Goal: Task Accomplishment & Management: Complete application form

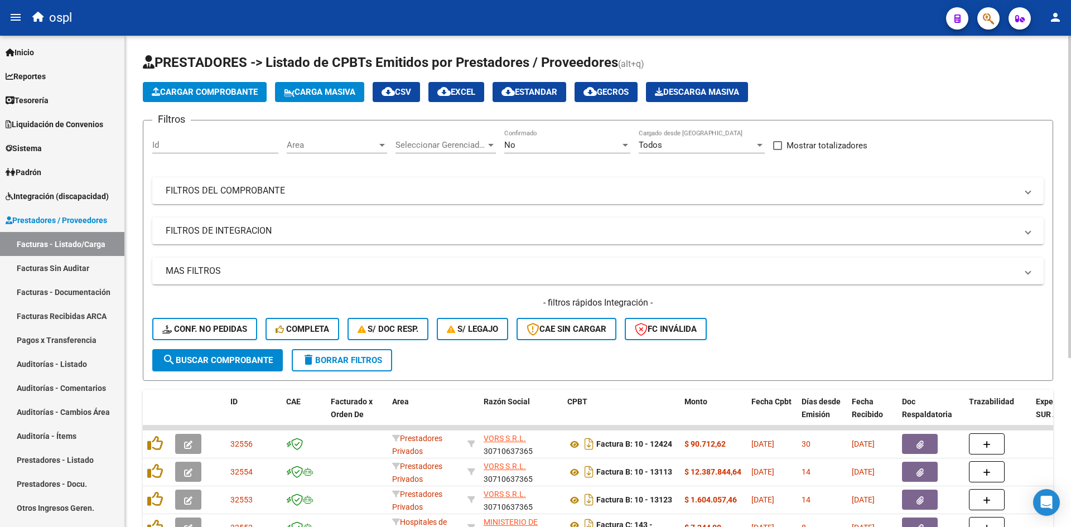
click at [232, 93] on span "Cargar Comprobante" at bounding box center [205, 92] width 106 height 10
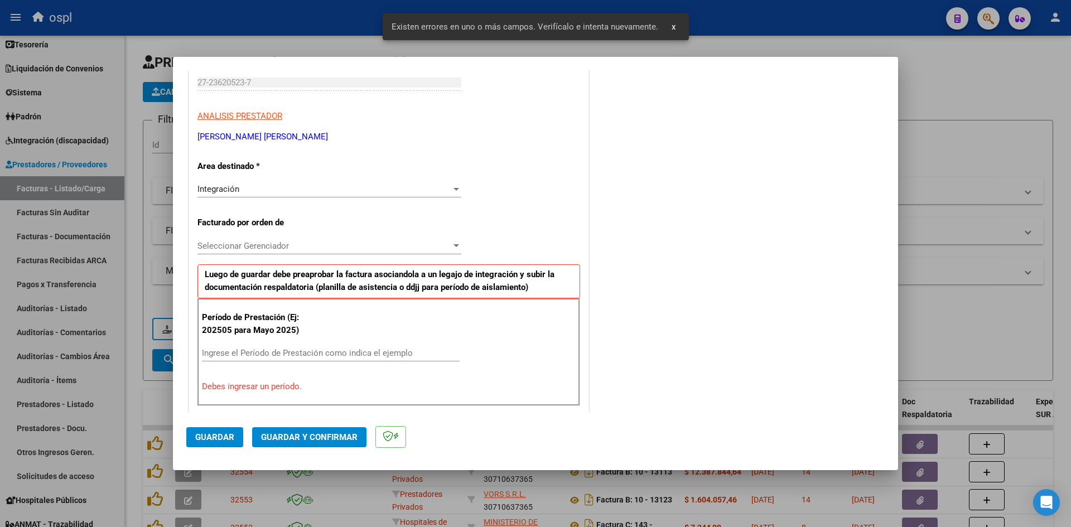
scroll to position [253, 0]
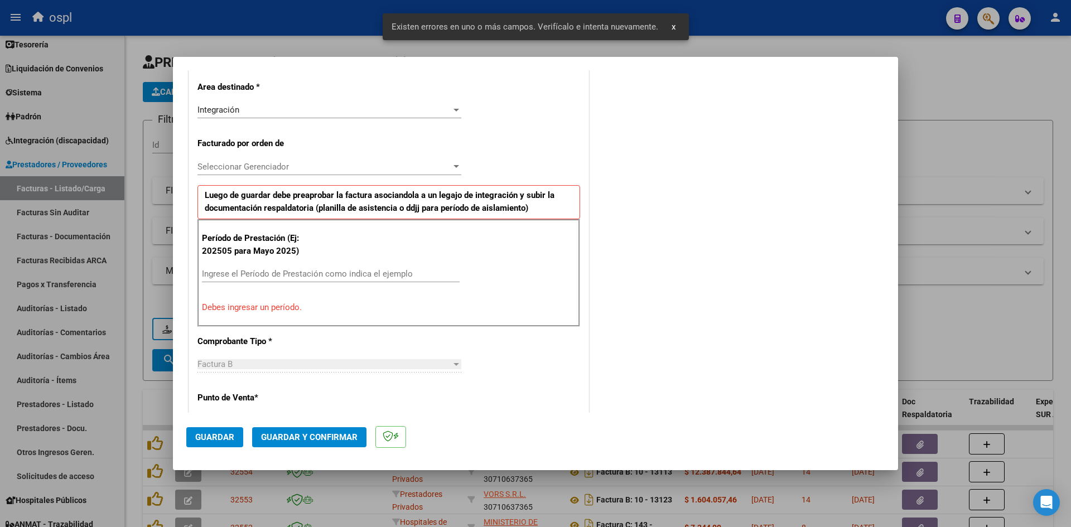
click at [247, 266] on div "Ingrese el Período de Prestación como indica el ejemplo" at bounding box center [331, 274] width 258 height 17
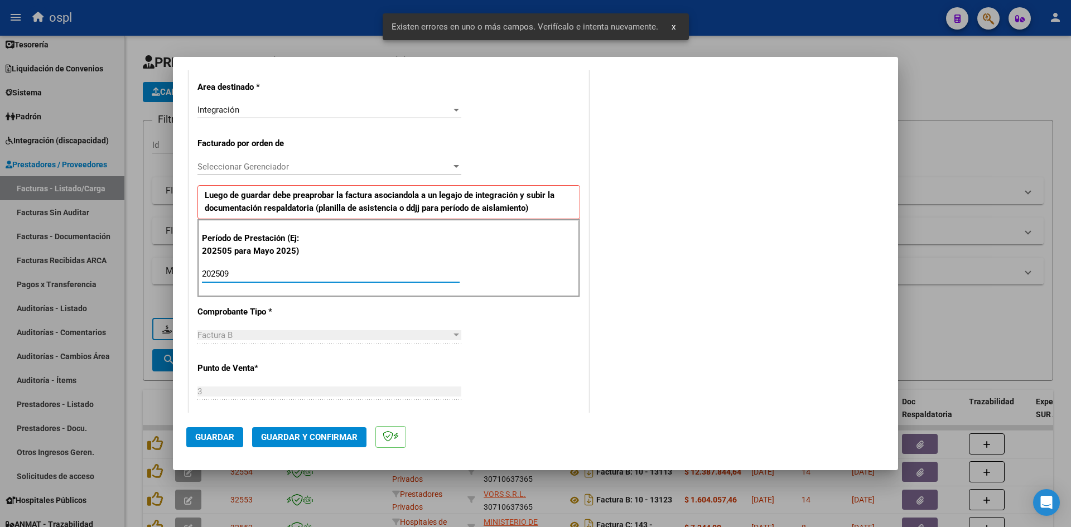
type input "202509"
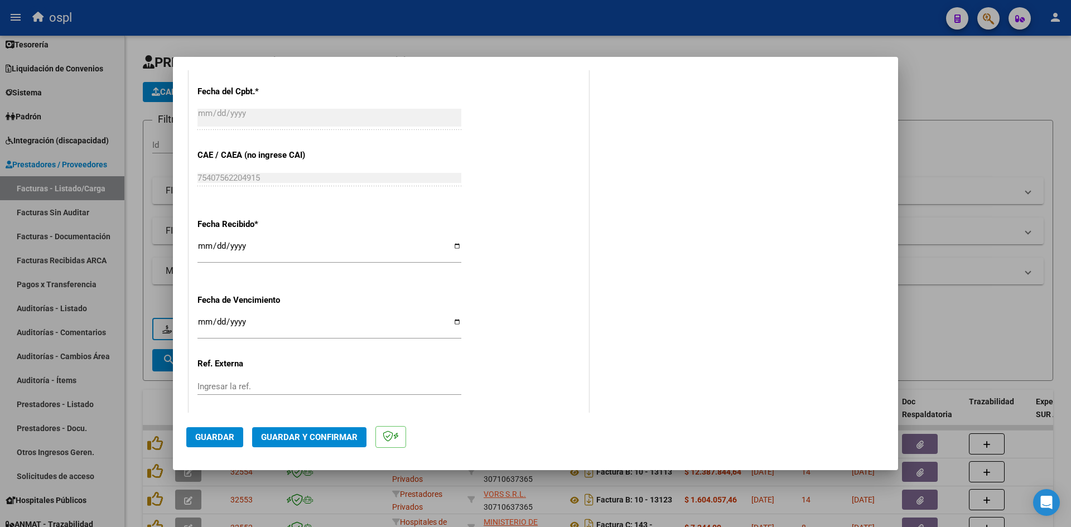
click at [201, 254] on input "[DATE]" at bounding box center [329, 251] width 264 height 18
type input "2025-10-03"
drag, startPoint x: 237, startPoint y: 433, endPoint x: 171, endPoint y: 134, distance: 306.9
click at [237, 433] on button "Guardar" at bounding box center [214, 437] width 57 height 20
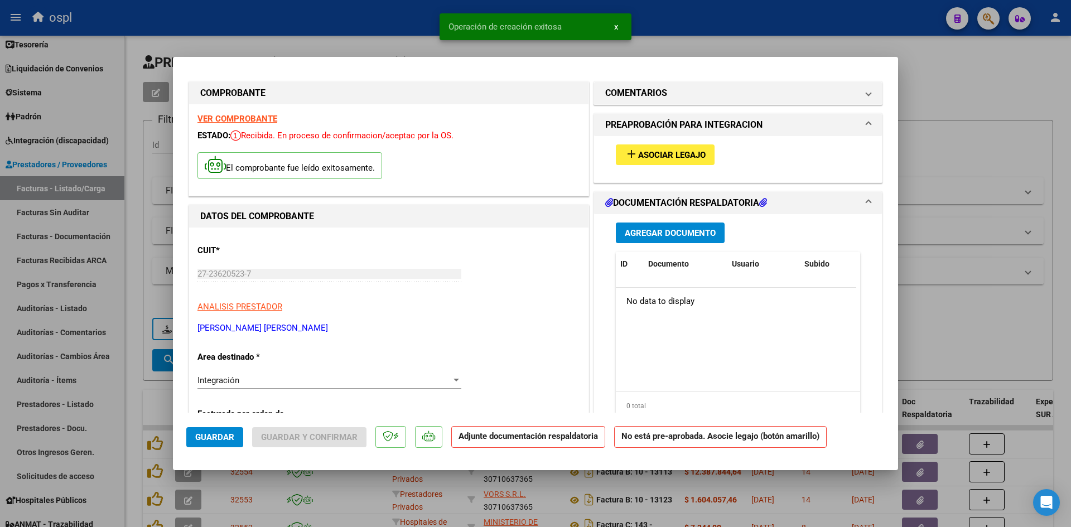
scroll to position [0, 0]
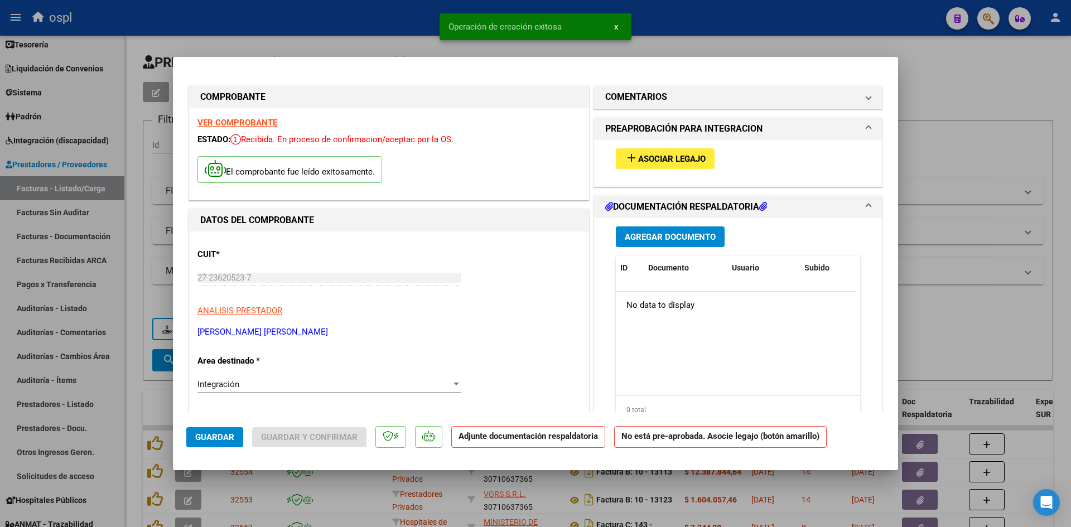
click at [685, 154] on span "Asociar Legajo" at bounding box center [672, 159] width 68 height 10
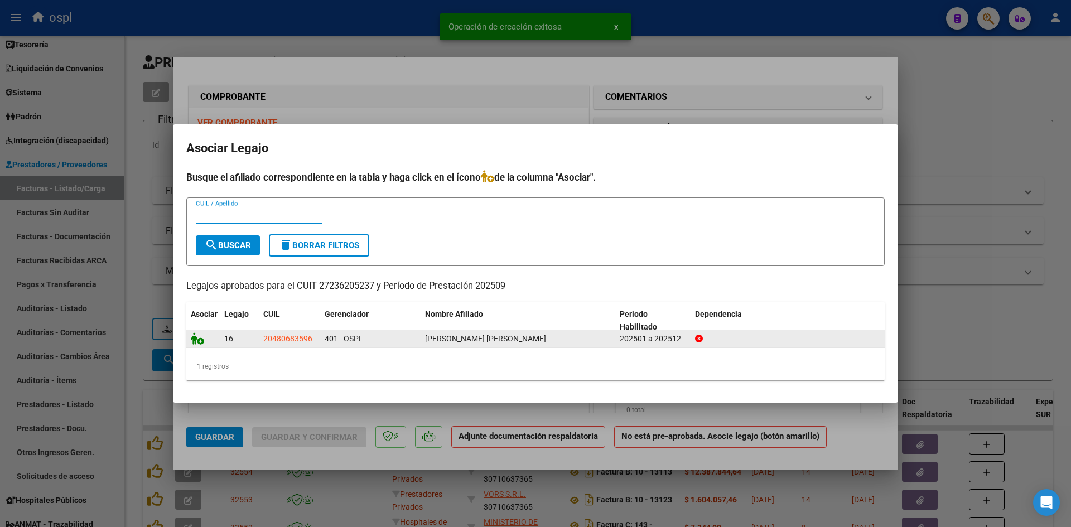
click at [197, 344] on icon at bounding box center [197, 339] width 13 height 12
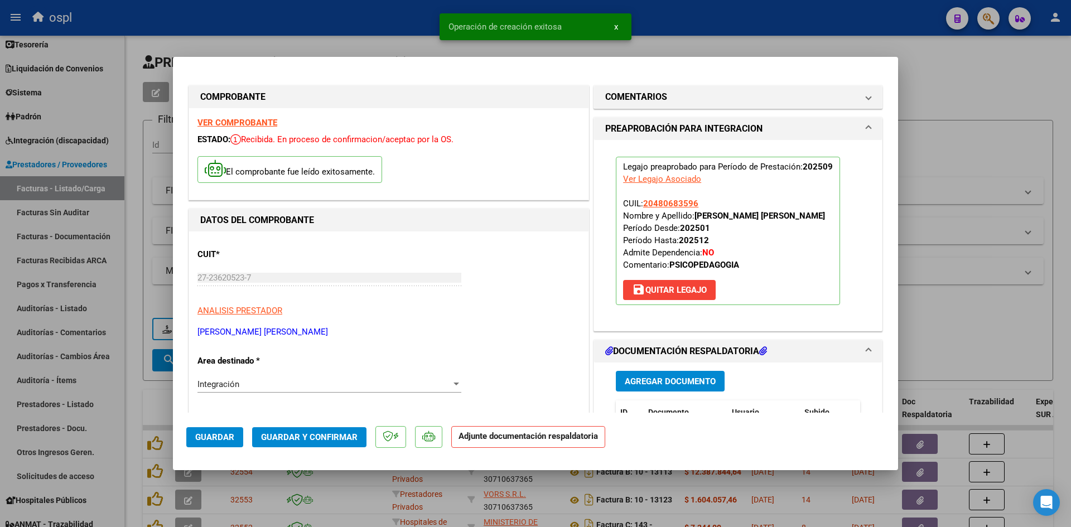
scroll to position [223, 0]
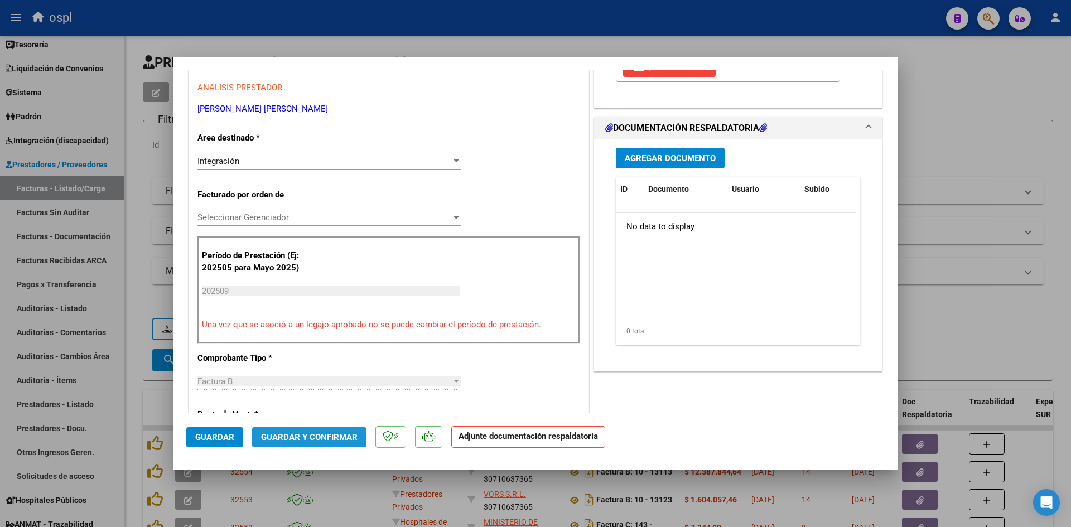
click at [297, 438] on span "Guardar y Confirmar" at bounding box center [309, 437] width 97 height 10
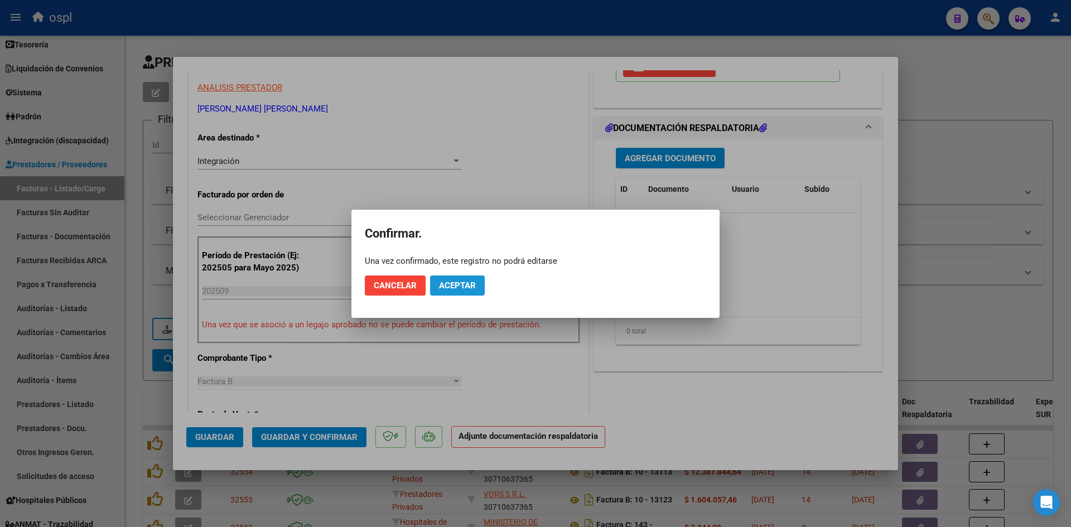
click at [460, 281] on span "Aceptar" at bounding box center [457, 286] width 37 height 10
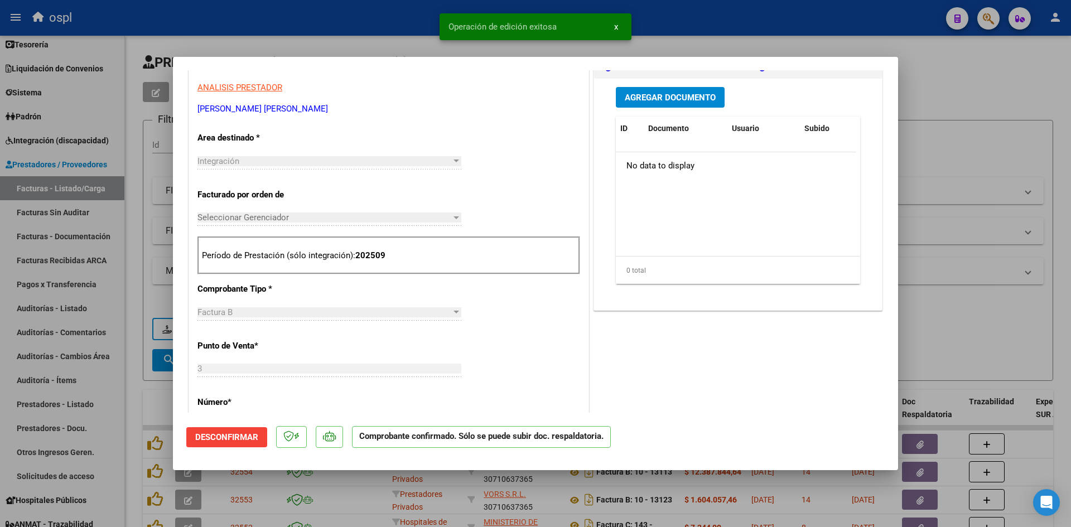
click at [962, 103] on div at bounding box center [535, 263] width 1071 height 527
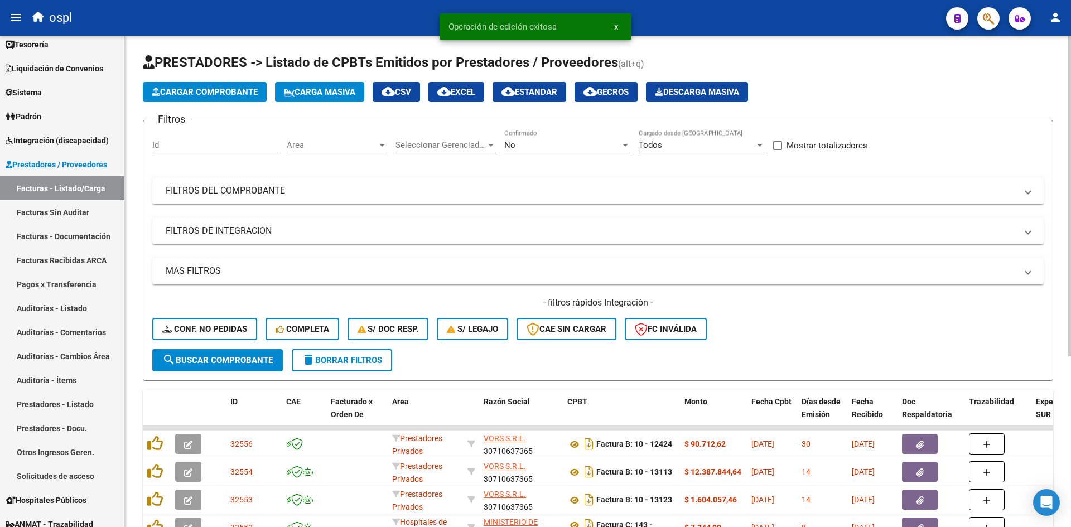
click at [221, 96] on span "Cargar Comprobante" at bounding box center [205, 92] width 106 height 10
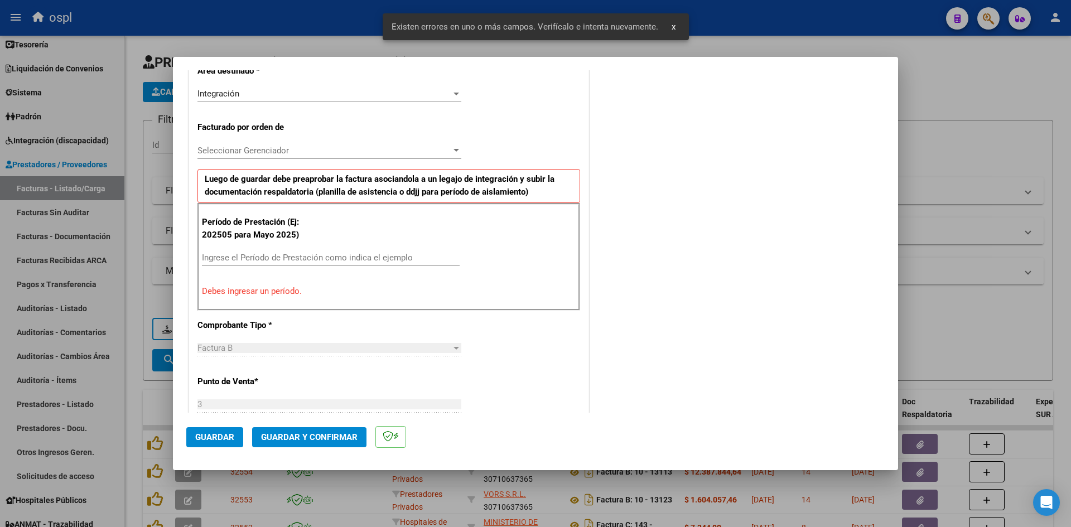
scroll to position [274, 0]
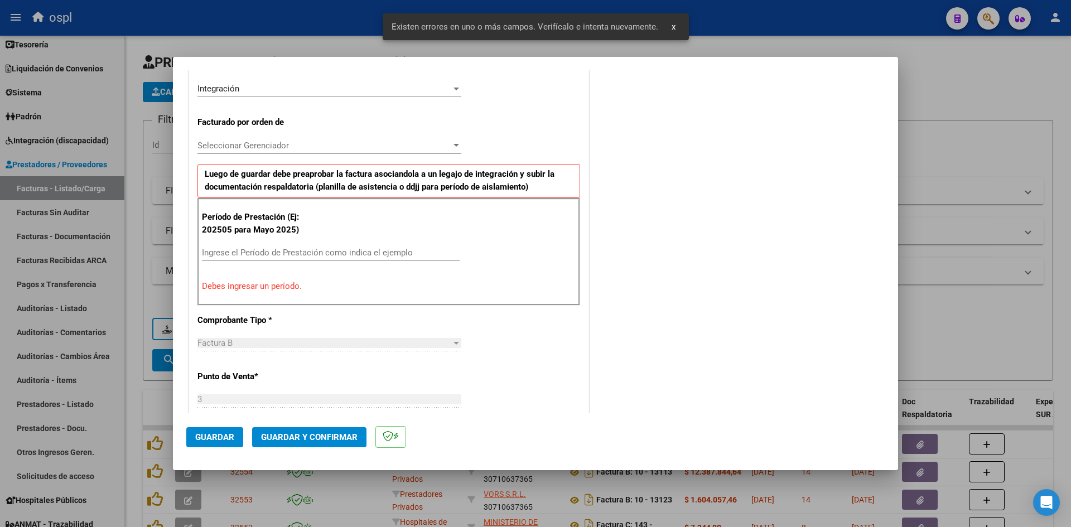
click at [268, 257] on input "Ingrese el Período de Prestación como indica el ejemplo" at bounding box center [331, 253] width 258 height 10
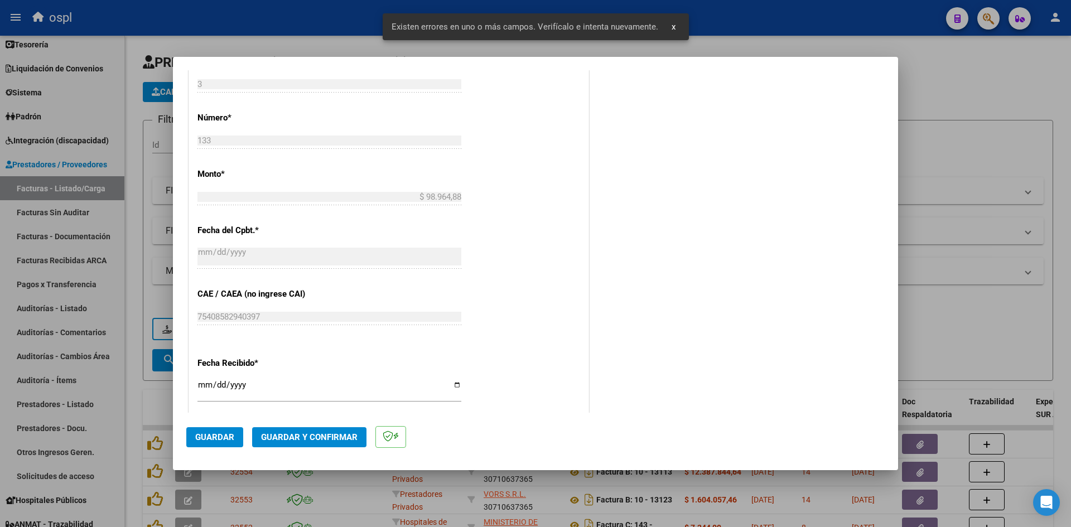
scroll to position [664, 0]
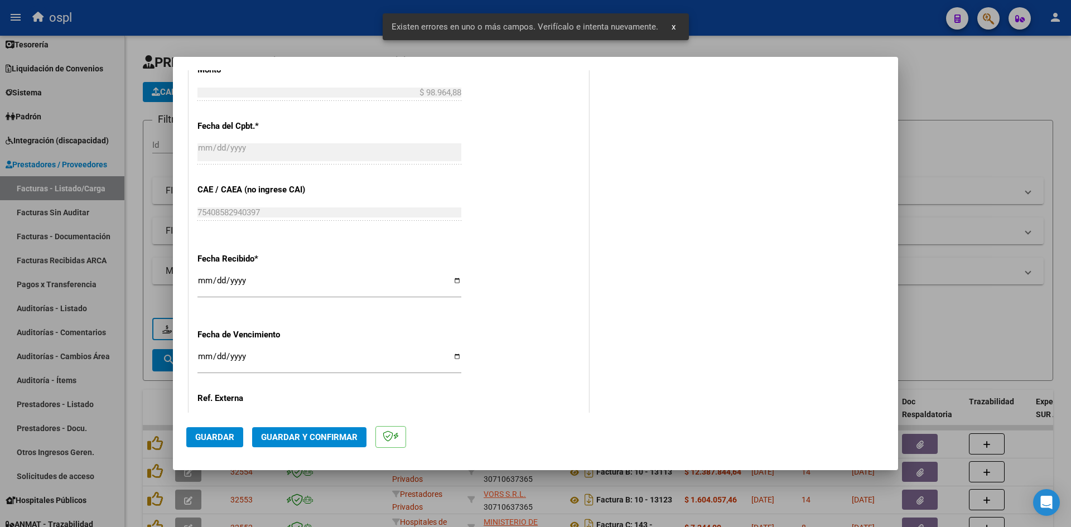
type input "202509"
click at [201, 282] on input "[DATE]" at bounding box center [329, 285] width 264 height 18
type input "2025-10-03"
click at [223, 438] on span "Guardar" at bounding box center [214, 437] width 39 height 10
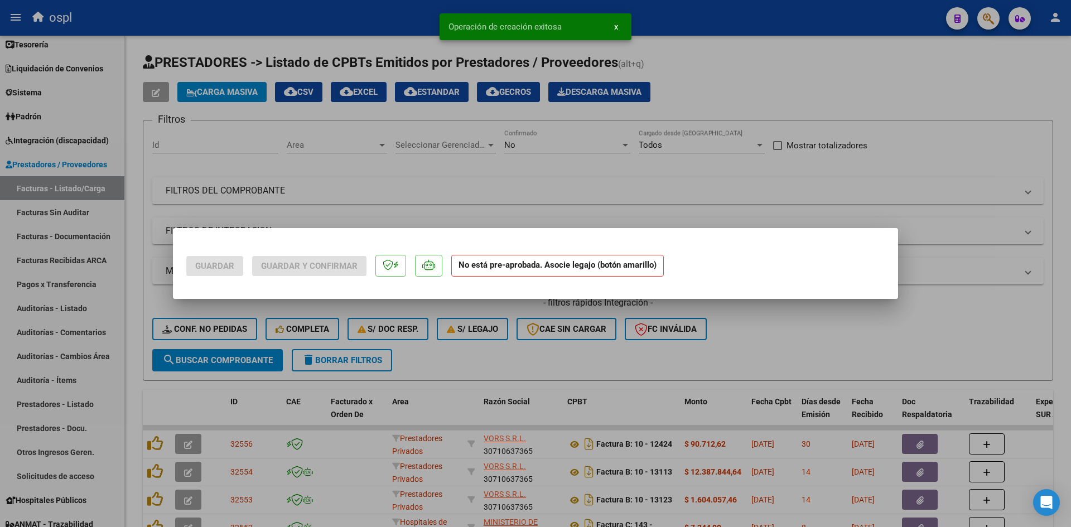
scroll to position [0, 0]
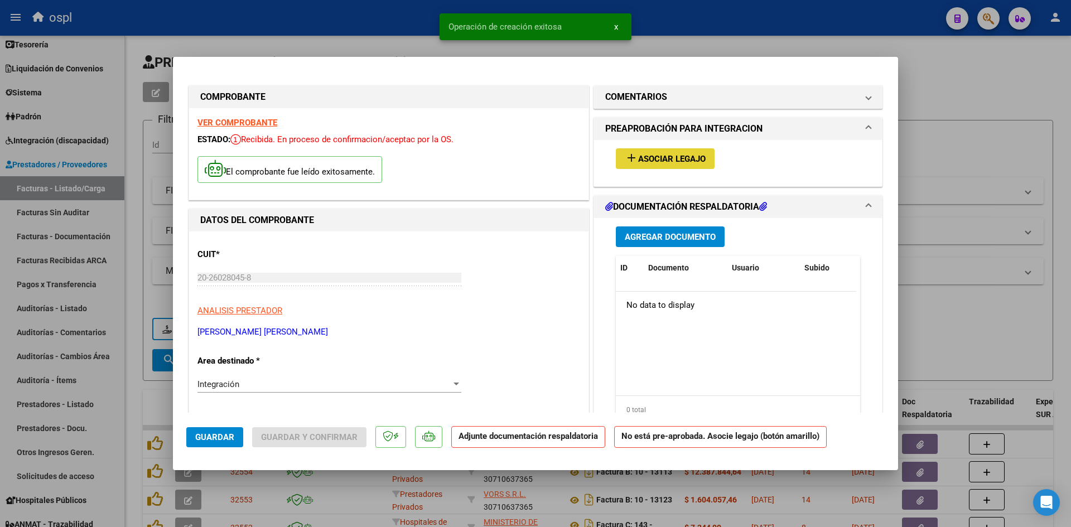
click at [673, 156] on span "Asociar Legajo" at bounding box center [672, 159] width 68 height 10
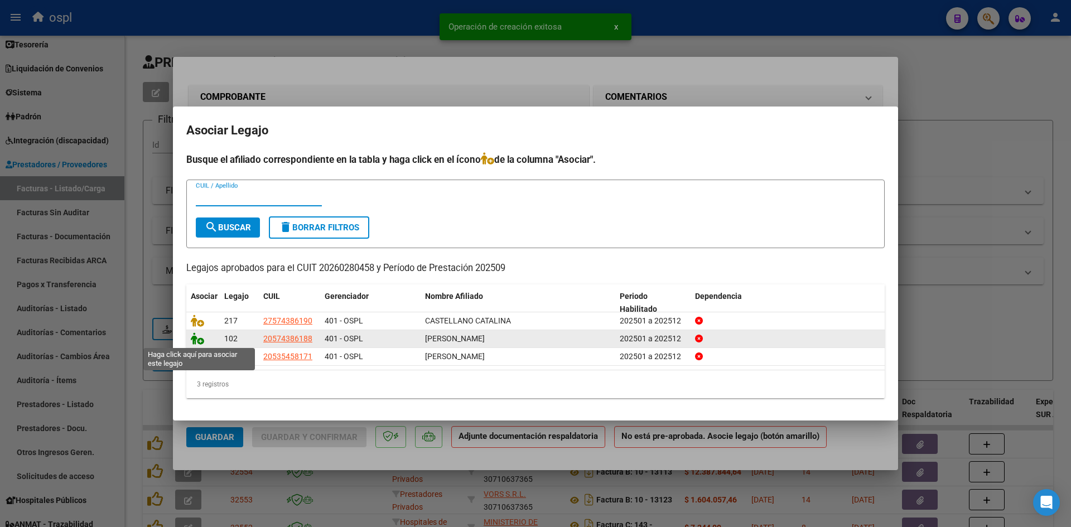
click at [202, 341] on icon at bounding box center [197, 339] width 13 height 12
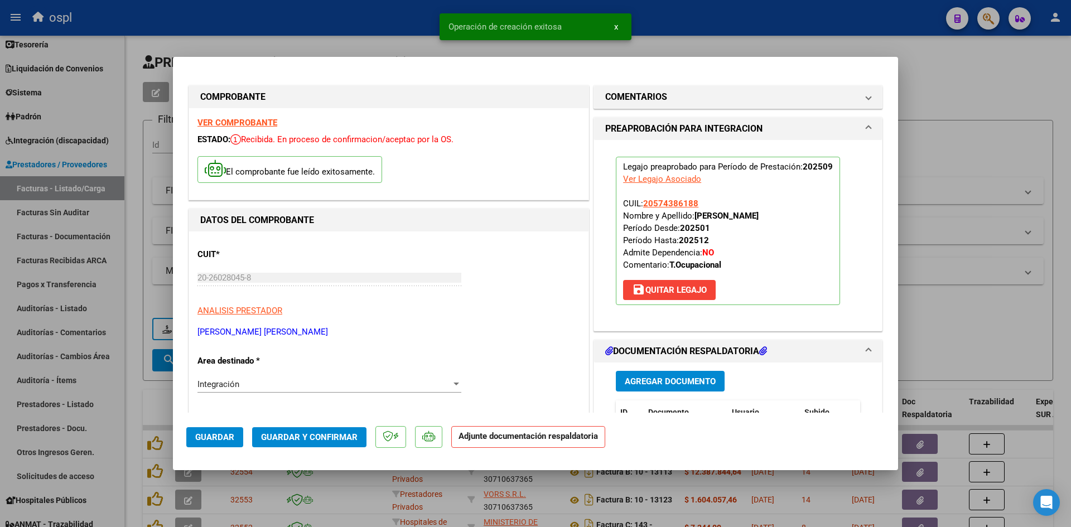
click at [309, 433] on span "Guardar y Confirmar" at bounding box center [309, 437] width 97 height 10
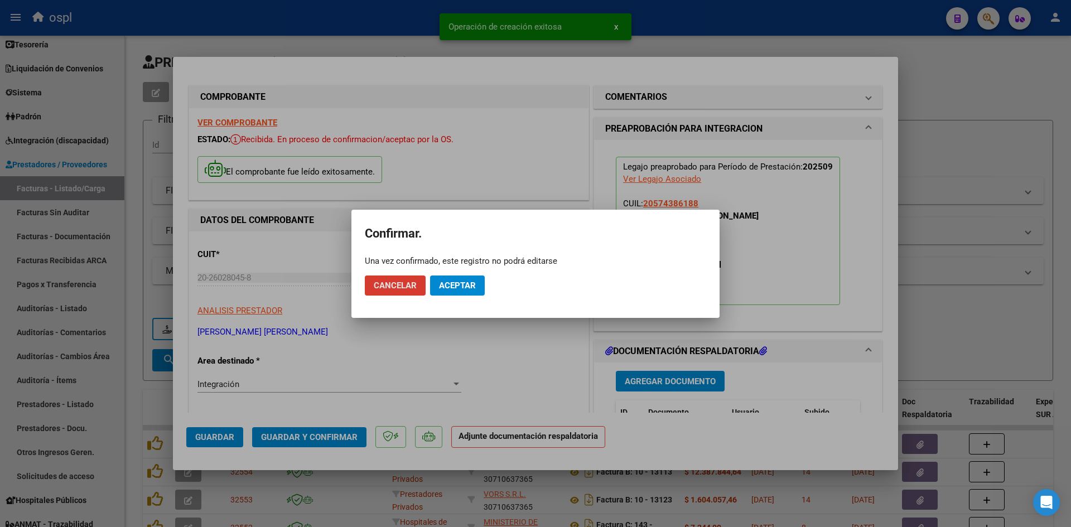
click at [468, 285] on span "Aceptar" at bounding box center [457, 286] width 37 height 10
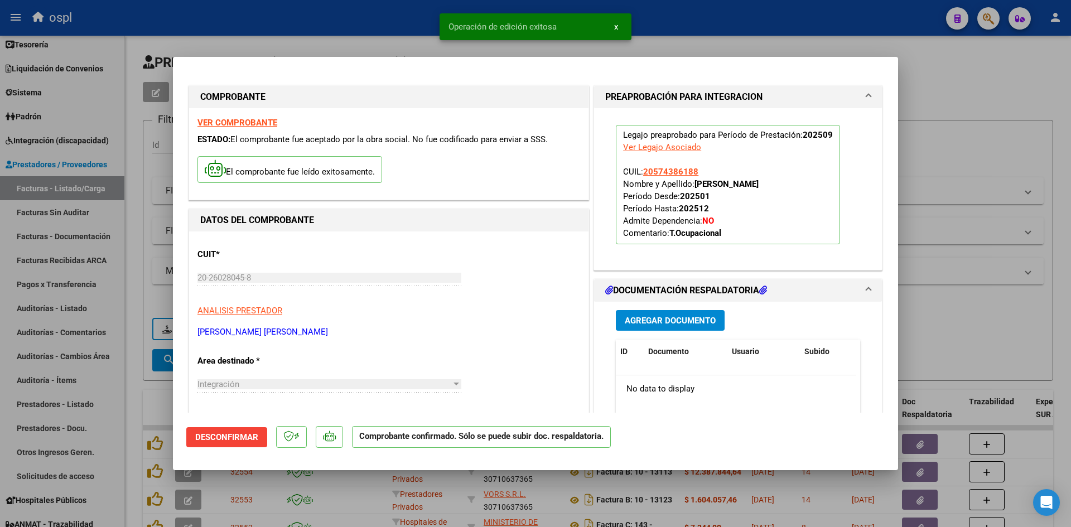
click at [955, 165] on div at bounding box center [535, 263] width 1071 height 527
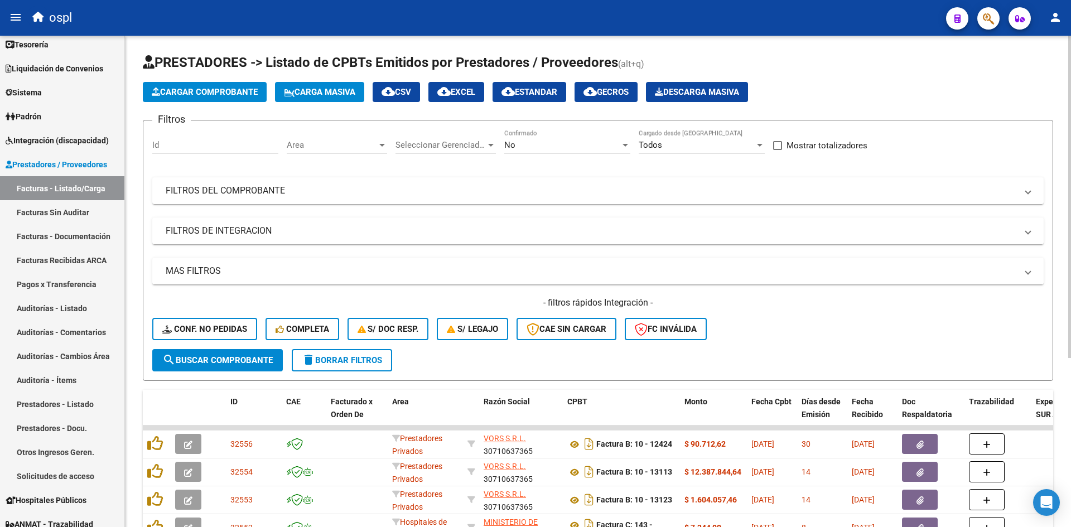
click at [232, 90] on span "Cargar Comprobante" at bounding box center [205, 92] width 106 height 10
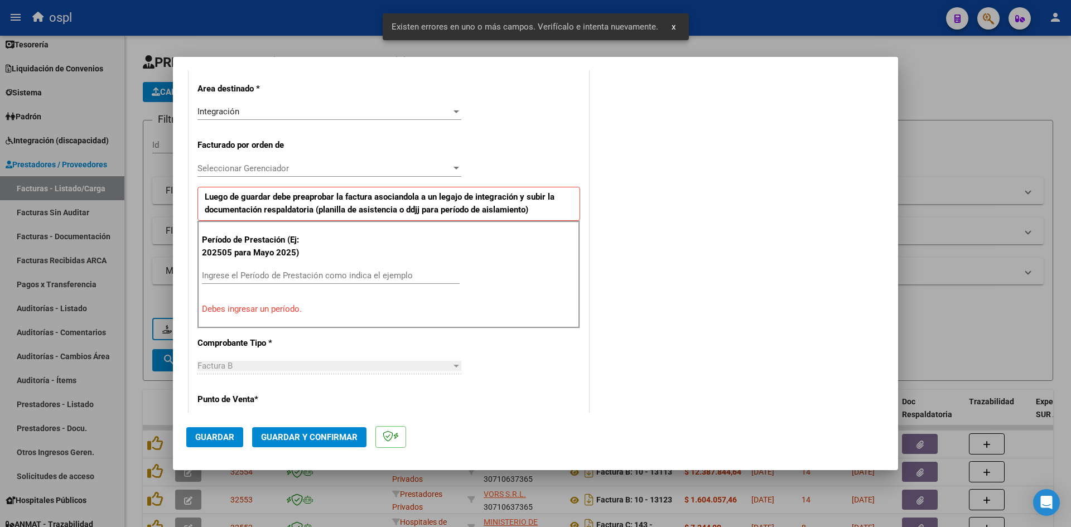
scroll to position [253, 0]
click at [283, 271] on input "Ingrese el Período de Prestación como indica el ejemplo" at bounding box center [331, 274] width 258 height 10
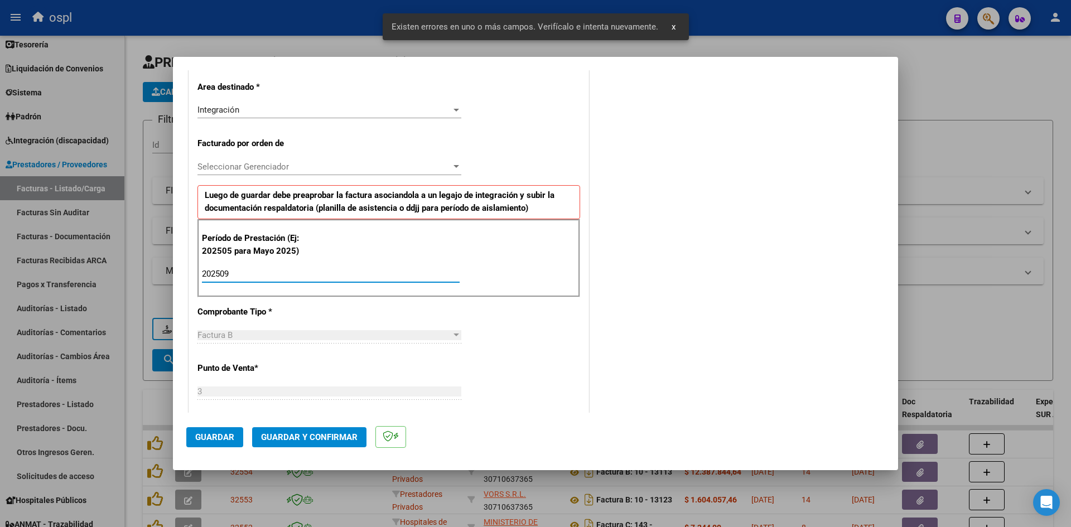
type input "202509"
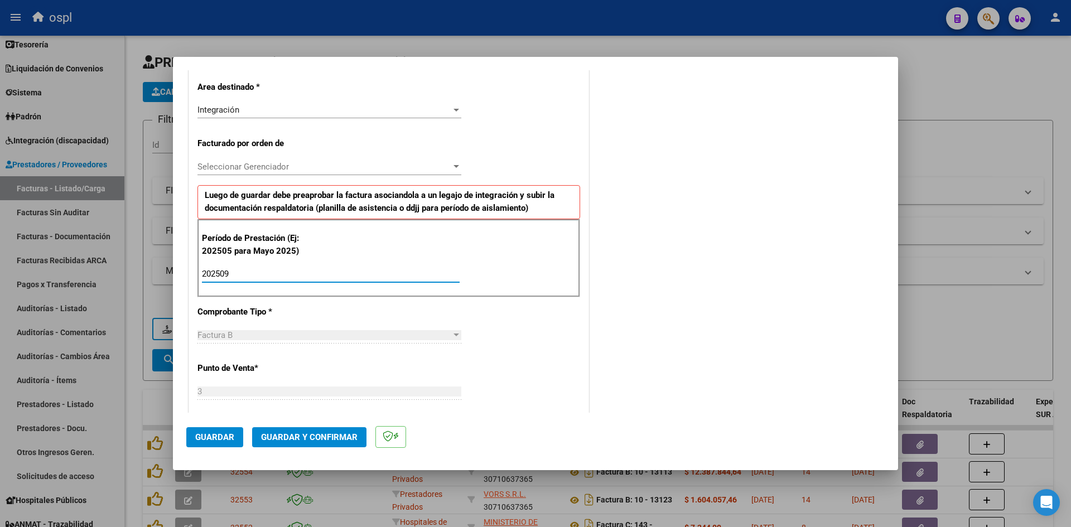
scroll to position [643, 0]
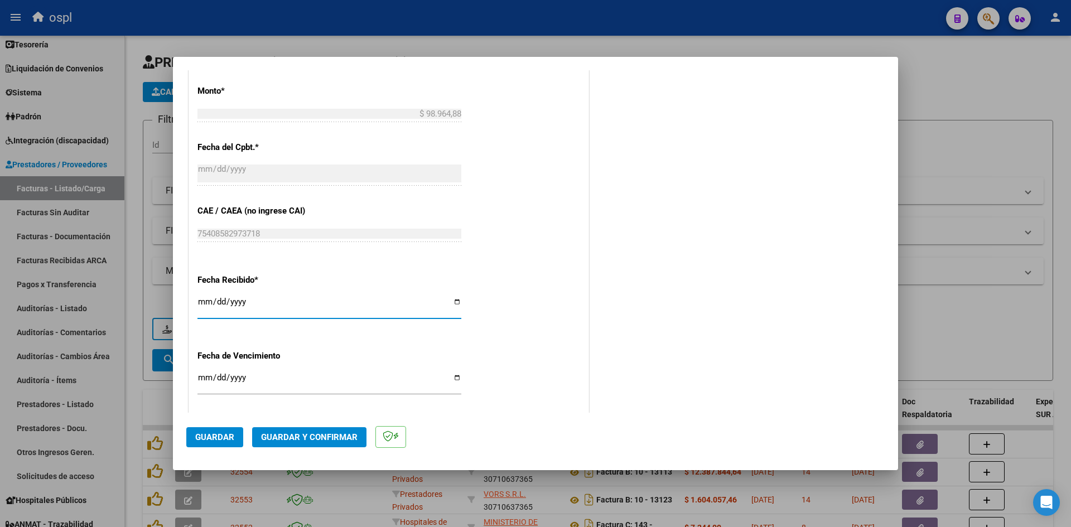
click at [199, 300] on input "[DATE]" at bounding box center [329, 306] width 264 height 18
type input "2025-10-03"
type input "2025-10-04"
drag, startPoint x: 233, startPoint y: 433, endPoint x: 487, endPoint y: 451, distance: 255.0
click at [232, 433] on span "Guardar" at bounding box center [214, 437] width 39 height 10
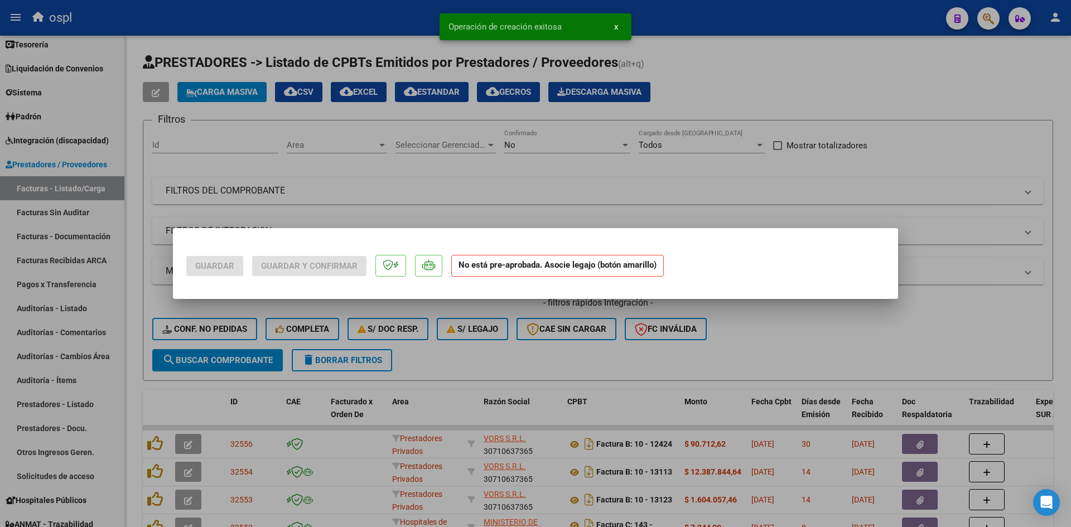
scroll to position [0, 0]
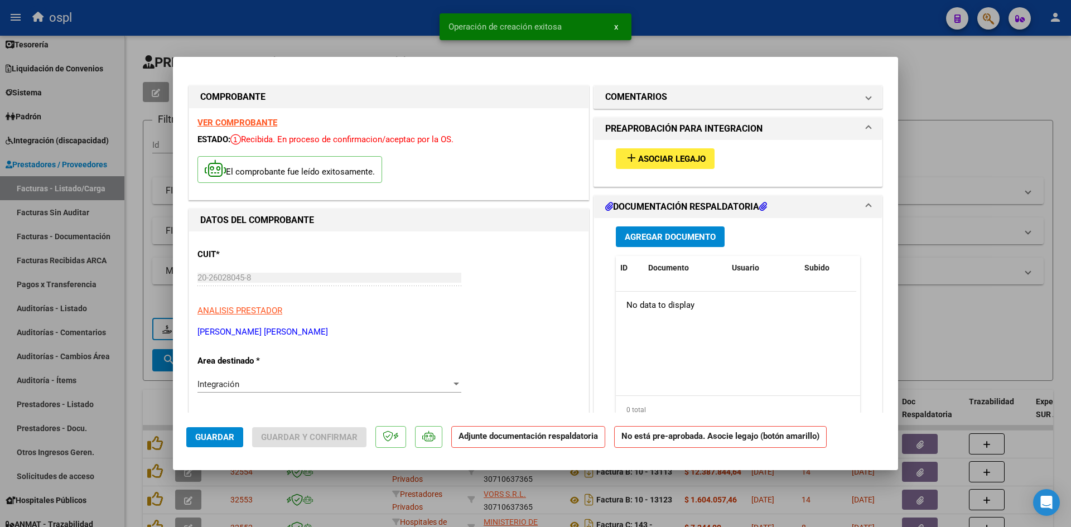
click at [680, 157] on span "Asociar Legajo" at bounding box center [672, 159] width 68 height 10
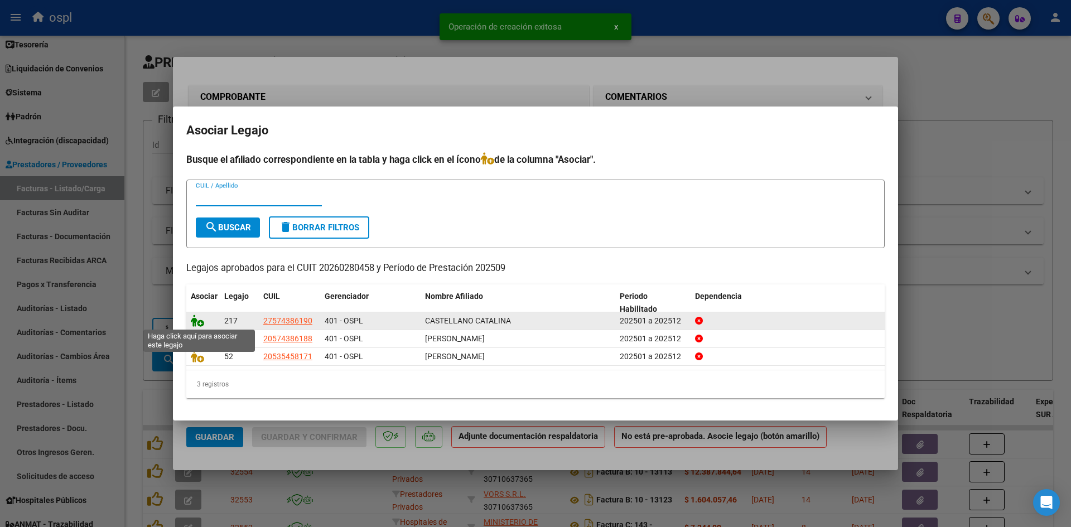
click at [200, 317] on icon at bounding box center [197, 321] width 13 height 12
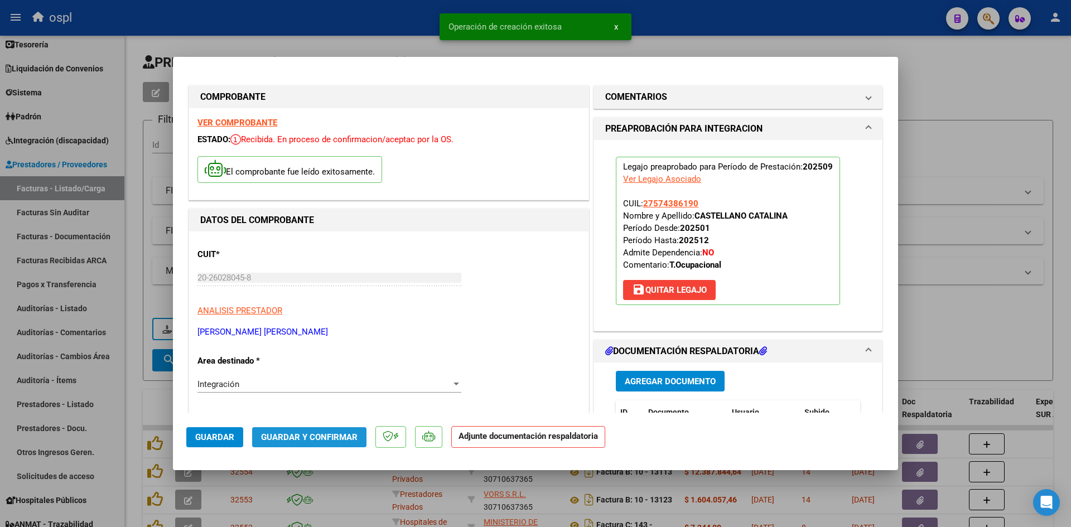
click at [349, 435] on span "Guardar y Confirmar" at bounding box center [309, 437] width 97 height 10
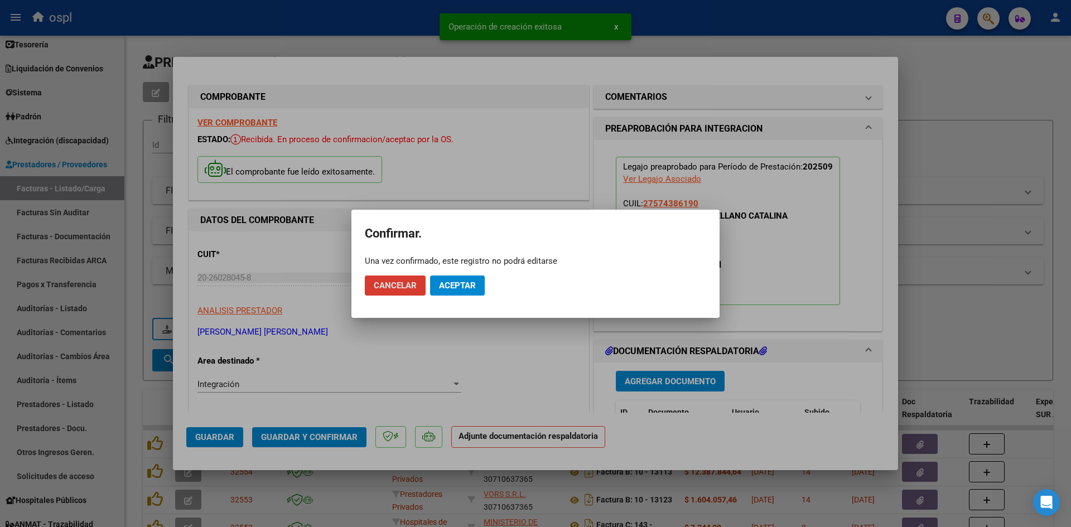
click at [454, 286] on span "Aceptar" at bounding box center [457, 286] width 37 height 10
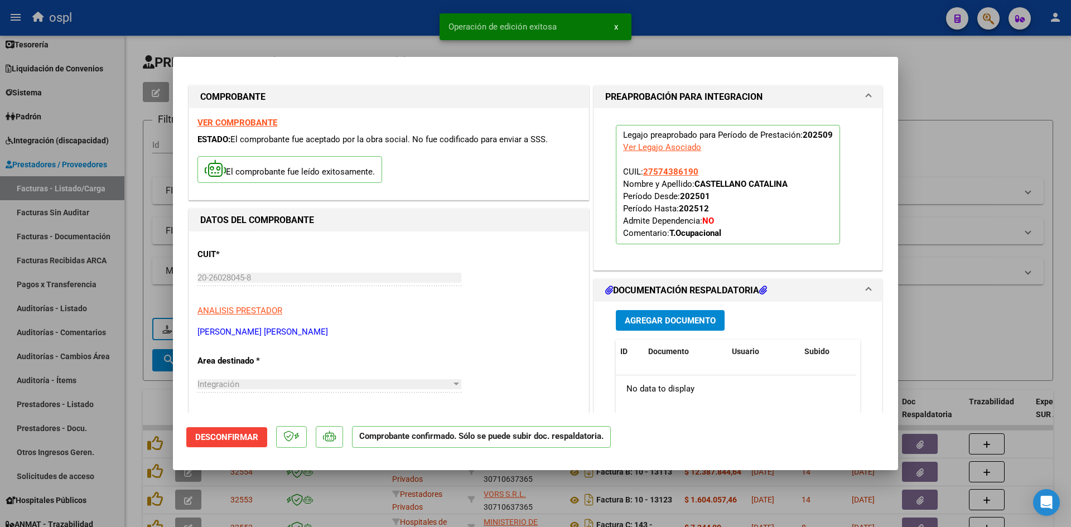
click at [961, 161] on div at bounding box center [535, 263] width 1071 height 527
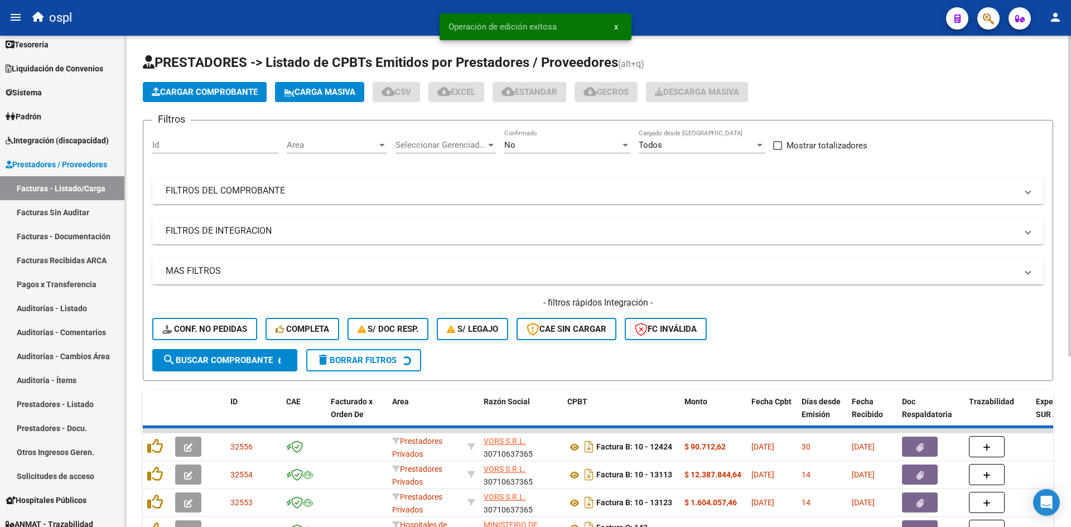
click at [233, 82] on button "Cargar Comprobante" at bounding box center [205, 92] width 124 height 20
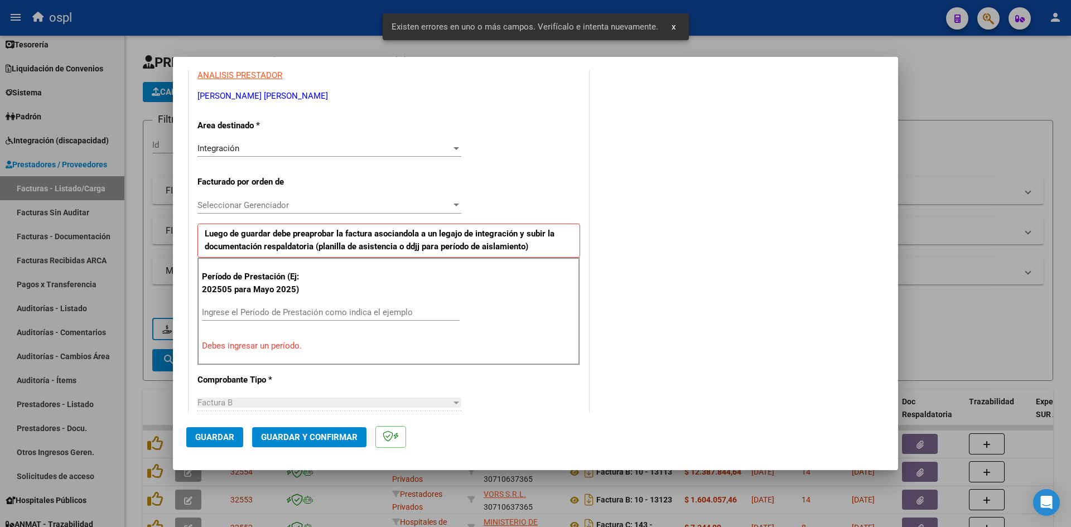
scroll to position [274, 0]
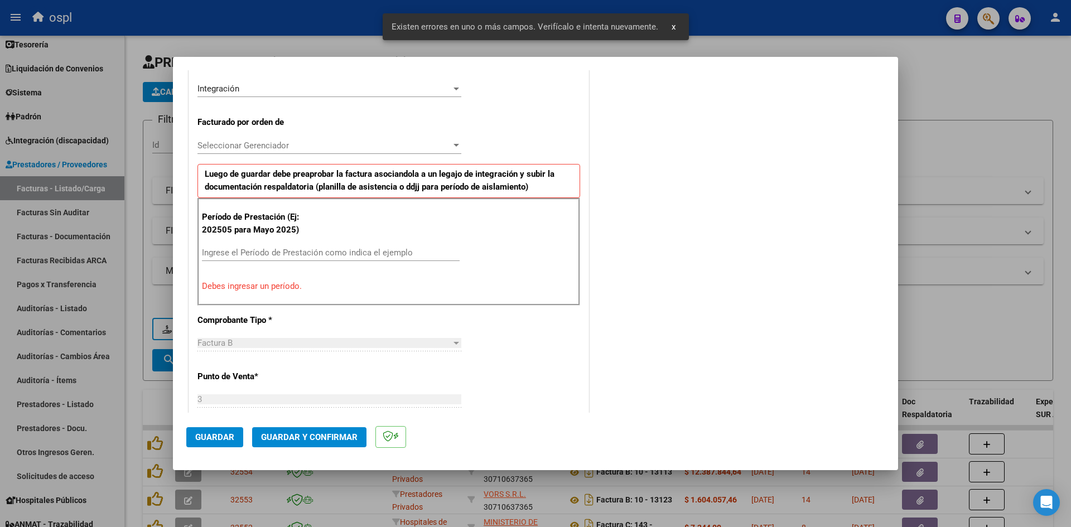
click at [285, 238] on div "Período de Prestación (Ej: 202505 para Mayo 2025) Ingrese el Período de Prestac…" at bounding box center [388, 251] width 383 height 107
click at [244, 258] on div "Ingrese el Período de Prestación como indica el ejemplo" at bounding box center [331, 252] width 258 height 17
click at [247, 253] on input "Ingrese el Período de Prestación como indica el ejemplo" at bounding box center [331, 253] width 258 height 10
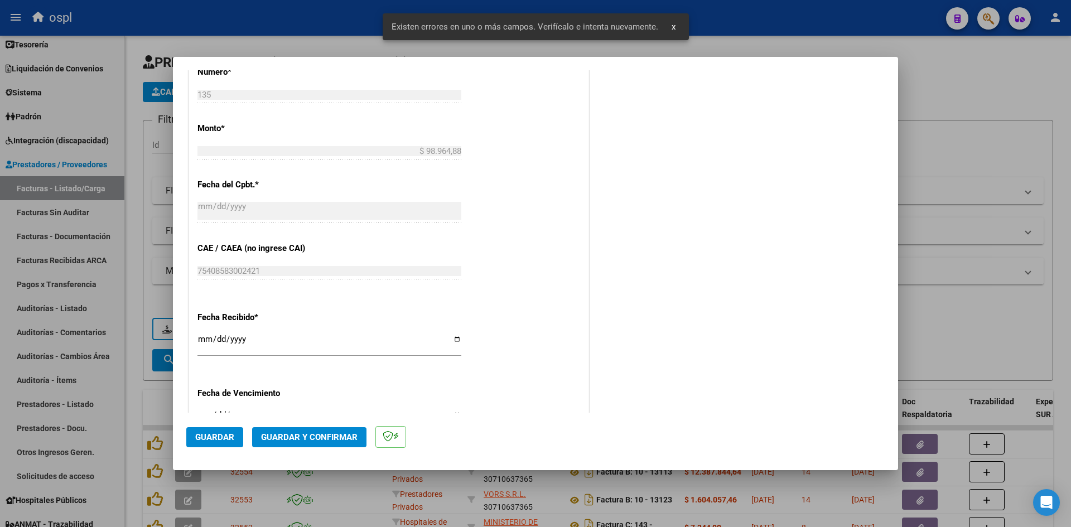
scroll to position [609, 0]
type input "202509"
click at [204, 331] on div "[DATE] Ingresar la fecha" at bounding box center [329, 341] width 264 height 24
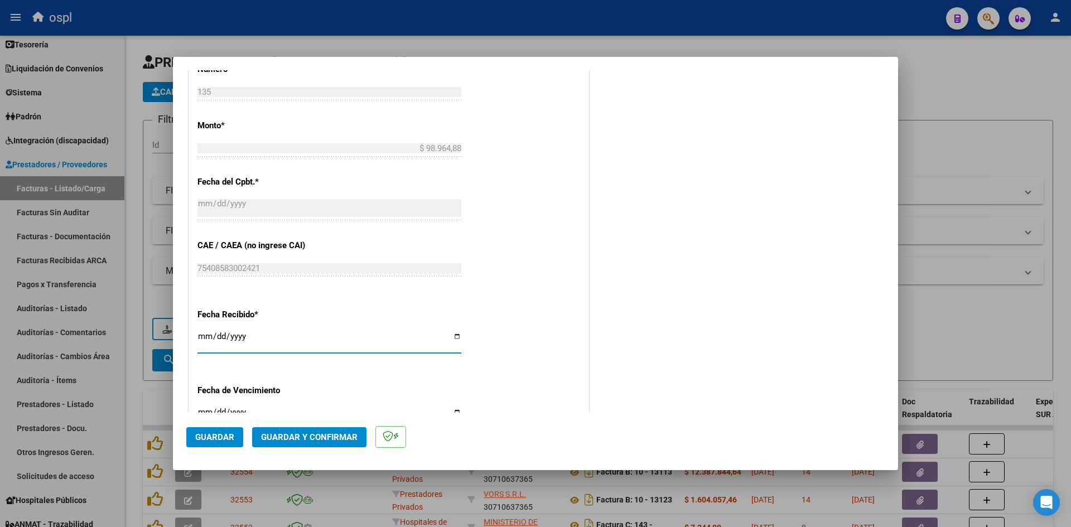
type input "2025-10-04"
click at [215, 432] on span "Guardar" at bounding box center [214, 437] width 39 height 10
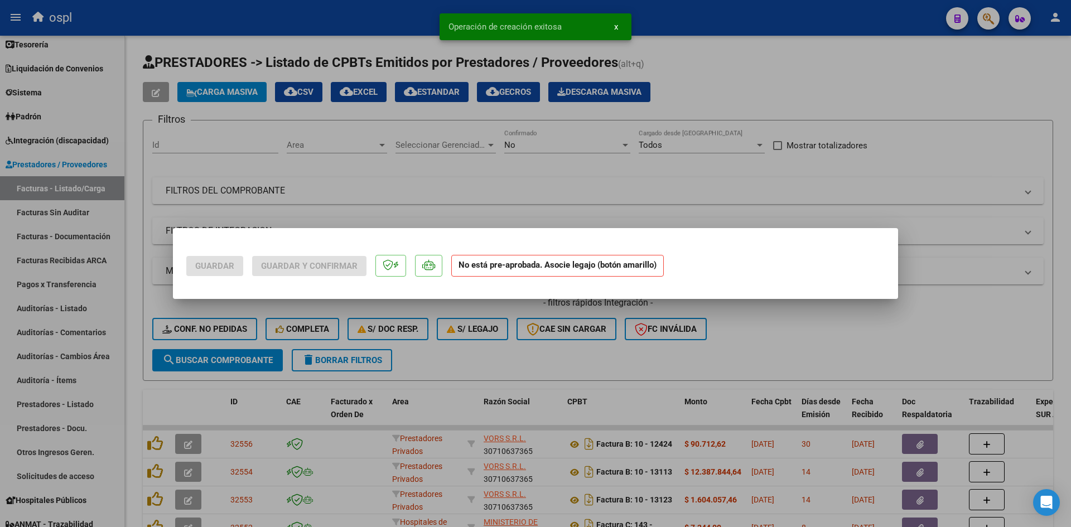
scroll to position [0, 0]
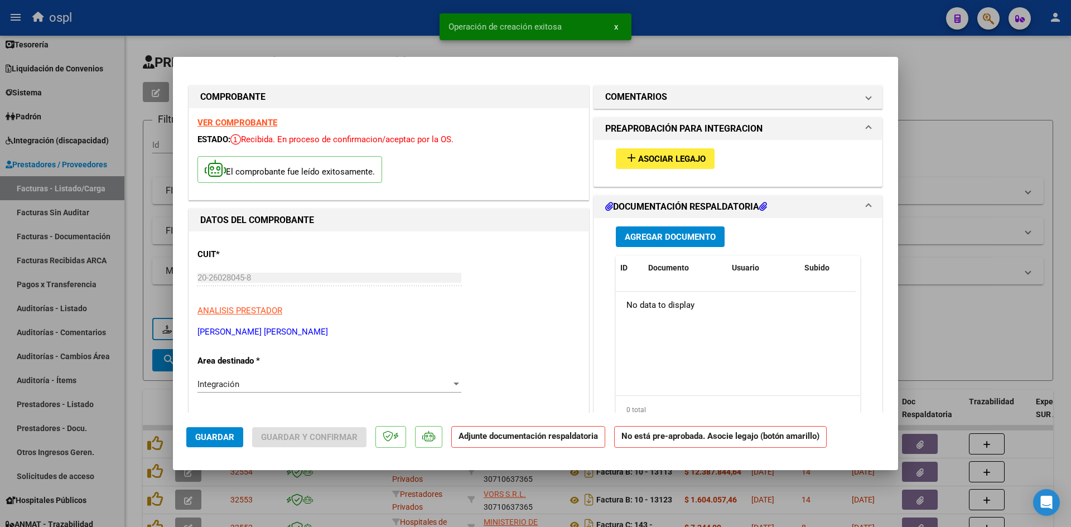
click at [693, 161] on span "Asociar Legajo" at bounding box center [672, 159] width 68 height 10
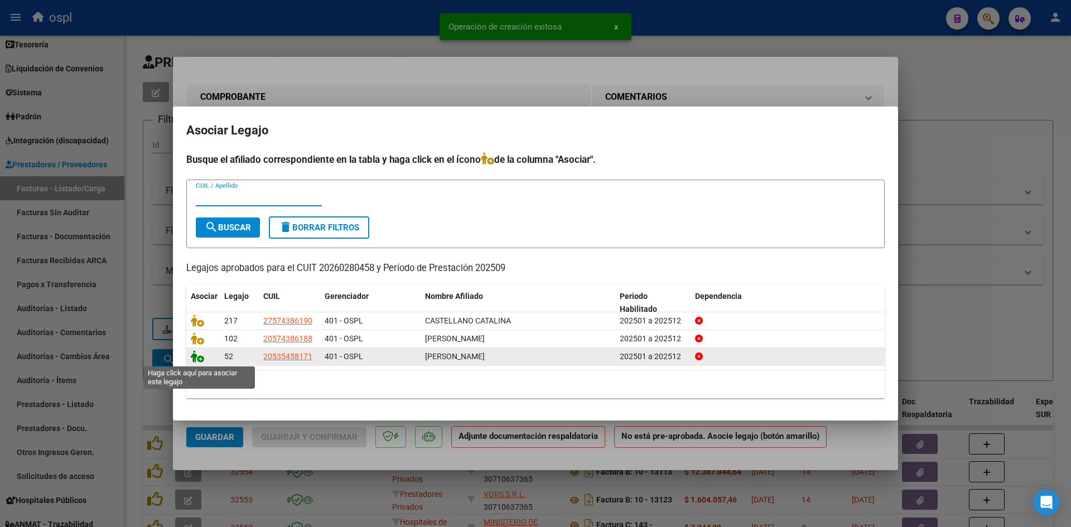
click at [197, 363] on icon at bounding box center [197, 356] width 13 height 12
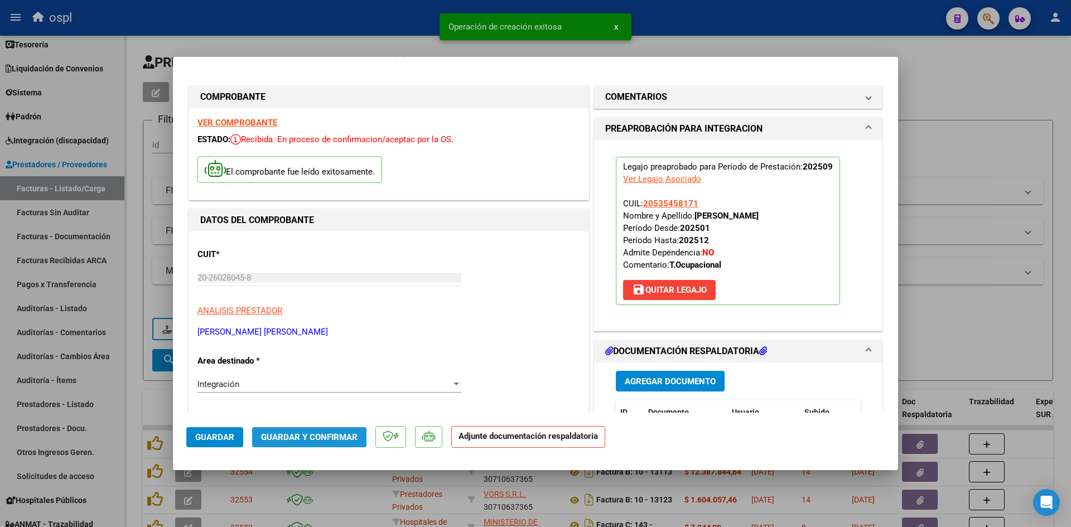
click at [326, 436] on span "Guardar y Confirmar" at bounding box center [309, 437] width 97 height 10
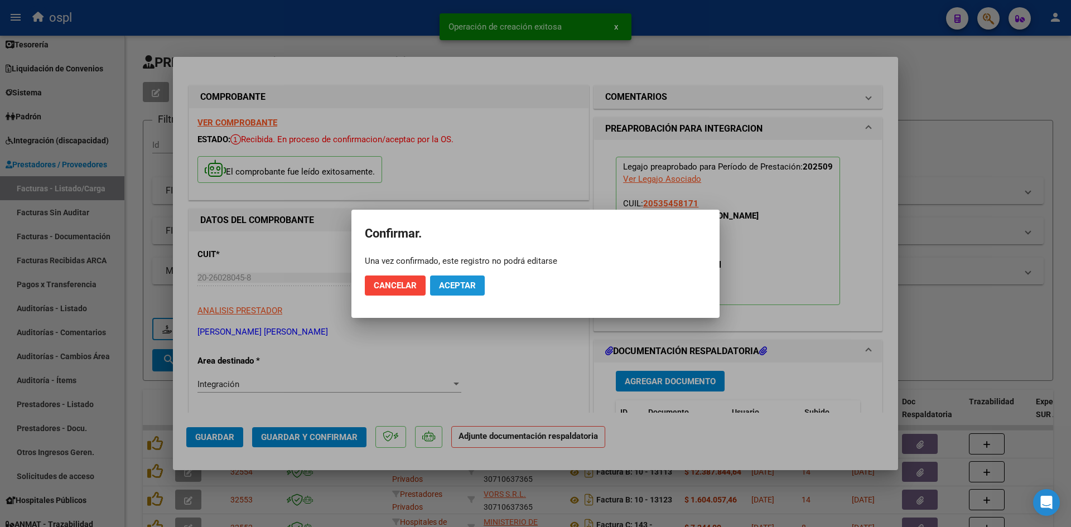
click at [474, 294] on button "Aceptar" at bounding box center [457, 286] width 55 height 20
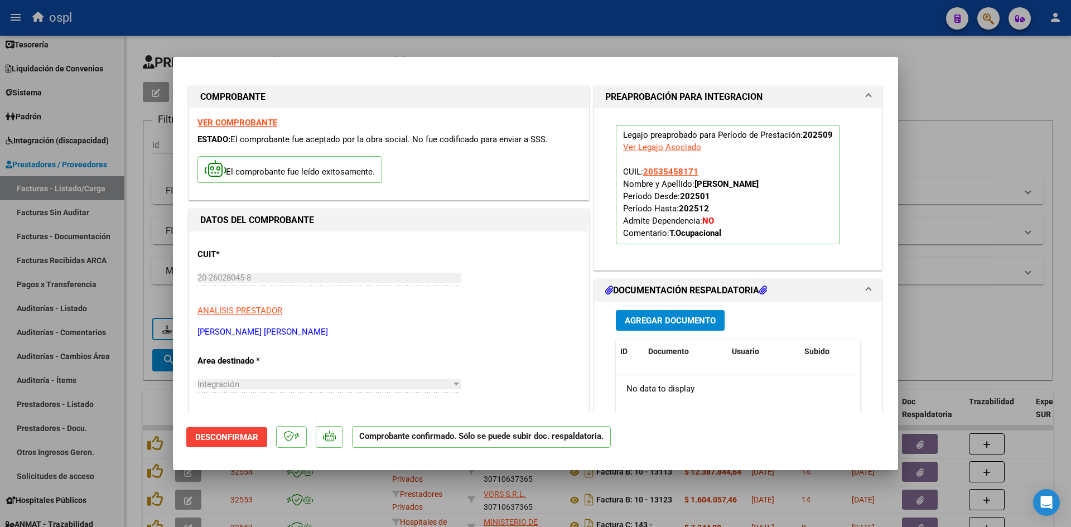
drag, startPoint x: 982, startPoint y: 160, endPoint x: 875, endPoint y: 160, distance: 107.1
click at [982, 160] on div at bounding box center [535, 263] width 1071 height 527
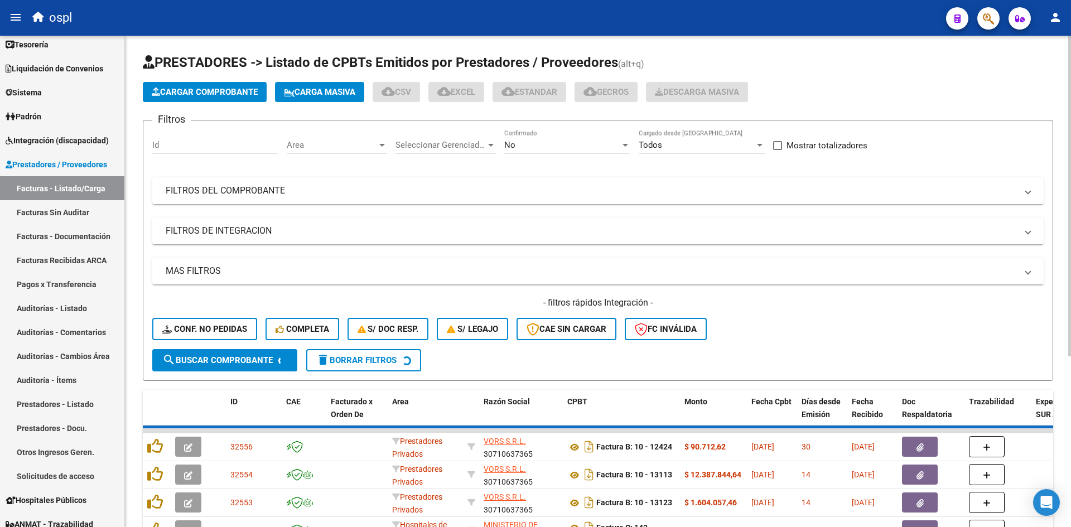
click at [199, 99] on button "Cargar Comprobante" at bounding box center [205, 92] width 124 height 20
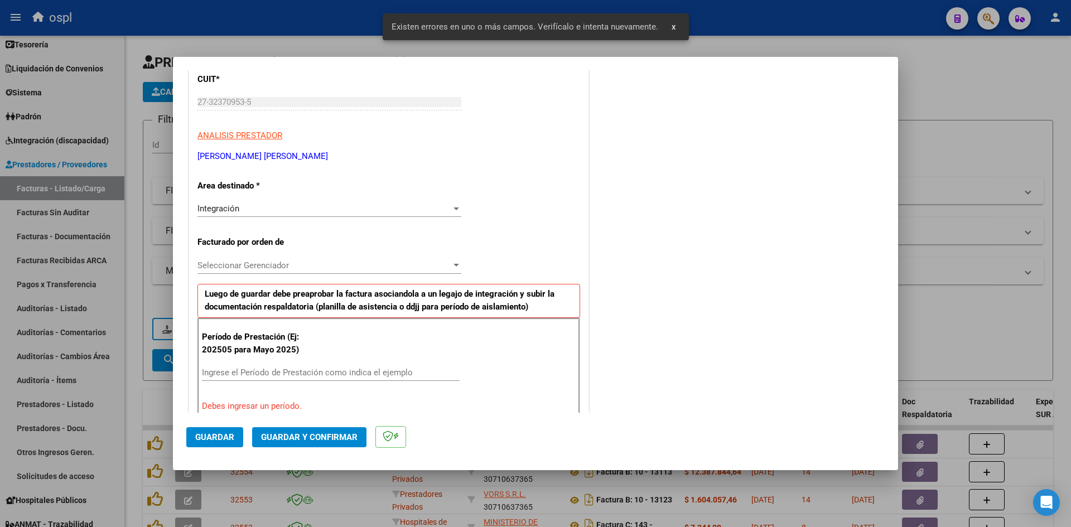
scroll to position [253, 0]
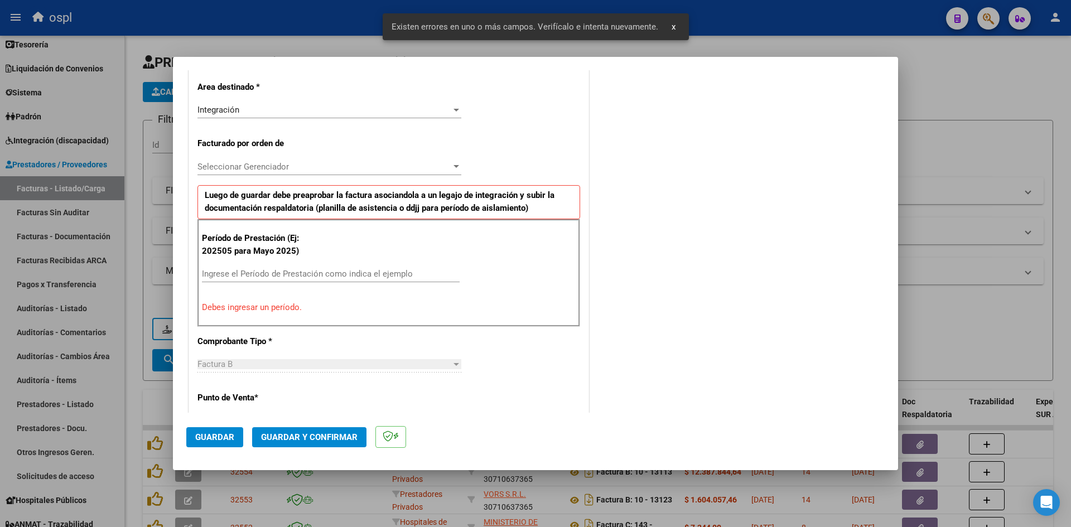
click at [317, 266] on div "Ingrese el Período de Prestación como indica el ejemplo" at bounding box center [331, 274] width 258 height 17
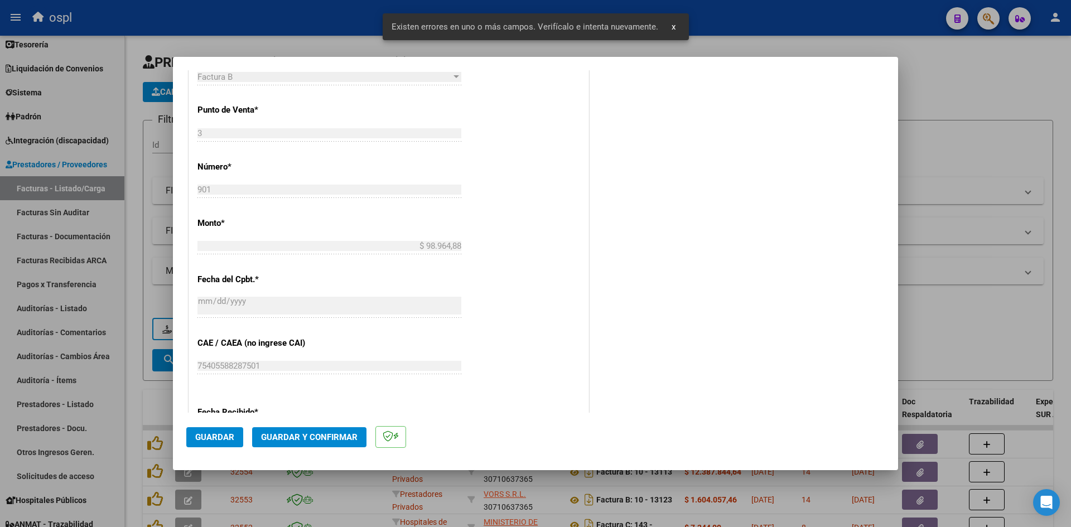
scroll to position [643, 0]
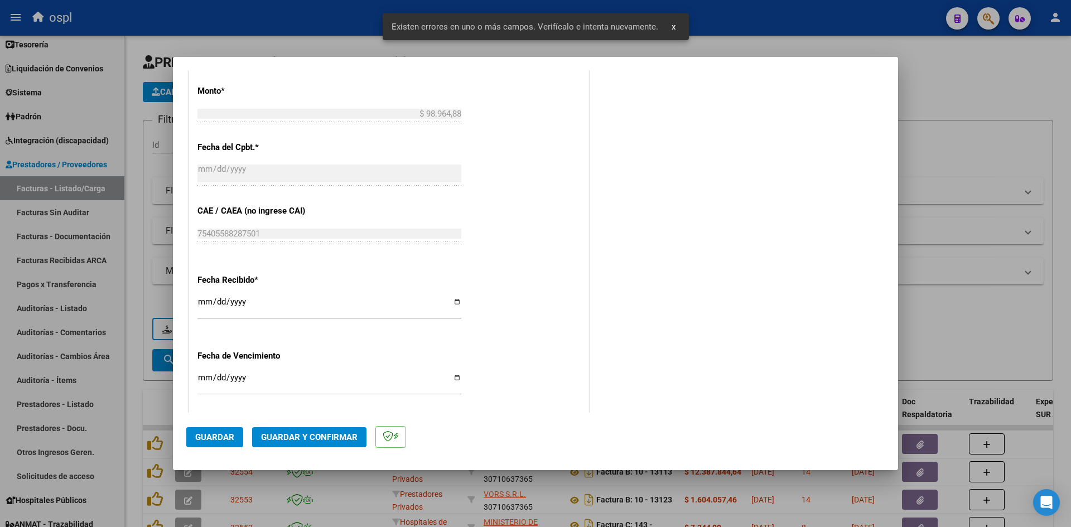
type input "202509"
click at [203, 301] on input "[DATE]" at bounding box center [329, 306] width 264 height 18
type input "2025-10-04"
click at [223, 440] on span "Guardar" at bounding box center [214, 437] width 39 height 10
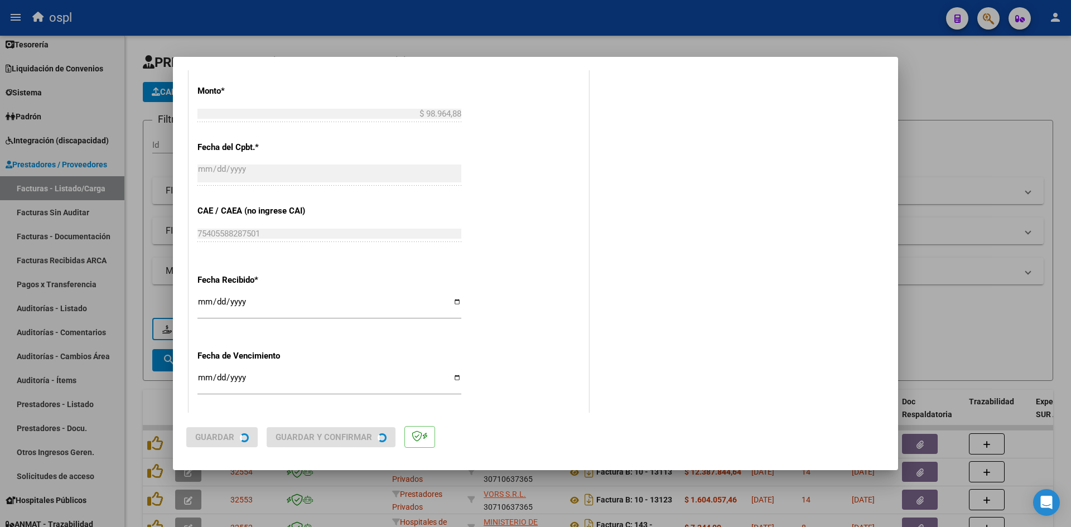
scroll to position [0, 0]
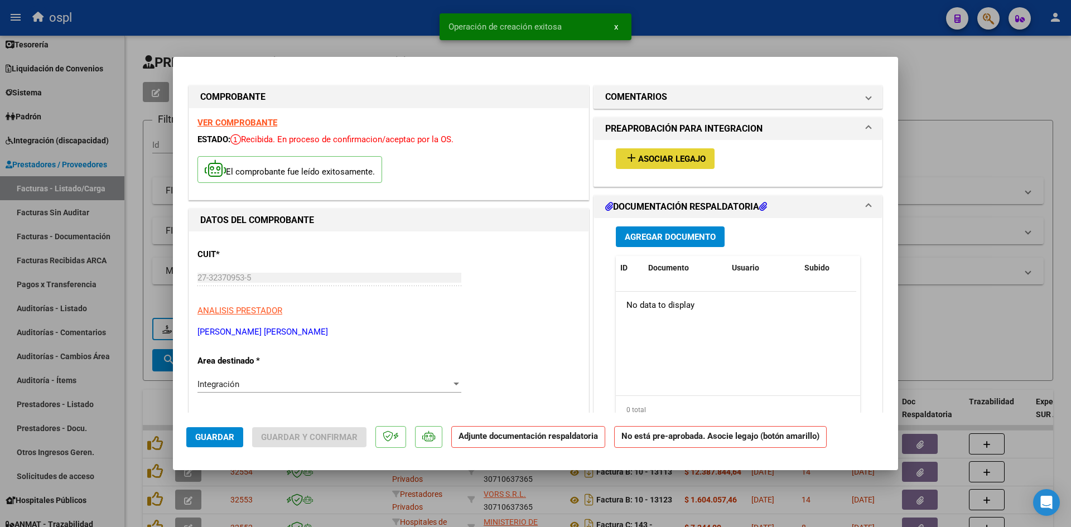
click at [650, 161] on span "Asociar Legajo" at bounding box center [672, 159] width 68 height 10
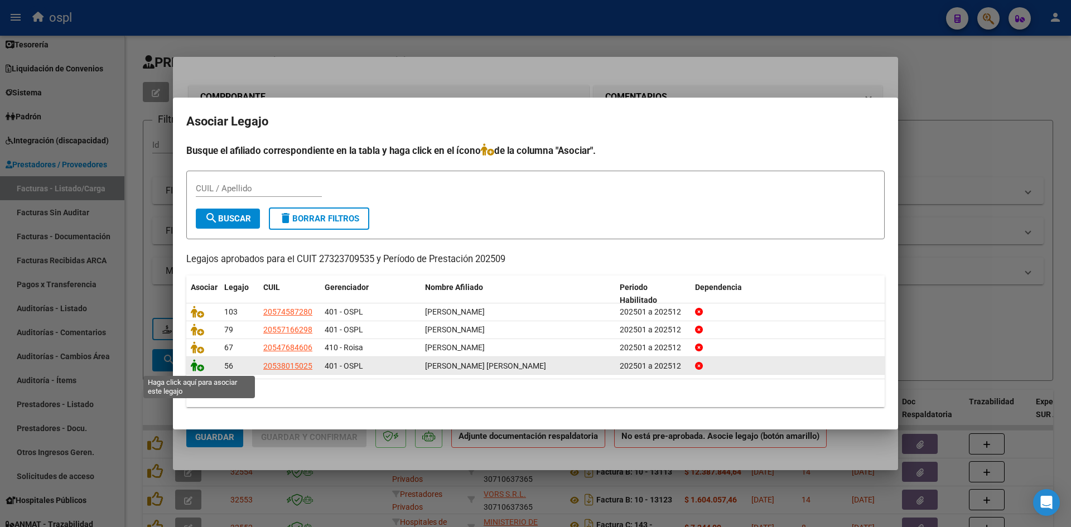
click at [203, 368] on icon at bounding box center [197, 365] width 13 height 12
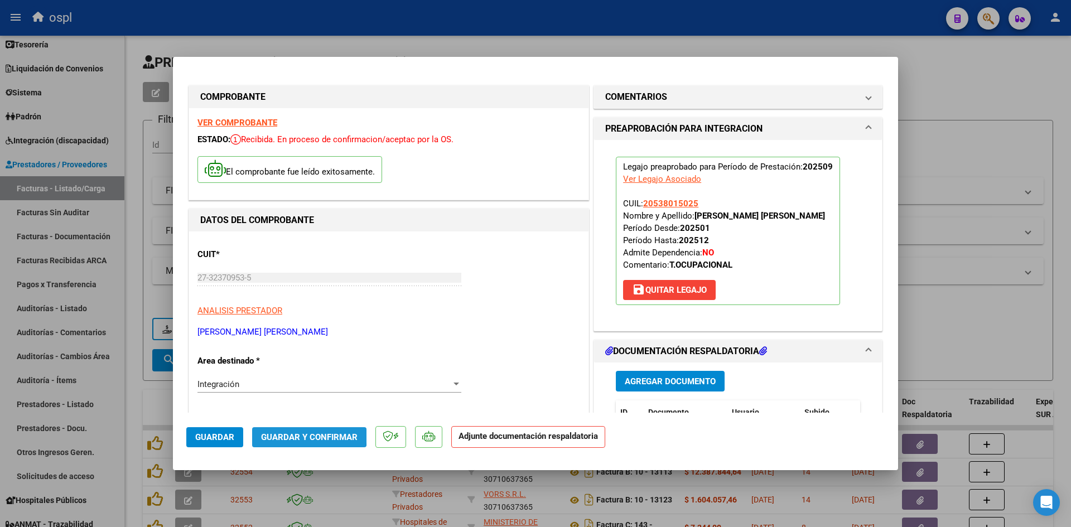
click at [308, 435] on span "Guardar y Confirmar" at bounding box center [309, 437] width 97 height 10
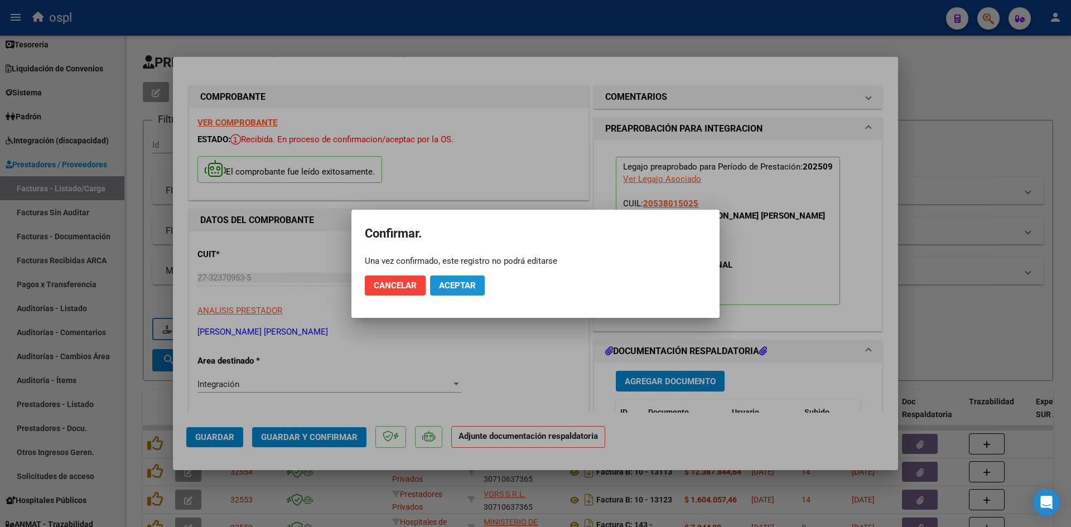
click at [469, 289] on span "Aceptar" at bounding box center [457, 286] width 37 height 10
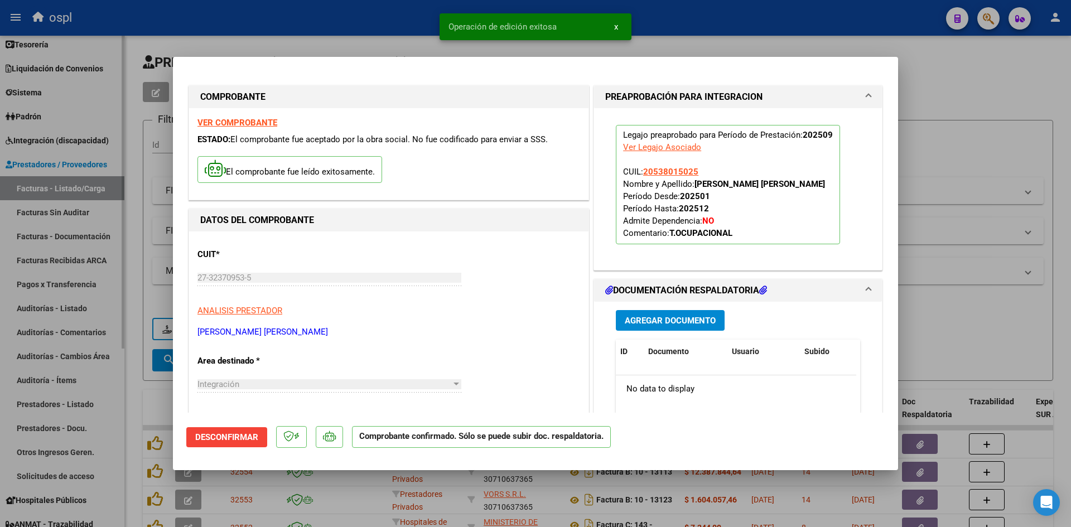
click at [947, 166] on div at bounding box center [535, 263] width 1071 height 527
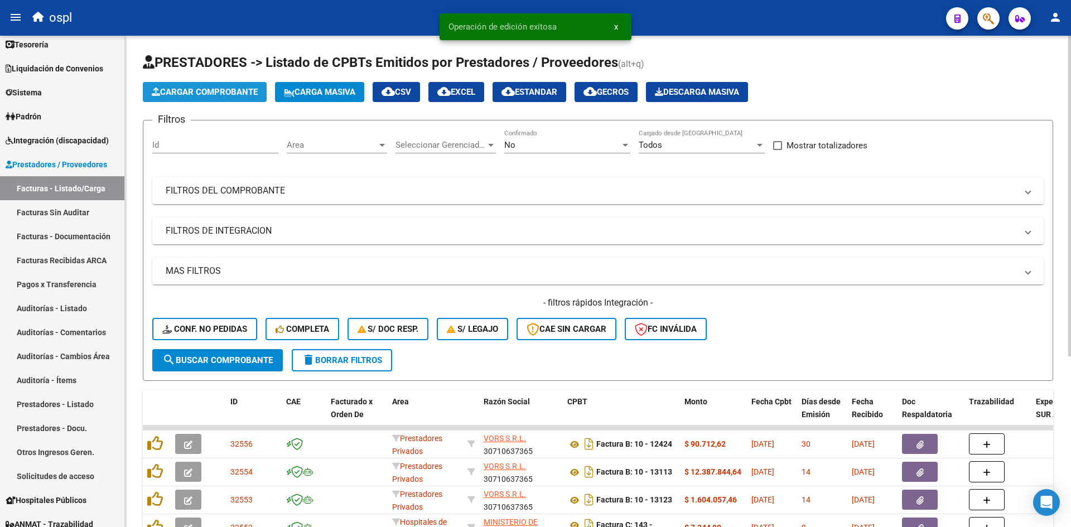
click at [192, 85] on button "Cargar Comprobante" at bounding box center [205, 92] width 124 height 20
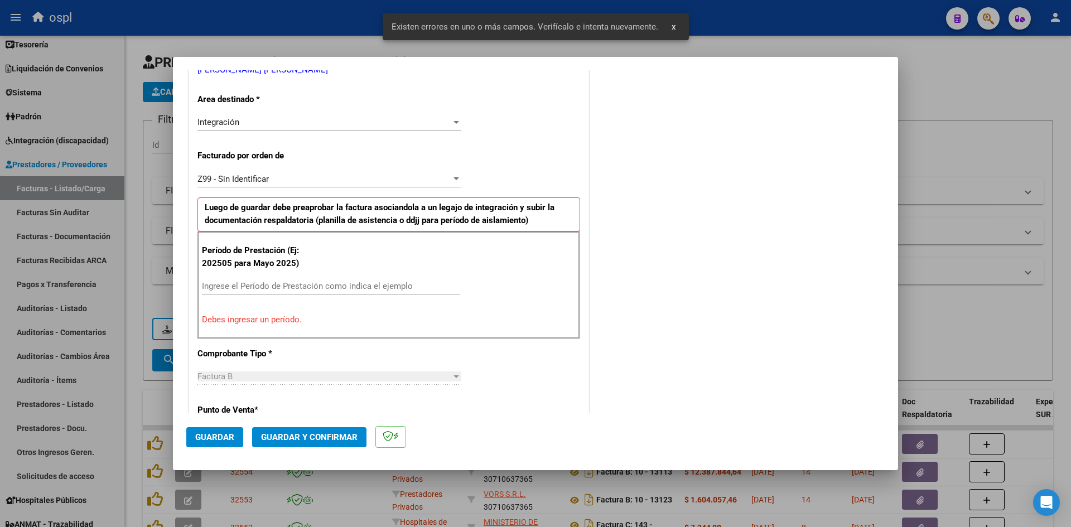
scroll to position [253, 0]
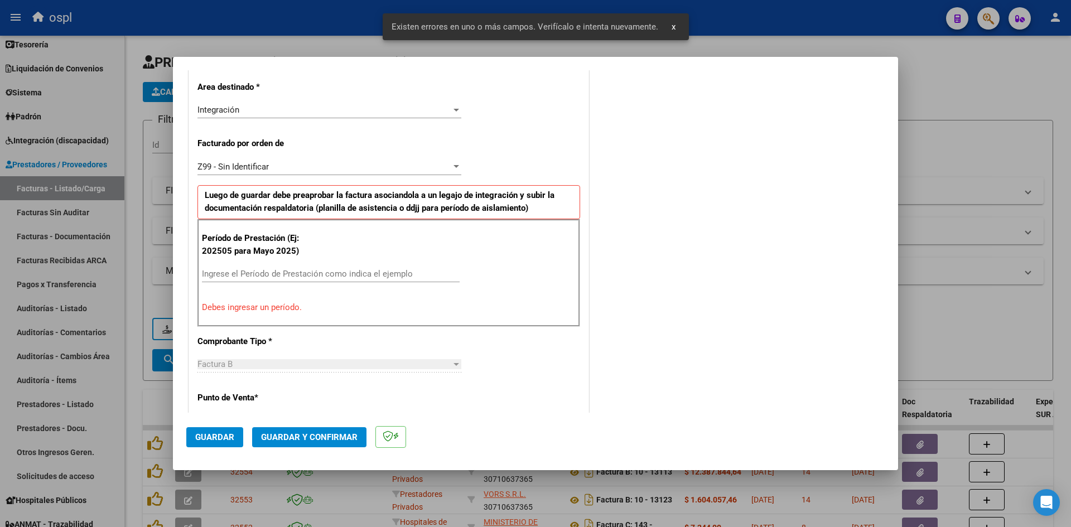
click at [293, 275] on input "Ingrese el Período de Prestación como indica el ejemplo" at bounding box center [331, 274] width 258 height 10
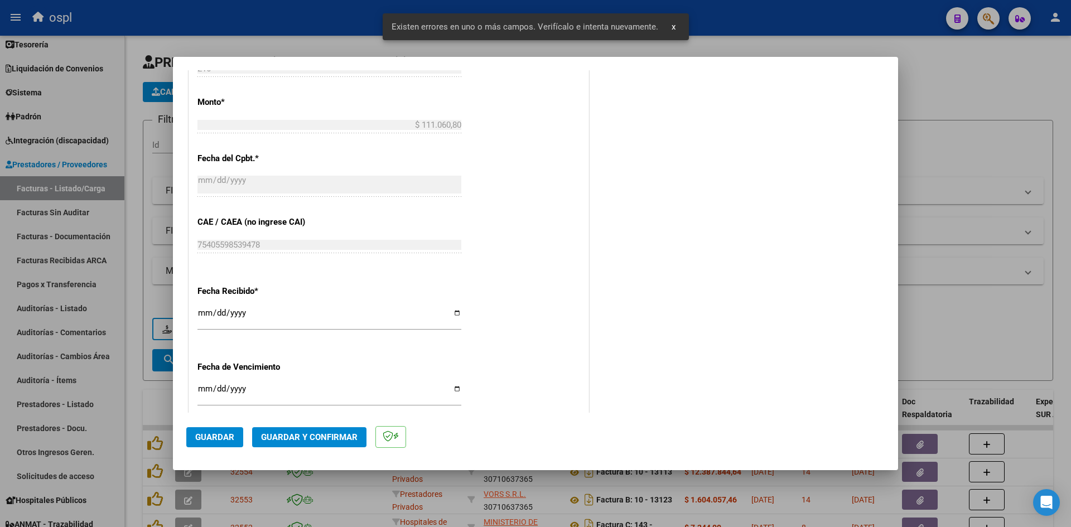
scroll to position [643, 0]
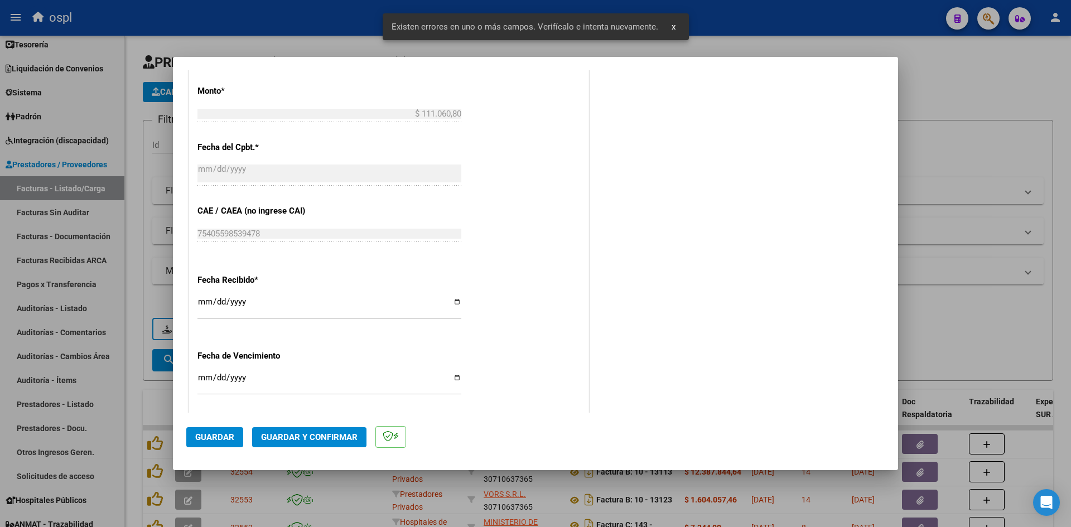
type input "202509"
click at [205, 301] on input "[DATE]" at bounding box center [329, 306] width 264 height 18
type input "2025-10-04"
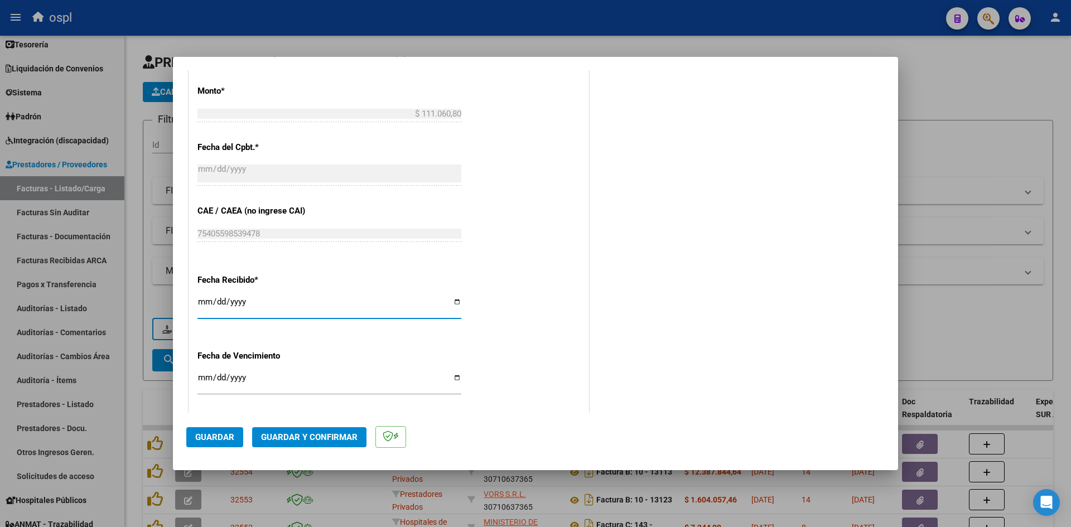
click at [209, 439] on span "Guardar" at bounding box center [214, 437] width 39 height 10
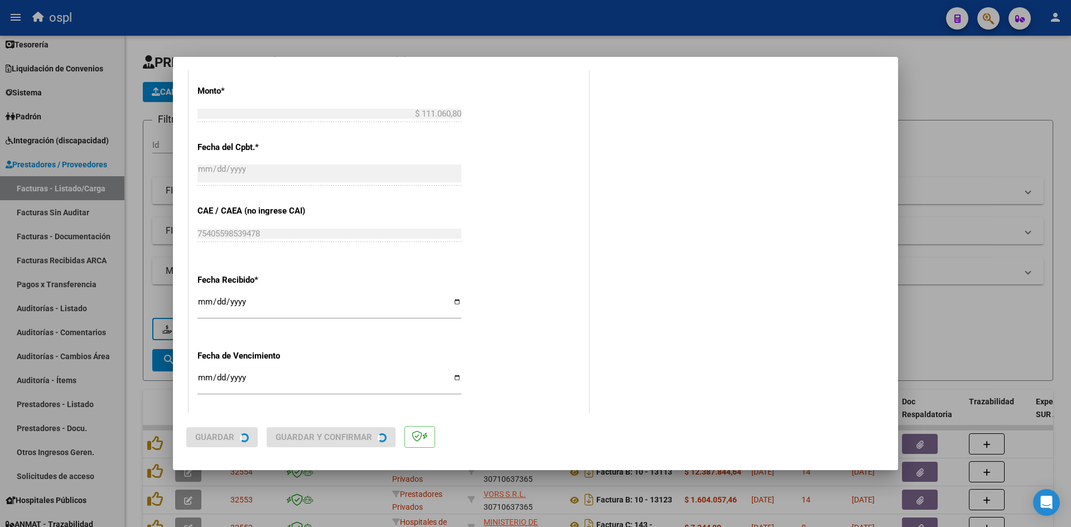
scroll to position [0, 0]
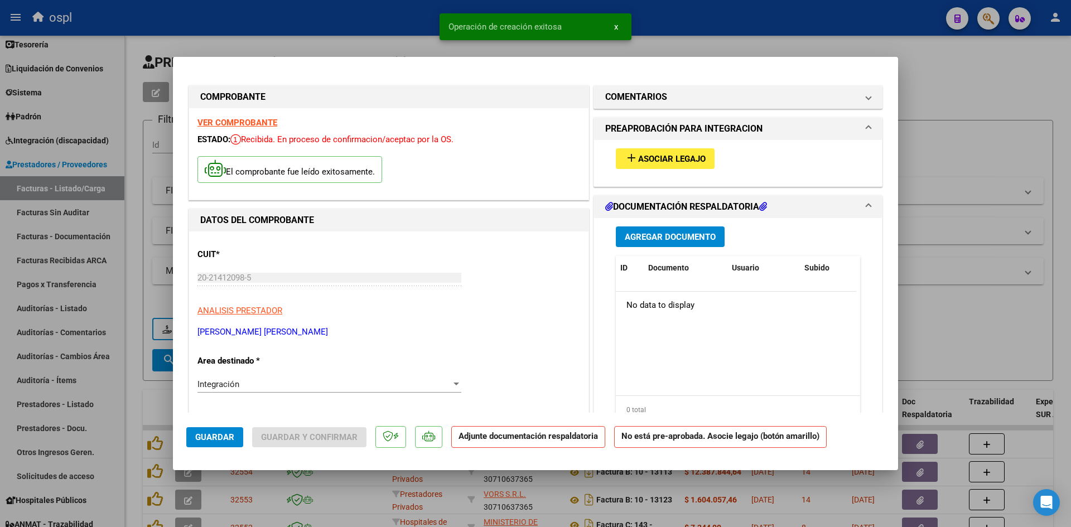
click at [673, 150] on button "add Asociar Legajo" at bounding box center [665, 158] width 99 height 21
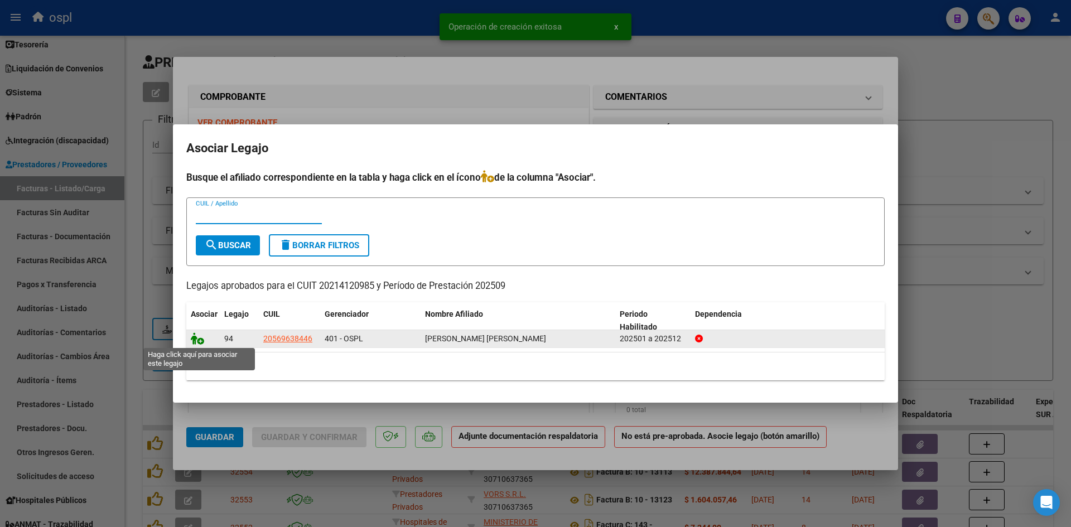
click at [196, 338] on icon at bounding box center [197, 339] width 13 height 12
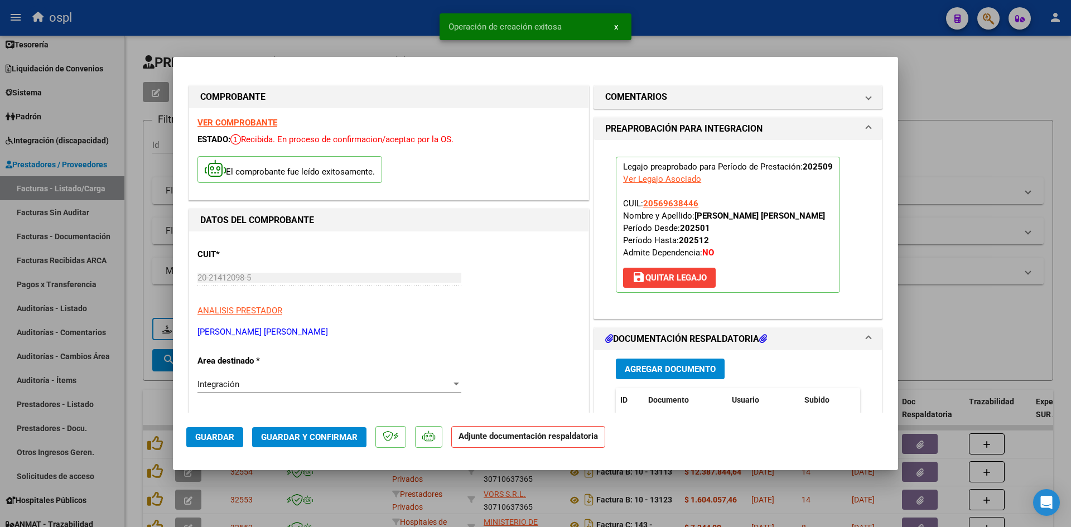
click at [325, 442] on span "Guardar y Confirmar" at bounding box center [309, 437] width 97 height 10
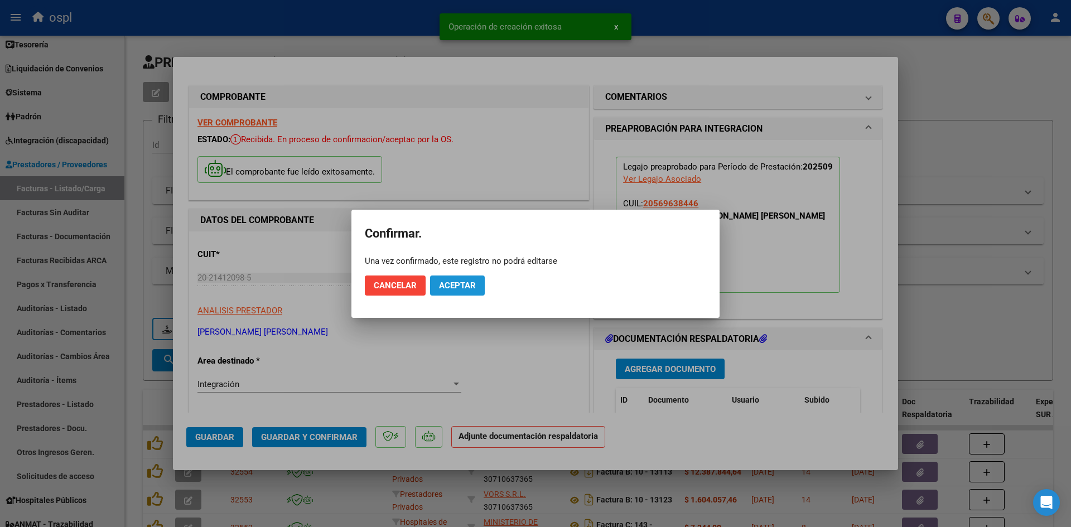
drag, startPoint x: 471, startPoint y: 281, endPoint x: 226, endPoint y: 41, distance: 343.2
click at [469, 281] on span "Aceptar" at bounding box center [457, 286] width 37 height 10
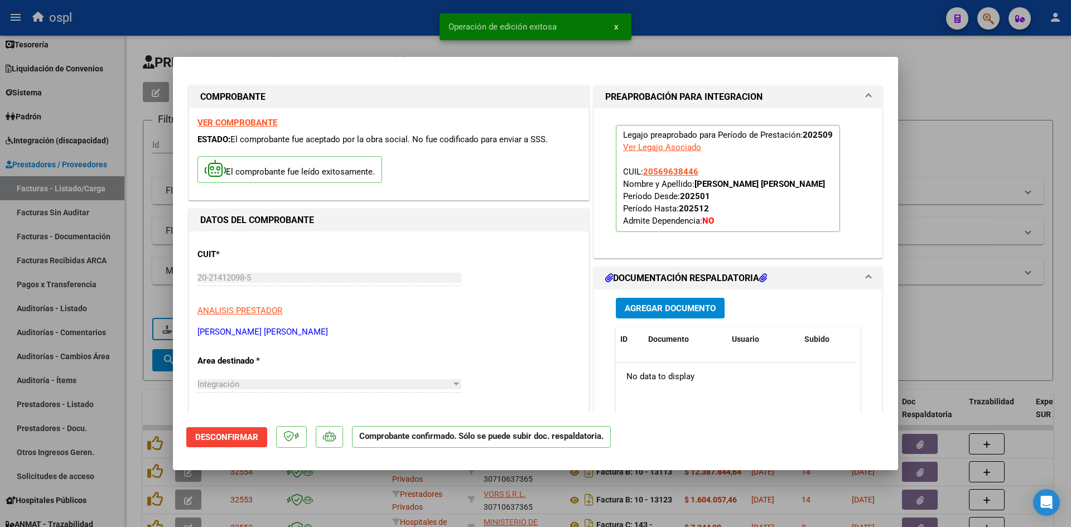
drag, startPoint x: 997, startPoint y: 115, endPoint x: 235, endPoint y: 171, distance: 764.1
click at [995, 115] on div at bounding box center [535, 263] width 1071 height 527
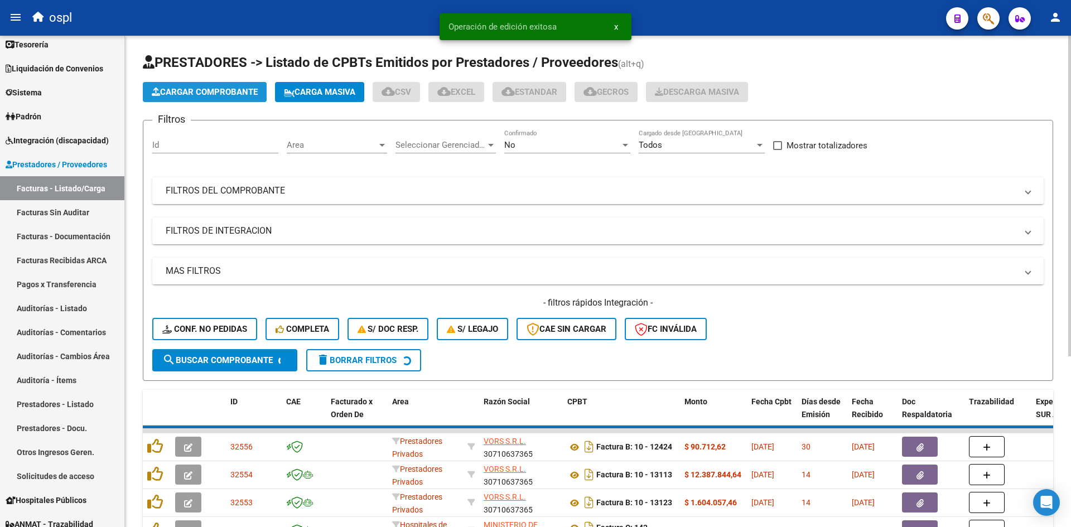
click at [225, 91] on span "Cargar Comprobante" at bounding box center [205, 92] width 106 height 10
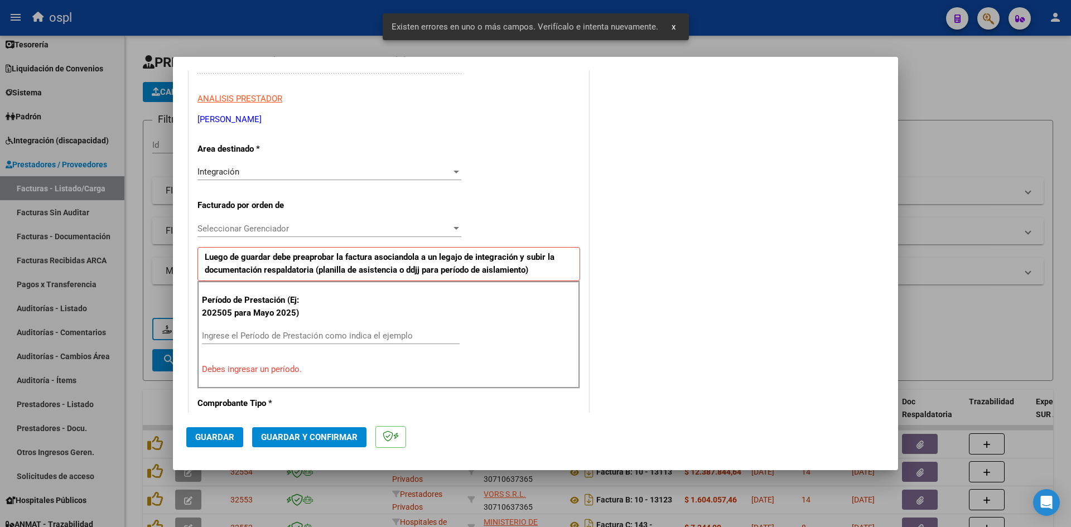
scroll to position [253, 0]
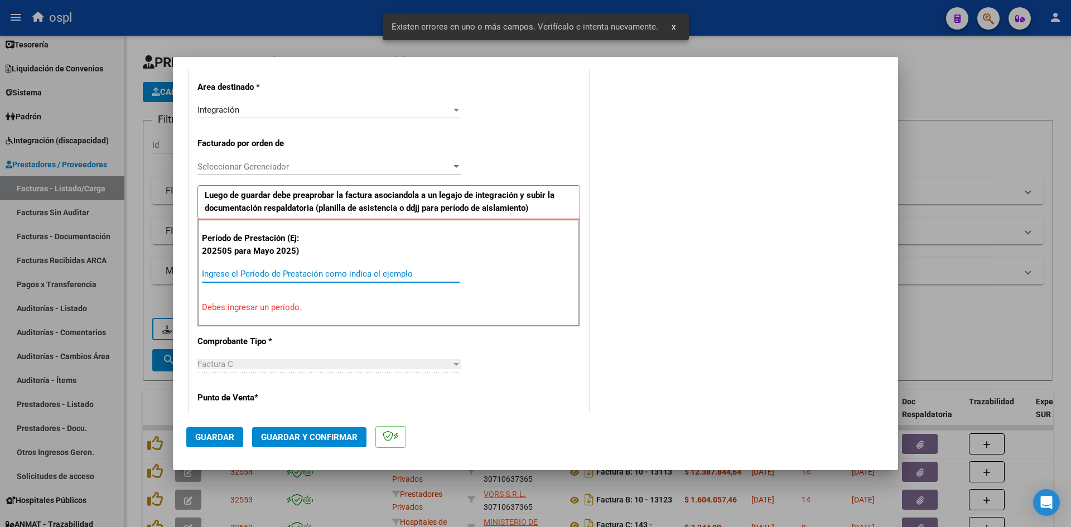
click at [274, 271] on input "Ingrese el Período de Prestación como indica el ejemplo" at bounding box center [331, 274] width 258 height 10
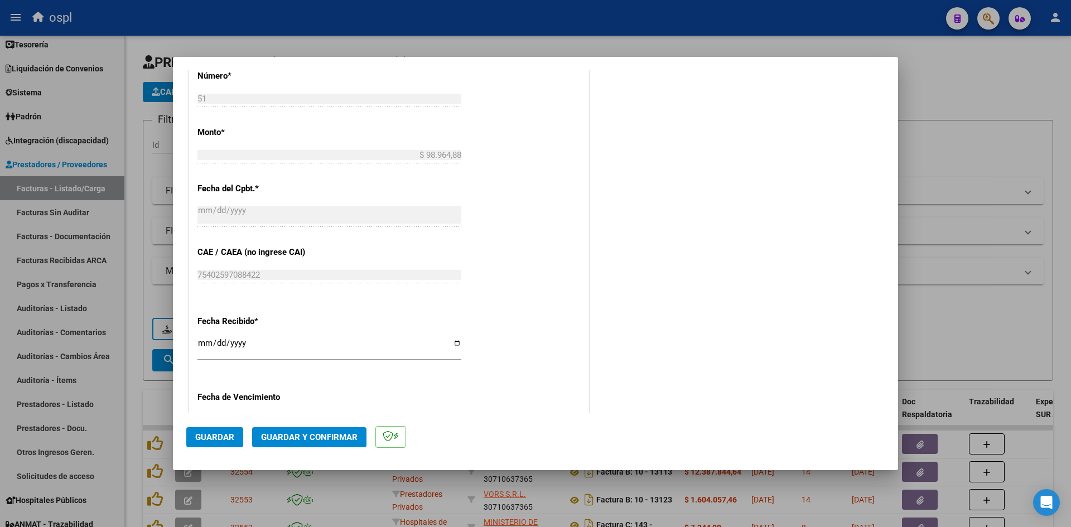
scroll to position [643, 0]
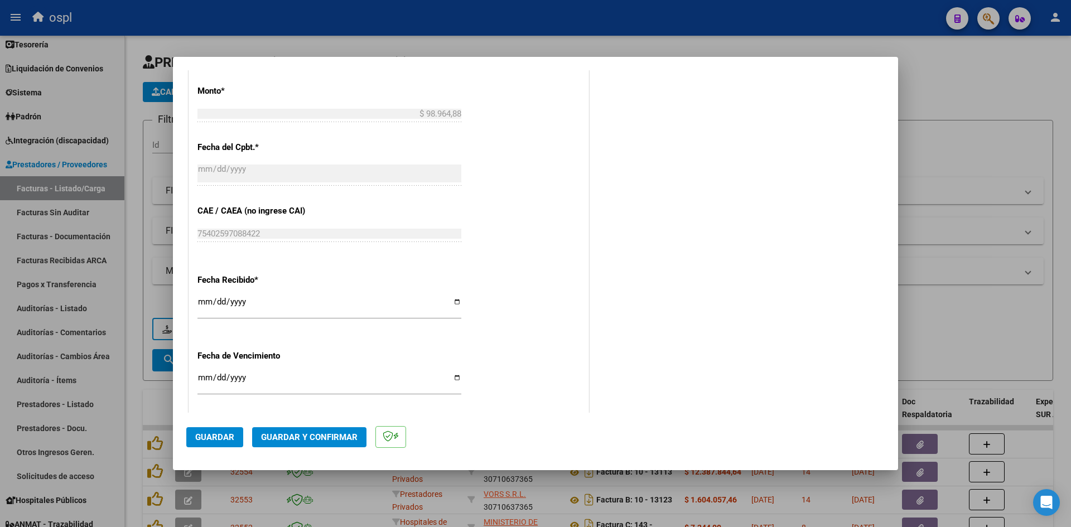
type input "202509"
click at [205, 302] on input "[DATE]" at bounding box center [329, 306] width 264 height 18
type input "2025-10-04"
click at [221, 423] on mat-dialog-actions "Guardar Guardar y Confirmar" at bounding box center [535, 435] width 698 height 44
click at [216, 435] on span "Guardar" at bounding box center [214, 437] width 39 height 10
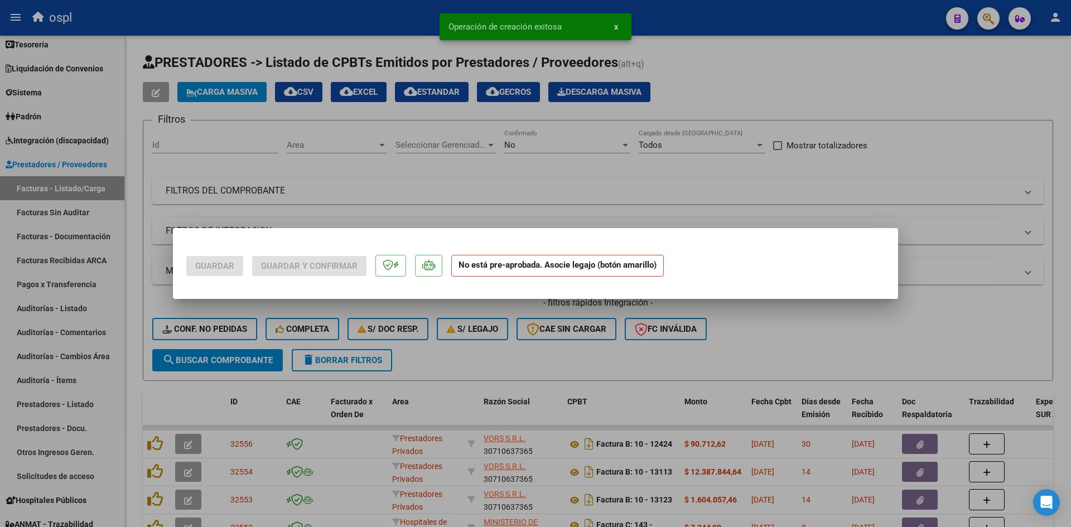
scroll to position [0, 0]
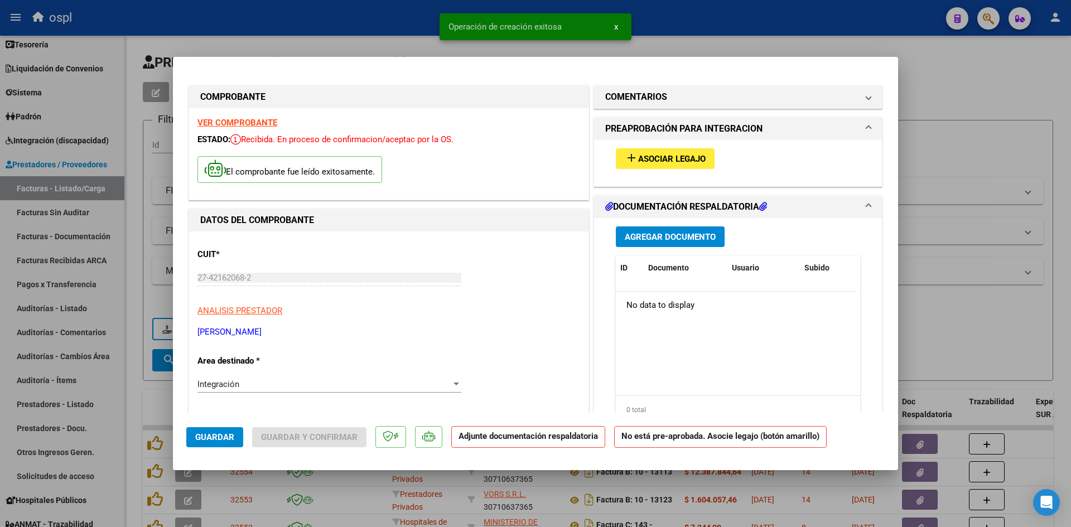
click at [672, 151] on button "add Asociar Legajo" at bounding box center [665, 158] width 99 height 21
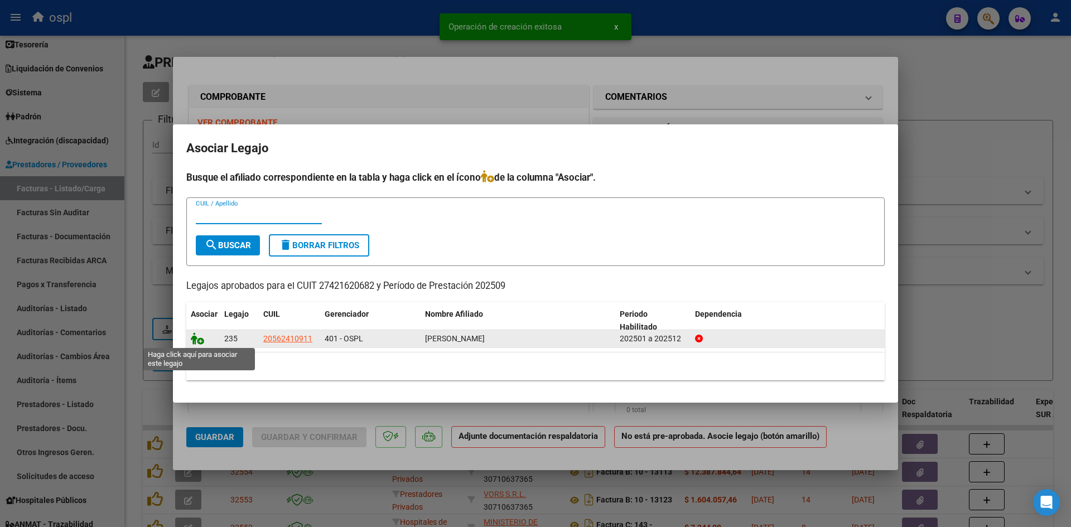
click at [201, 339] on icon at bounding box center [197, 339] width 13 height 12
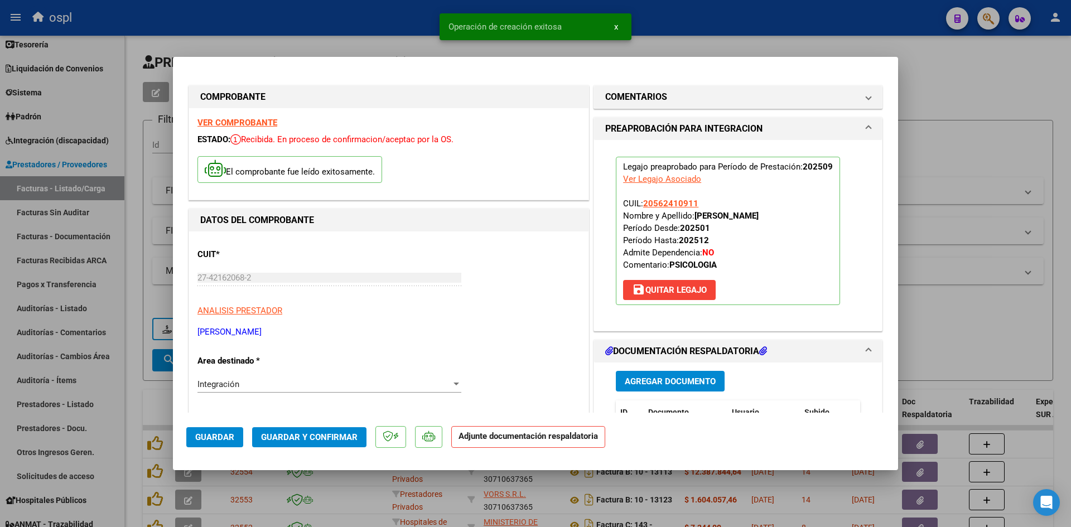
click at [290, 438] on span "Guardar y Confirmar" at bounding box center [309, 437] width 97 height 10
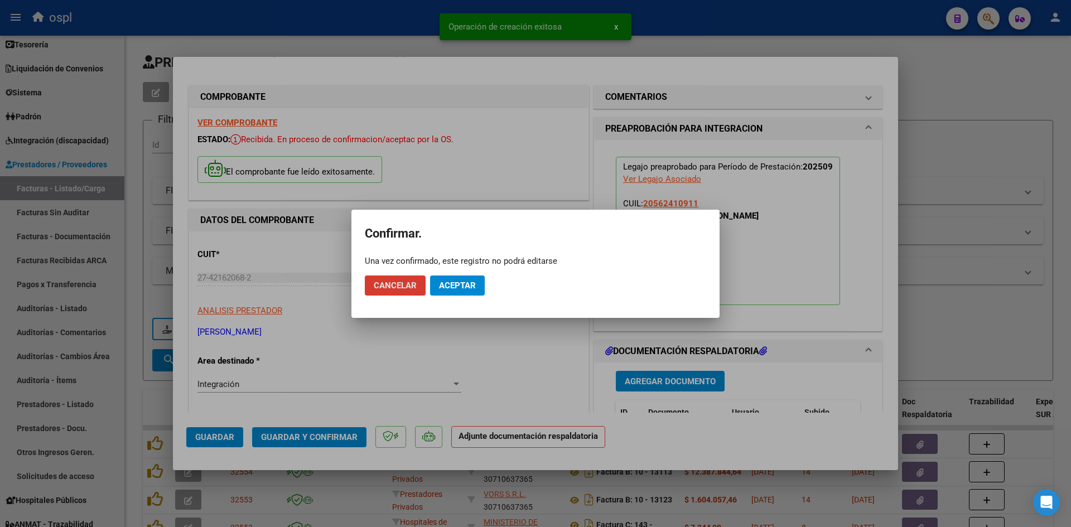
click at [467, 293] on button "Aceptar" at bounding box center [457, 286] width 55 height 20
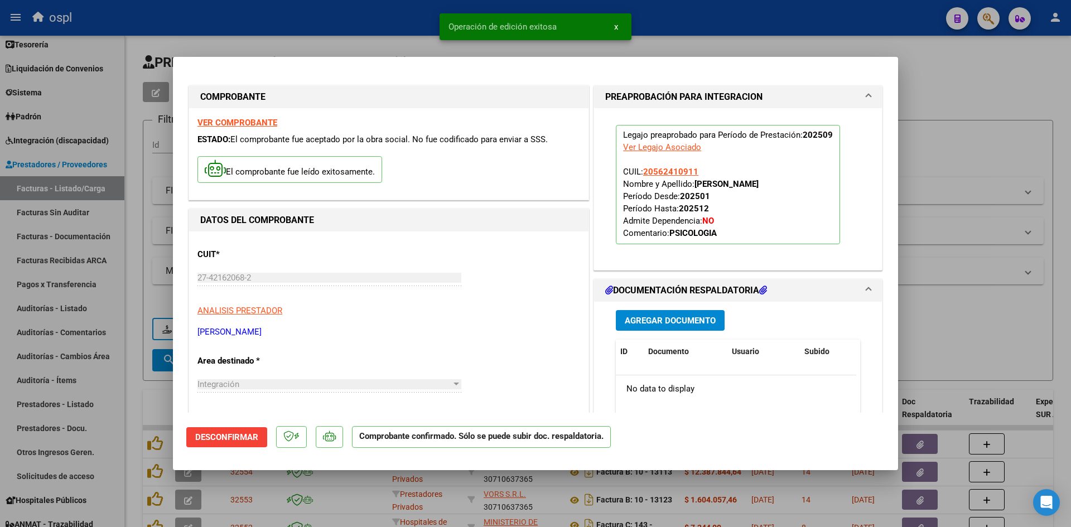
click at [946, 172] on div at bounding box center [535, 263] width 1071 height 527
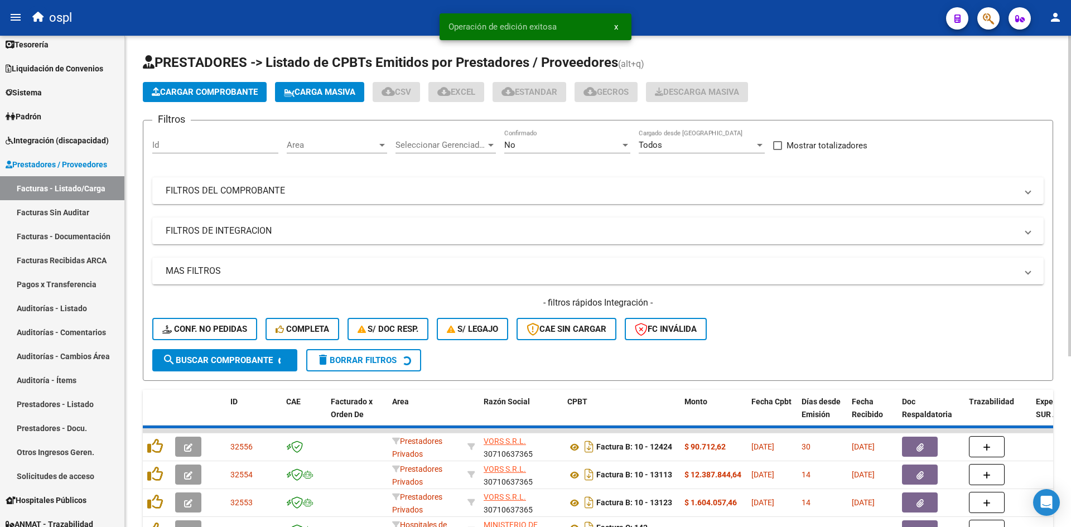
click at [202, 91] on span "Cargar Comprobante" at bounding box center [205, 92] width 106 height 10
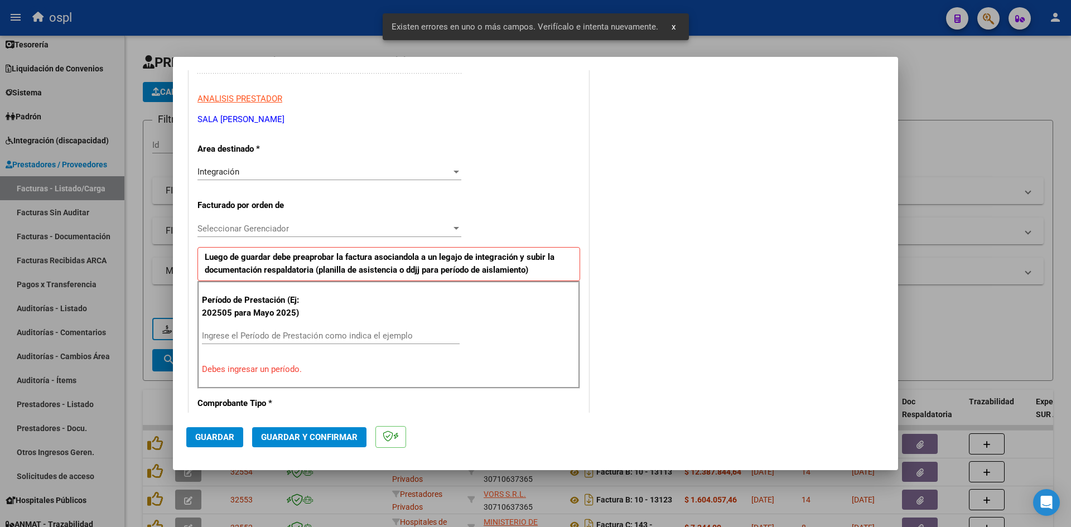
scroll to position [253, 0]
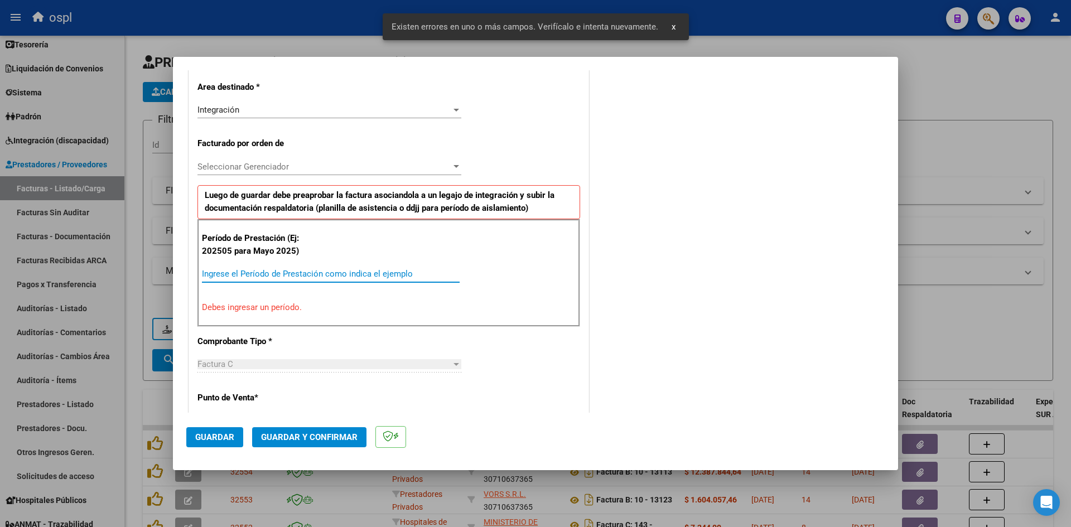
click at [319, 269] on input "Ingrese el Período de Prestación como indica el ejemplo" at bounding box center [331, 274] width 258 height 10
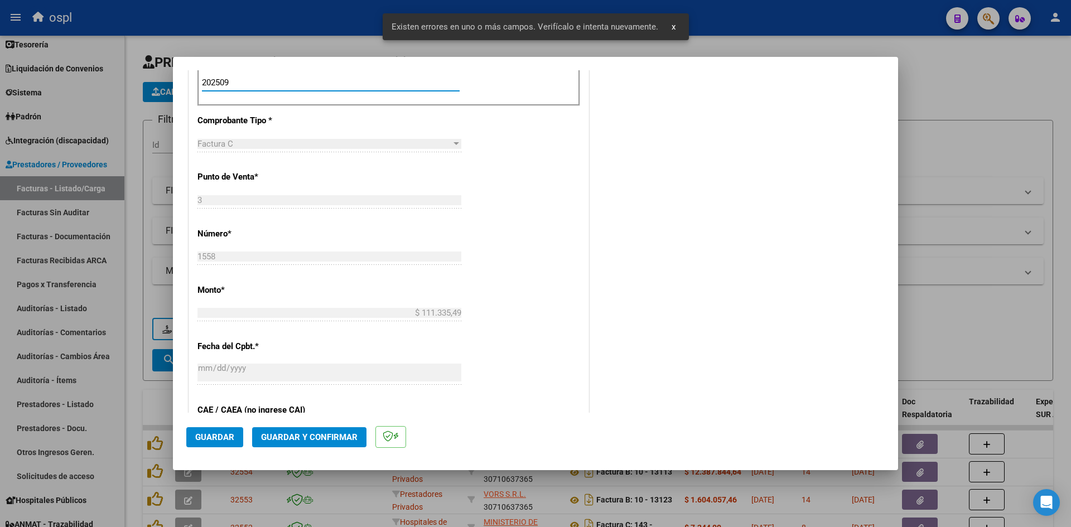
scroll to position [699, 0]
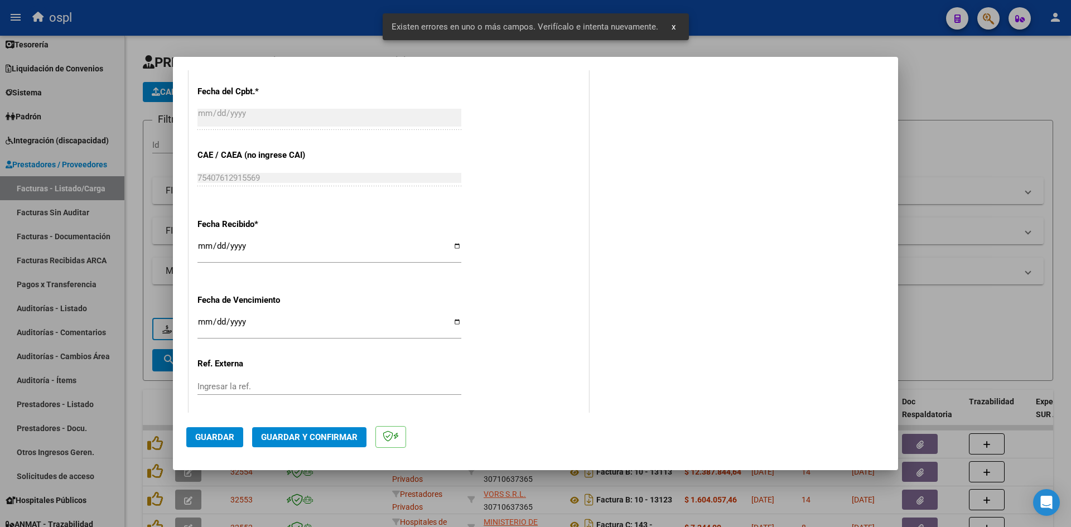
type input "202509"
click at [197, 247] on input "[DATE]" at bounding box center [329, 251] width 264 height 18
type input "2025-10-04"
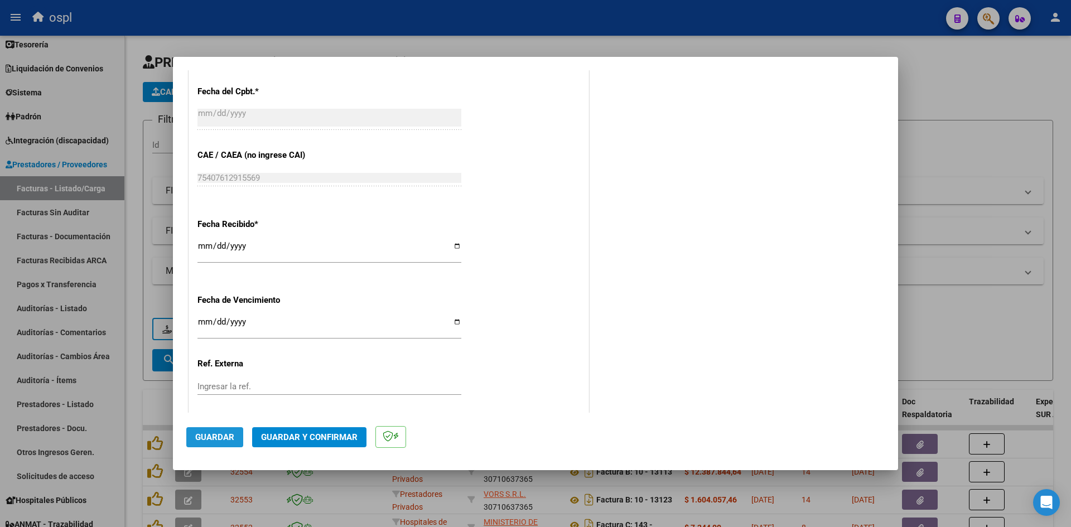
click at [230, 436] on span "Guardar" at bounding box center [214, 437] width 39 height 10
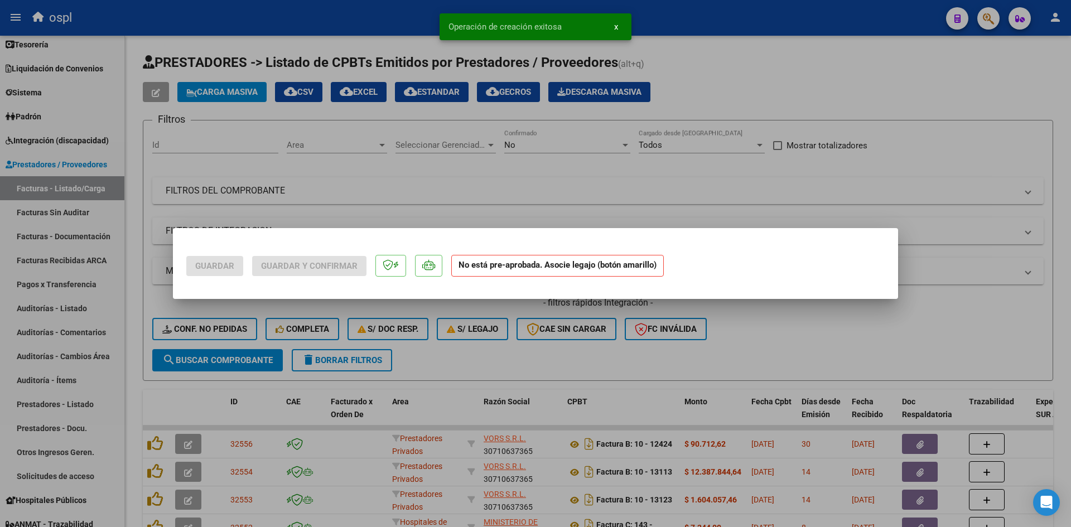
scroll to position [0, 0]
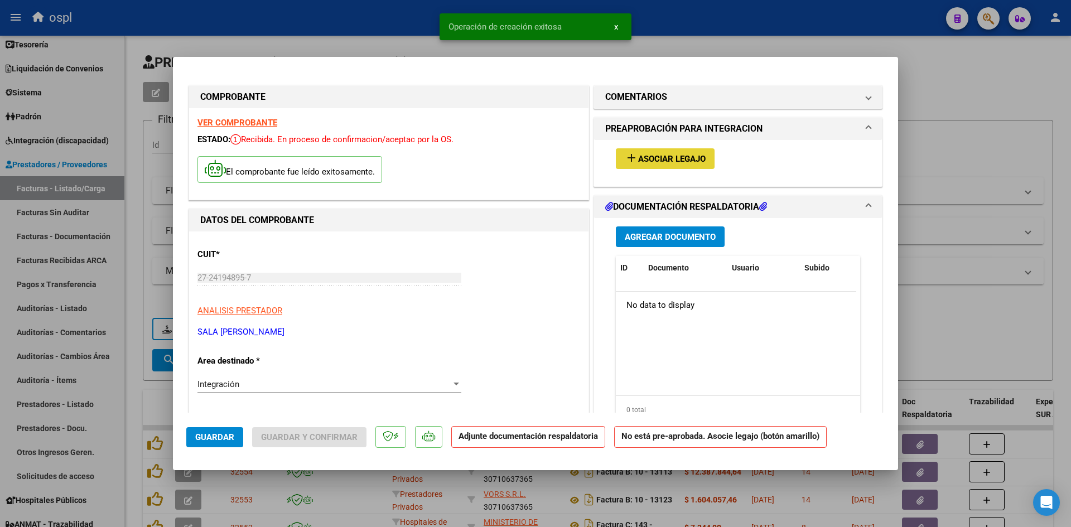
click at [665, 152] on button "add Asociar Legajo" at bounding box center [665, 158] width 99 height 21
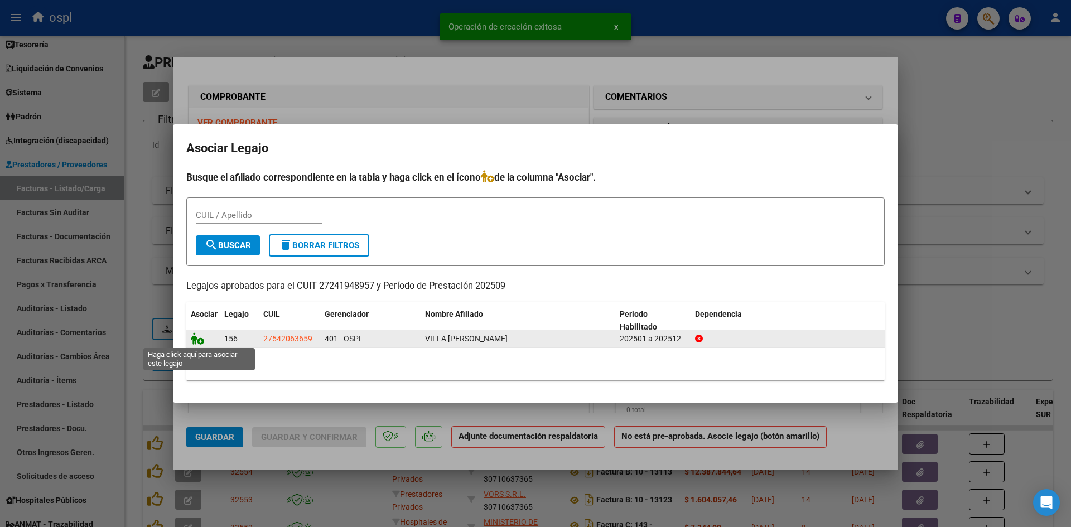
click at [199, 337] on icon at bounding box center [197, 339] width 13 height 12
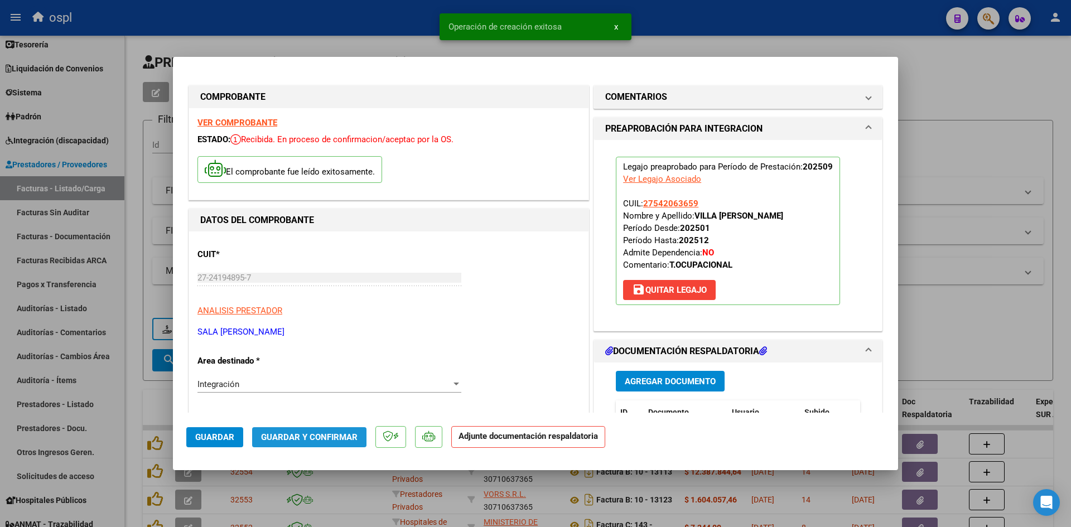
click at [320, 434] on span "Guardar y Confirmar" at bounding box center [309, 437] width 97 height 10
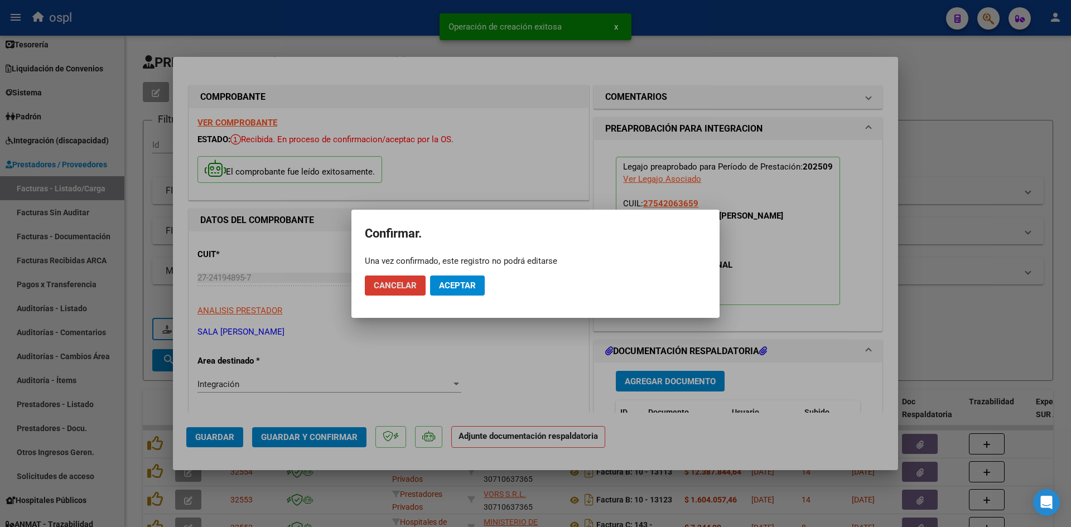
click at [470, 278] on button "Aceptar" at bounding box center [457, 286] width 55 height 20
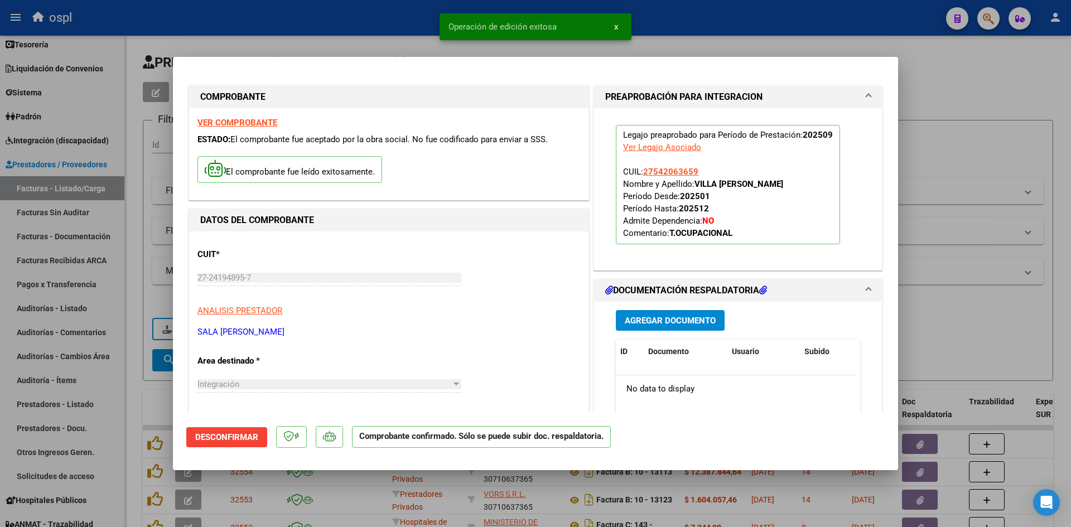
drag, startPoint x: 987, startPoint y: 143, endPoint x: 274, endPoint y: 67, distance: 717.1
click at [987, 143] on div at bounding box center [535, 263] width 1071 height 527
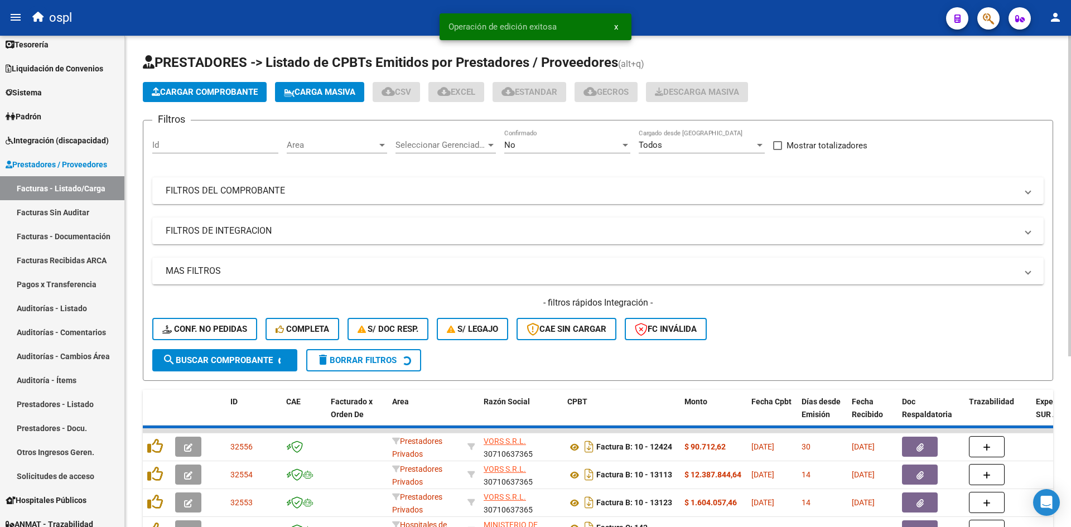
click at [221, 88] on span "Cargar Comprobante" at bounding box center [205, 92] width 106 height 10
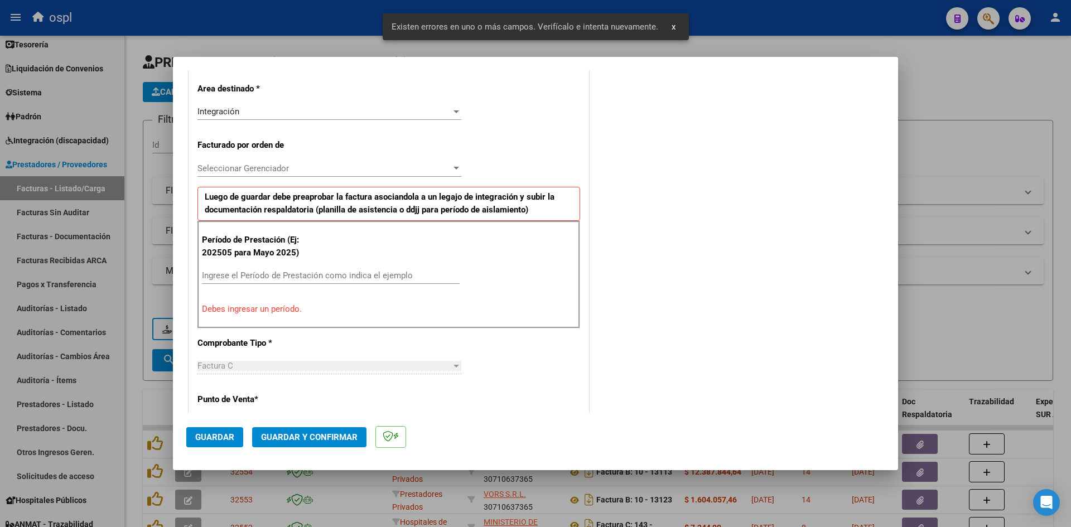
scroll to position [253, 0]
click at [264, 263] on div "Período de Prestación (Ej: 202505 para Mayo 2025) Ingrese el Período de Prestac…" at bounding box center [388, 272] width 383 height 107
click at [266, 272] on input "Ingrese el Período de Prestación como indica el ejemplo" at bounding box center [331, 274] width 258 height 10
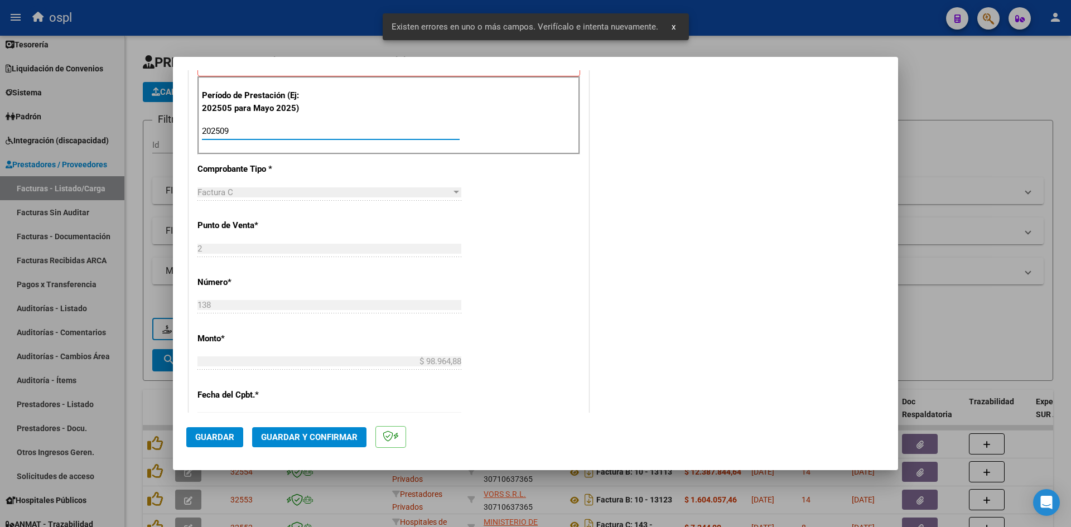
scroll to position [587, 0]
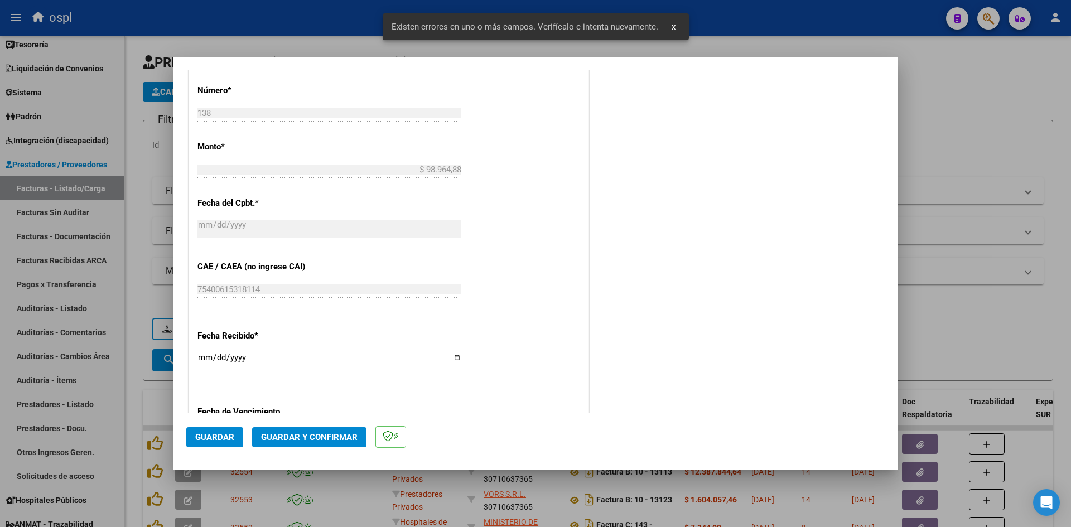
type input "202509"
click at [201, 353] on div "[DATE] Ingresar la fecha" at bounding box center [329, 362] width 264 height 24
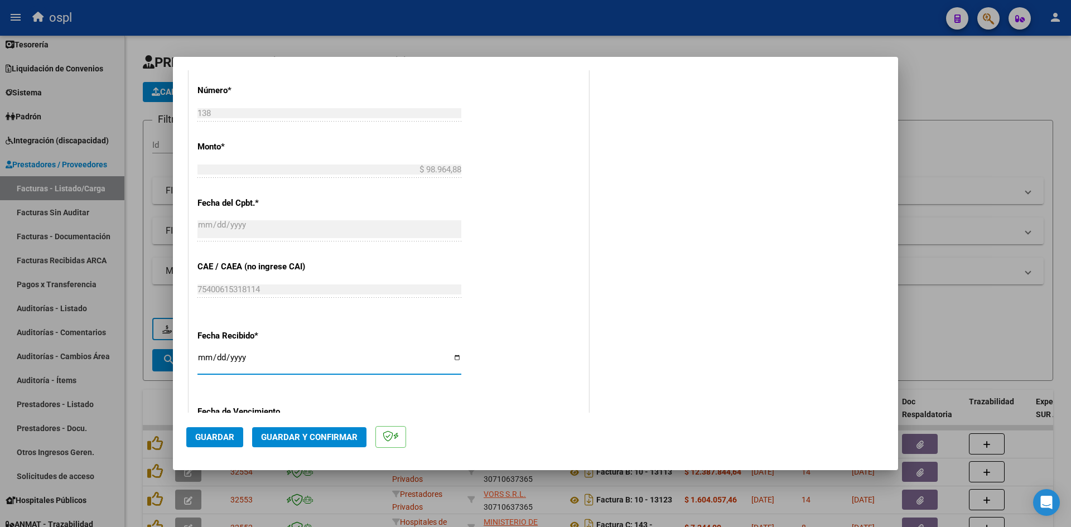
type input "2025-10-04"
click at [220, 439] on span "Guardar" at bounding box center [214, 437] width 39 height 10
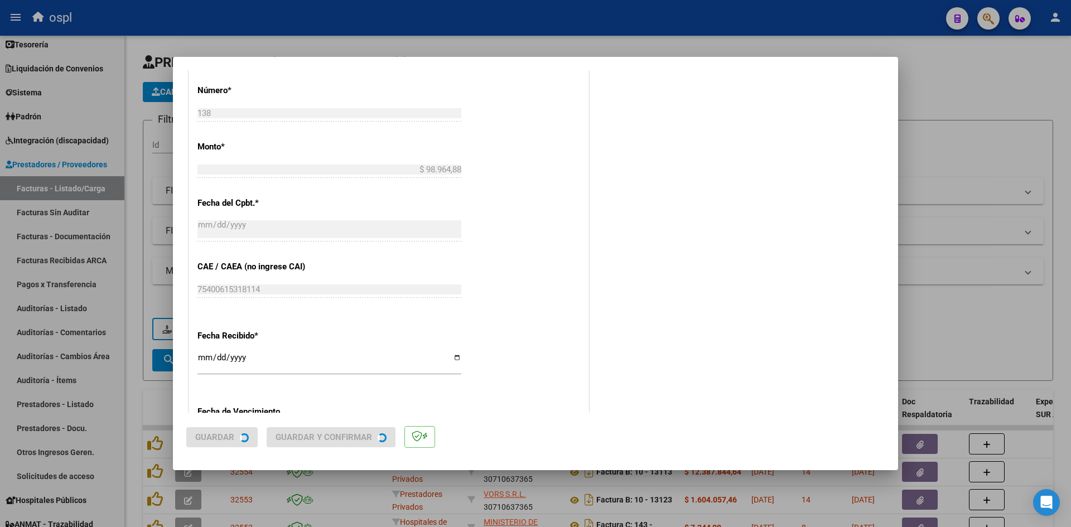
scroll to position [0, 0]
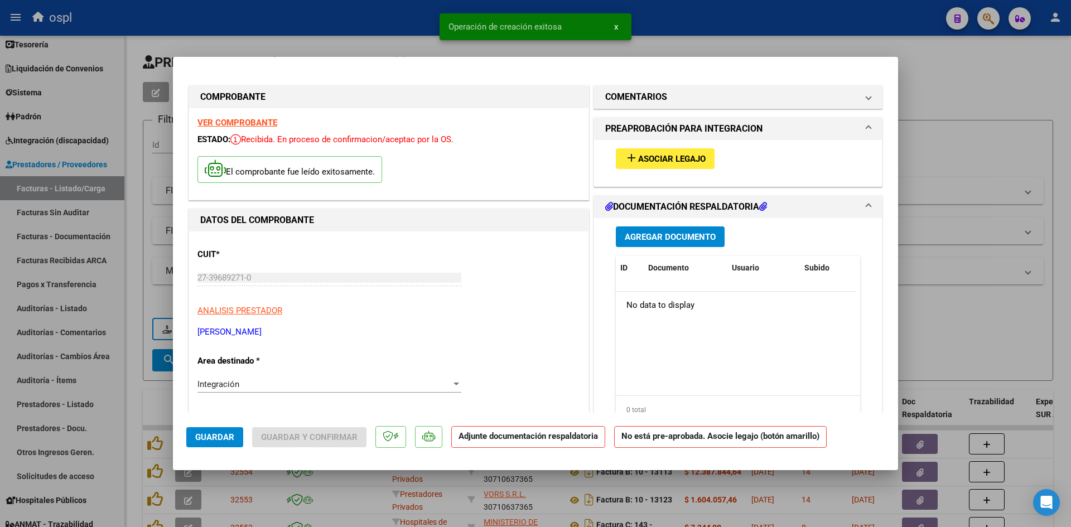
click at [686, 160] on span "Asociar Legajo" at bounding box center [672, 159] width 68 height 10
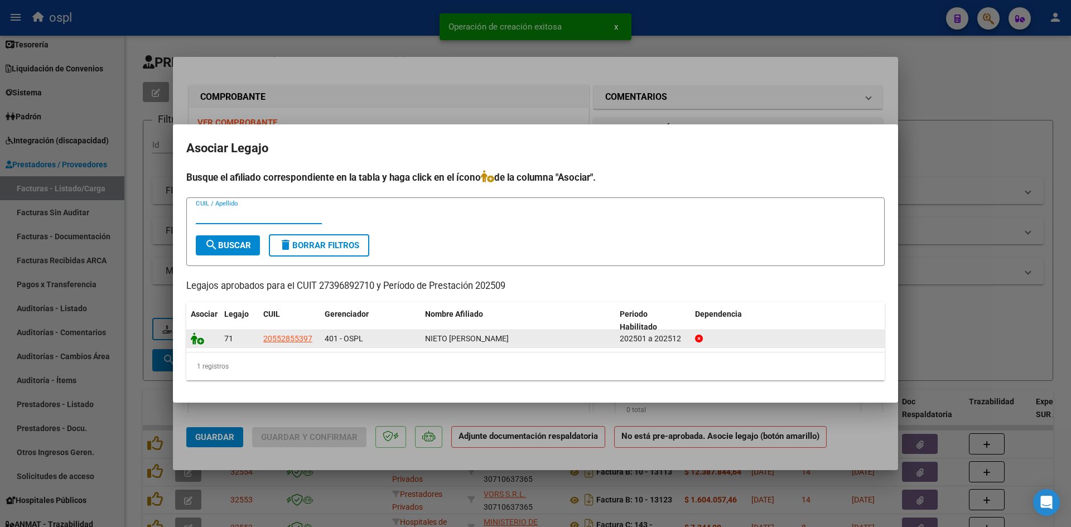
click at [203, 341] on icon at bounding box center [197, 339] width 13 height 12
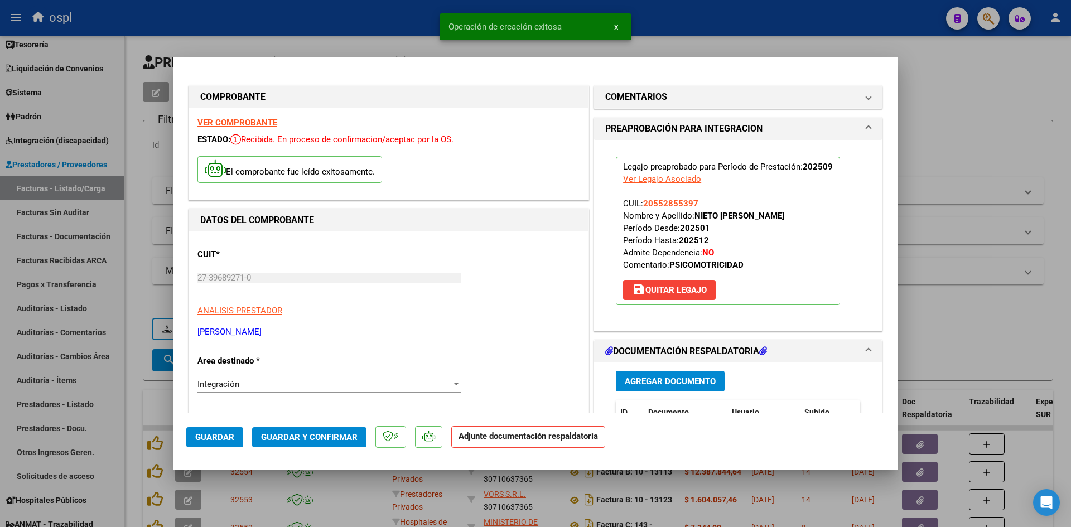
click at [298, 437] on span "Guardar y Confirmar" at bounding box center [309, 437] width 97 height 10
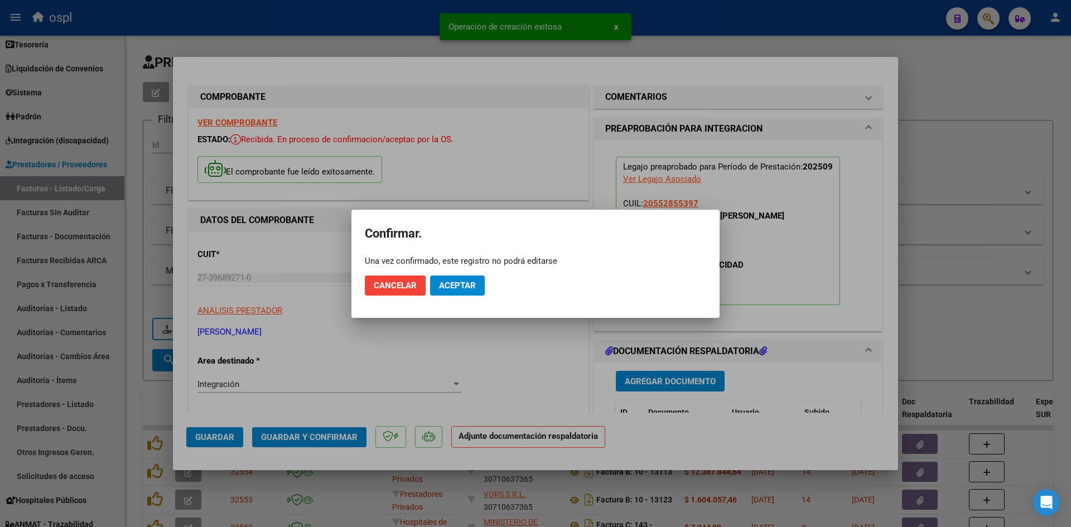
drag, startPoint x: 455, startPoint y: 292, endPoint x: 462, endPoint y: 284, distance: 10.7
click at [461, 286] on mat-dialog-actions "Cancelar Aceptar" at bounding box center [535, 286] width 341 height 38
click at [463, 284] on span "Aceptar" at bounding box center [457, 286] width 37 height 10
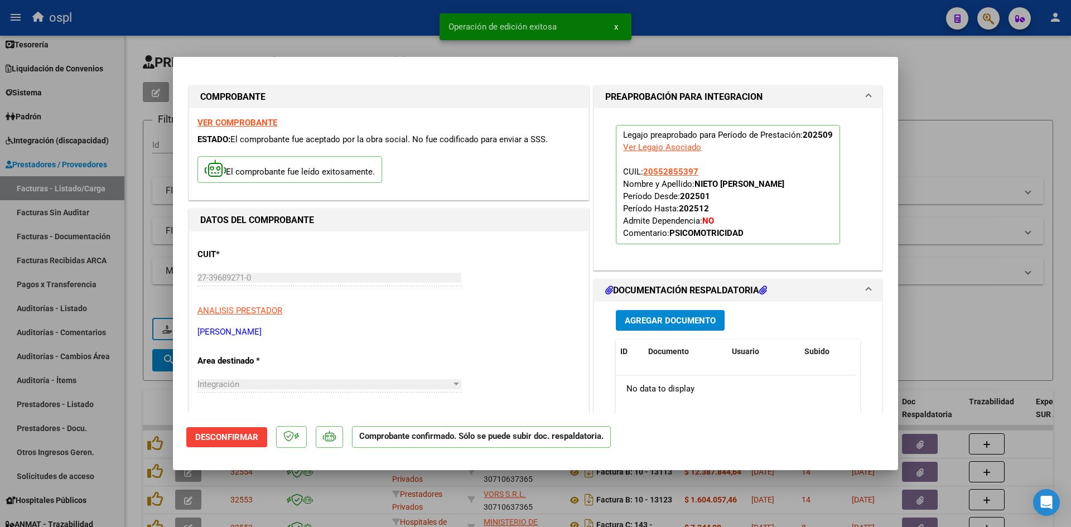
click at [954, 100] on div at bounding box center [535, 263] width 1071 height 527
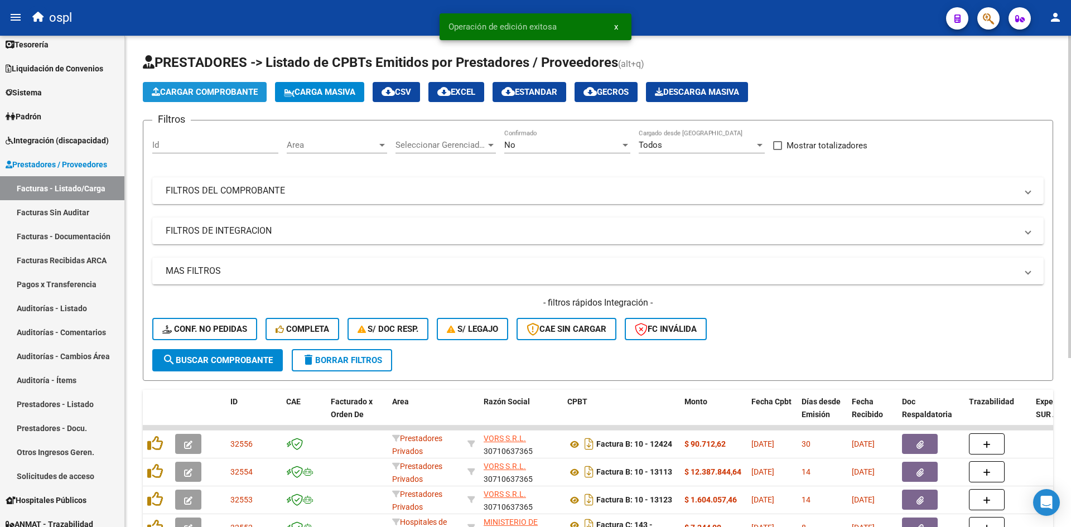
click at [218, 90] on span "Cargar Comprobante" at bounding box center [205, 92] width 106 height 10
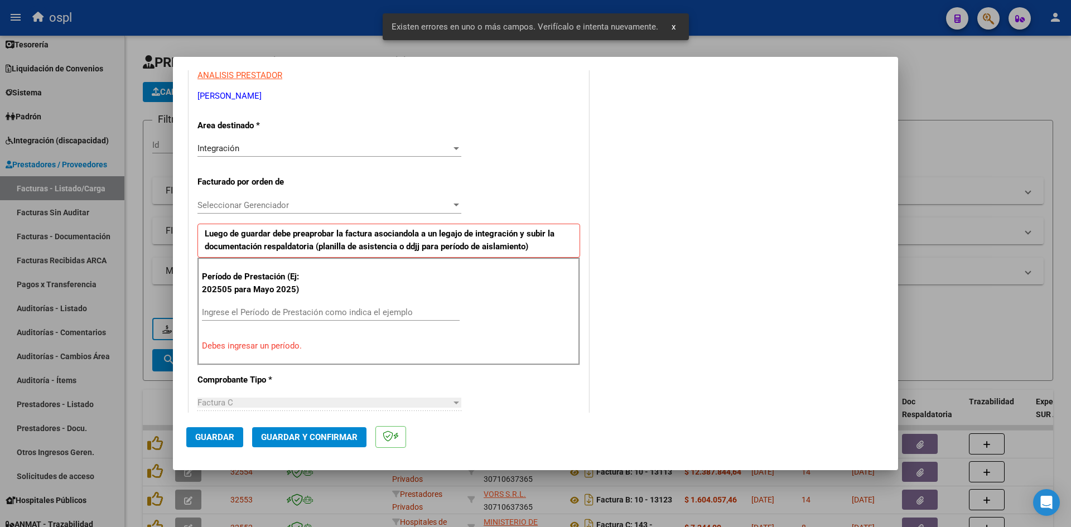
scroll to position [274, 0]
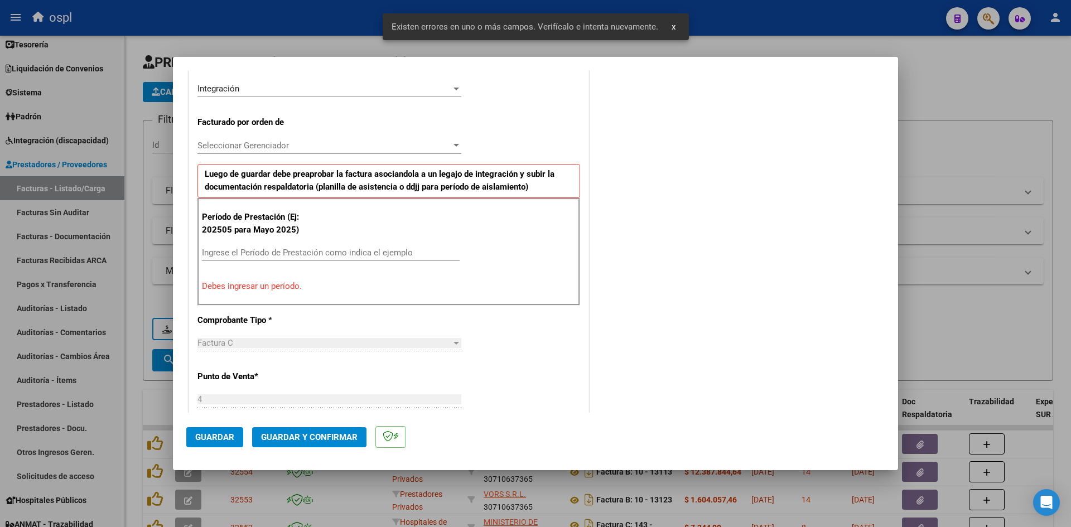
click at [266, 258] on div "Ingrese el Período de Prestación como indica el ejemplo" at bounding box center [331, 252] width 258 height 17
click at [271, 254] on input "Ingrese el Período de Prestación como indica el ejemplo" at bounding box center [331, 253] width 258 height 10
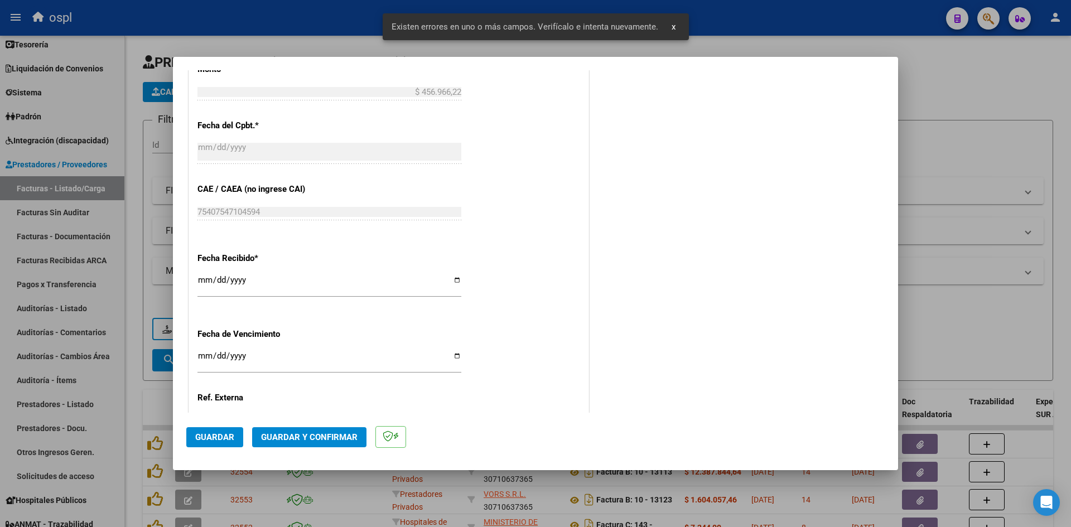
scroll to position [720, 0]
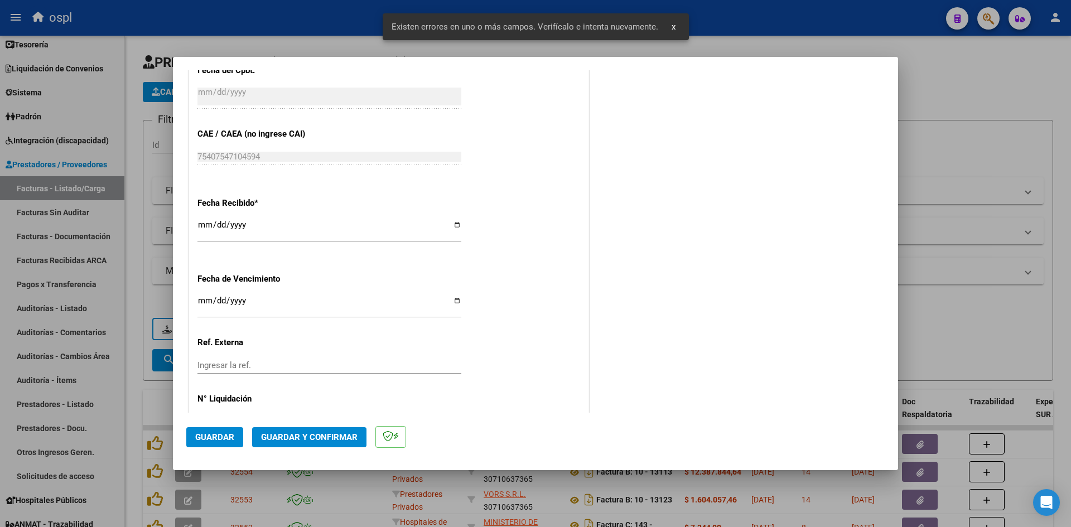
type input "202509"
click at [200, 224] on input "[DATE]" at bounding box center [329, 229] width 264 height 18
type input "2025-10-04"
drag, startPoint x: 200, startPoint y: 440, endPoint x: 195, endPoint y: 426, distance: 14.3
click at [200, 440] on span "Guardar" at bounding box center [214, 437] width 39 height 10
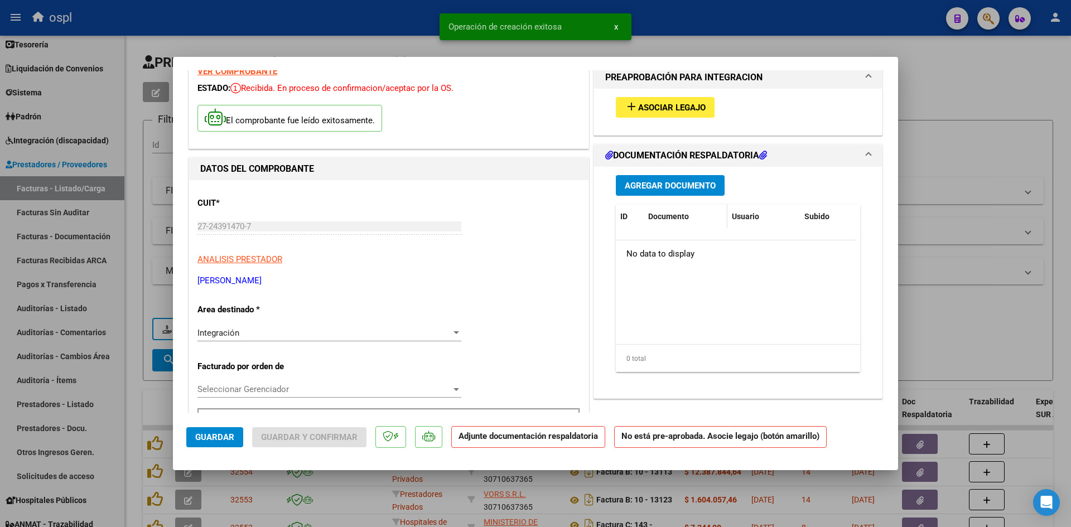
scroll to position [51, 0]
click at [682, 103] on span "add Asociar Legajo" at bounding box center [665, 108] width 81 height 10
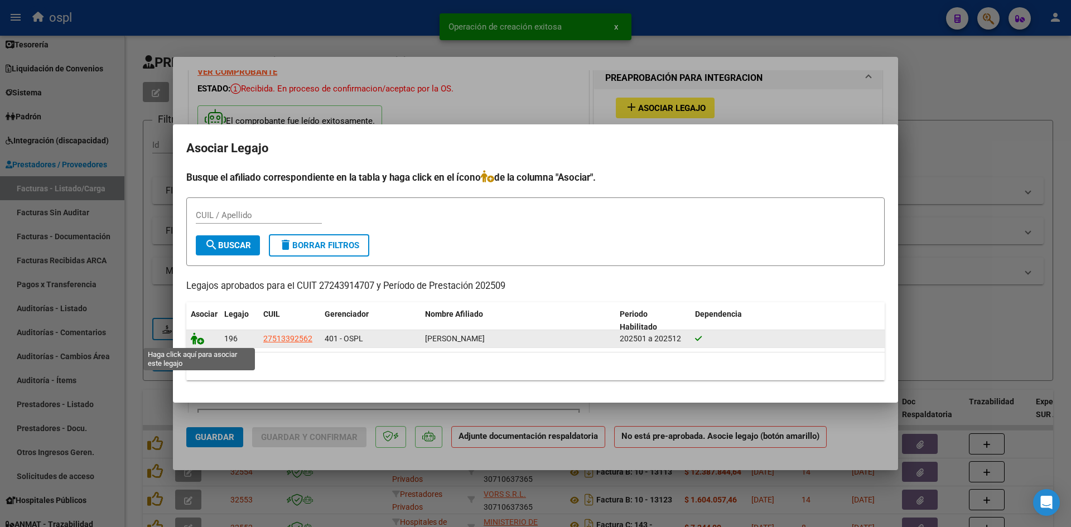
click at [195, 338] on icon at bounding box center [197, 339] width 13 height 12
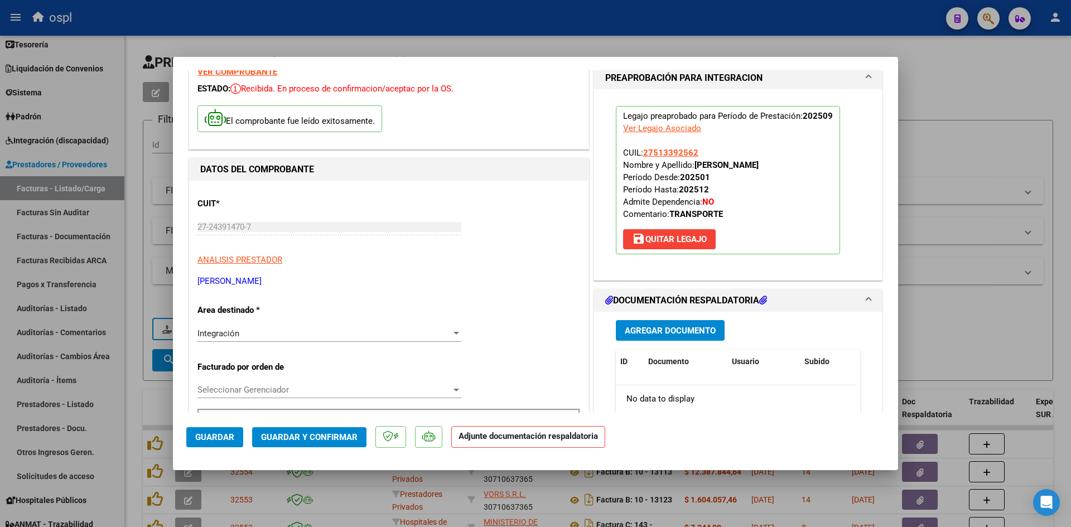
click at [290, 434] on span "Guardar y Confirmar" at bounding box center [309, 437] width 97 height 10
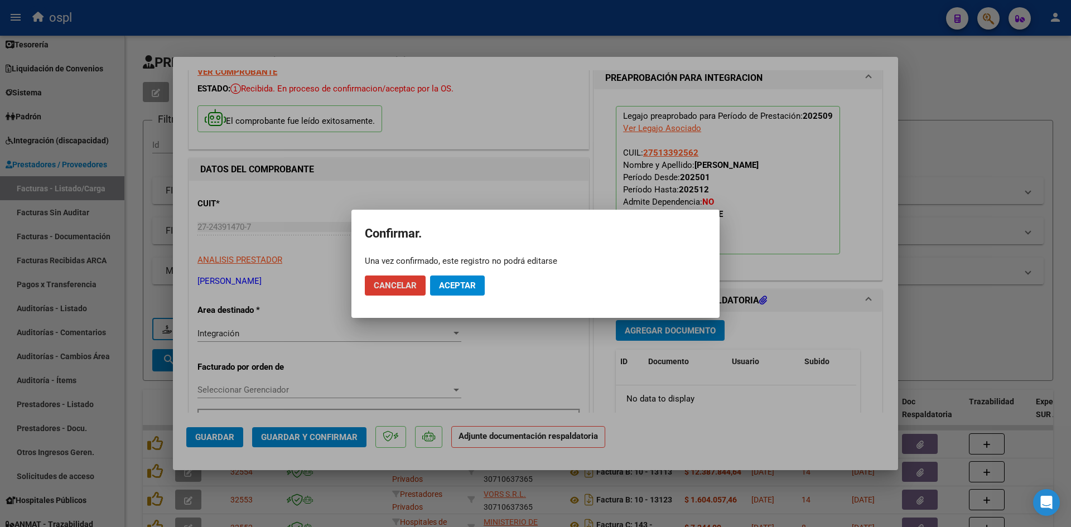
click at [464, 283] on span "Aceptar" at bounding box center [457, 286] width 37 height 10
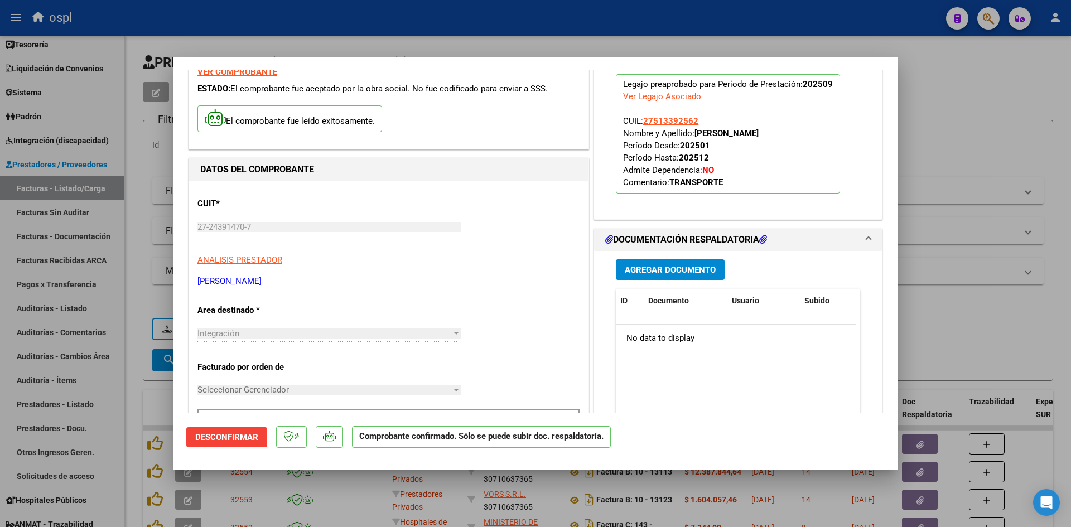
drag, startPoint x: 998, startPoint y: 173, endPoint x: 815, endPoint y: 125, distance: 188.6
click at [998, 173] on div at bounding box center [535, 263] width 1071 height 527
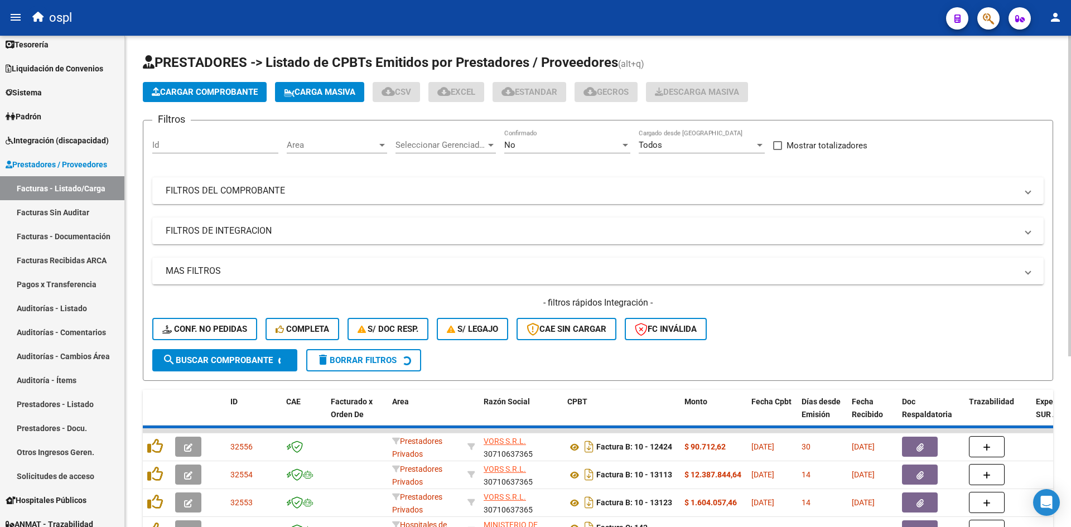
click at [213, 90] on span "Cargar Comprobante" at bounding box center [205, 92] width 106 height 10
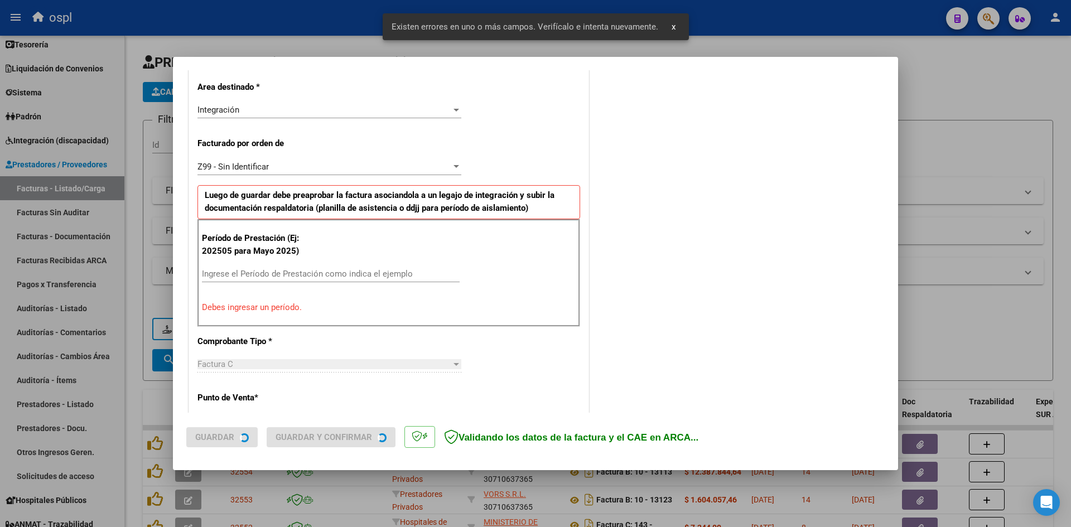
scroll to position [274, 0]
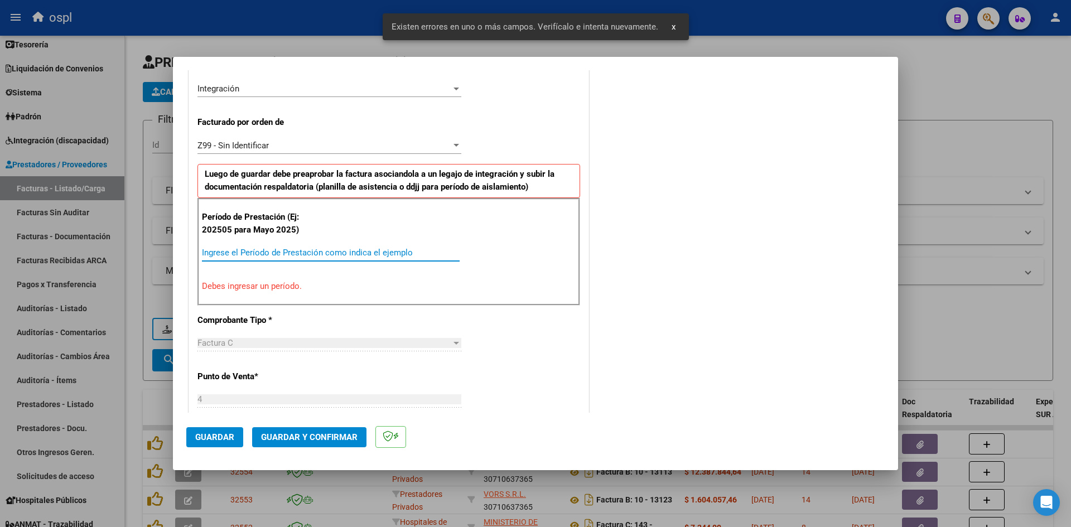
click at [272, 254] on input "Ingrese el Período de Prestación como indica el ejemplo" at bounding box center [331, 253] width 258 height 10
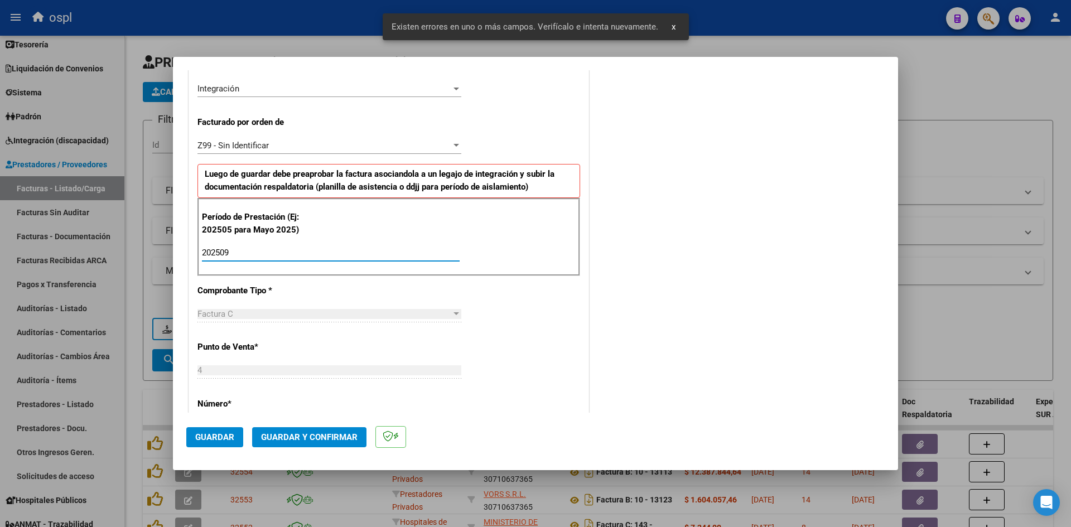
type input "202509"
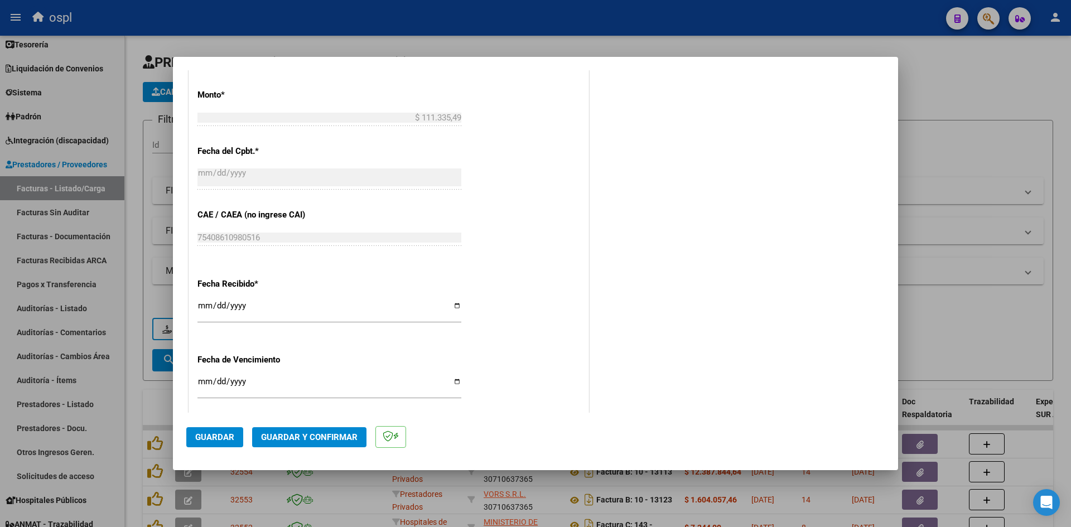
scroll to position [664, 0]
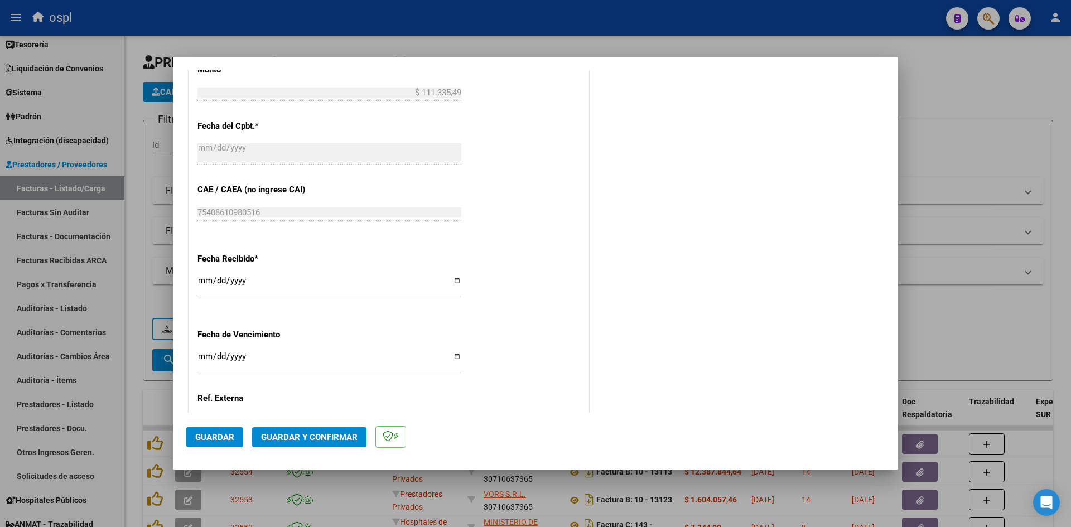
click at [202, 271] on div "Fecha Recibido * 2025-10-08 Ingresar la fecha" at bounding box center [388, 276] width 383 height 64
click at [202, 281] on input "[DATE]" at bounding box center [329, 285] width 264 height 18
type input "2025-10-04"
click at [203, 435] on span "Guardar" at bounding box center [214, 437] width 39 height 10
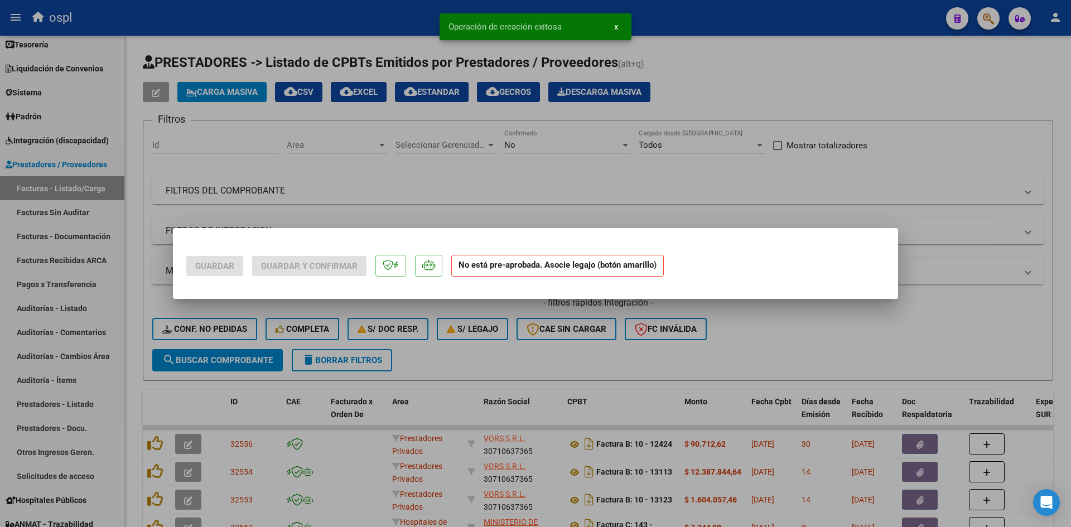
scroll to position [0, 0]
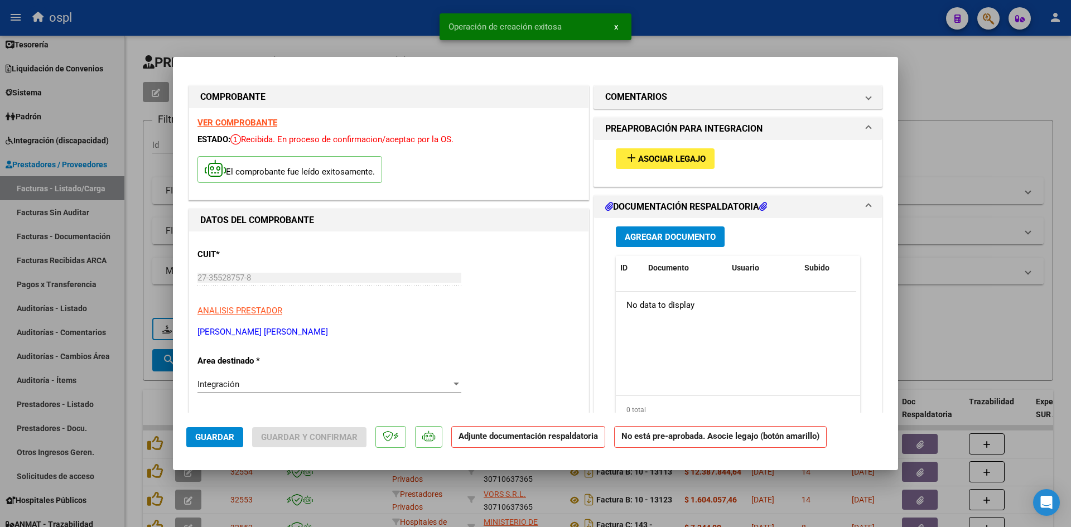
click at [687, 160] on span "Asociar Legajo" at bounding box center [672, 159] width 68 height 10
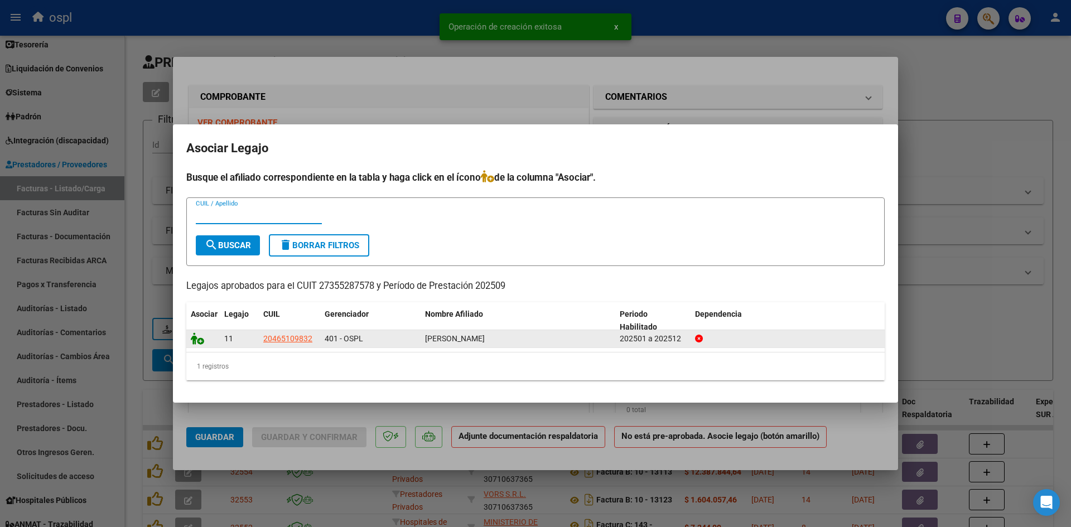
click at [198, 336] on icon at bounding box center [197, 339] width 13 height 12
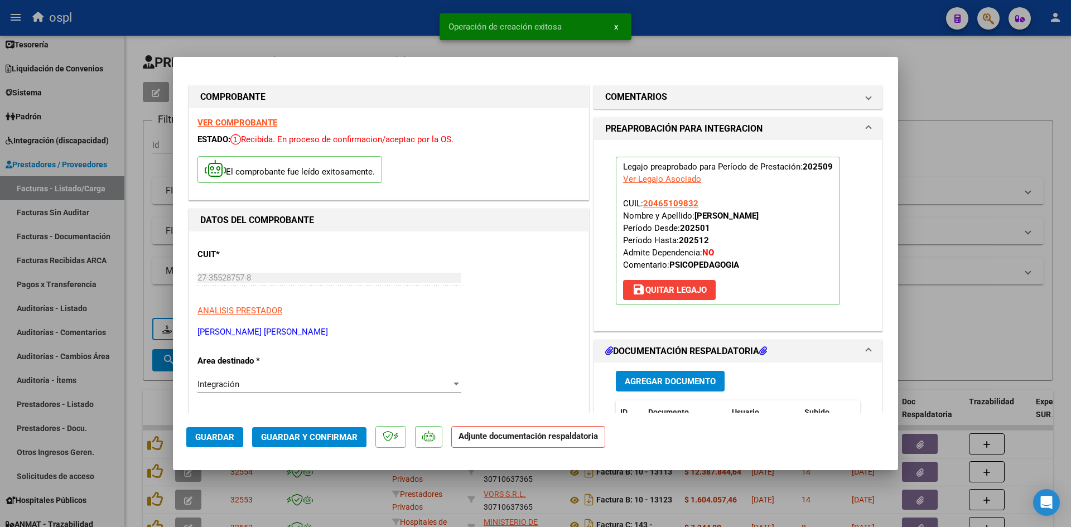
click at [315, 437] on span "Guardar y Confirmar" at bounding box center [309, 437] width 97 height 10
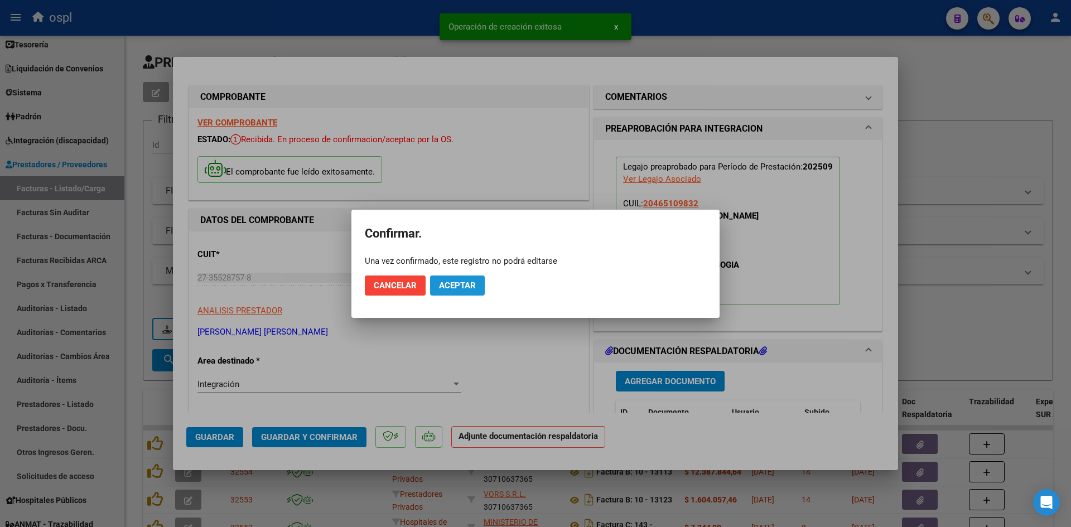
click at [473, 291] on button "Aceptar" at bounding box center [457, 286] width 55 height 20
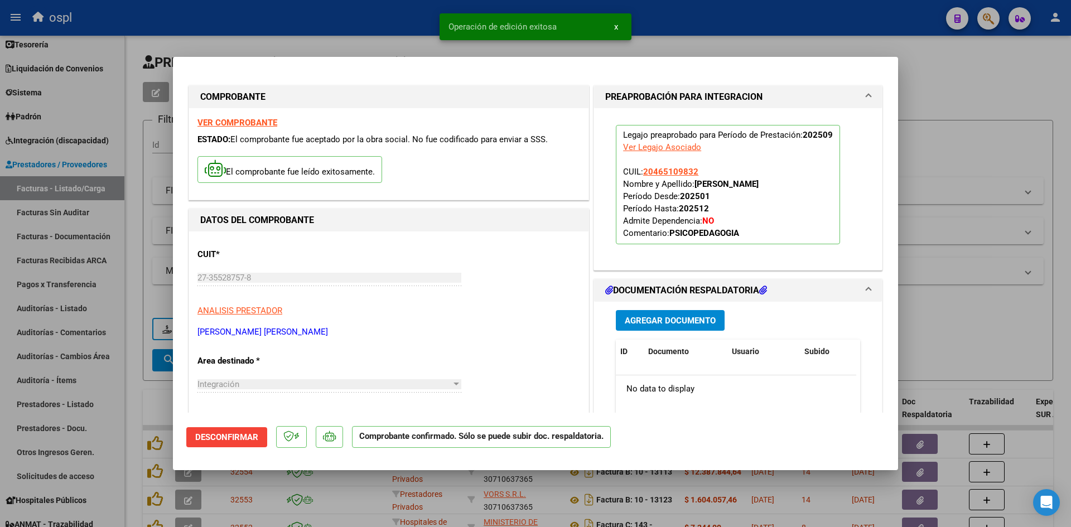
click at [945, 143] on div at bounding box center [535, 263] width 1071 height 527
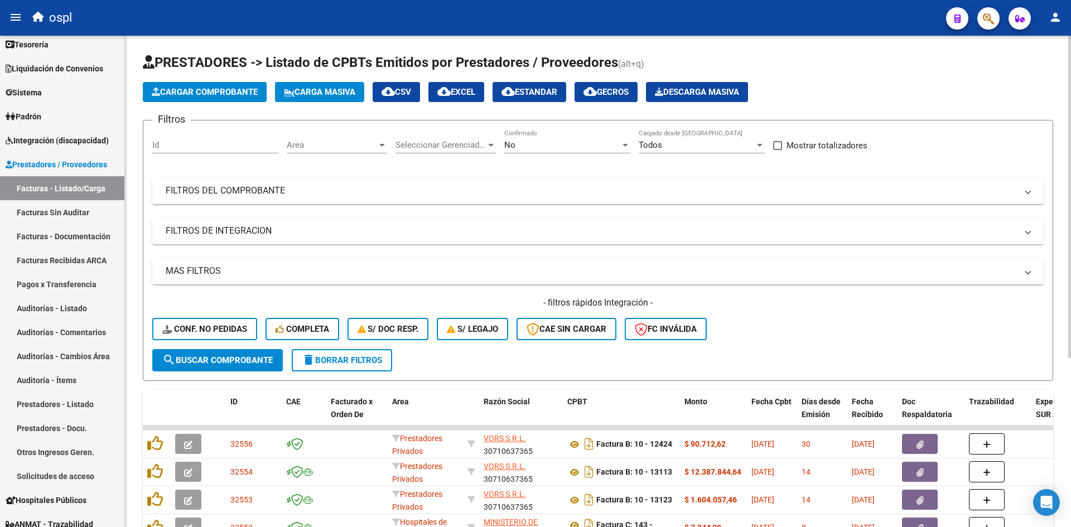
click at [216, 93] on span "Cargar Comprobante" at bounding box center [205, 92] width 106 height 10
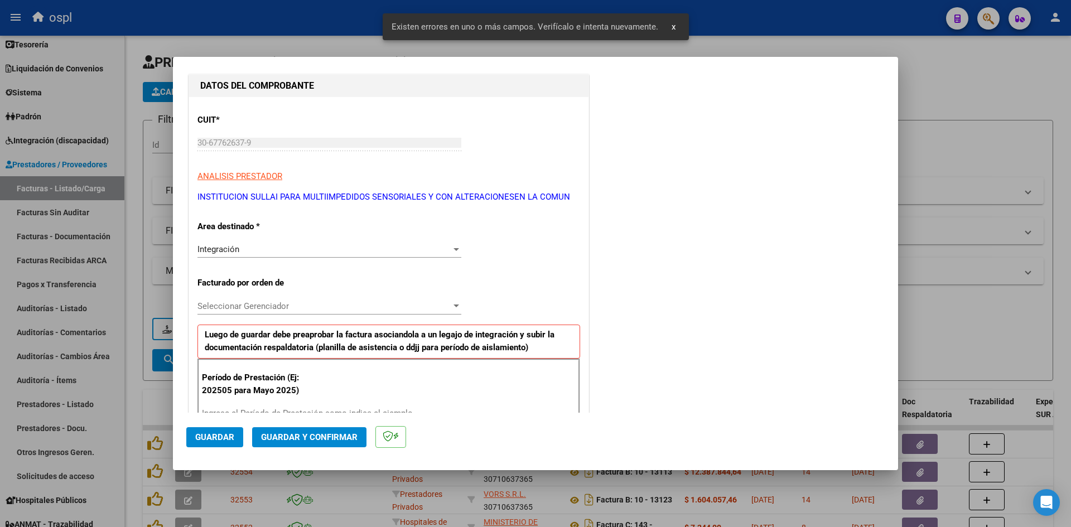
scroll to position [253, 0]
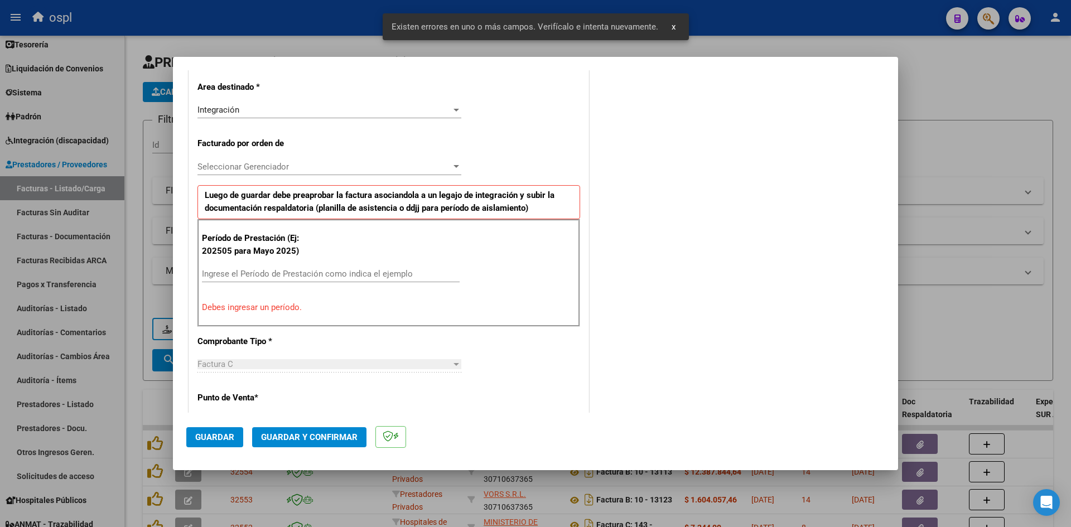
click at [268, 281] on div "Ingrese el Período de Prestación como indica el ejemplo" at bounding box center [331, 274] width 258 height 17
click at [274, 274] on input "Ingrese el Período de Prestación como indica el ejemplo" at bounding box center [331, 274] width 258 height 10
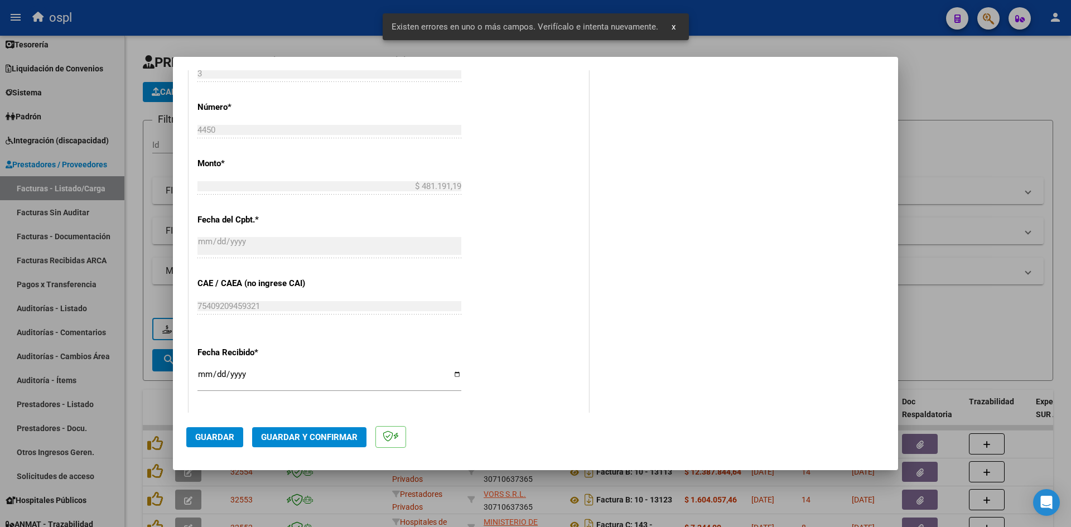
scroll to position [587, 0]
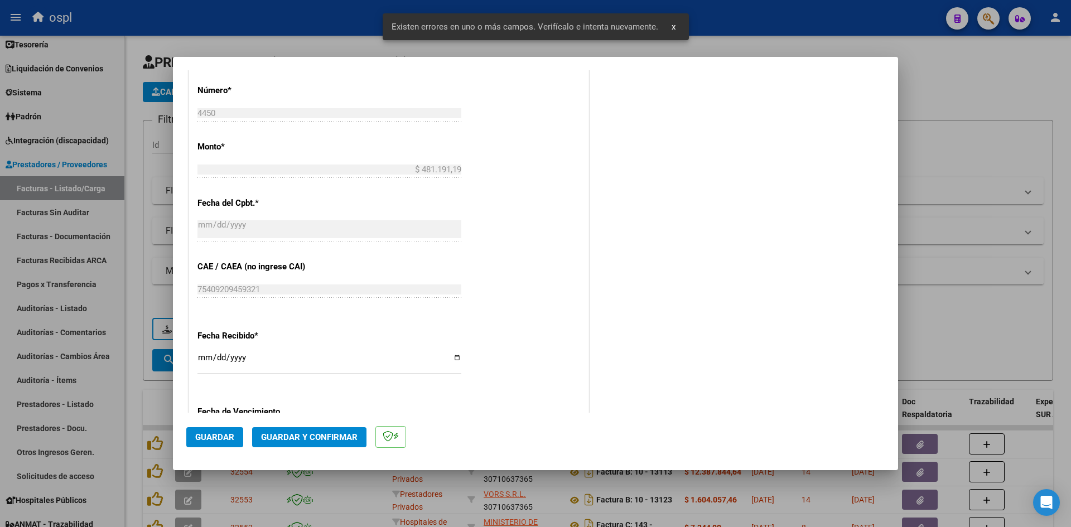
type input "202509"
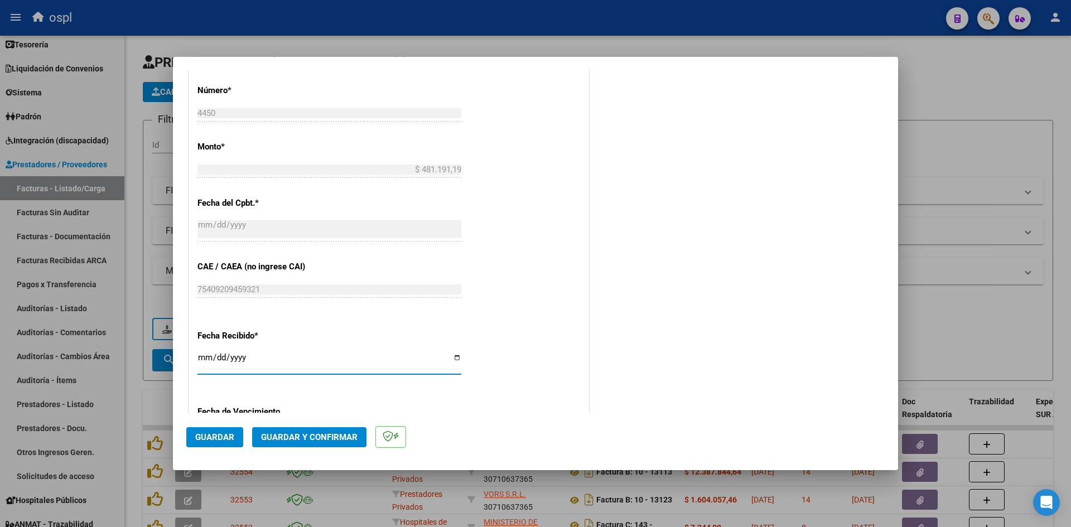
click at [203, 355] on input "[DATE]" at bounding box center [329, 362] width 264 height 18
type input "2025-10-04"
drag, startPoint x: 214, startPoint y: 434, endPoint x: 195, endPoint y: 286, distance: 149.6
click at [214, 435] on span "Guardar" at bounding box center [214, 437] width 39 height 10
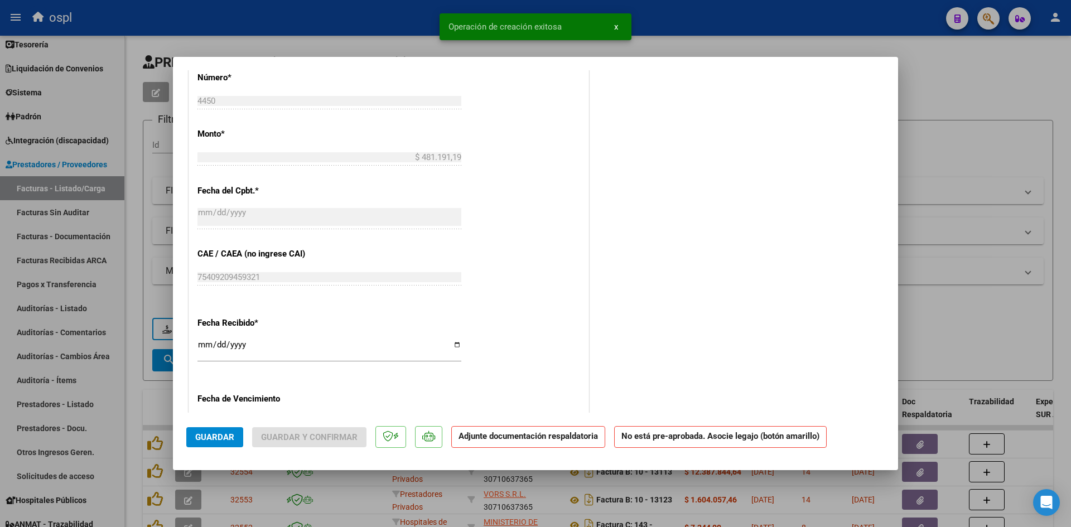
scroll to position [0, 0]
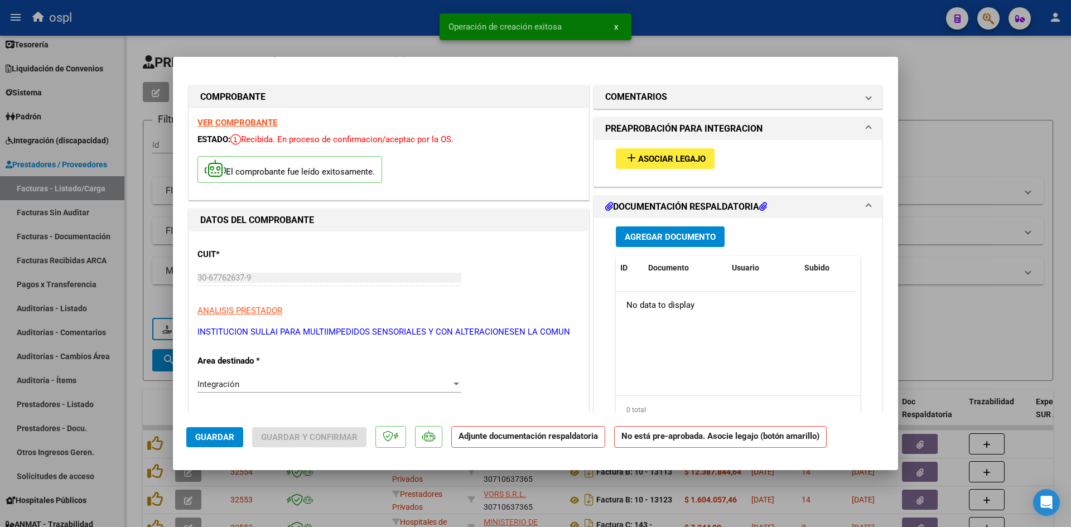
click at [688, 156] on span "Asociar Legajo" at bounding box center [672, 159] width 68 height 10
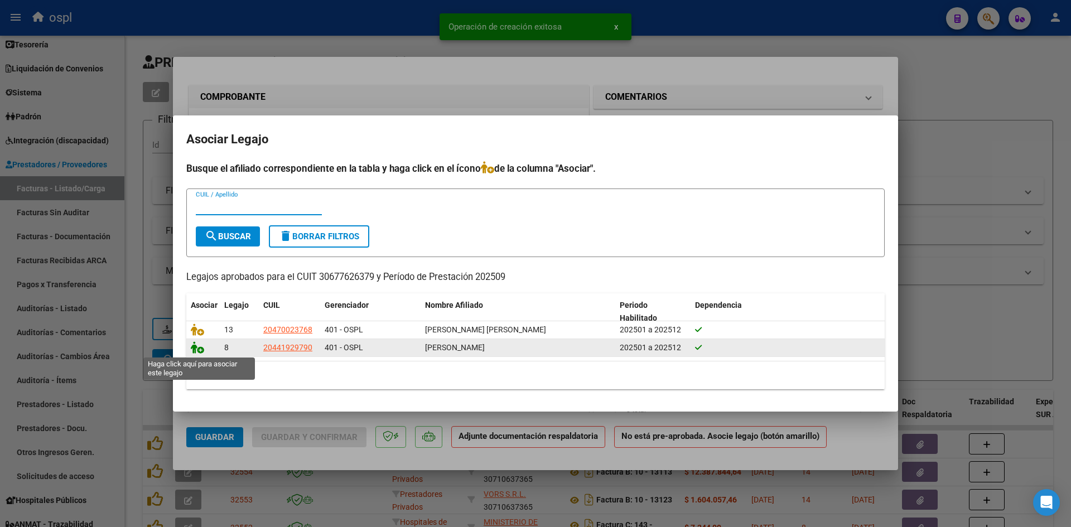
click at [193, 350] on icon at bounding box center [197, 347] width 13 height 12
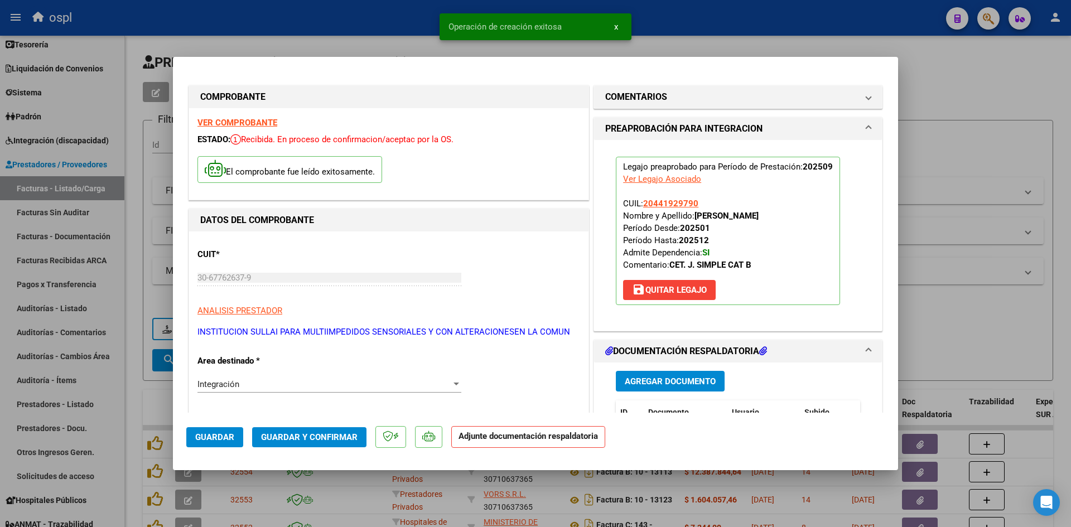
click at [299, 434] on span "Guardar y Confirmar" at bounding box center [309, 437] width 97 height 10
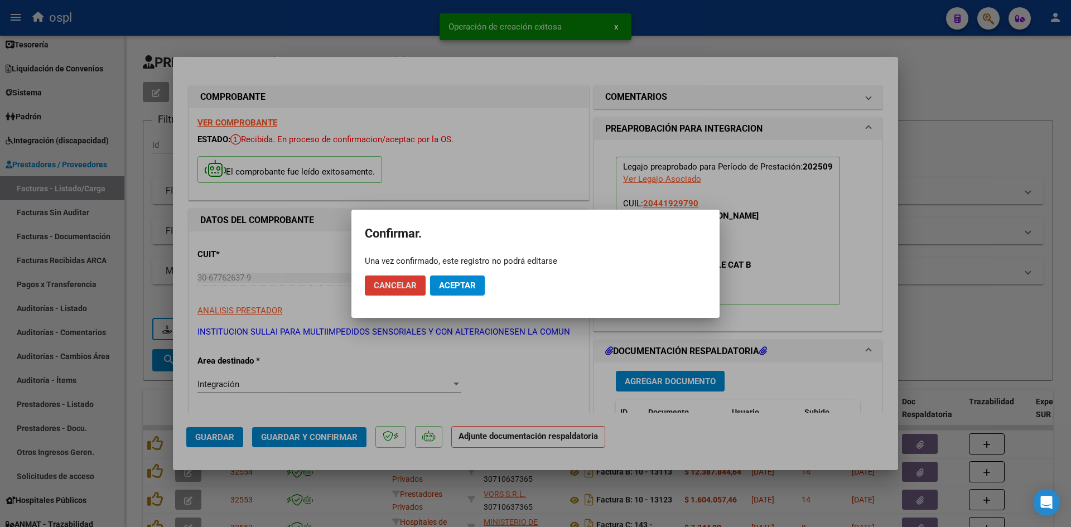
click at [481, 287] on button "Aceptar" at bounding box center [457, 286] width 55 height 20
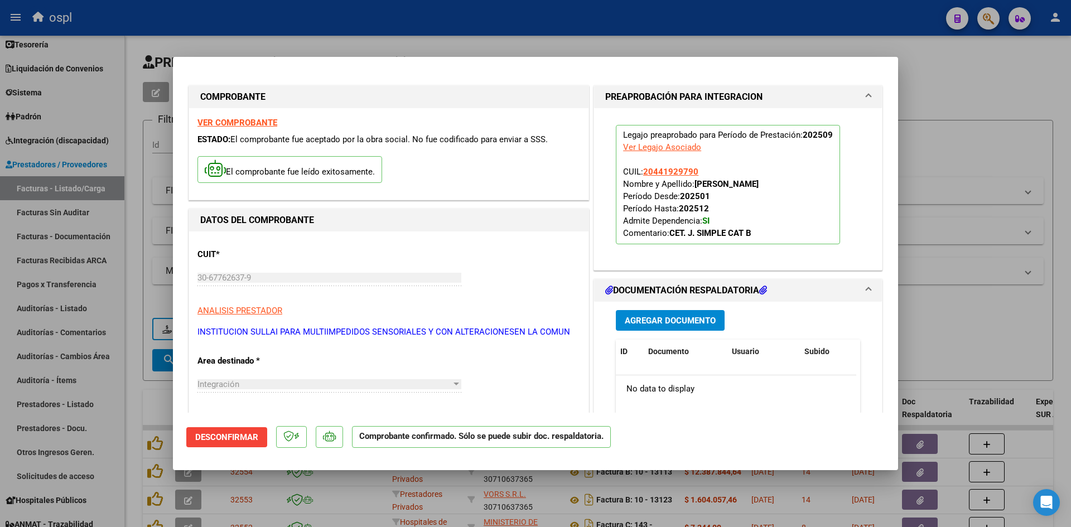
click at [961, 88] on div at bounding box center [535, 263] width 1071 height 527
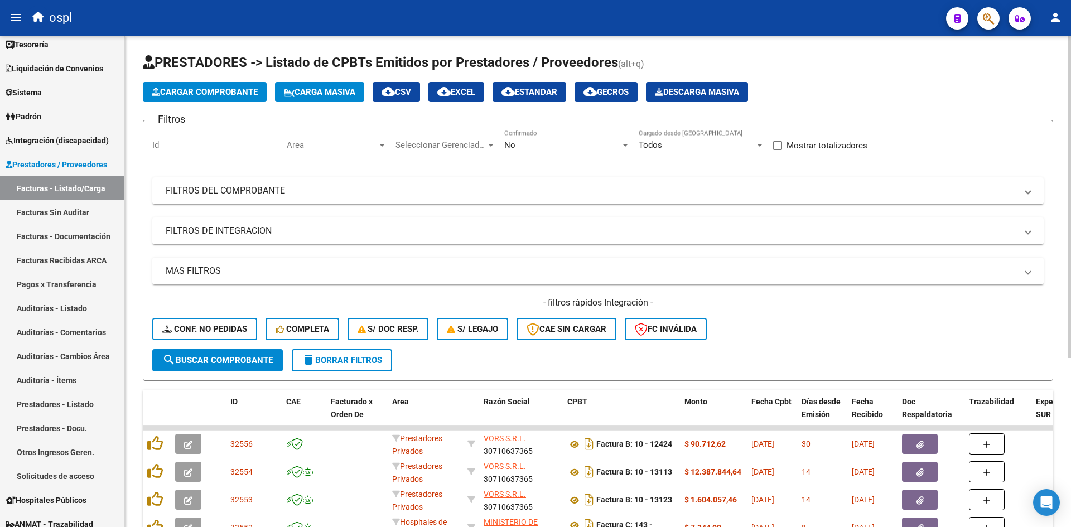
click at [192, 87] on span "Cargar Comprobante" at bounding box center [205, 92] width 106 height 10
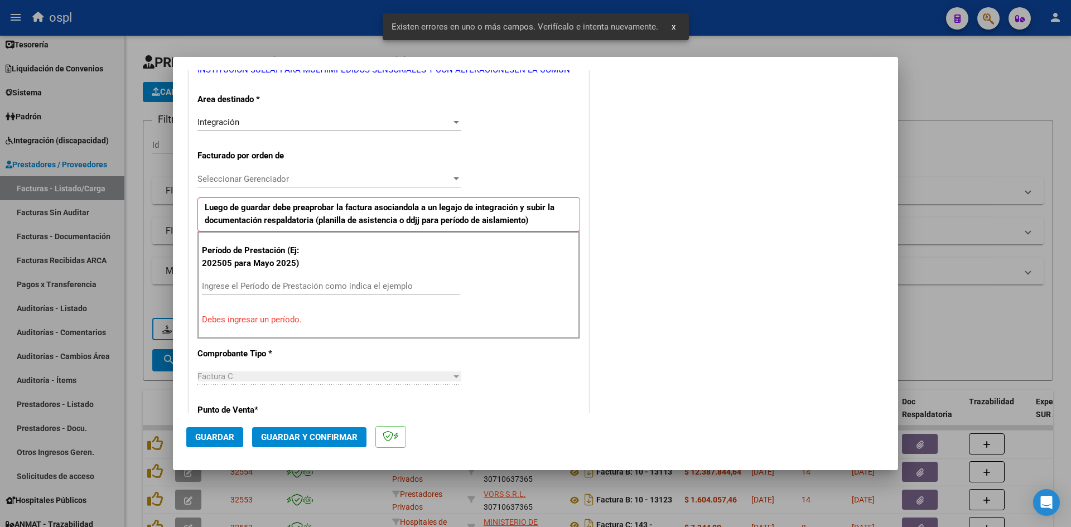
scroll to position [253, 0]
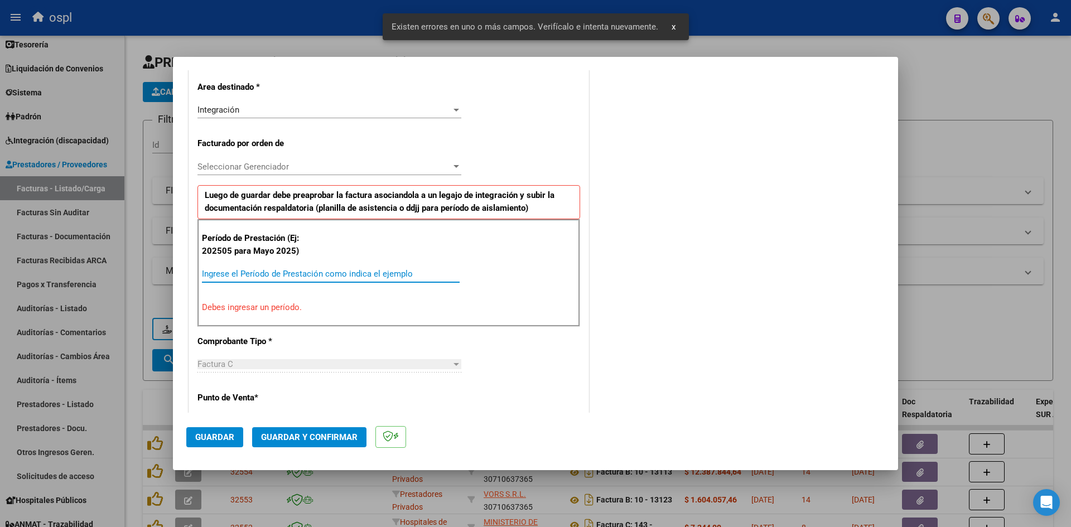
click at [304, 272] on input "Ingrese el Período de Prestación como indica el ejemplo" at bounding box center [331, 274] width 258 height 10
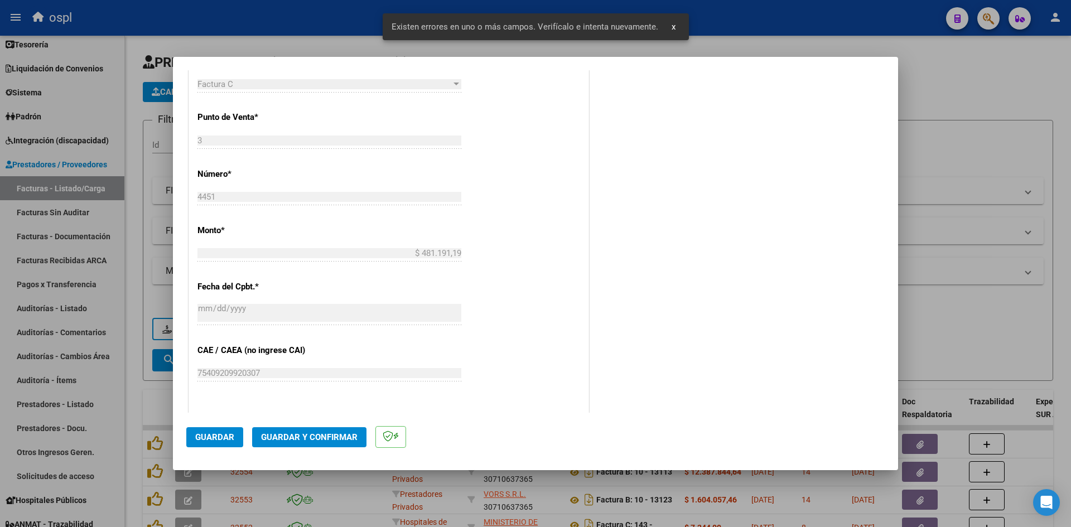
scroll to position [587, 0]
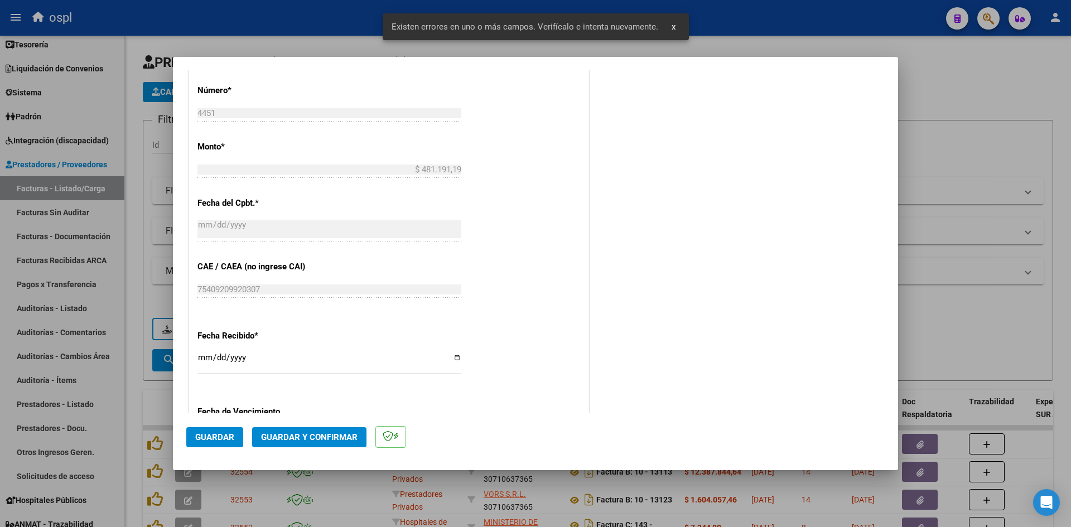
type input "202509"
click at [205, 362] on input "[DATE]" at bounding box center [329, 362] width 264 height 18
type input "2025-10-04"
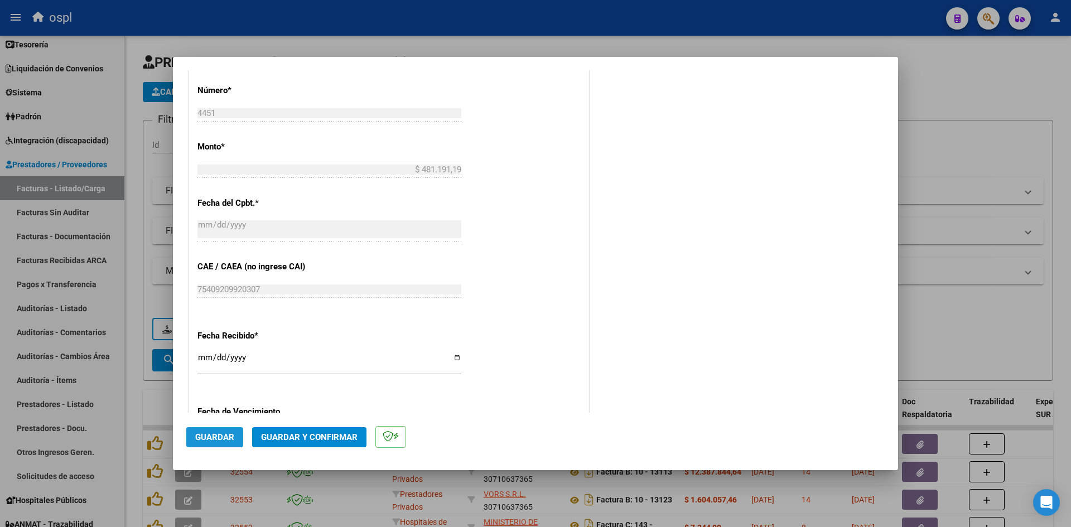
click at [216, 437] on span "Guardar" at bounding box center [214, 437] width 39 height 10
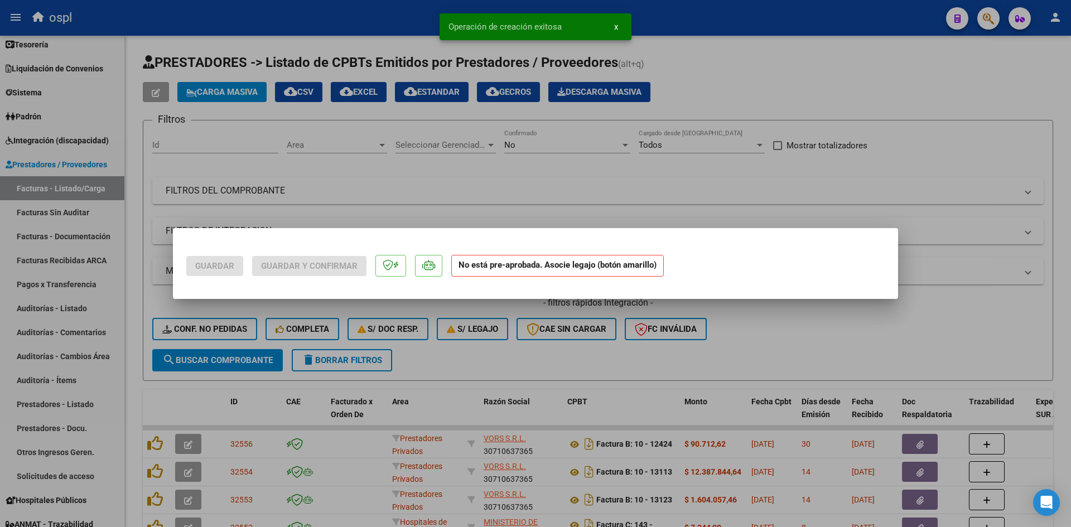
scroll to position [0, 0]
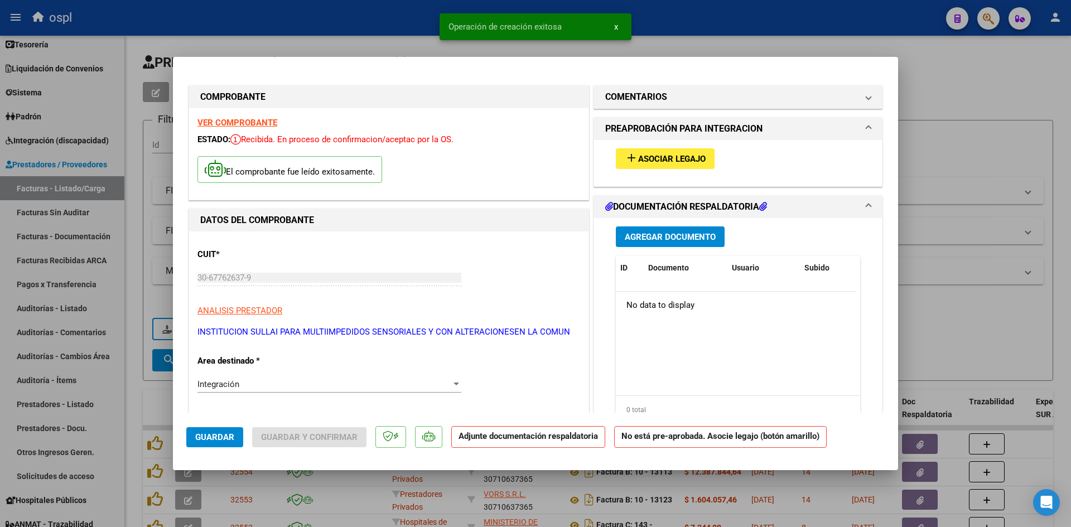
click at [695, 163] on span "Asociar Legajo" at bounding box center [672, 159] width 68 height 10
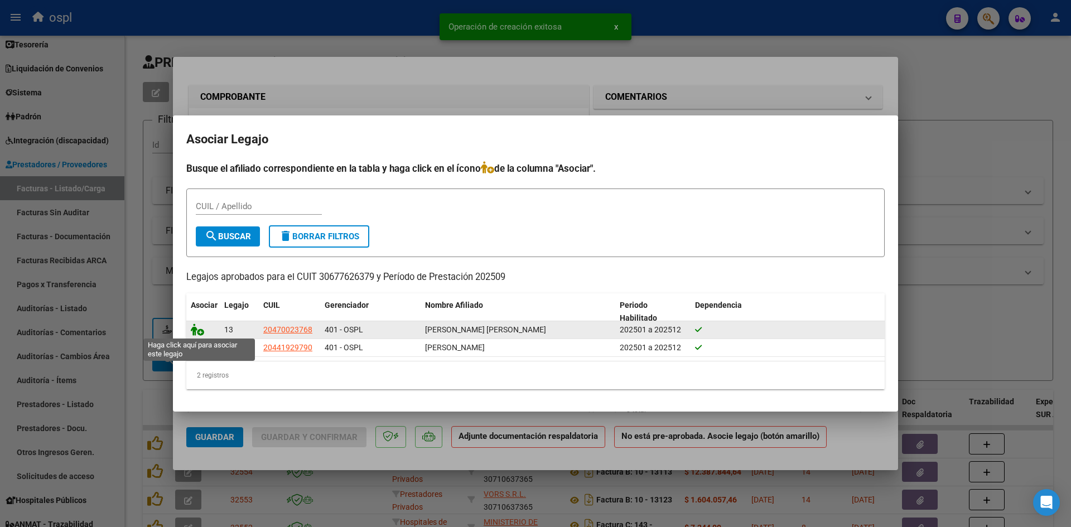
drag, startPoint x: 199, startPoint y: 333, endPoint x: 435, endPoint y: 367, distance: 238.0
click at [199, 333] on icon at bounding box center [197, 330] width 13 height 12
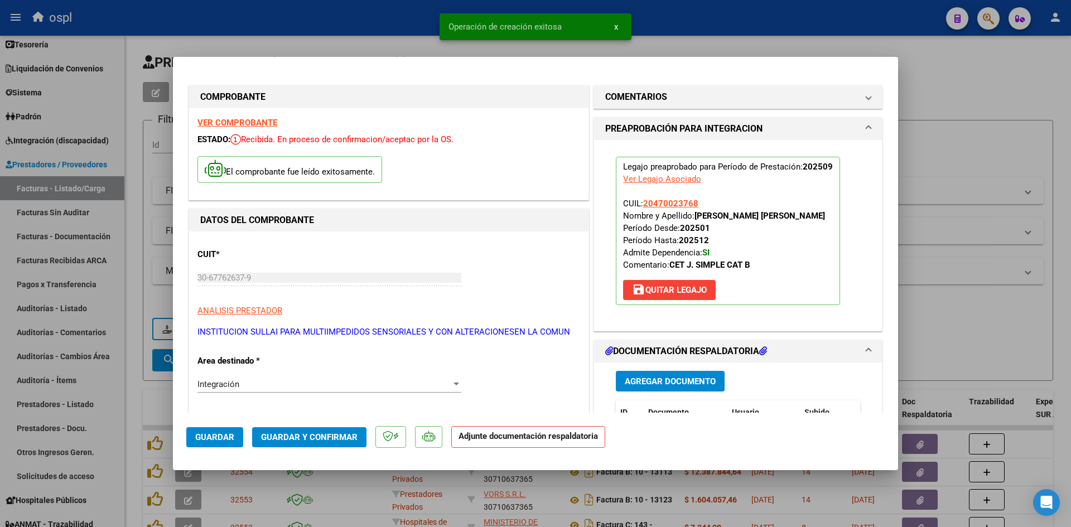
click at [338, 440] on span "Guardar y Confirmar" at bounding box center [309, 437] width 97 height 10
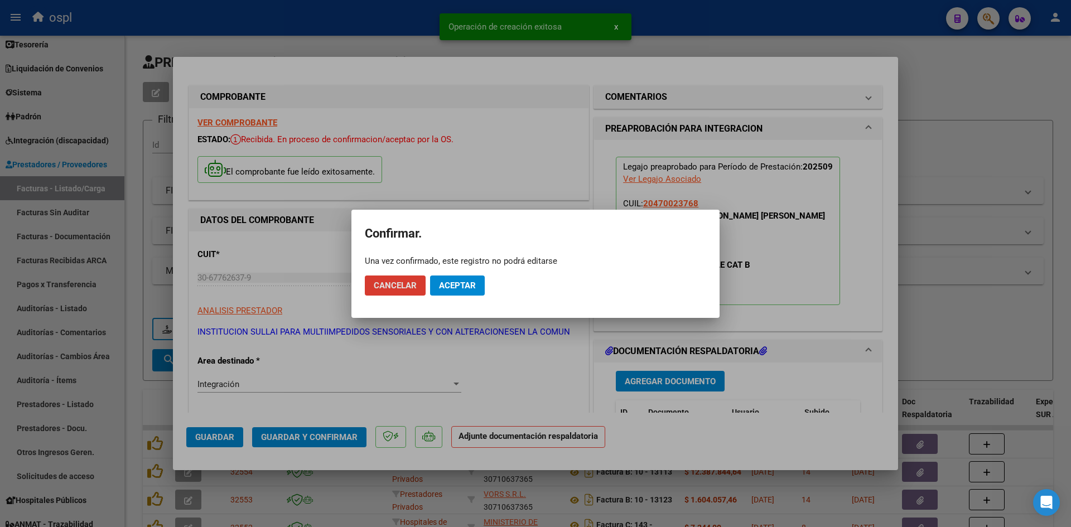
click at [458, 286] on span "Aceptar" at bounding box center [457, 286] width 37 height 10
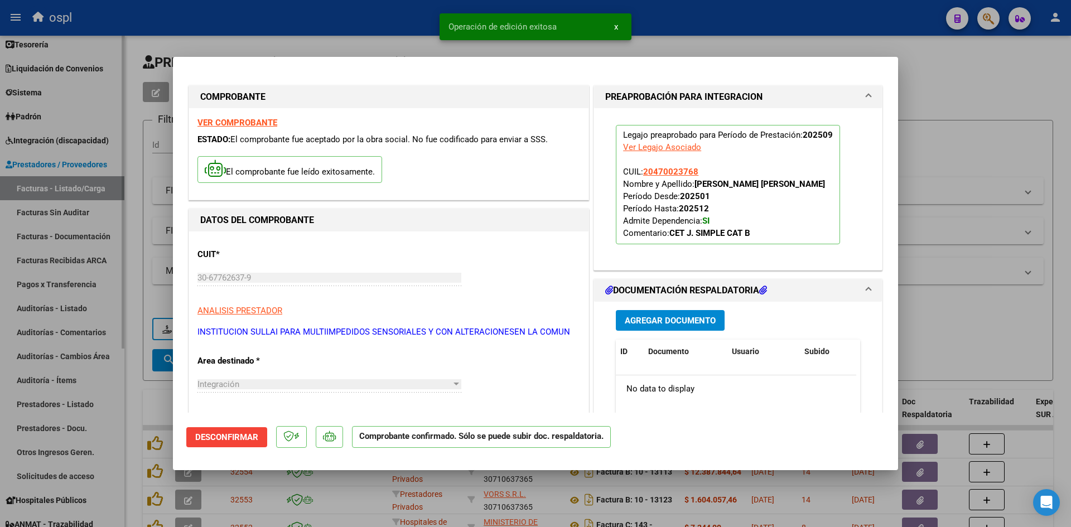
drag, startPoint x: 1003, startPoint y: 74, endPoint x: 107, endPoint y: 100, distance: 896.3
click at [1003, 74] on div at bounding box center [535, 263] width 1071 height 527
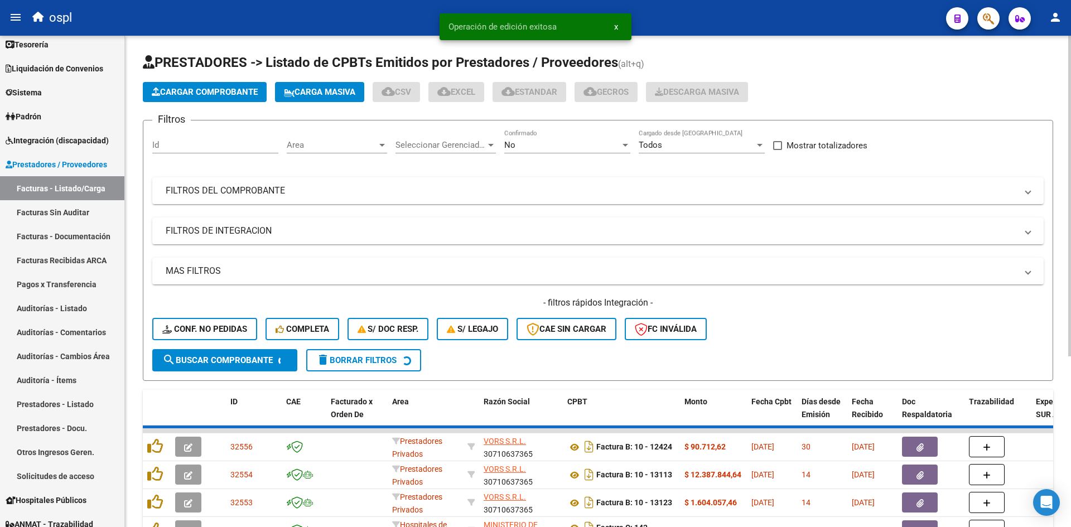
click at [218, 80] on app-list-header "PRESTADORES -> Listado de CPBTs Emitidos por Prestadores / Proveedores (alt+q) …" at bounding box center [598, 217] width 910 height 327
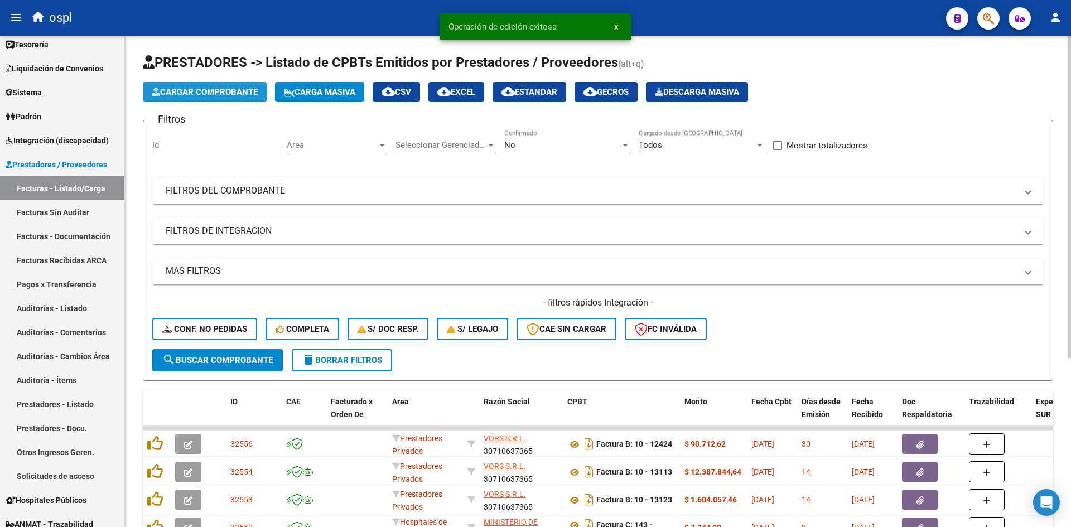
click at [215, 89] on span "Cargar Comprobante" at bounding box center [205, 92] width 106 height 10
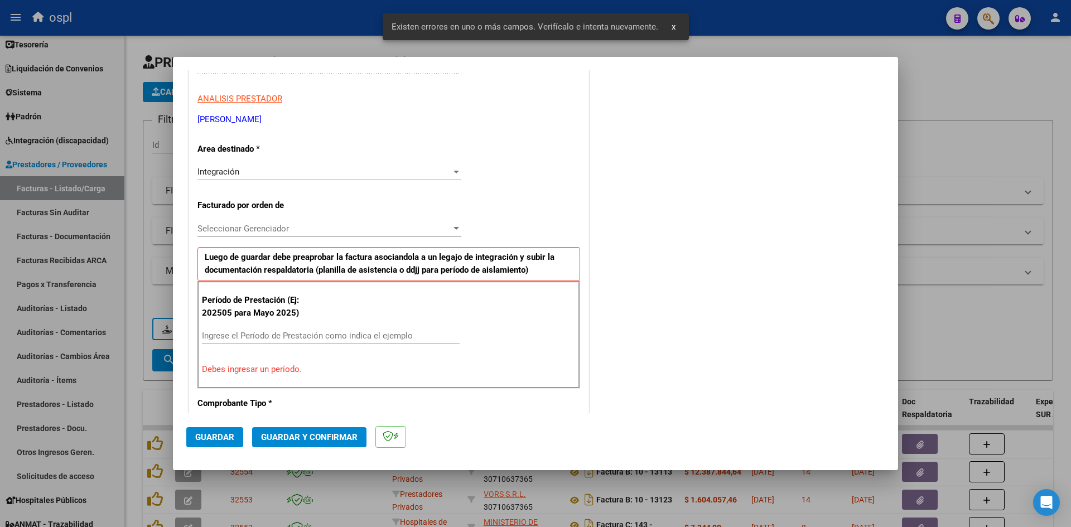
scroll to position [253, 0]
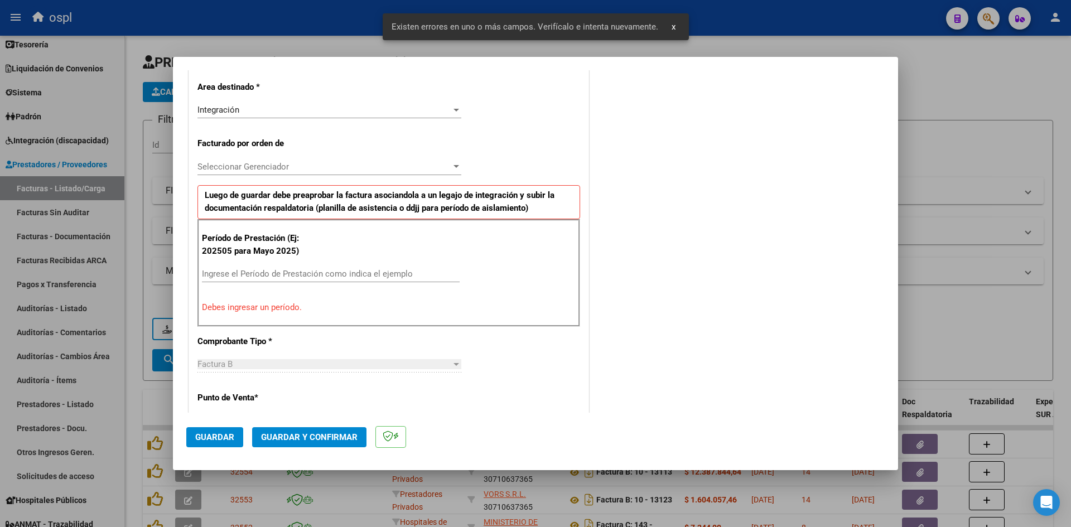
click at [252, 277] on input "Ingrese el Período de Prestación como indica el ejemplo" at bounding box center [331, 274] width 258 height 10
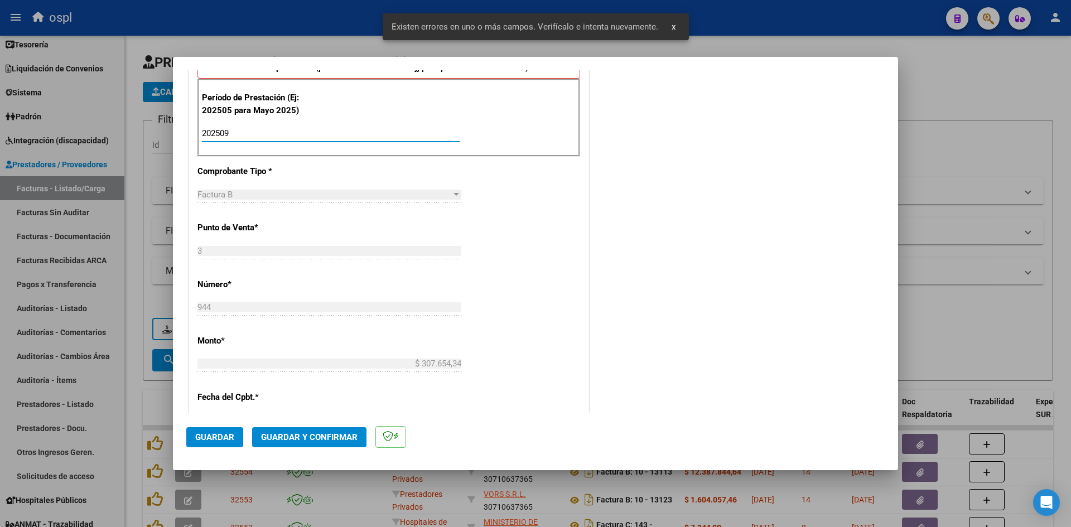
scroll to position [643, 0]
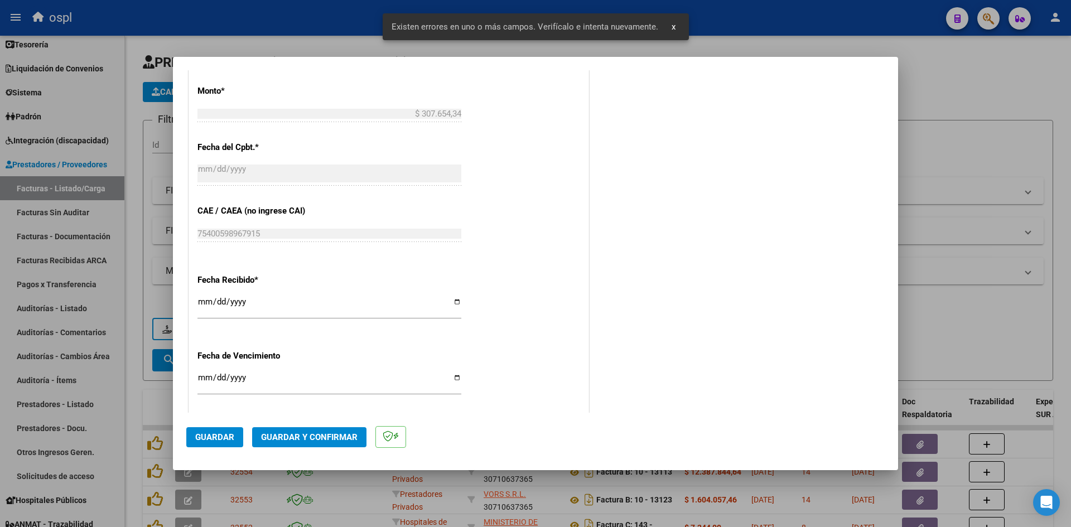
type input "202509"
click at [203, 301] on input "[DATE]" at bounding box center [329, 306] width 264 height 18
type input "2025-10-04"
click at [214, 443] on button "Guardar" at bounding box center [214, 437] width 57 height 20
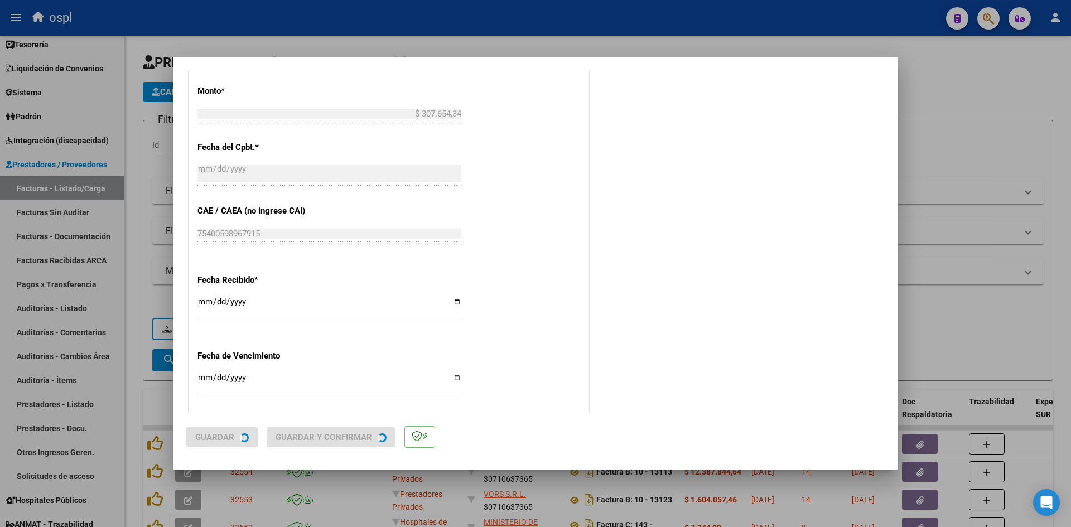
scroll to position [0, 0]
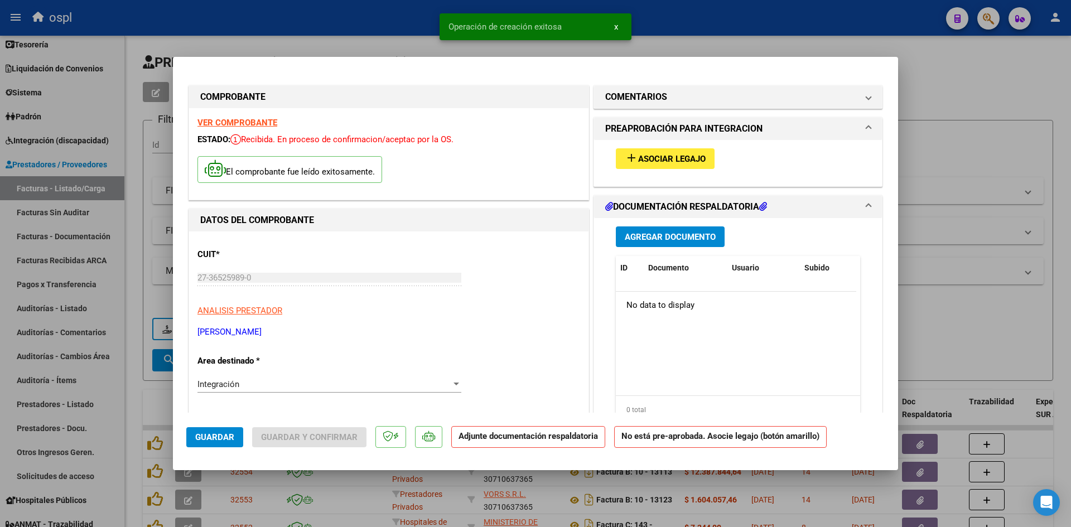
click at [686, 156] on span "Asociar Legajo" at bounding box center [672, 159] width 68 height 10
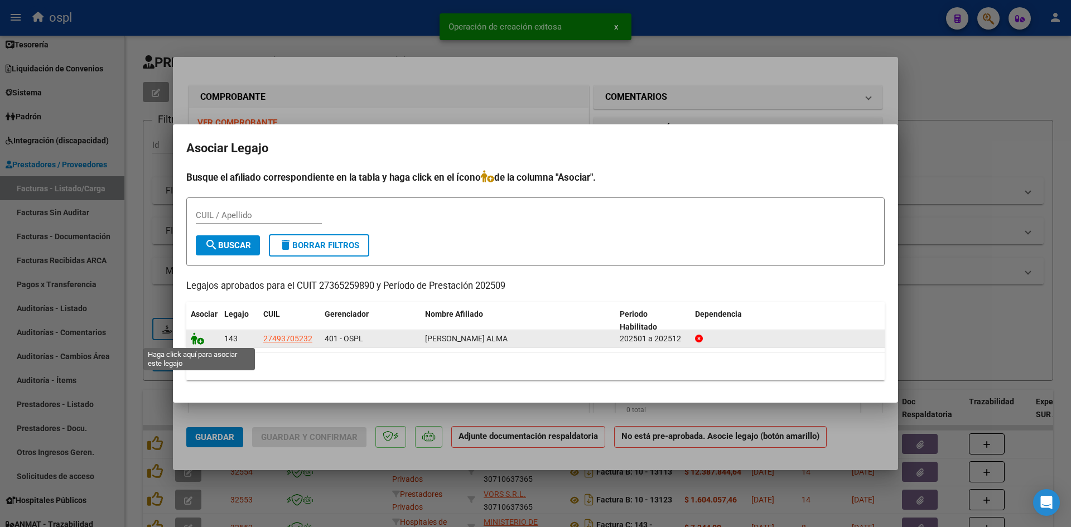
click at [194, 343] on icon at bounding box center [197, 339] width 13 height 12
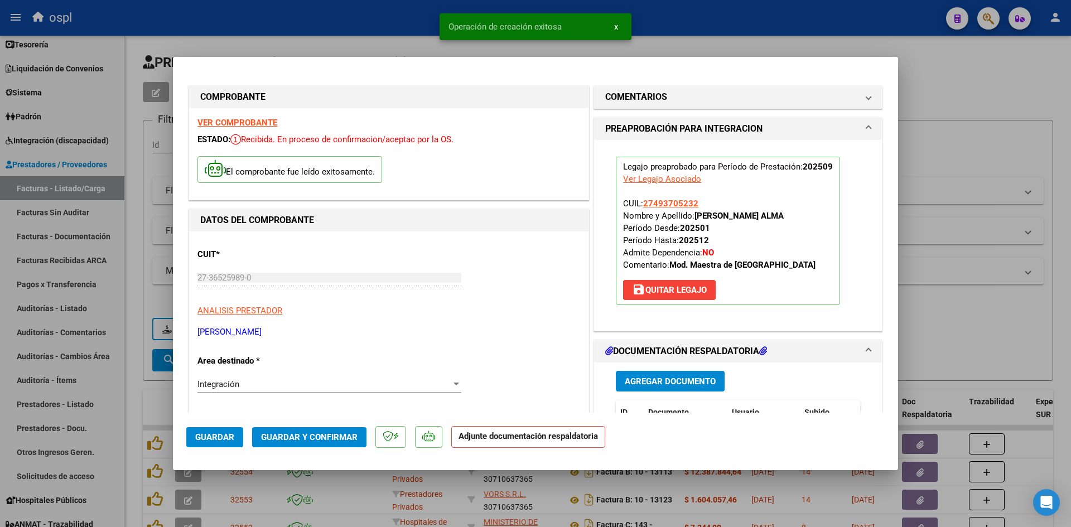
click at [304, 436] on span "Guardar y Confirmar" at bounding box center [309, 437] width 97 height 10
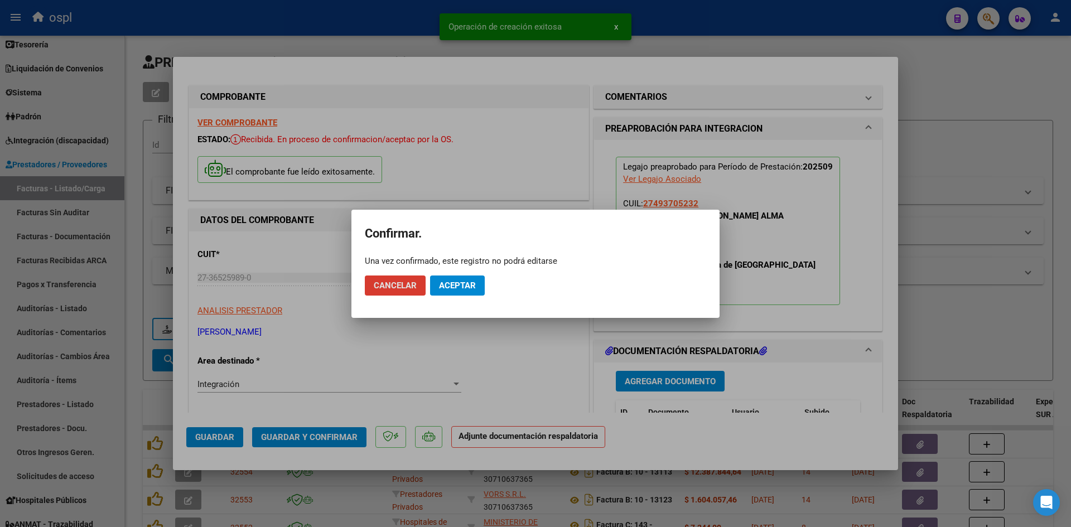
click at [461, 276] on button "Aceptar" at bounding box center [457, 286] width 55 height 20
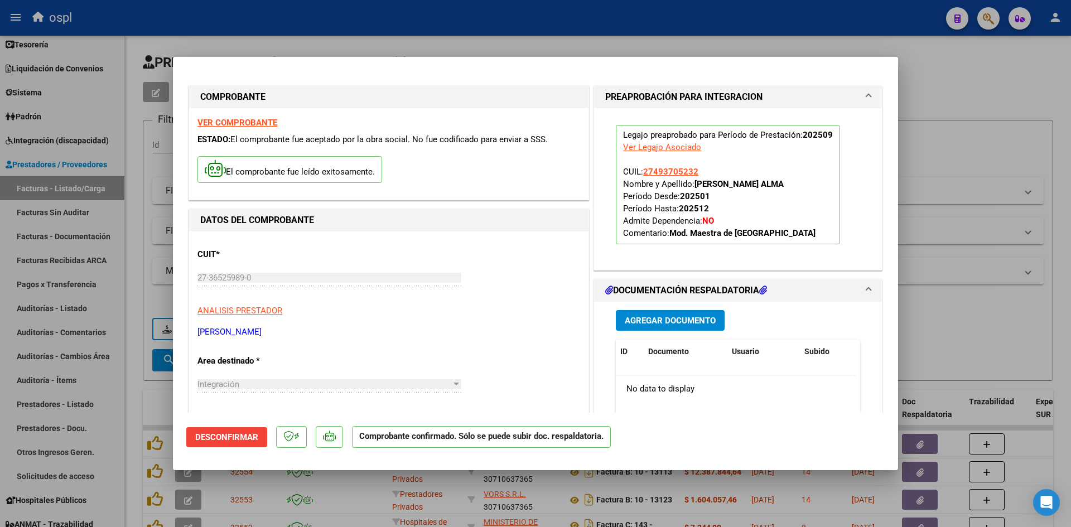
click at [955, 152] on div at bounding box center [535, 263] width 1071 height 527
type input "$ 0,00"
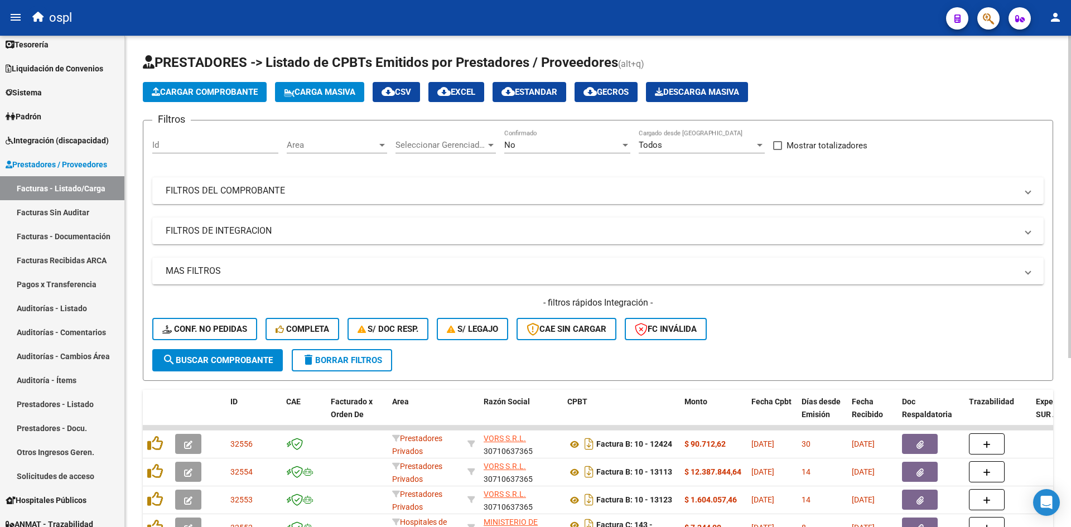
click at [175, 88] on span "Cargar Comprobante" at bounding box center [205, 92] width 106 height 10
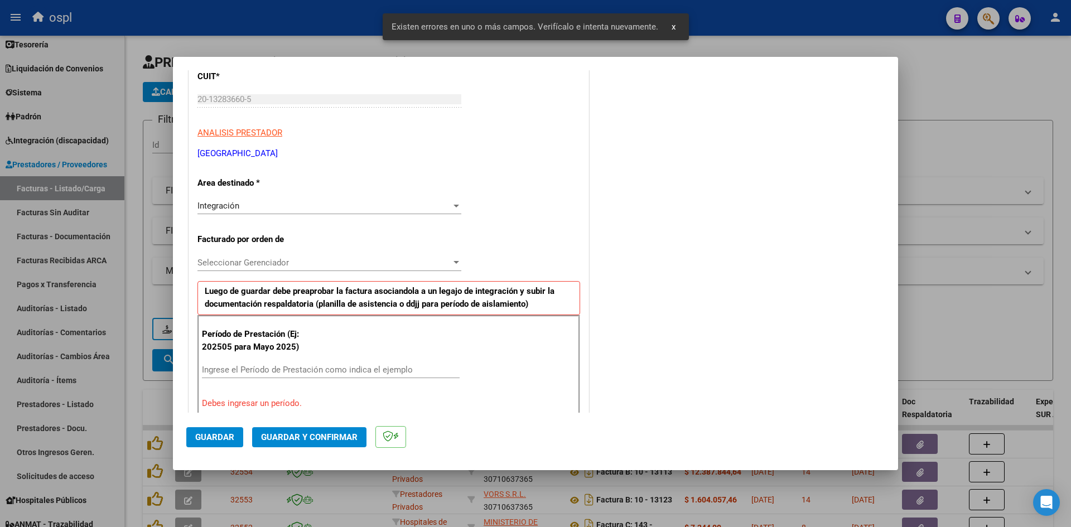
scroll to position [274, 0]
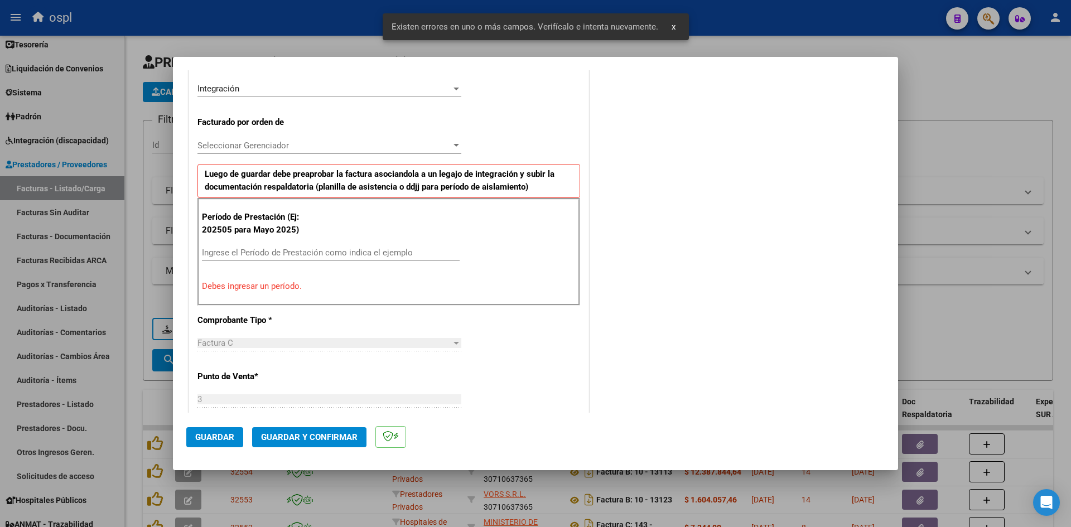
click at [307, 243] on div "Período de Prestación (Ej: 202505 para Mayo 2025) Ingrese el Período de Prestac…" at bounding box center [388, 251] width 383 height 107
click at [303, 254] on input "Ingrese el Período de Prestación como indica el ejemplo" at bounding box center [331, 253] width 258 height 10
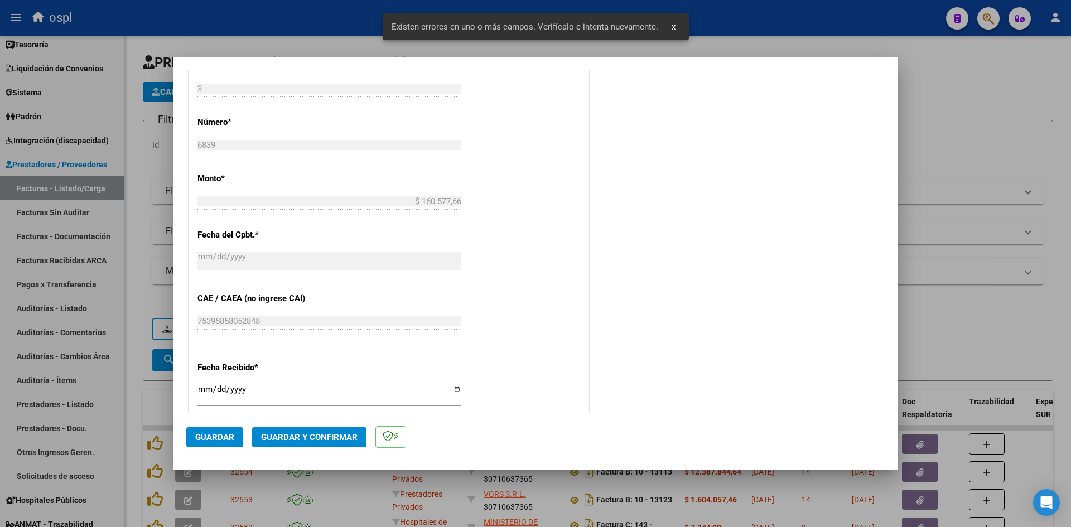
scroll to position [664, 0]
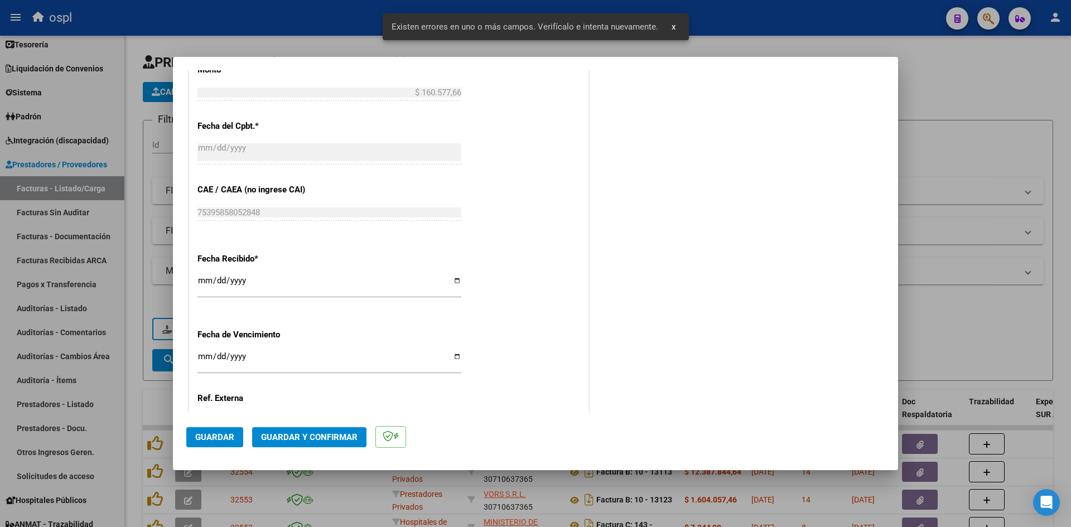
type input "202508"
click at [196, 277] on div "CUIT * 20-13283660-5 Ingresar CUIT ANALISIS PRESTADOR BARRIO SANTIAGO ARCA Padr…" at bounding box center [388, 26] width 399 height 960
drag, startPoint x: 205, startPoint y: 282, endPoint x: 200, endPoint y: 254, distance: 28.4
click at [206, 283] on input "[DATE]" at bounding box center [329, 285] width 264 height 18
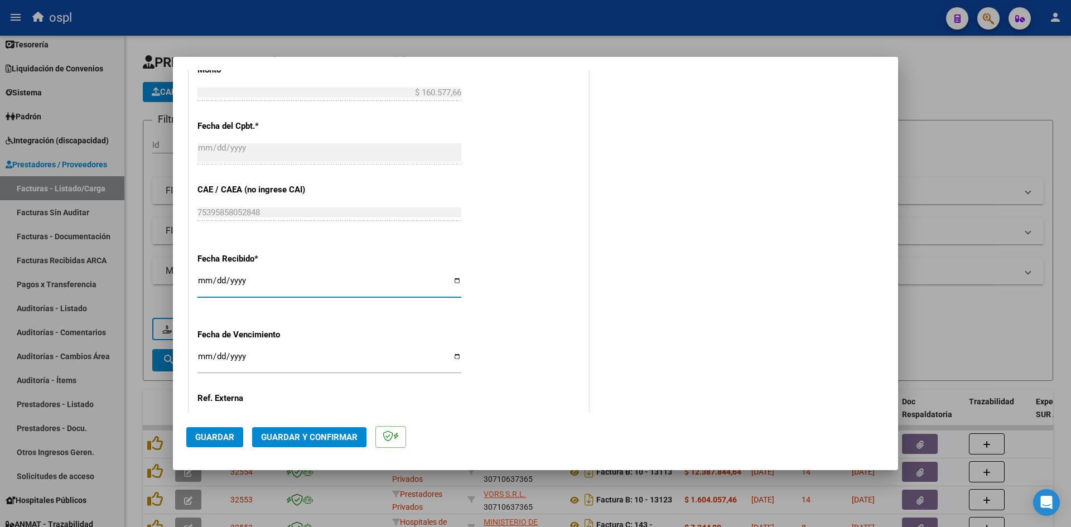
type input "2025-10-04"
click at [231, 441] on span "Guardar" at bounding box center [214, 437] width 39 height 10
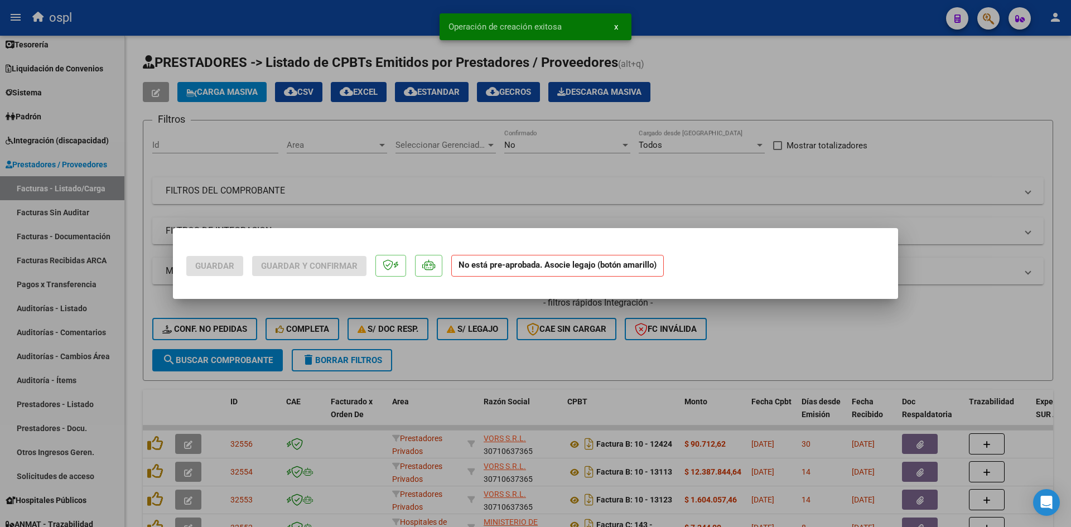
scroll to position [0, 0]
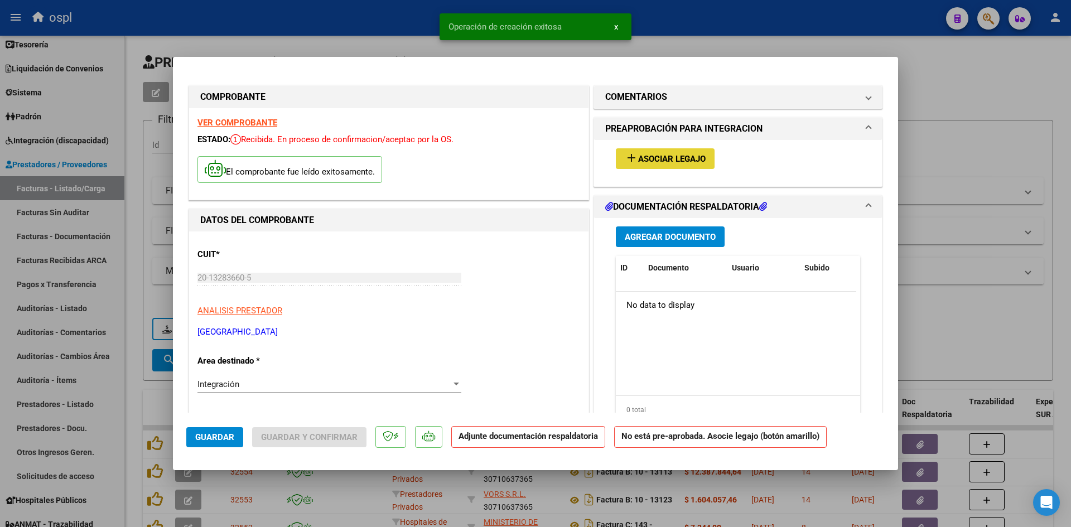
click at [657, 152] on button "add Asociar Legajo" at bounding box center [665, 158] width 99 height 21
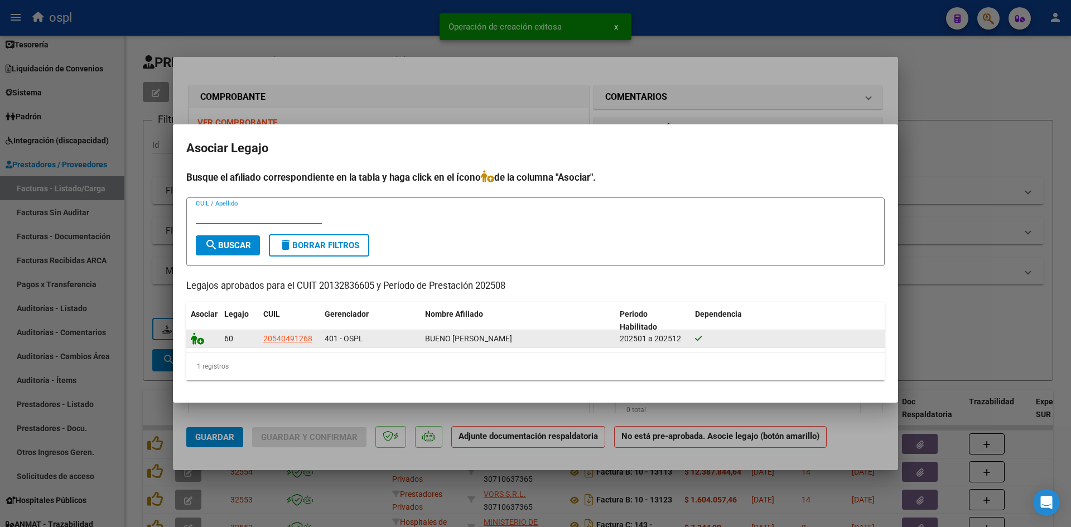
click at [192, 340] on icon at bounding box center [197, 339] width 13 height 12
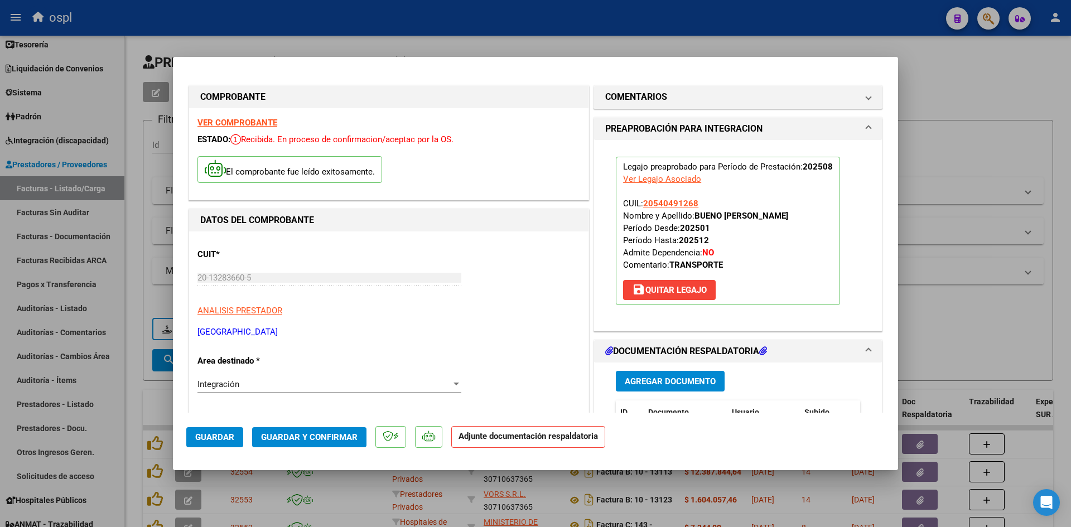
click at [320, 439] on span "Guardar y Confirmar" at bounding box center [309, 437] width 97 height 10
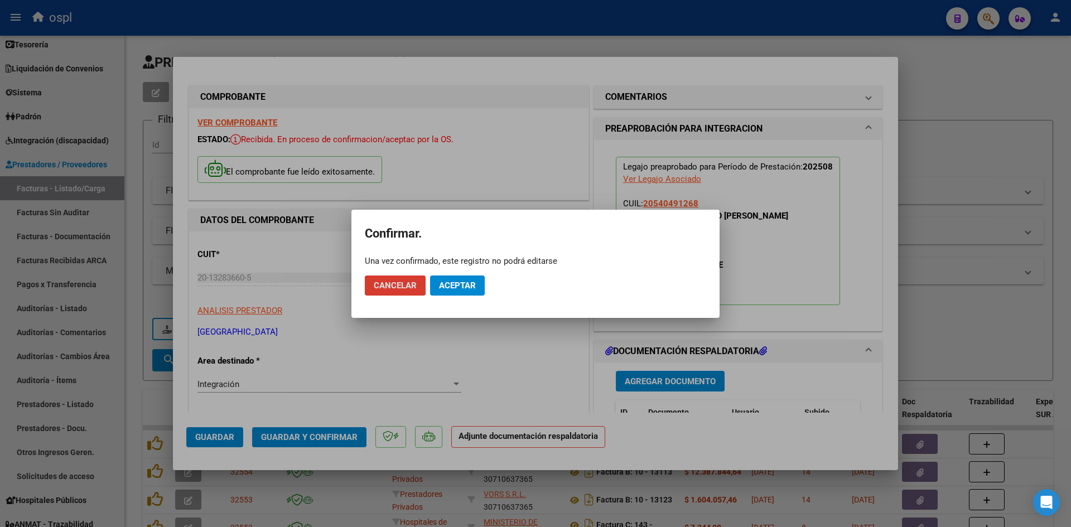
click at [480, 281] on button "Aceptar" at bounding box center [457, 286] width 55 height 20
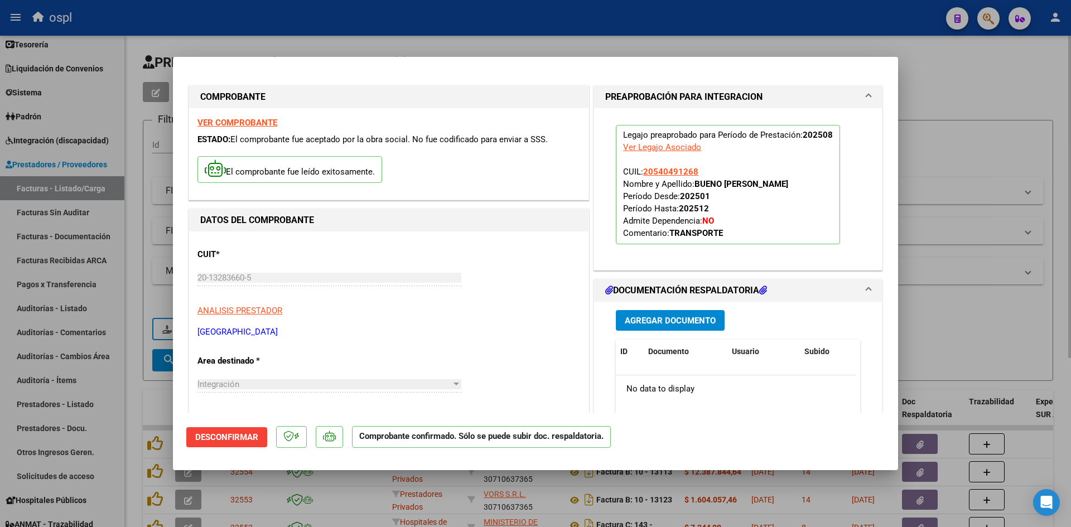
drag, startPoint x: 984, startPoint y: 135, endPoint x: 191, endPoint y: 49, distance: 798.0
click at [984, 135] on div at bounding box center [535, 263] width 1071 height 527
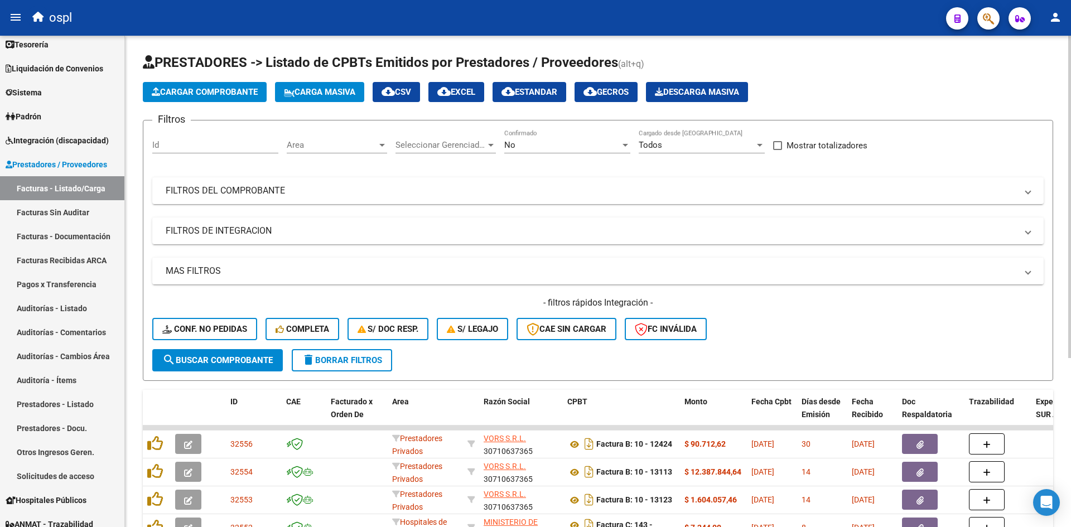
click at [177, 89] on span "Cargar Comprobante" at bounding box center [205, 92] width 106 height 10
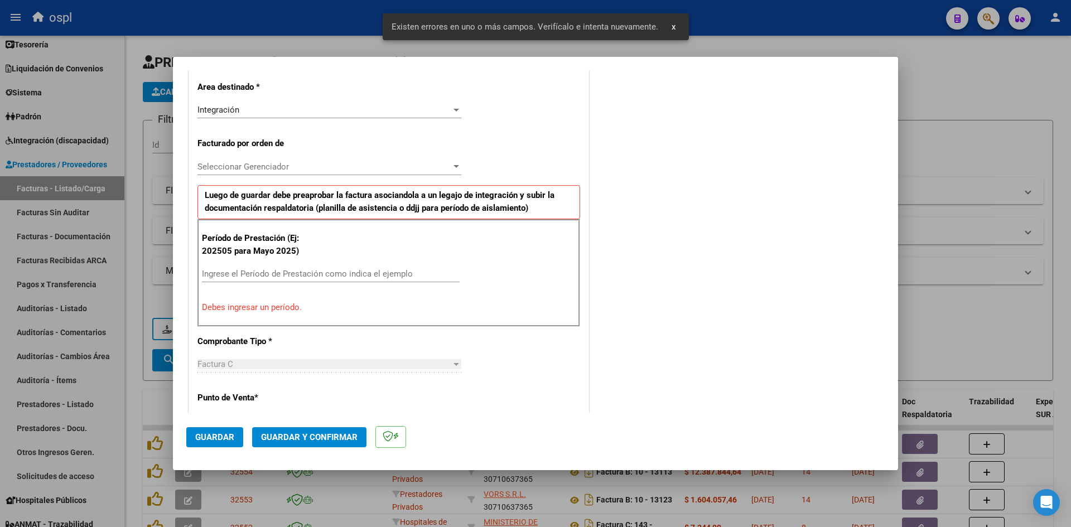
scroll to position [274, 0]
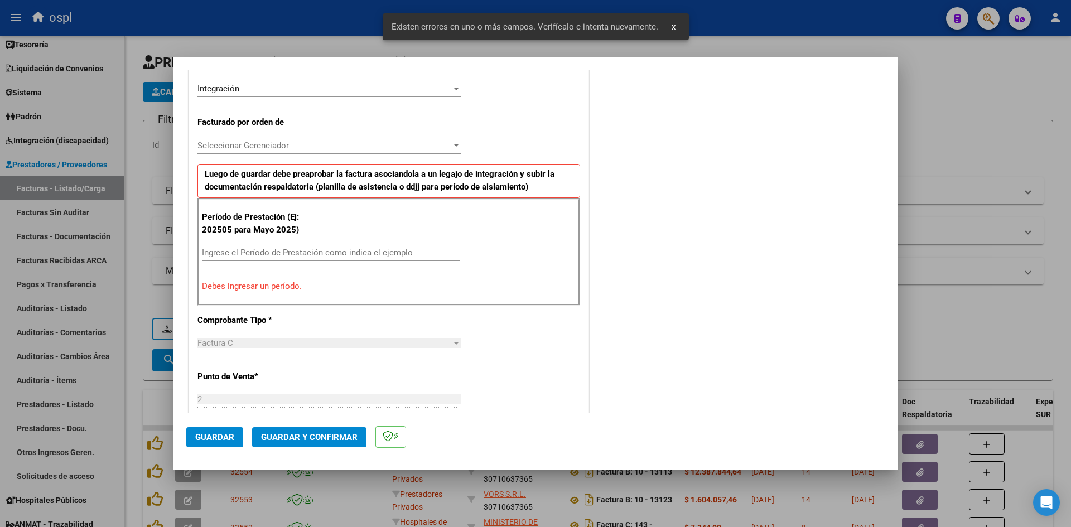
click at [274, 259] on div "Ingrese el Período de Prestación como indica el ejemplo" at bounding box center [331, 252] width 258 height 17
click at [280, 253] on input "Ingrese el Período de Prestación como indica el ejemplo" at bounding box center [331, 253] width 258 height 10
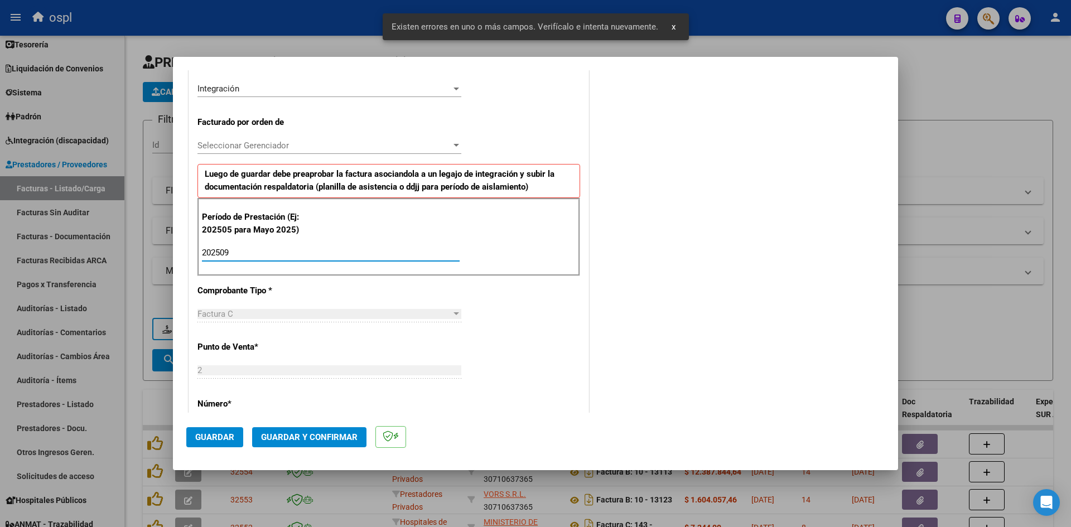
type input "202509"
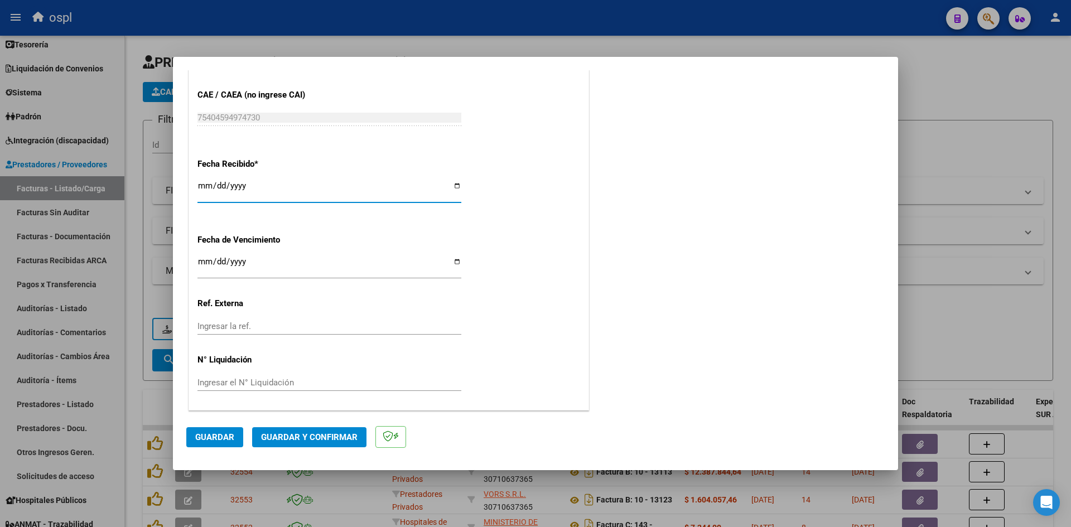
click at [200, 184] on input "[DATE]" at bounding box center [329, 190] width 264 height 18
type input "2025-10-04"
drag, startPoint x: 223, startPoint y: 427, endPoint x: 203, endPoint y: 389, distance: 42.2
click at [220, 427] on button "Guardar" at bounding box center [214, 437] width 57 height 20
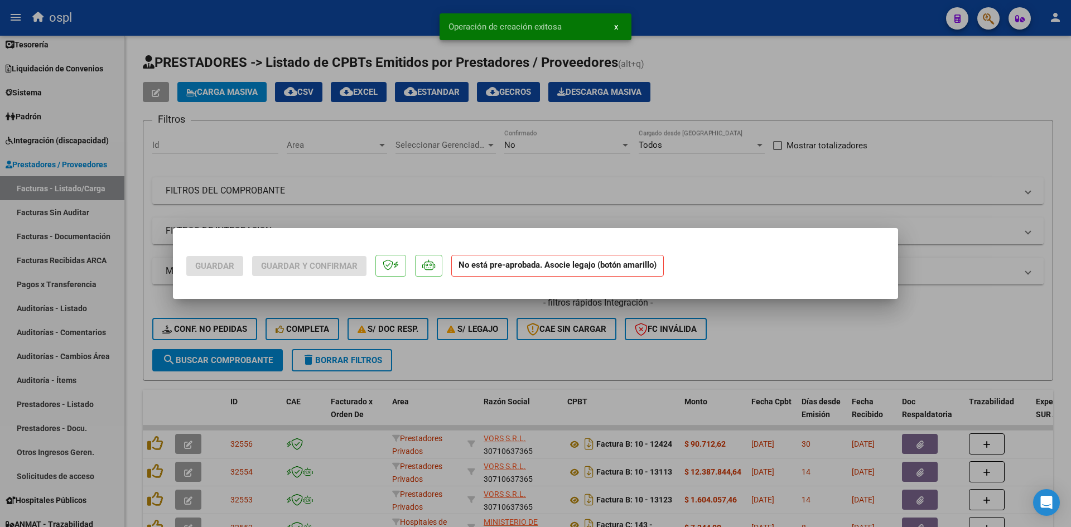
scroll to position [0, 0]
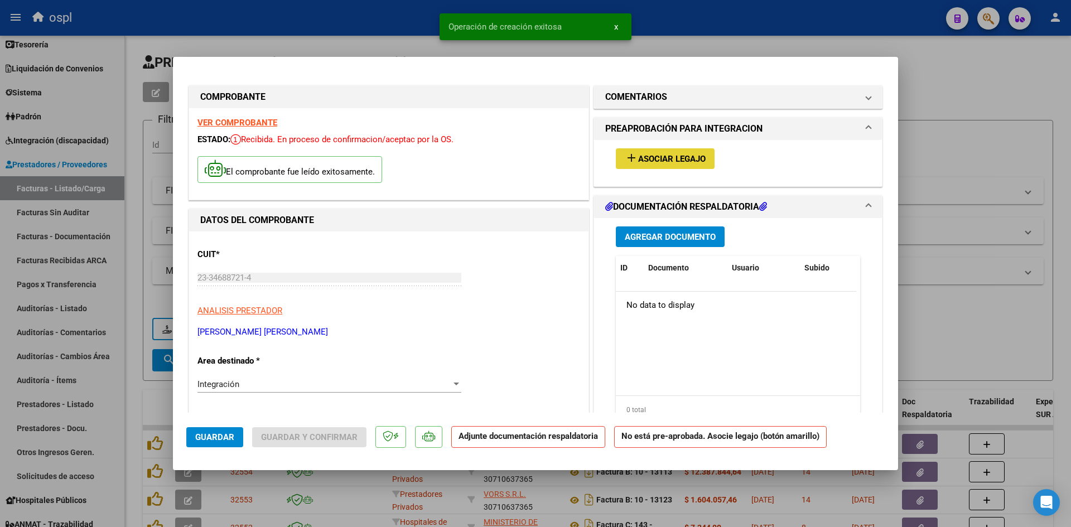
click at [697, 166] on button "add Asociar Legajo" at bounding box center [665, 158] width 99 height 21
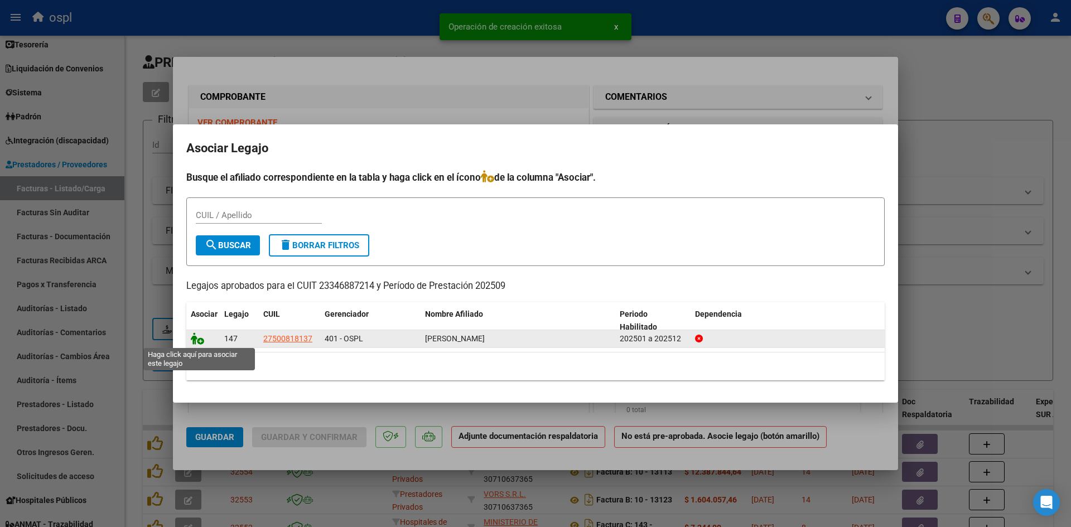
click at [195, 341] on icon at bounding box center [197, 339] width 13 height 12
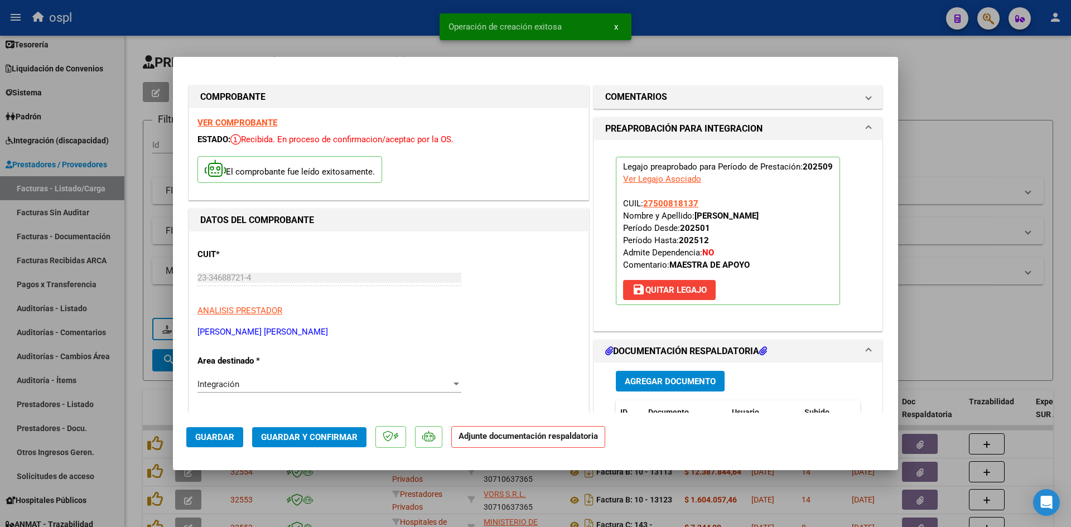
click at [269, 432] on span "Guardar y Confirmar" at bounding box center [309, 437] width 97 height 10
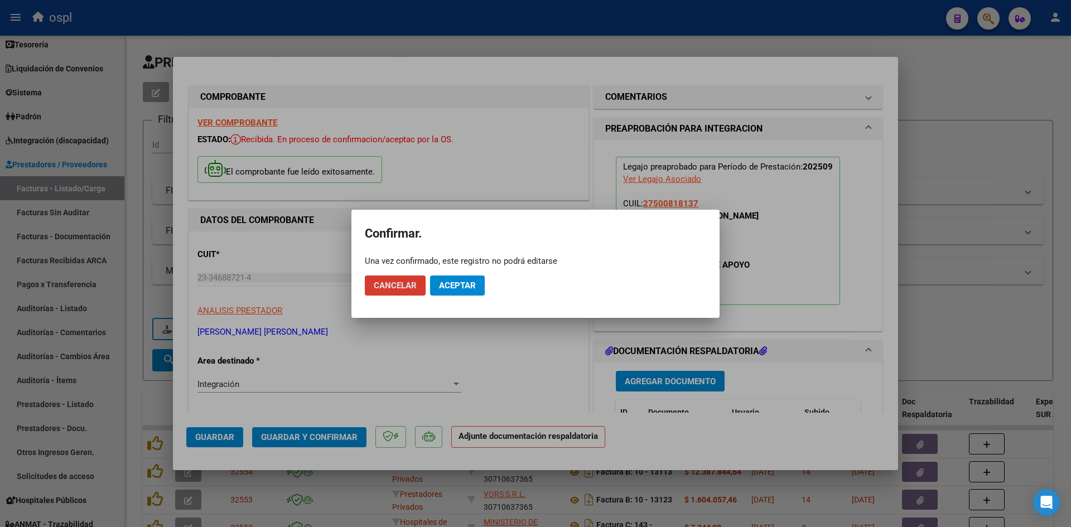
click at [471, 287] on span "Aceptar" at bounding box center [457, 286] width 37 height 10
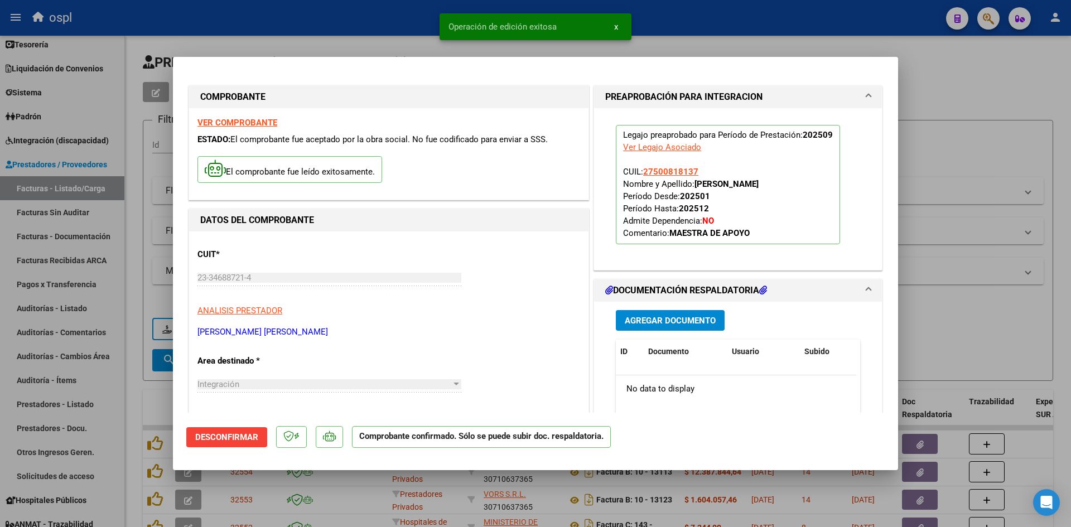
click at [969, 114] on div at bounding box center [535, 263] width 1071 height 527
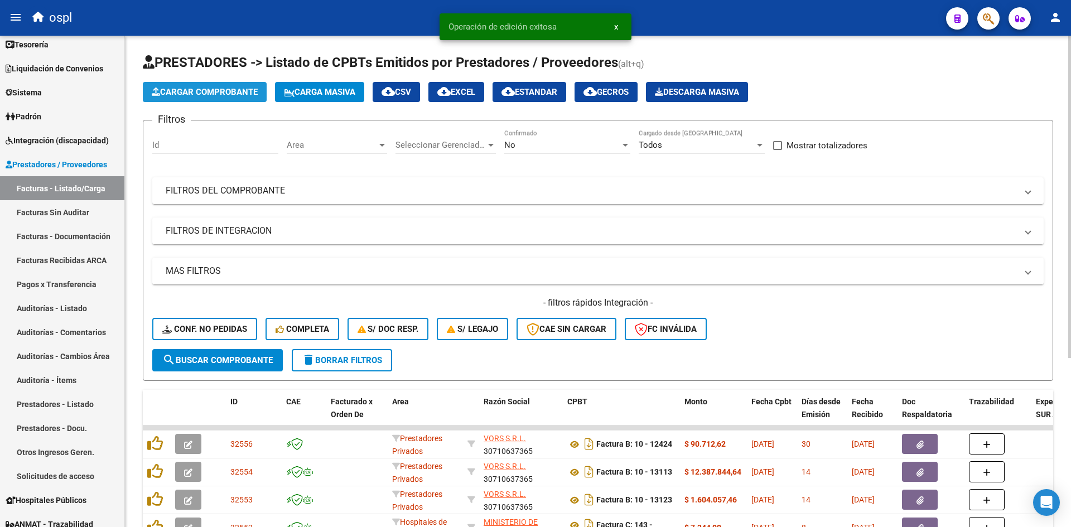
click at [168, 91] on span "Cargar Comprobante" at bounding box center [205, 92] width 106 height 10
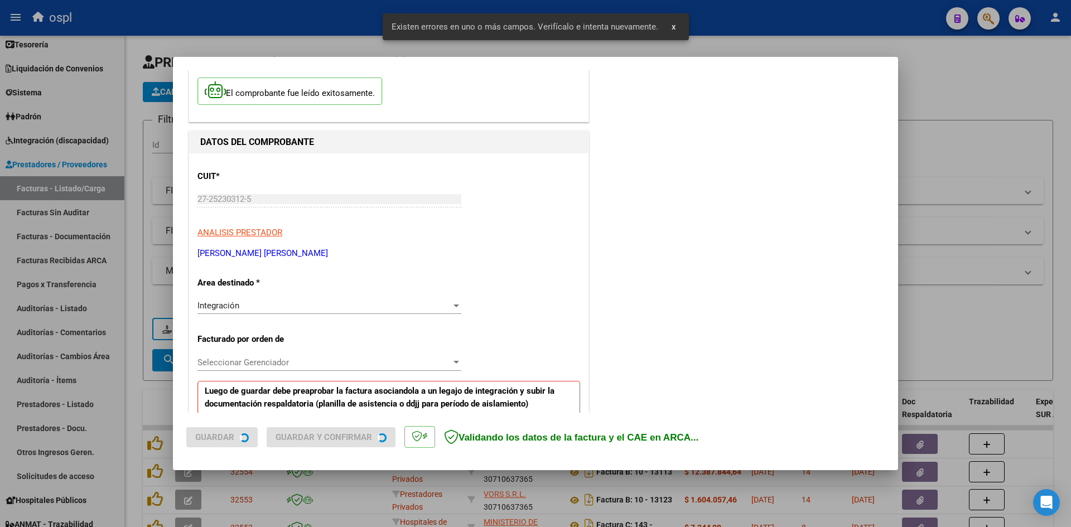
scroll to position [274, 0]
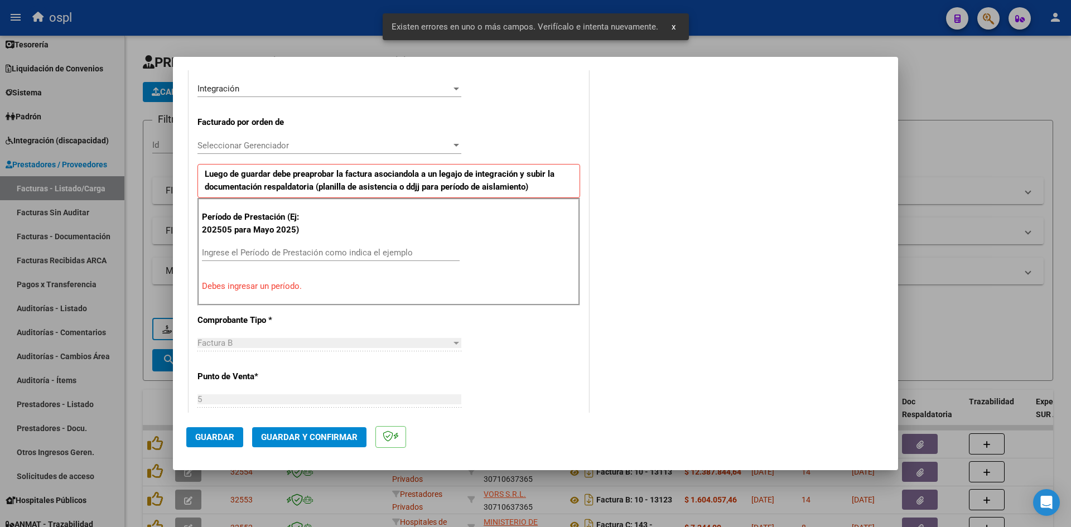
click at [291, 256] on input "Ingrese el Período de Prestación como indica el ejemplo" at bounding box center [331, 253] width 258 height 10
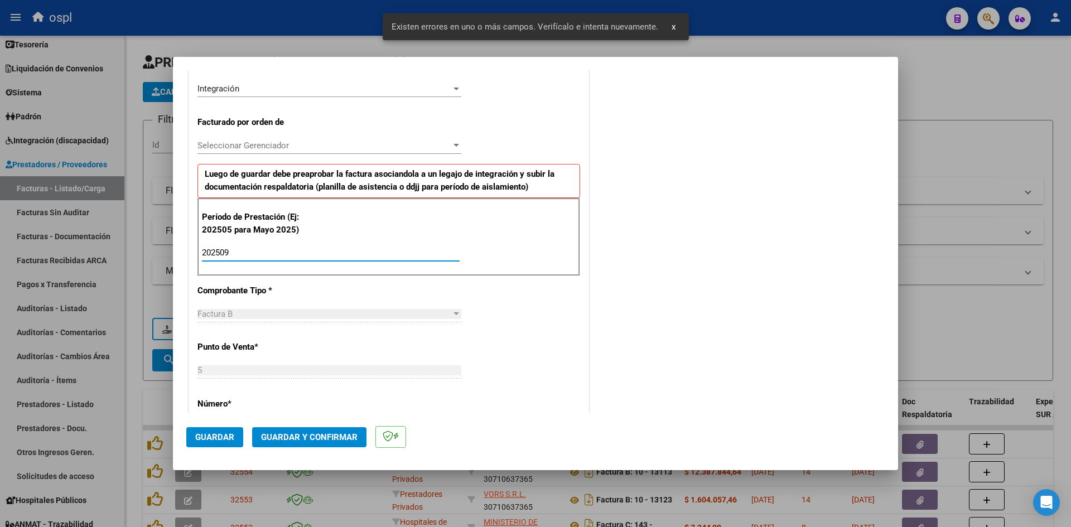
scroll to position [759, 0]
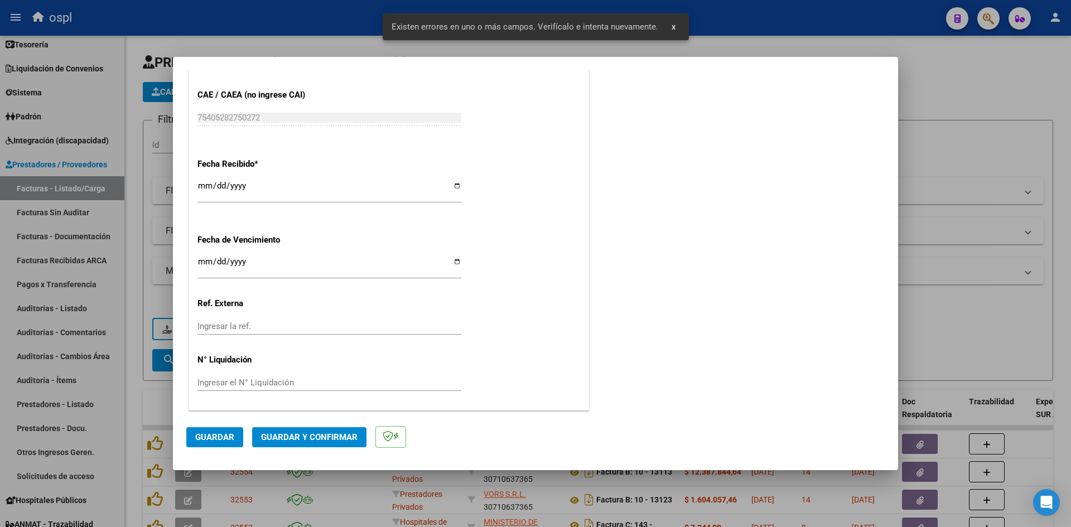
type input "202509"
click at [203, 183] on input "[DATE]" at bounding box center [329, 190] width 264 height 18
type input "2025-10-04"
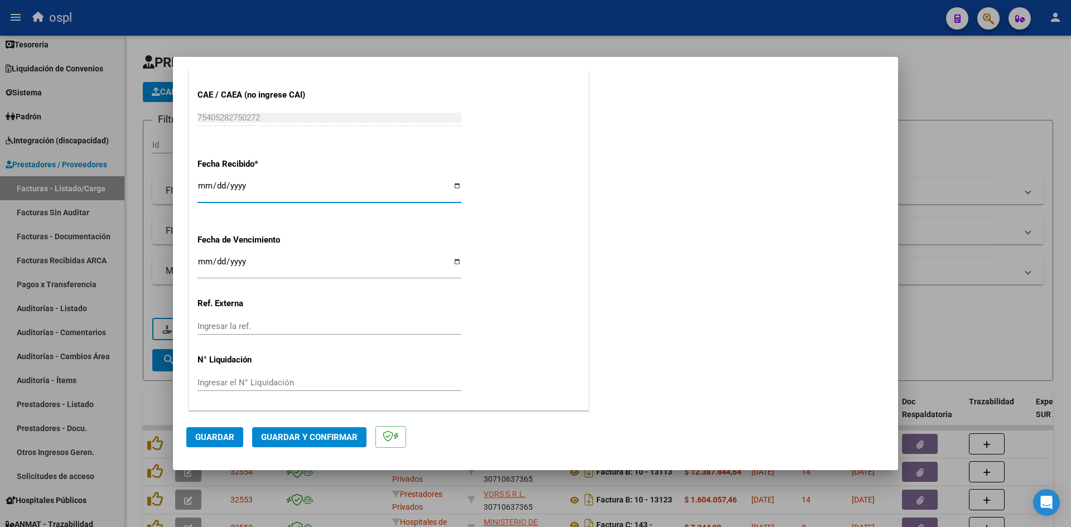
click at [223, 437] on span "Guardar" at bounding box center [214, 437] width 39 height 10
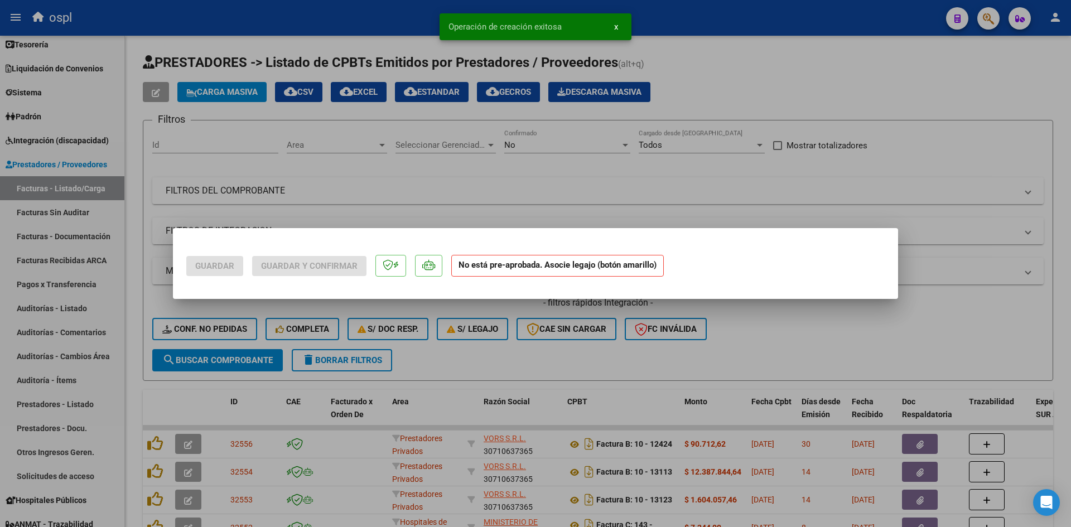
scroll to position [0, 0]
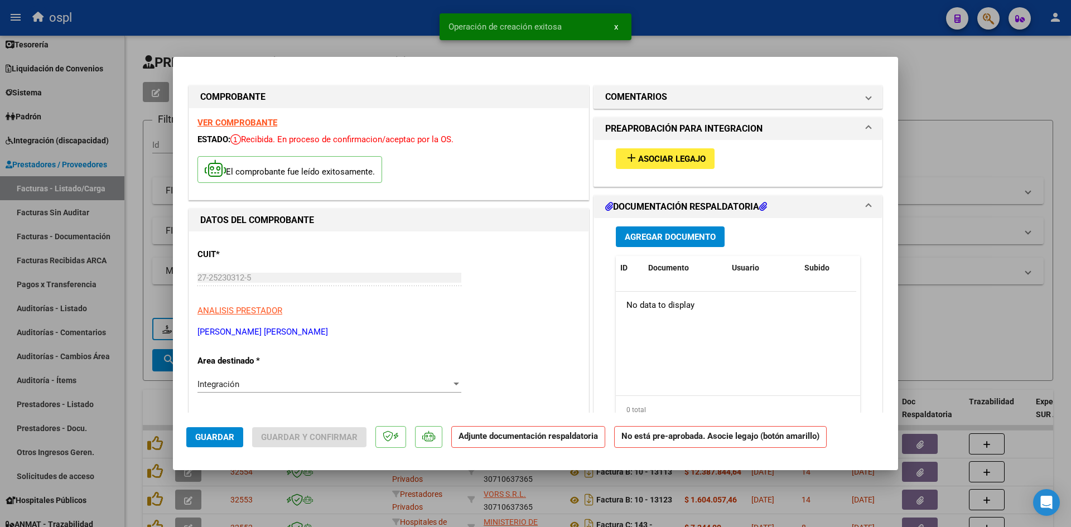
click at [662, 169] on div "add Asociar Legajo" at bounding box center [738, 158] width 261 height 37
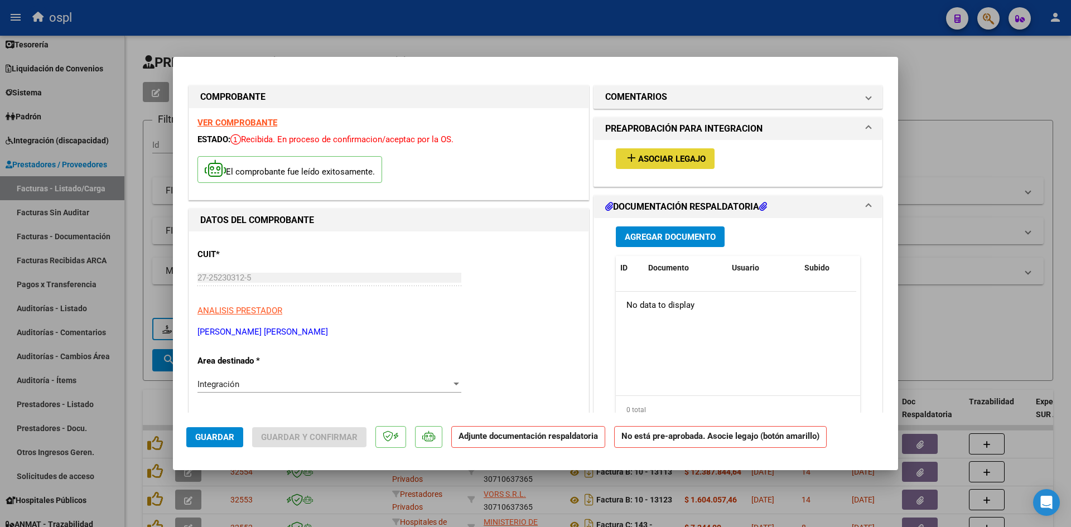
click at [664, 165] on button "add Asociar Legajo" at bounding box center [665, 158] width 99 height 21
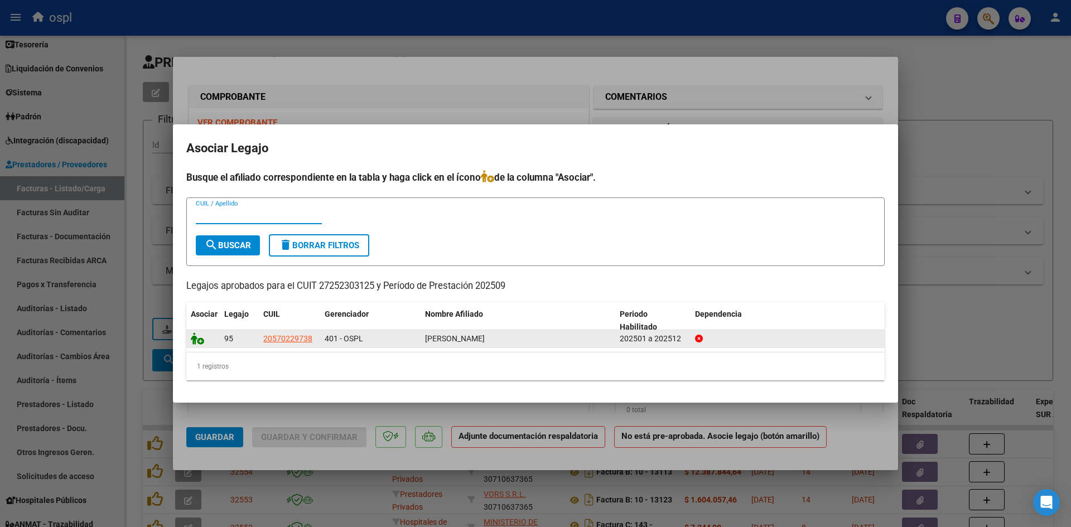
click at [201, 340] on icon at bounding box center [197, 339] width 13 height 12
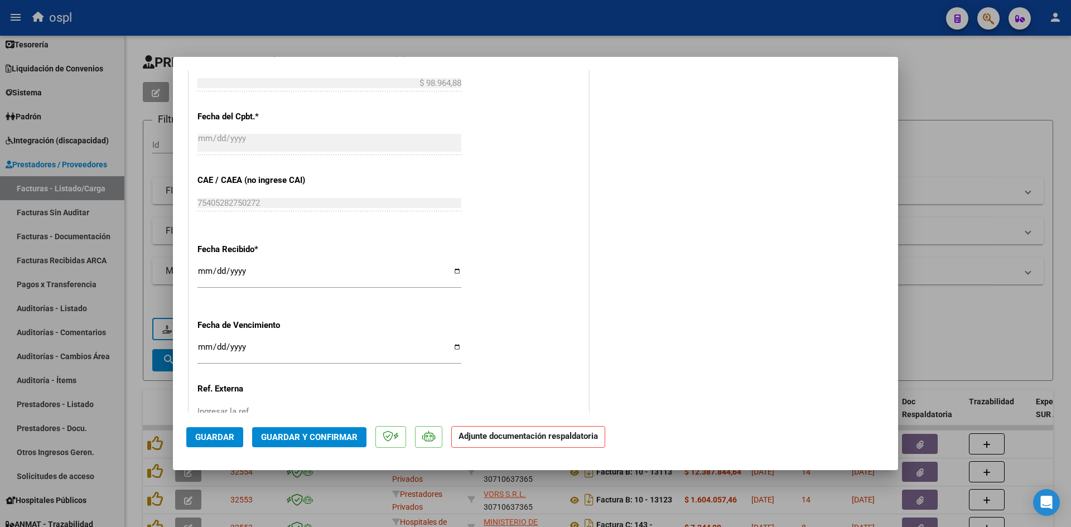
scroll to position [725, 0]
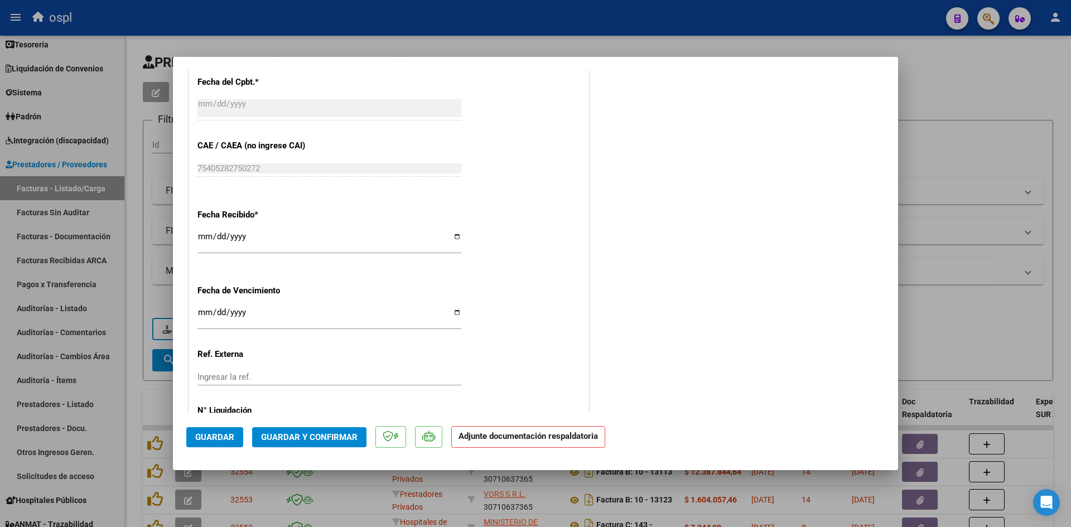
click at [280, 431] on button "Guardar y Confirmar" at bounding box center [309, 437] width 114 height 20
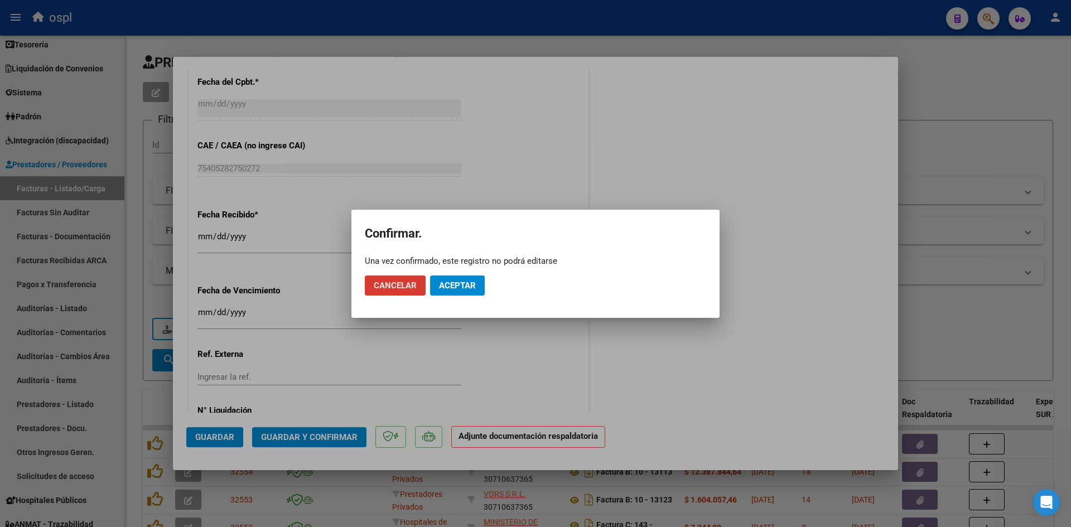
click at [455, 277] on button "Aceptar" at bounding box center [457, 286] width 55 height 20
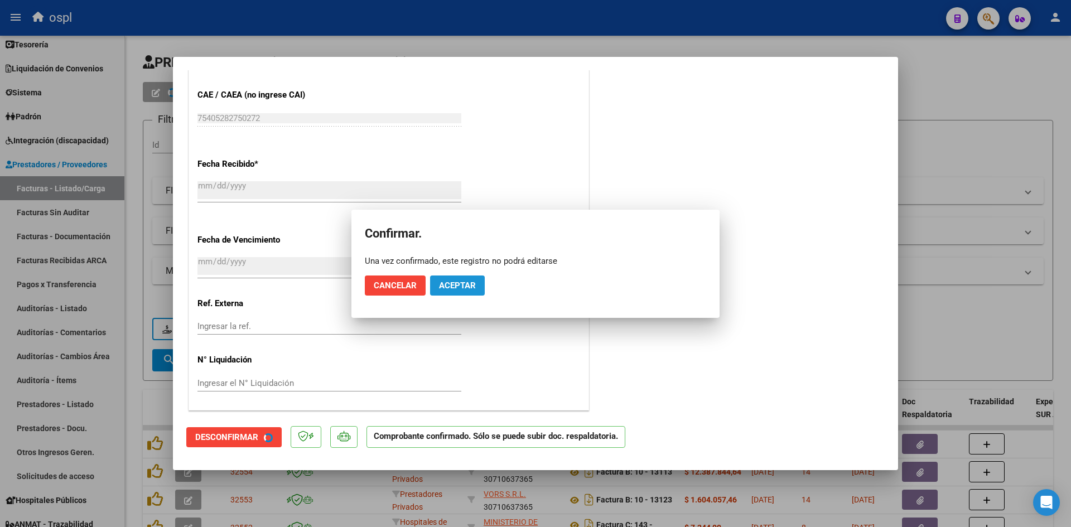
scroll to position [656, 0]
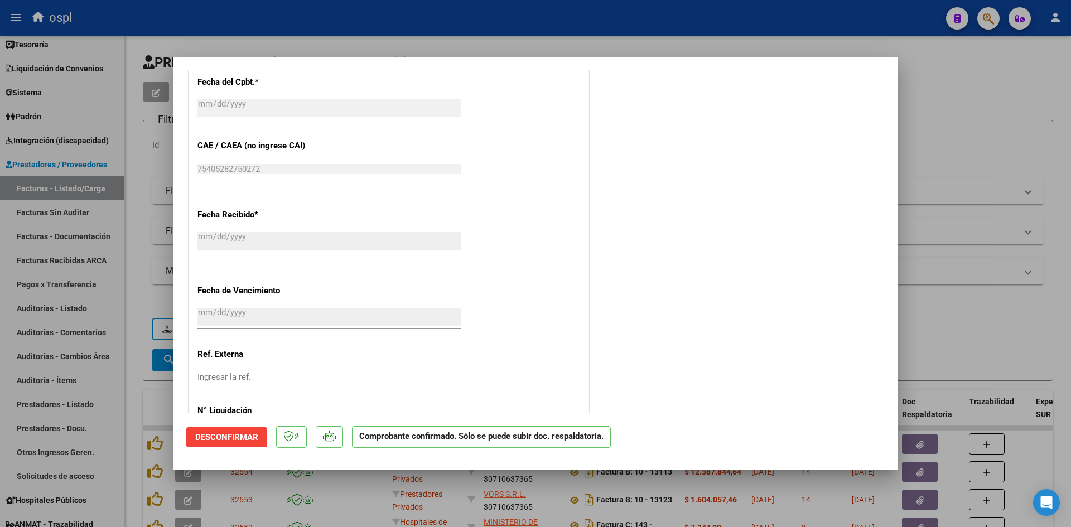
click at [1037, 105] on div at bounding box center [535, 263] width 1071 height 527
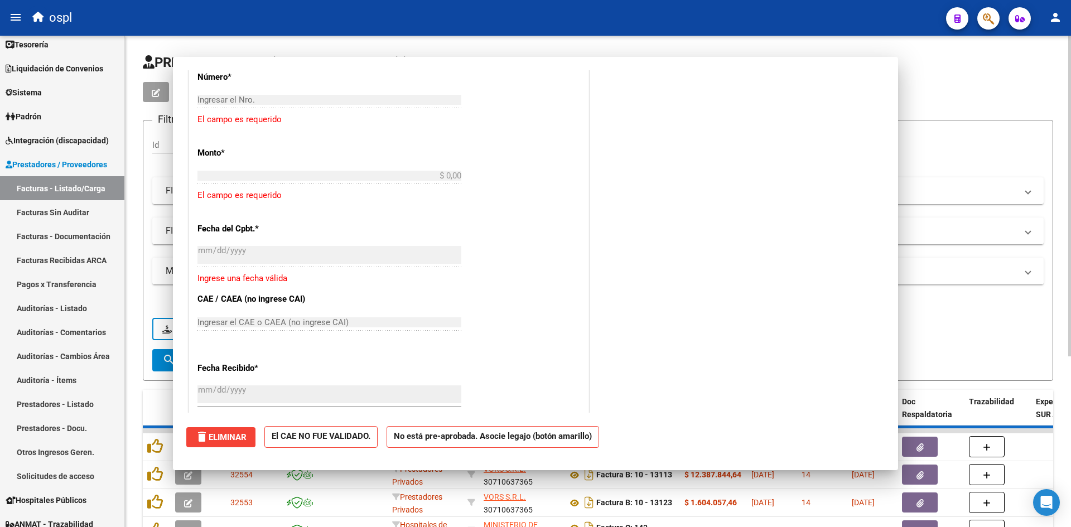
scroll to position [0, 0]
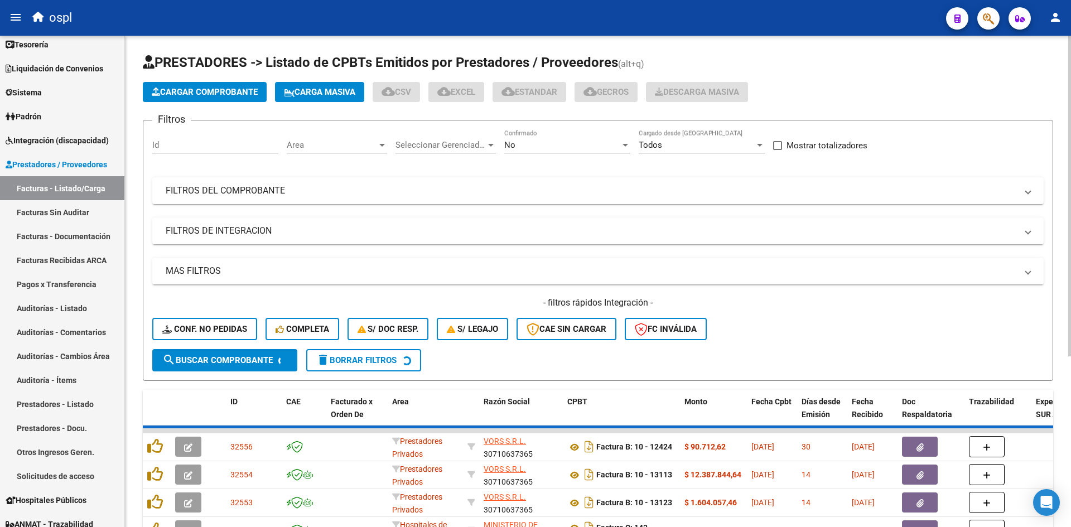
click at [204, 83] on button "Cargar Comprobante" at bounding box center [205, 92] width 124 height 20
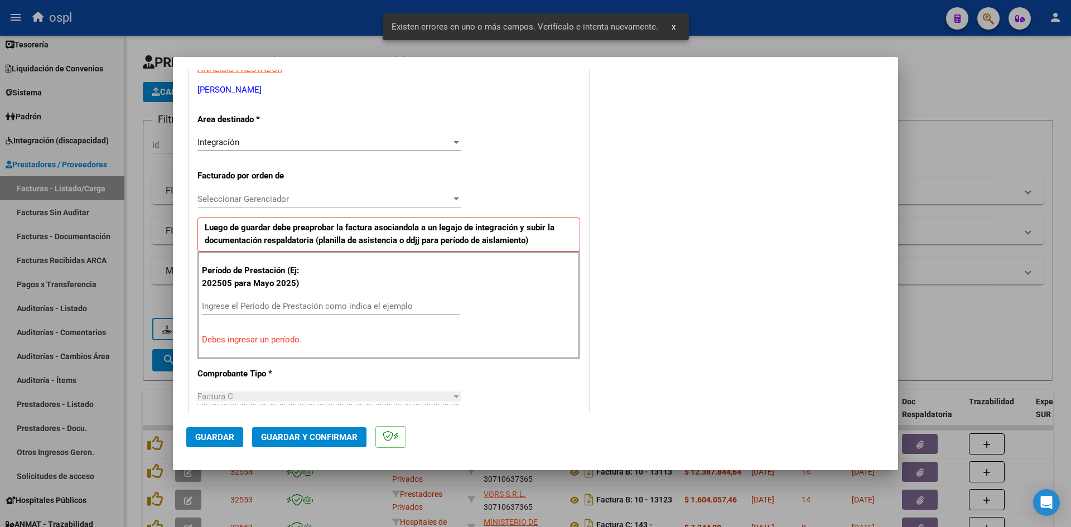
scroll to position [253, 0]
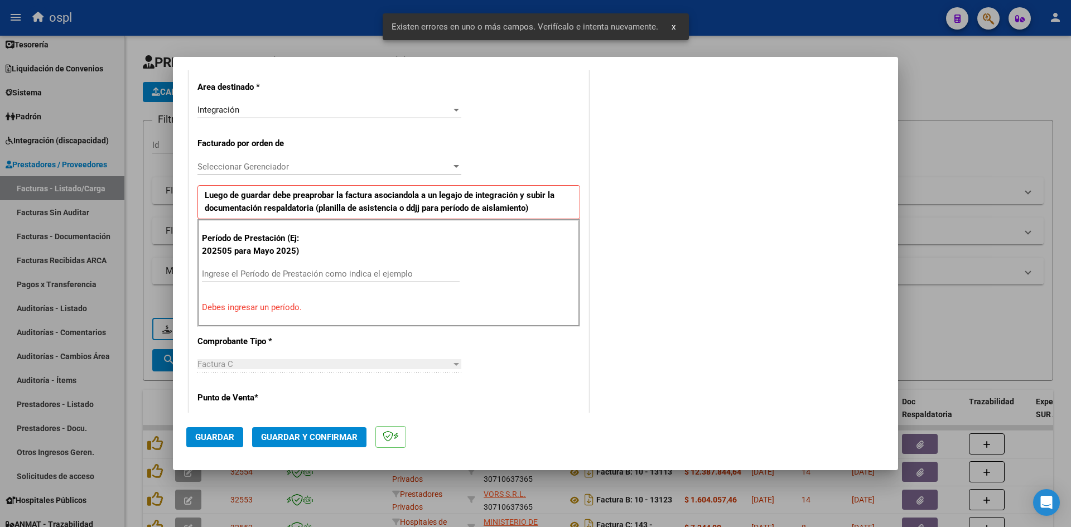
drag, startPoint x: 277, startPoint y: 273, endPoint x: 305, endPoint y: 262, distance: 29.8
click at [278, 273] on input "Ingrese el Período de Prestación como indica el ejemplo" at bounding box center [331, 274] width 258 height 10
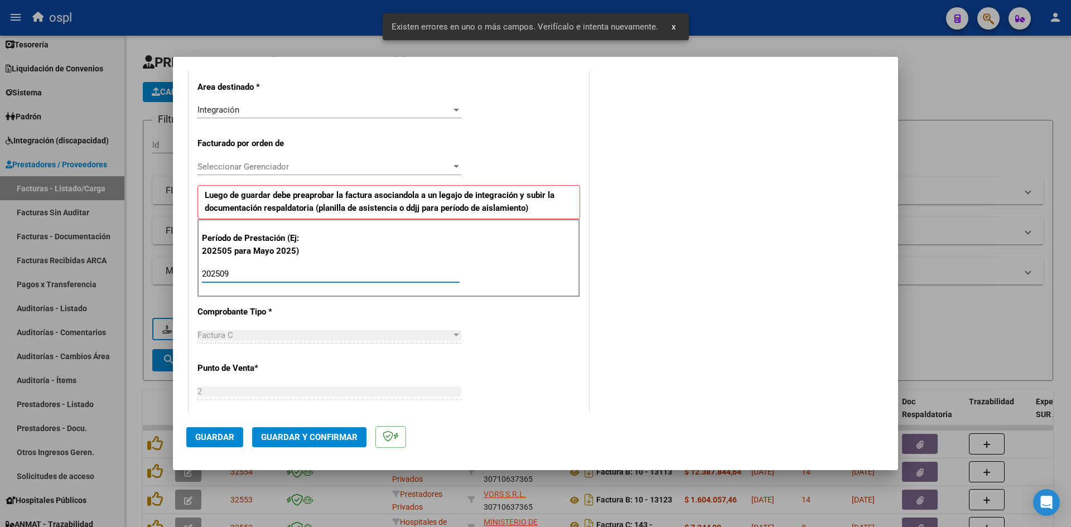
type input "202509"
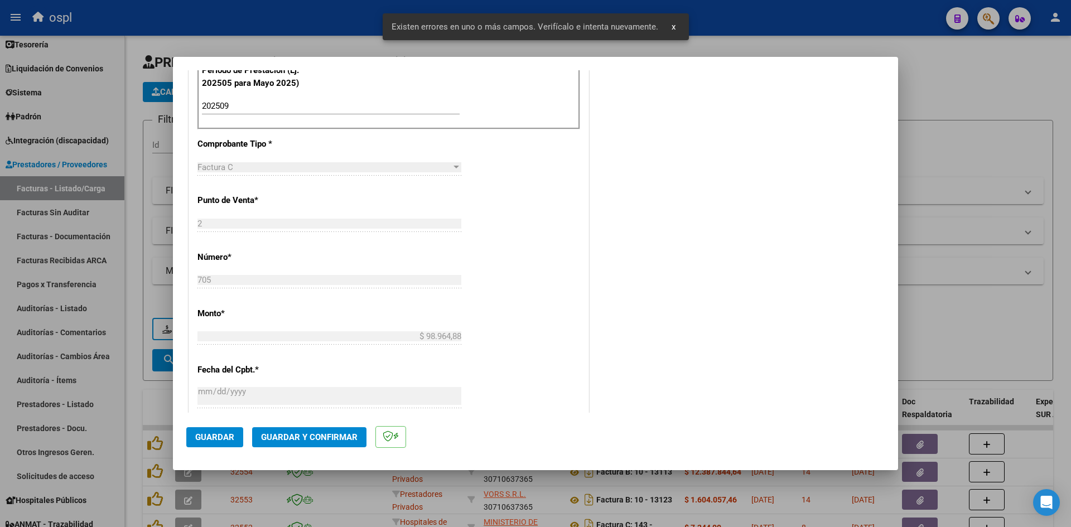
scroll to position [587, 0]
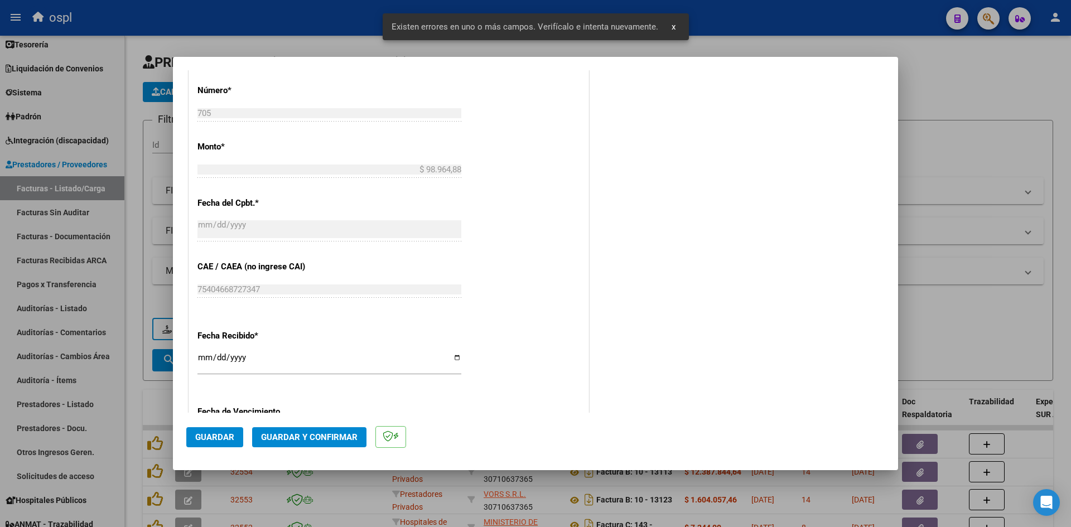
click at [201, 360] on input "[DATE]" at bounding box center [329, 362] width 264 height 18
type input "2025-10-04"
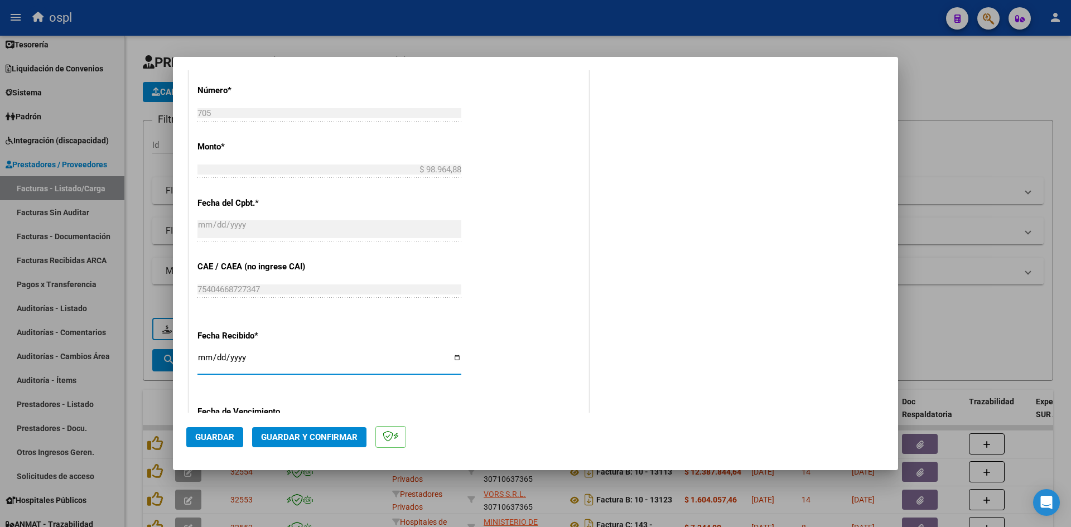
click at [229, 437] on span "Guardar" at bounding box center [214, 437] width 39 height 10
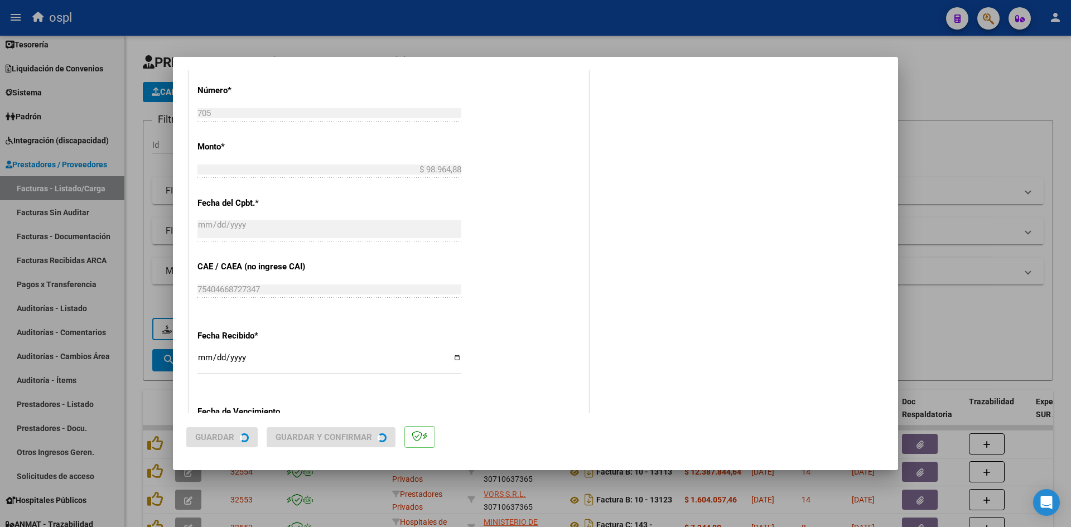
scroll to position [0, 0]
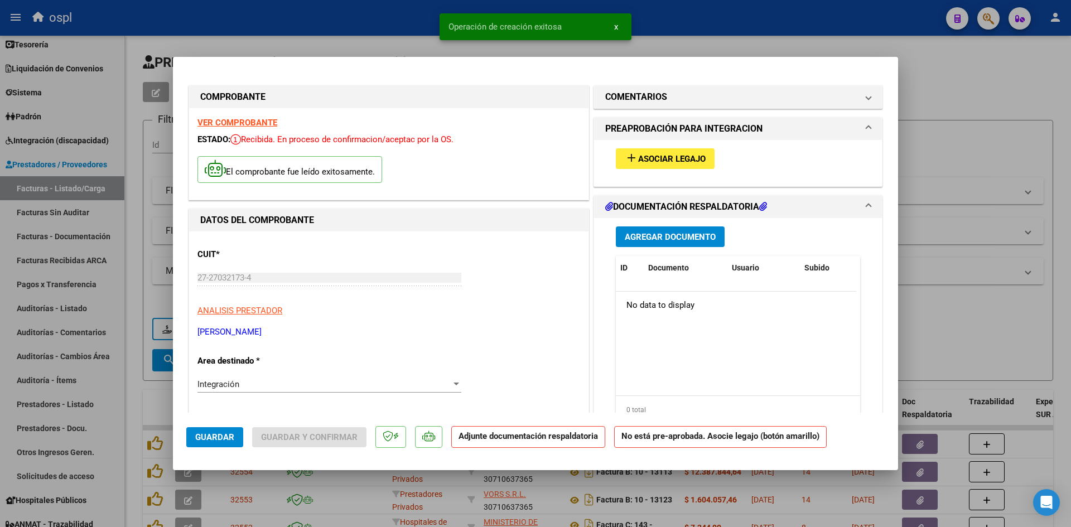
click at [682, 165] on button "add Asociar Legajo" at bounding box center [665, 158] width 99 height 21
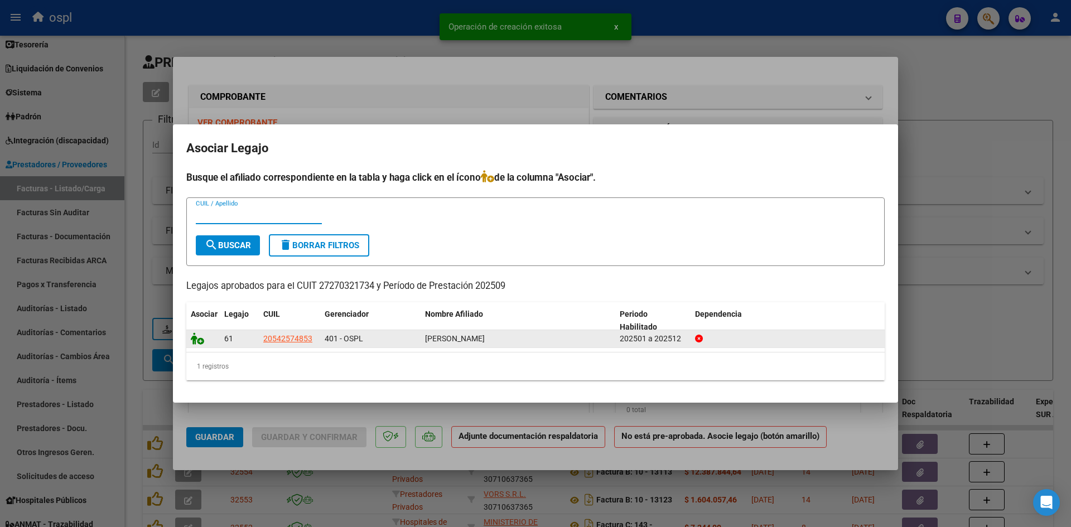
click at [201, 344] on icon at bounding box center [197, 339] width 13 height 12
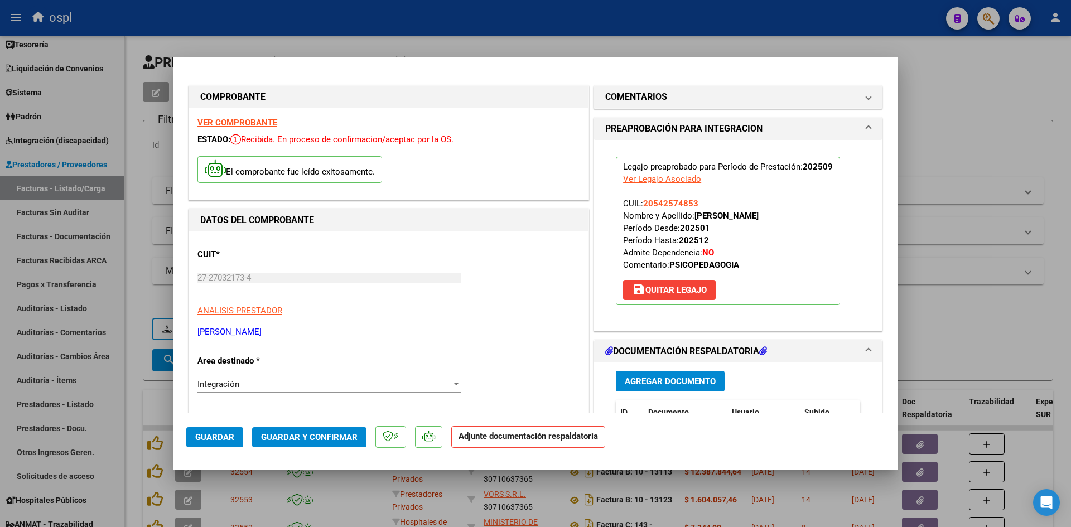
click at [294, 439] on span "Guardar y Confirmar" at bounding box center [309, 437] width 97 height 10
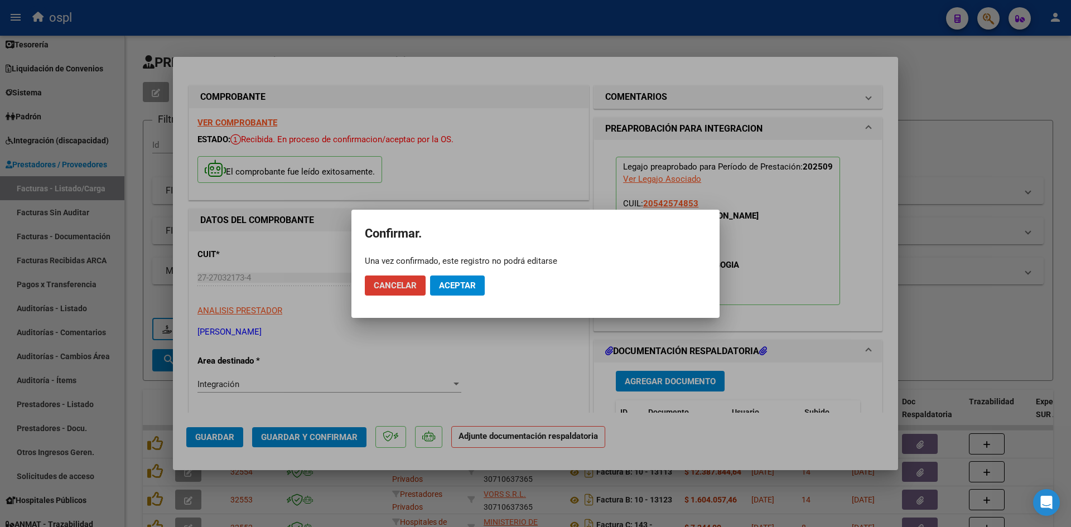
click at [456, 284] on span "Aceptar" at bounding box center [457, 286] width 37 height 10
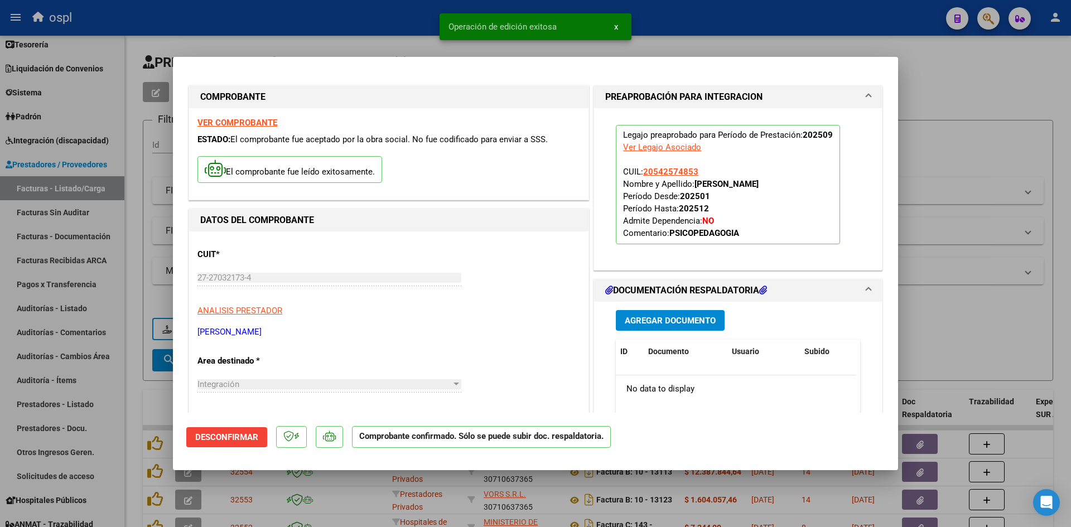
click at [956, 177] on div at bounding box center [535, 263] width 1071 height 527
type input "$ 0,00"
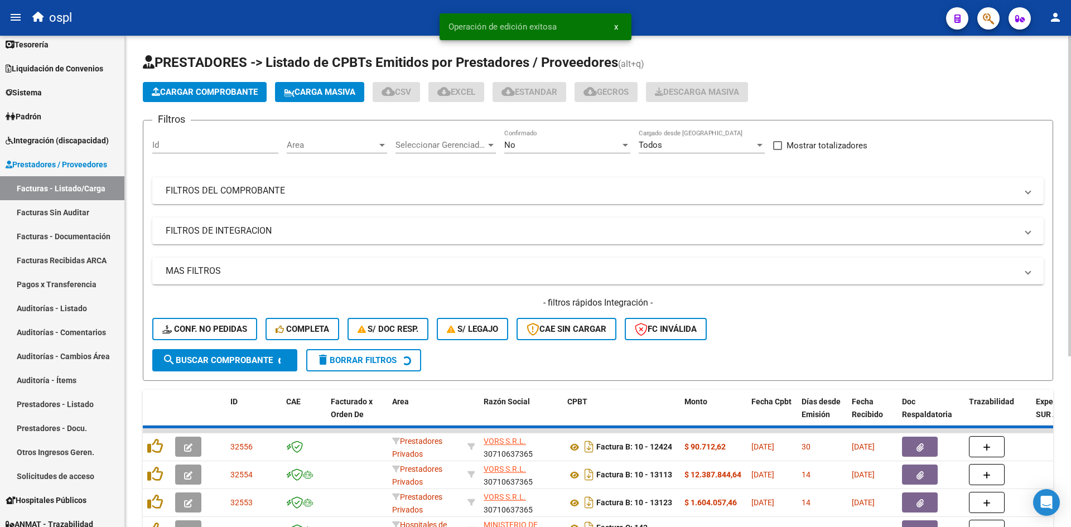
click at [184, 97] on button "Cargar Comprobante" at bounding box center [205, 92] width 124 height 20
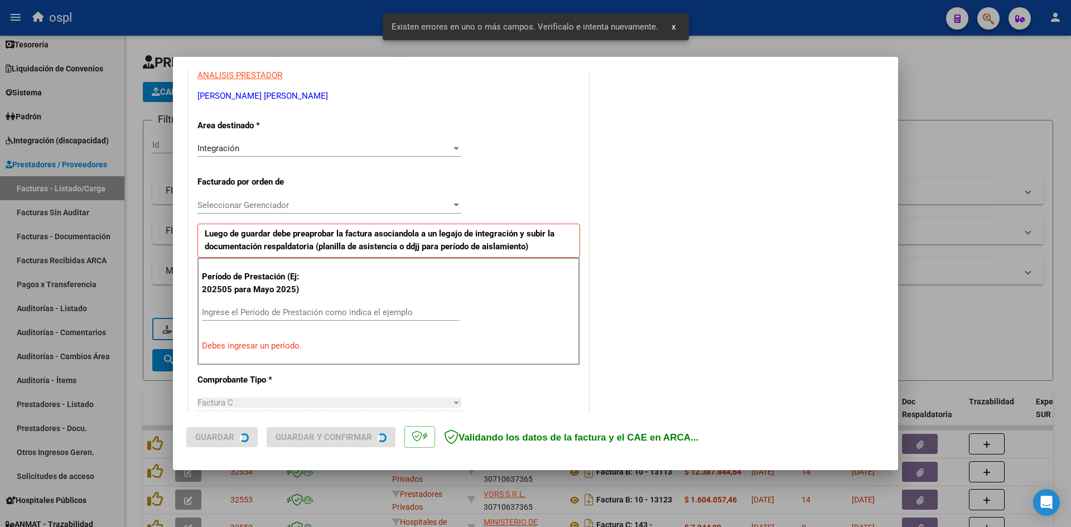
scroll to position [274, 0]
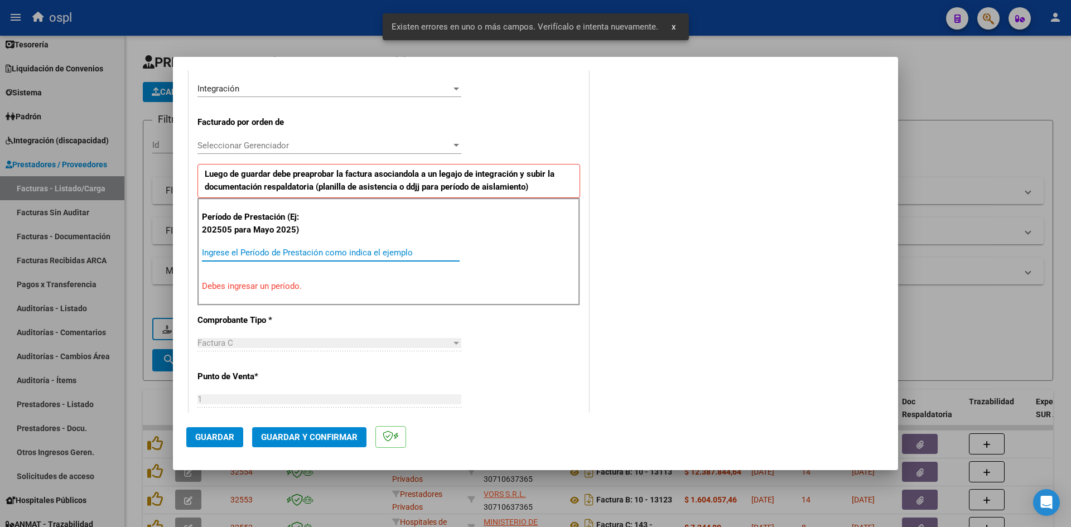
click at [274, 256] on input "Ingrese el Período de Prestación como indica el ejemplo" at bounding box center [331, 253] width 258 height 10
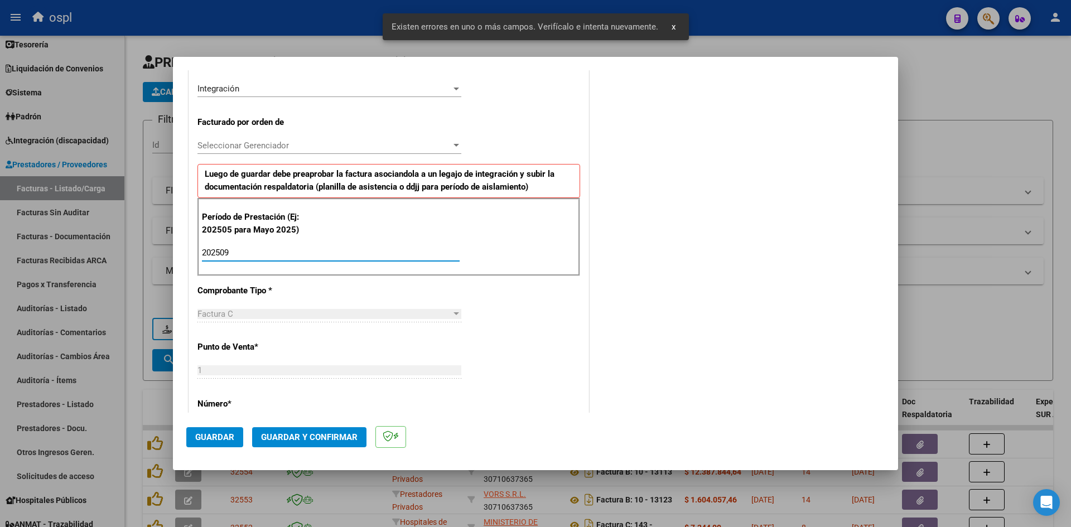
type input "202509"
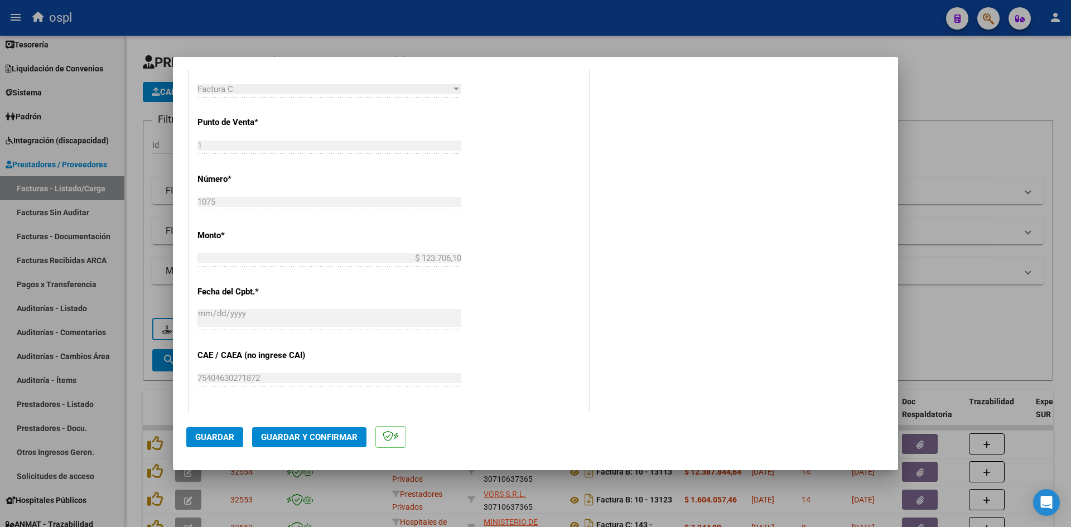
scroll to position [664, 0]
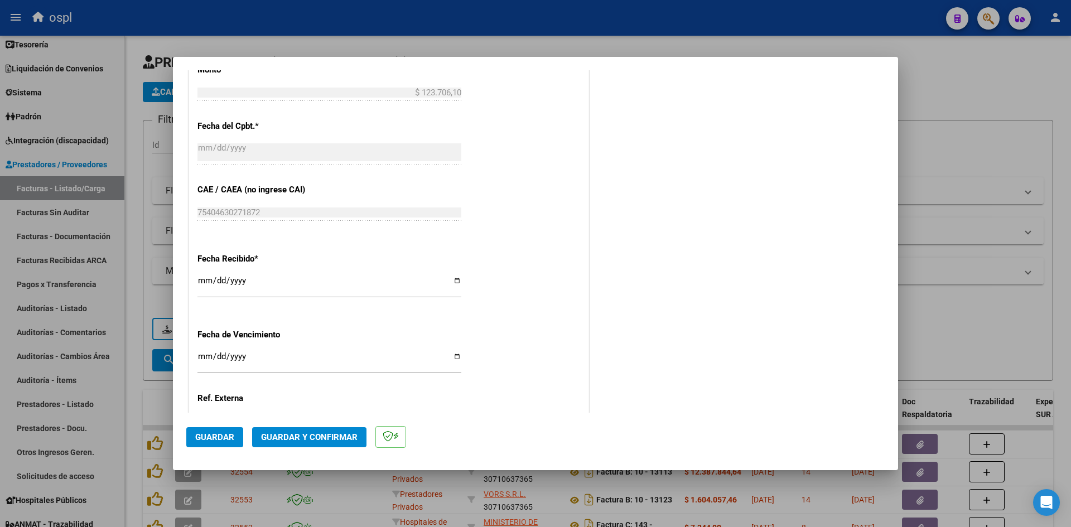
click at [206, 281] on input "[DATE]" at bounding box center [329, 285] width 264 height 18
type input "2025-10-04"
click at [225, 428] on button "Guardar" at bounding box center [214, 437] width 57 height 20
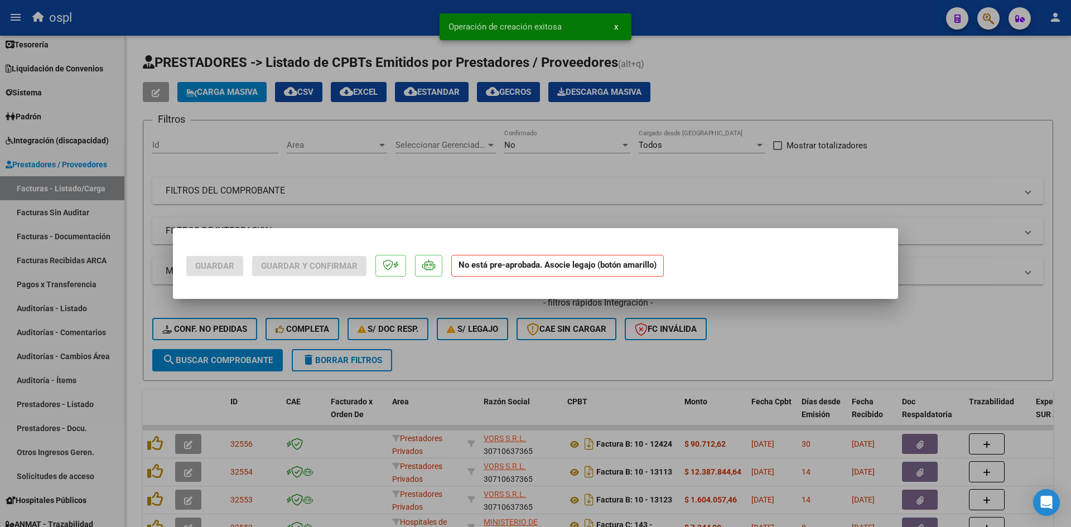
scroll to position [0, 0]
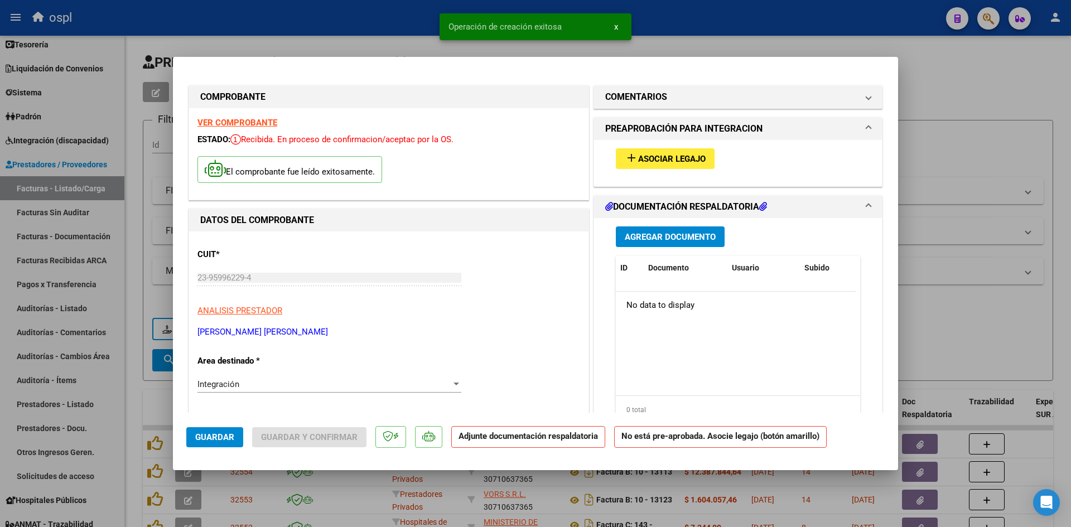
click at [668, 160] on span "Asociar Legajo" at bounding box center [672, 159] width 68 height 10
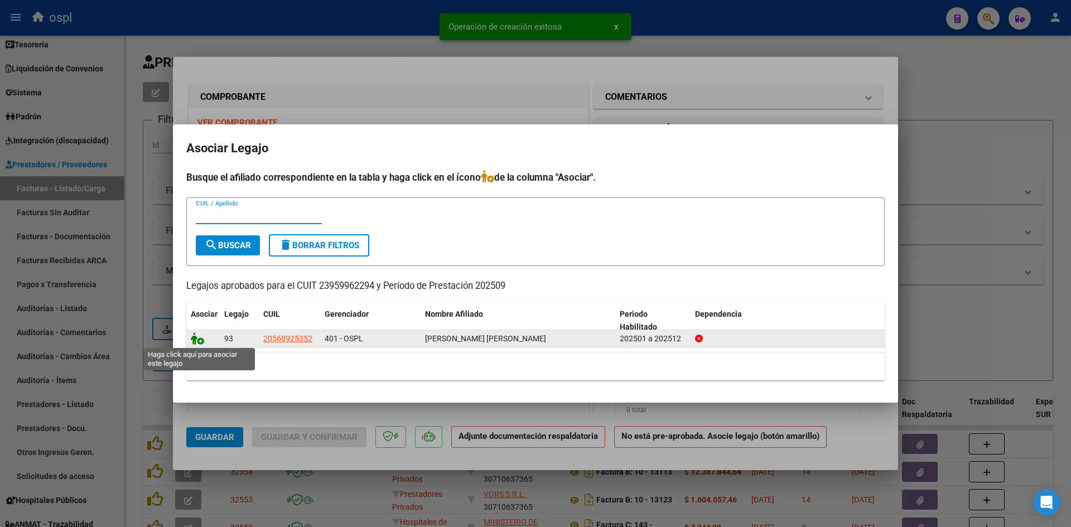
click at [195, 338] on icon at bounding box center [197, 339] width 13 height 12
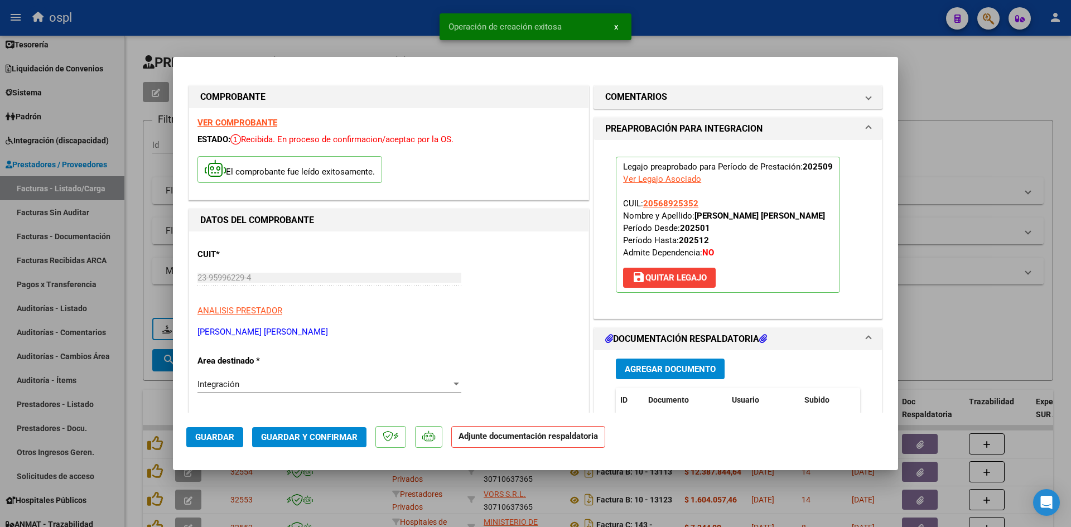
click at [329, 428] on button "Guardar y Confirmar" at bounding box center [309, 437] width 114 height 20
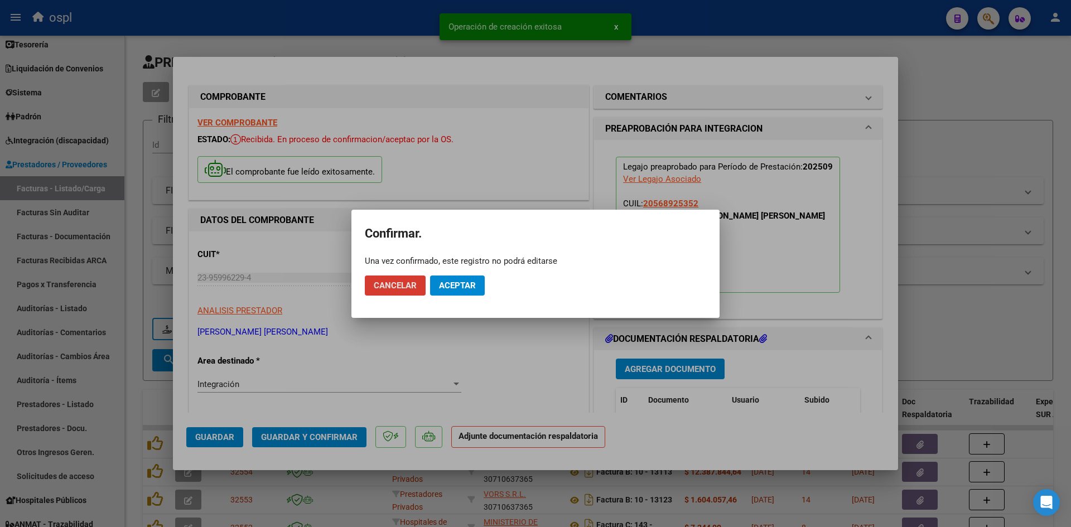
click at [466, 287] on span "Aceptar" at bounding box center [457, 286] width 37 height 10
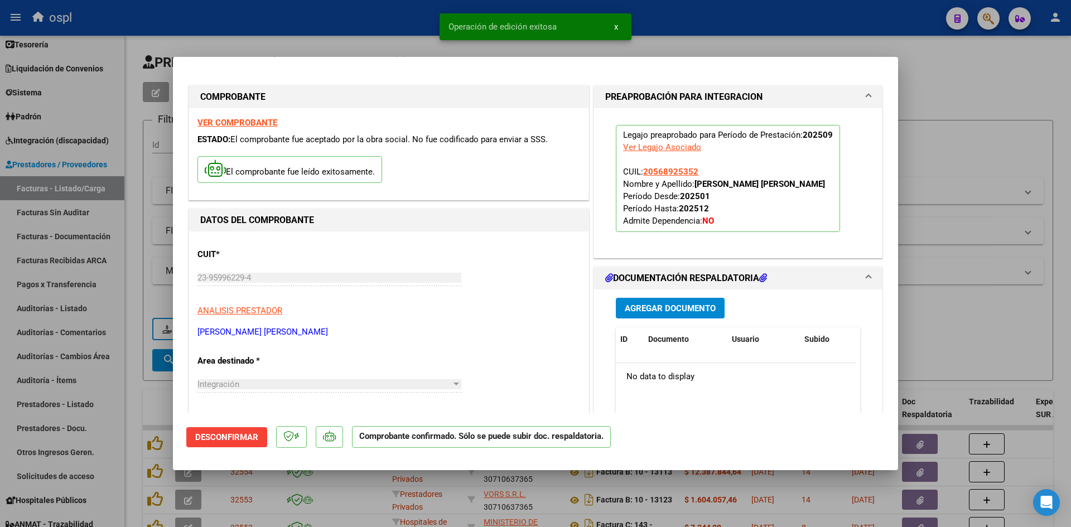
drag, startPoint x: 967, startPoint y: 123, endPoint x: 218, endPoint y: 64, distance: 751.0
click at [967, 123] on div at bounding box center [535, 263] width 1071 height 527
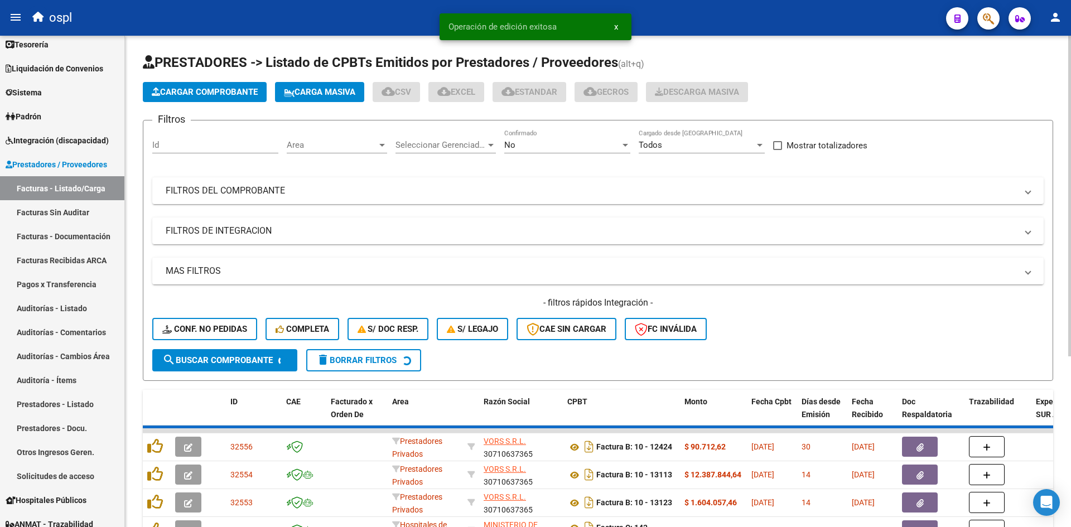
click at [219, 92] on span "Cargar Comprobante" at bounding box center [205, 92] width 106 height 10
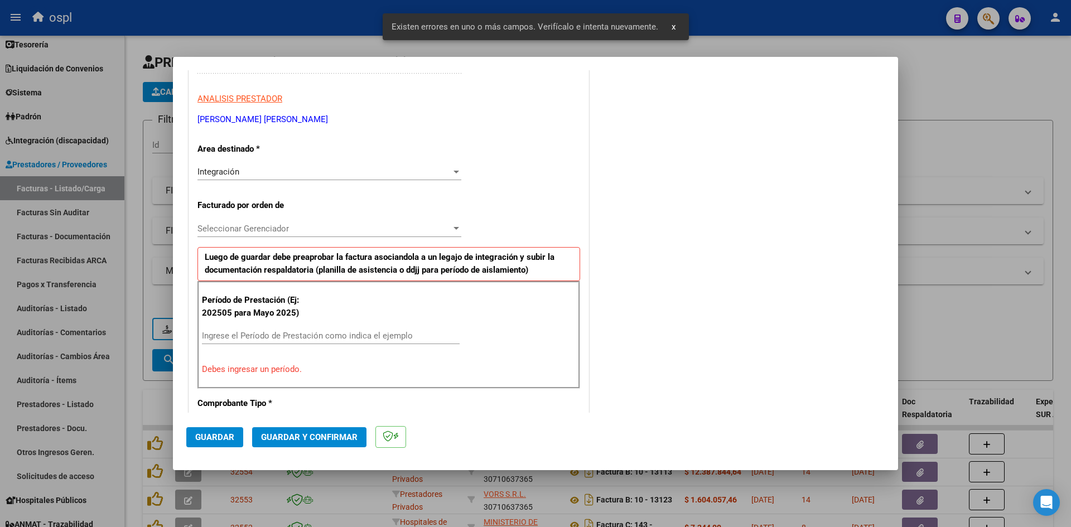
scroll to position [253, 0]
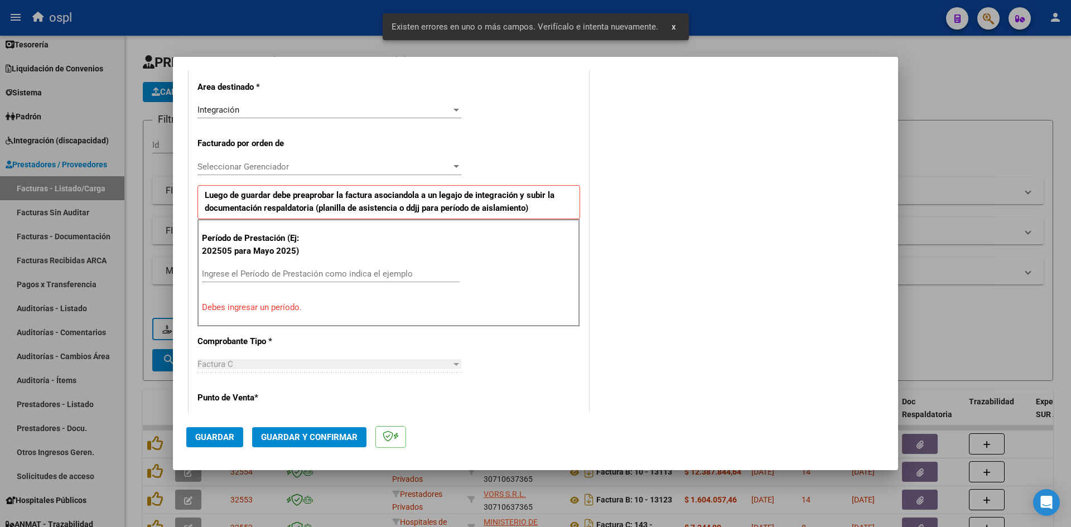
click at [288, 282] on div "Ingrese el Período de Prestación como indica el ejemplo" at bounding box center [331, 274] width 258 height 17
click at [310, 274] on input "Ingrese el Período de Prestación como indica el ejemplo" at bounding box center [331, 274] width 258 height 10
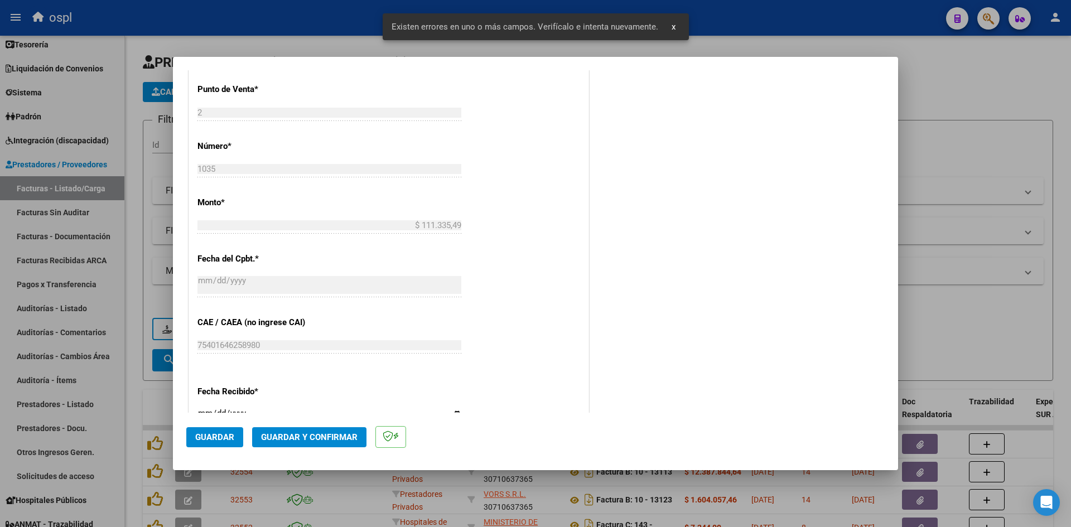
scroll to position [643, 0]
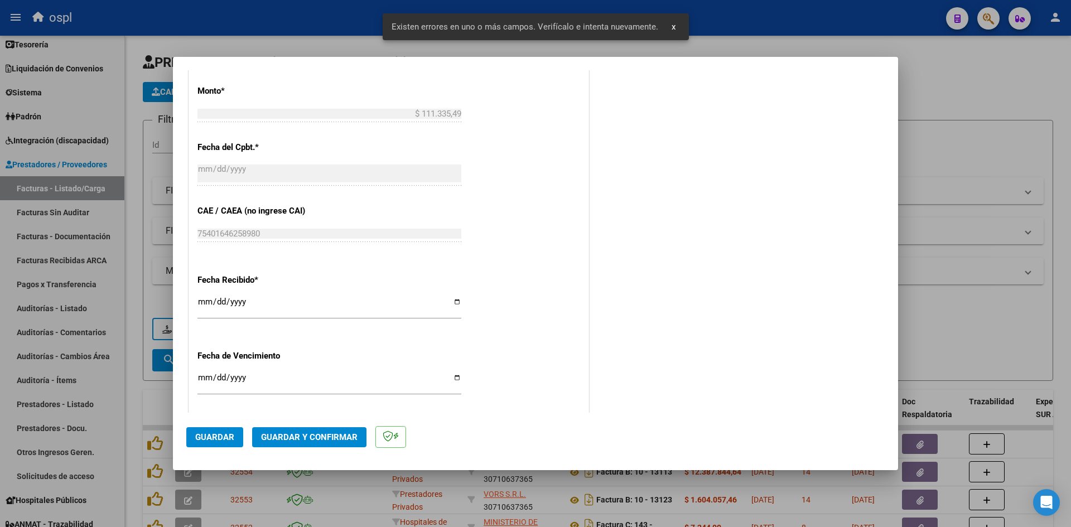
type input "202509"
click at [199, 300] on input "[DATE]" at bounding box center [329, 306] width 264 height 18
type input "2025-10-04"
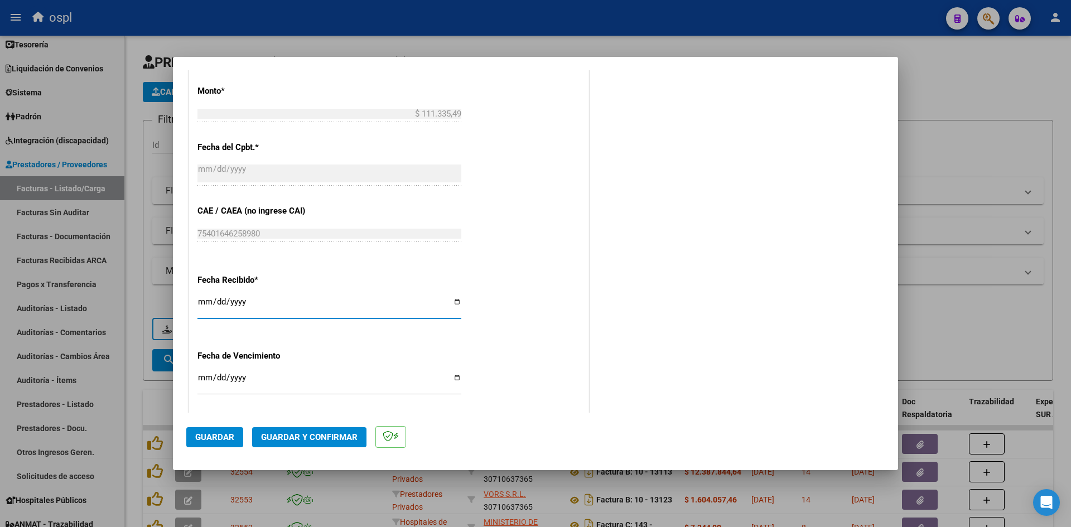
click at [208, 439] on span "Guardar" at bounding box center [214, 437] width 39 height 10
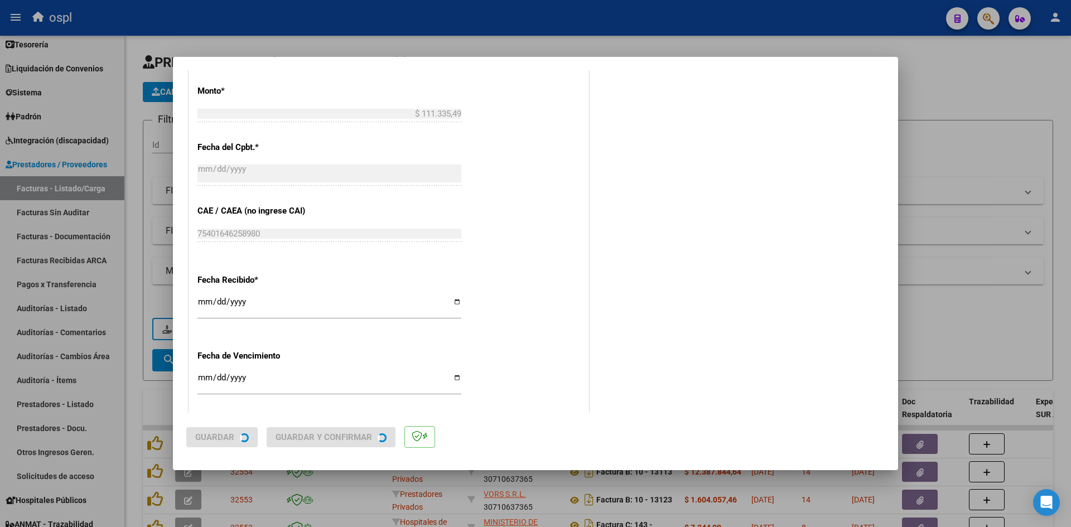
scroll to position [0, 0]
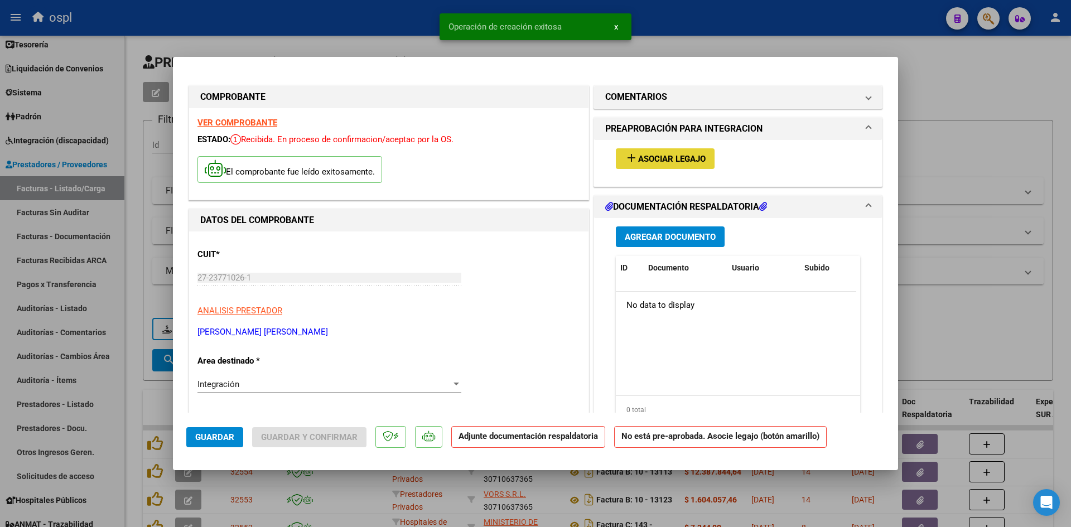
click at [681, 162] on span "Asociar Legajo" at bounding box center [672, 159] width 68 height 10
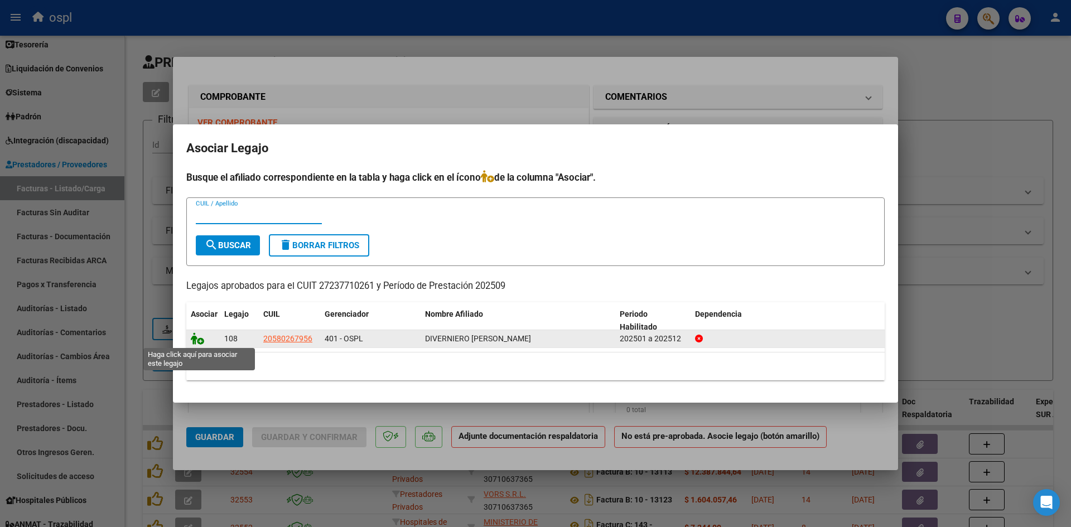
click at [202, 340] on icon at bounding box center [197, 339] width 13 height 12
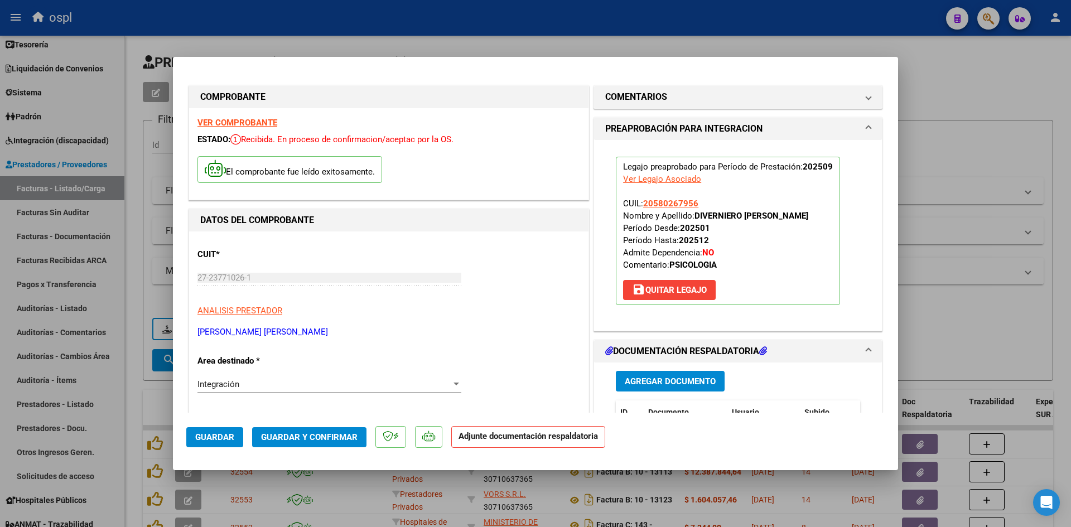
click at [982, 168] on div at bounding box center [535, 263] width 1071 height 527
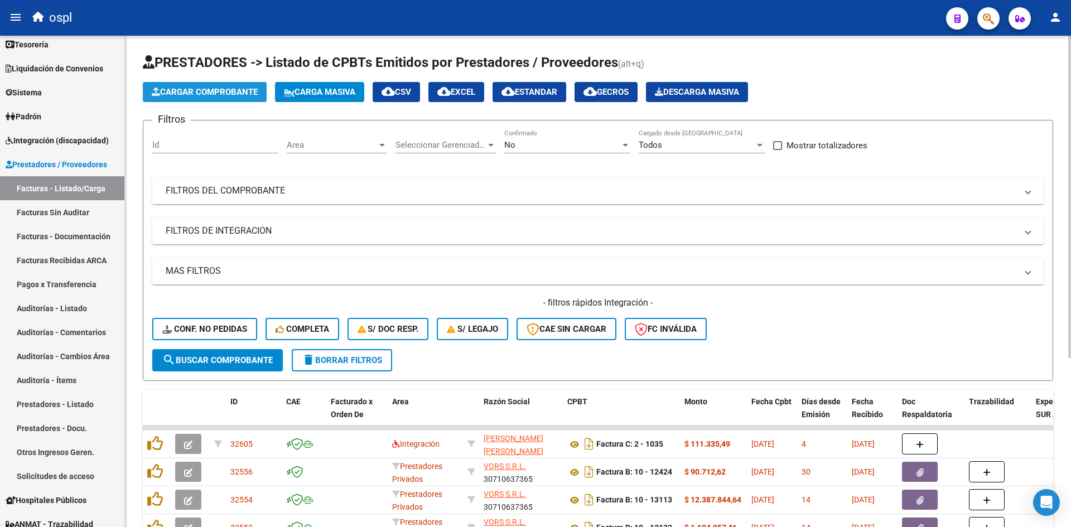
click at [206, 91] on span "Cargar Comprobante" at bounding box center [205, 92] width 106 height 10
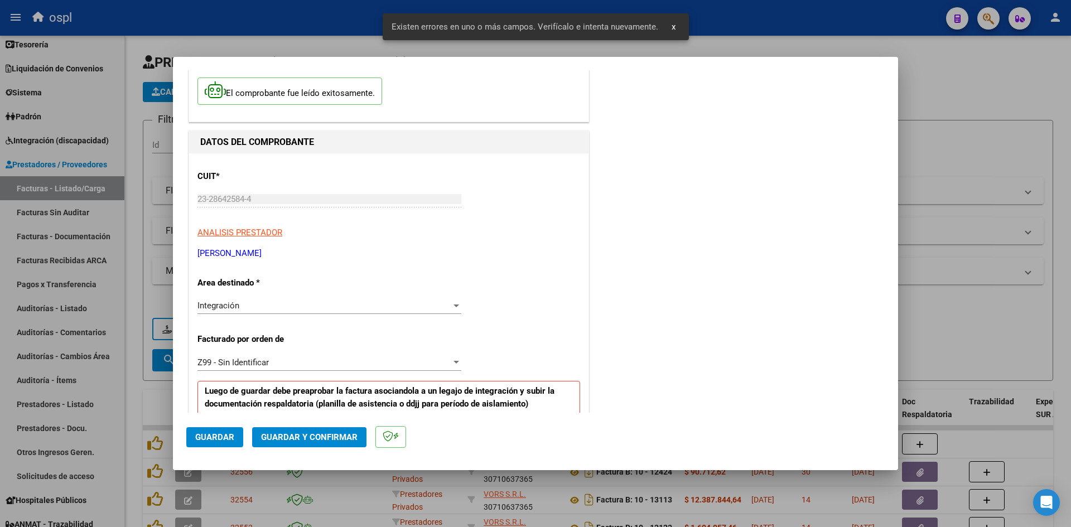
scroll to position [253, 0]
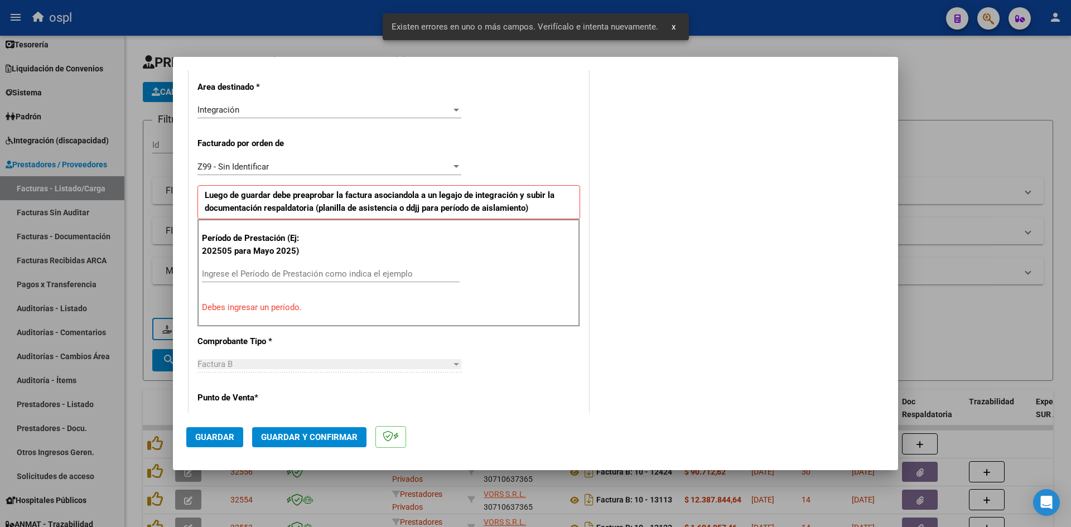
click at [331, 271] on input "Ingrese el Período de Prestación como indica el ejemplo" at bounding box center [331, 274] width 258 height 10
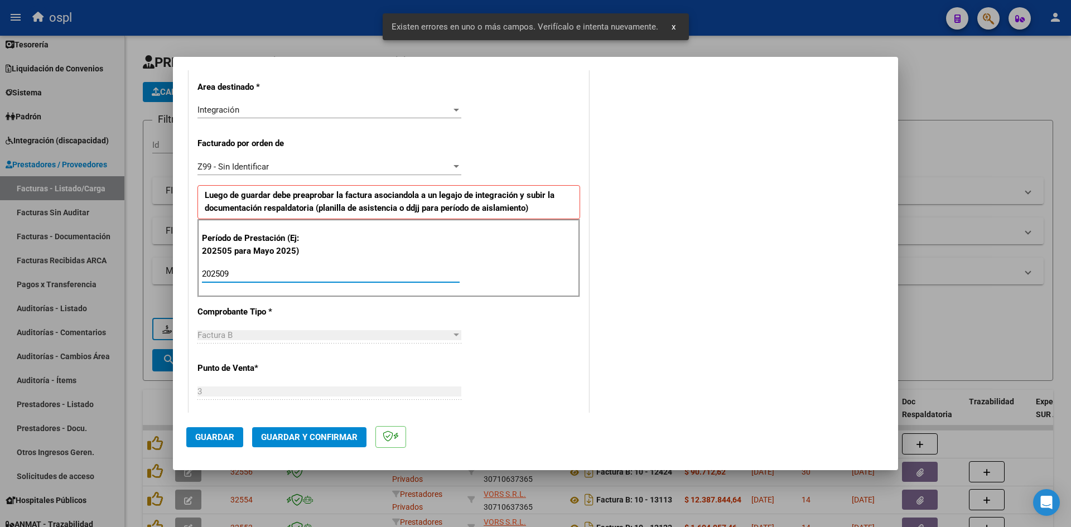
type input "202509"
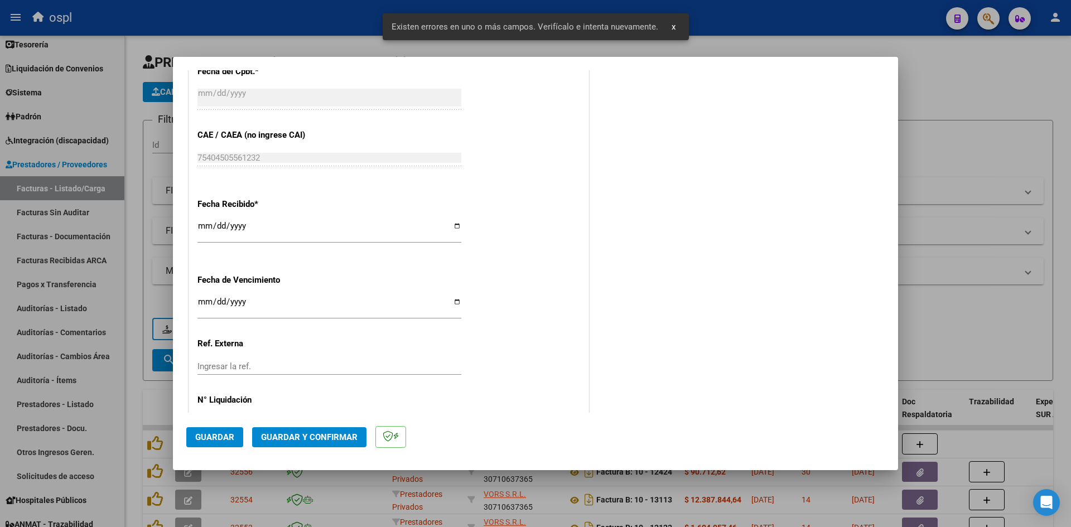
scroll to position [759, 0]
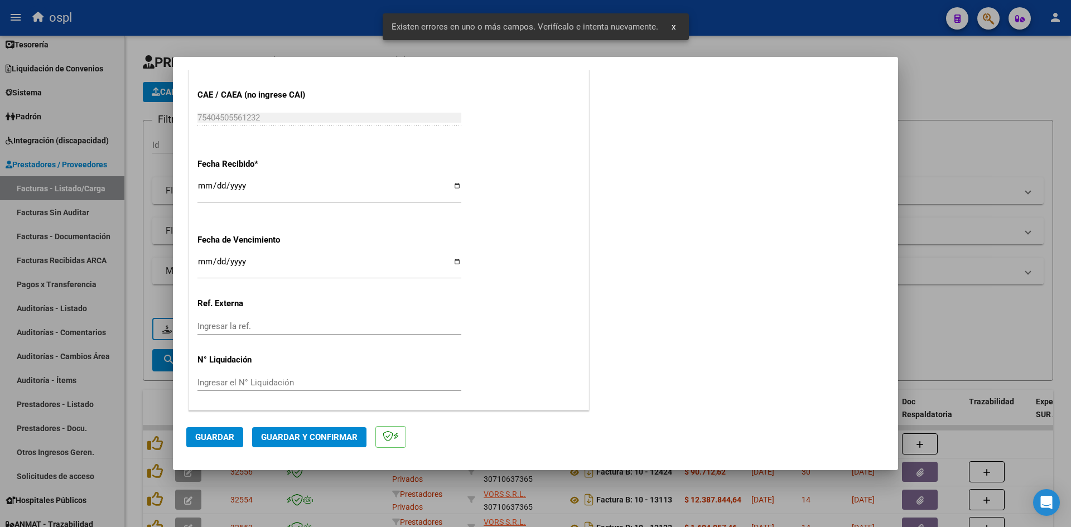
click at [201, 194] on input "[DATE]" at bounding box center [329, 190] width 264 height 18
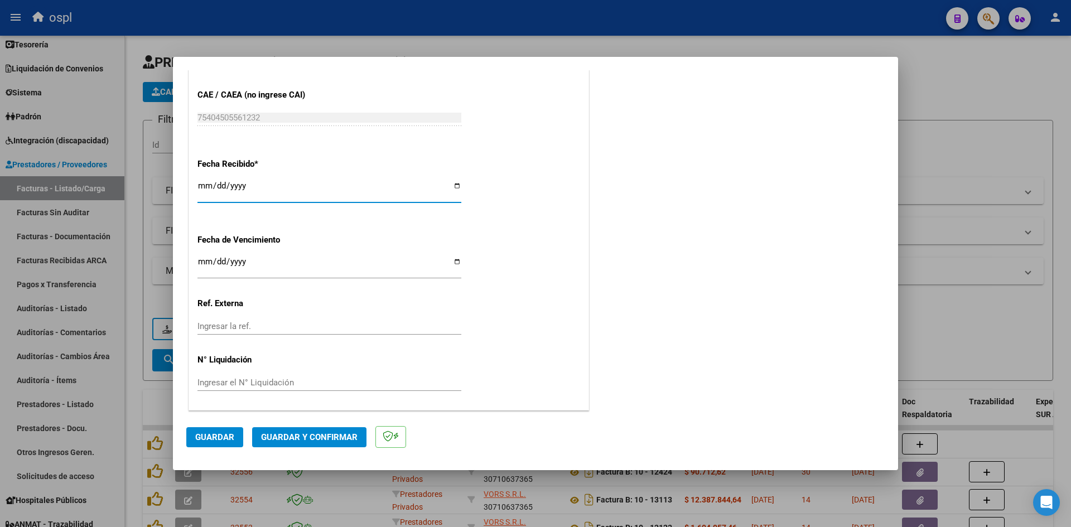
type input "2025-10-04"
click at [230, 433] on span "Guardar" at bounding box center [214, 437] width 39 height 10
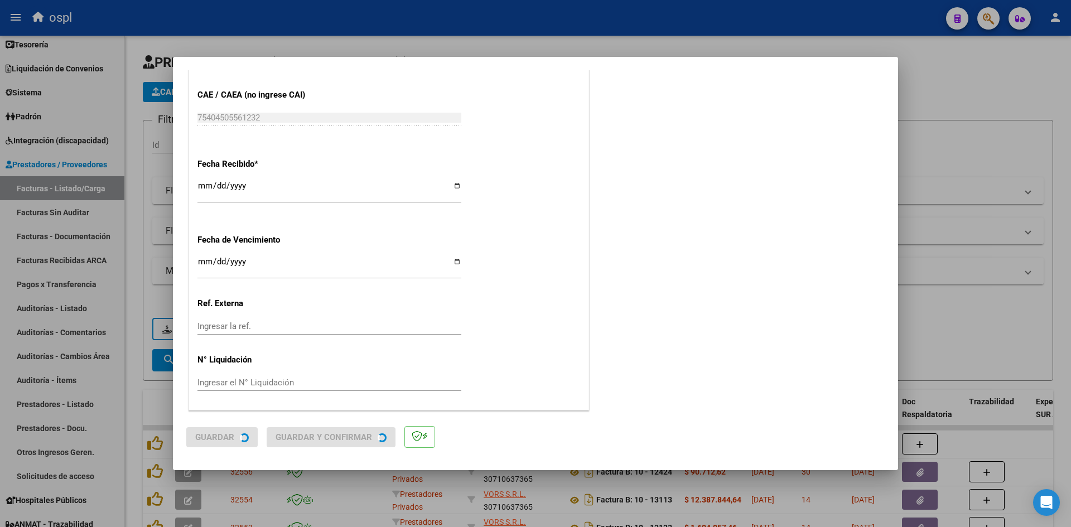
scroll to position [0, 0]
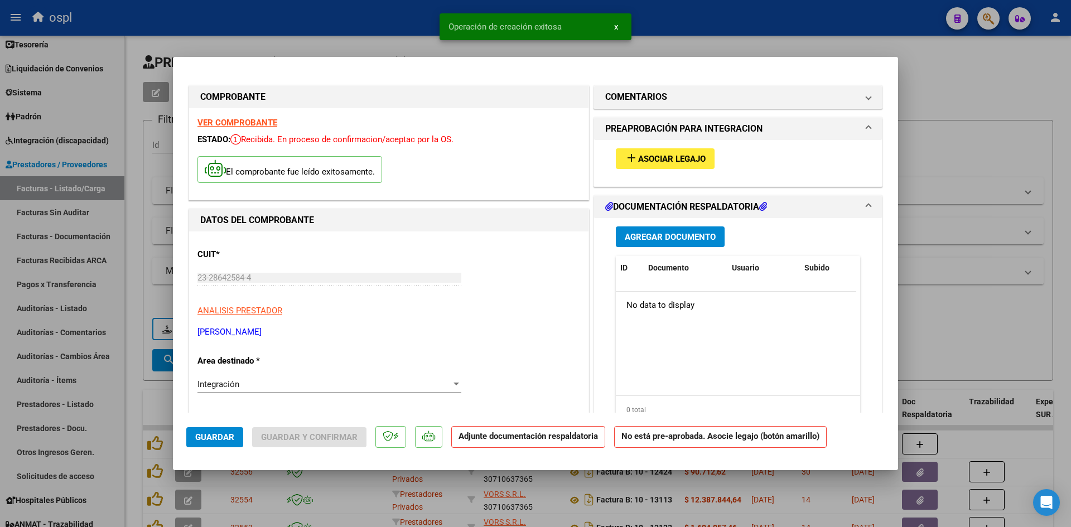
click at [674, 151] on button "add Asociar Legajo" at bounding box center [665, 158] width 99 height 21
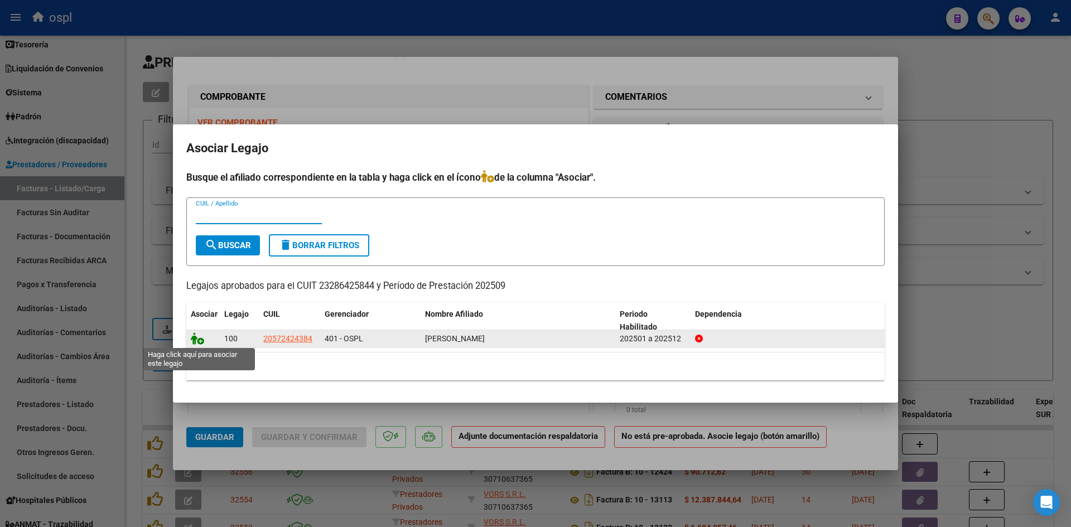
click at [192, 334] on icon at bounding box center [197, 339] width 13 height 12
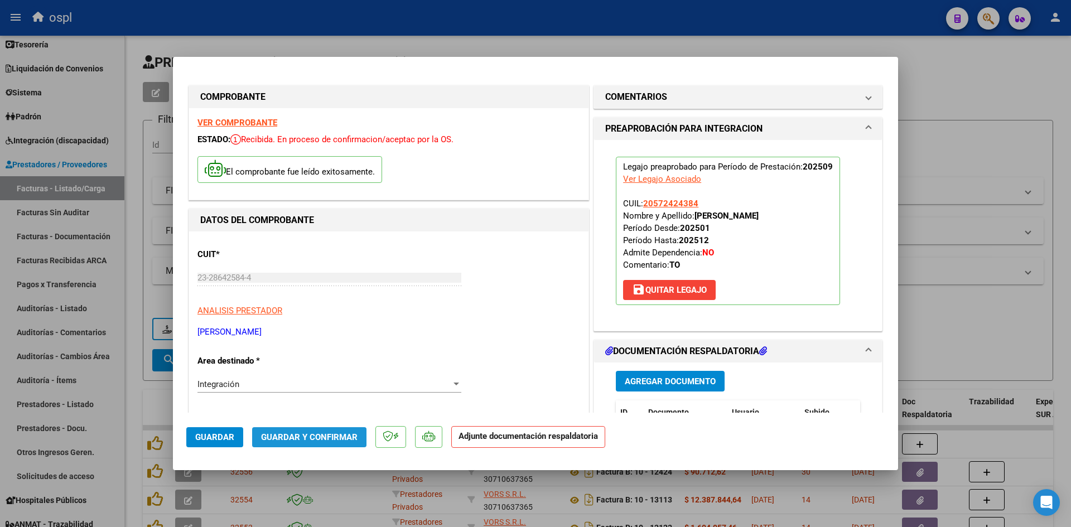
click at [345, 442] on button "Guardar y Confirmar" at bounding box center [309, 437] width 114 height 20
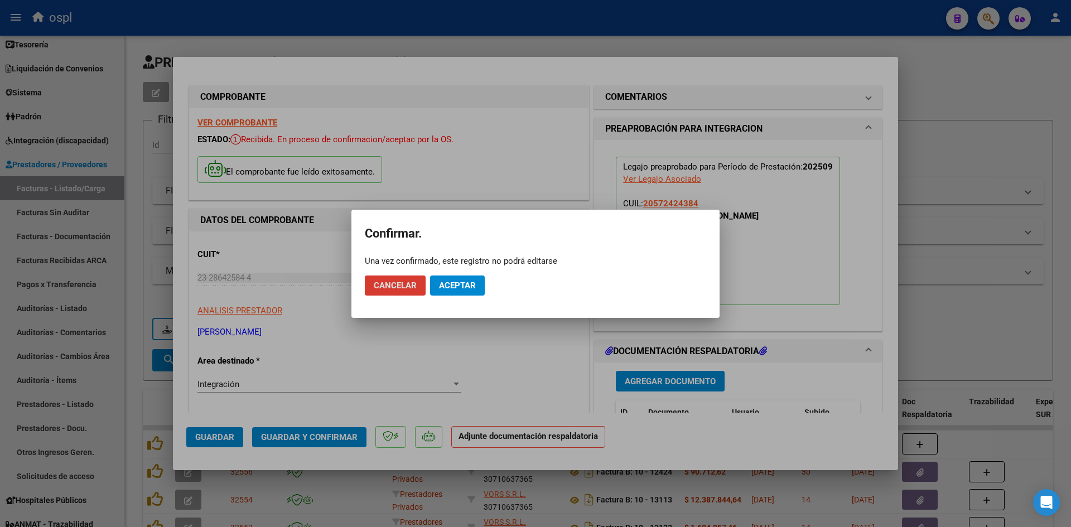
click at [476, 283] on button "Aceptar" at bounding box center [457, 286] width 55 height 20
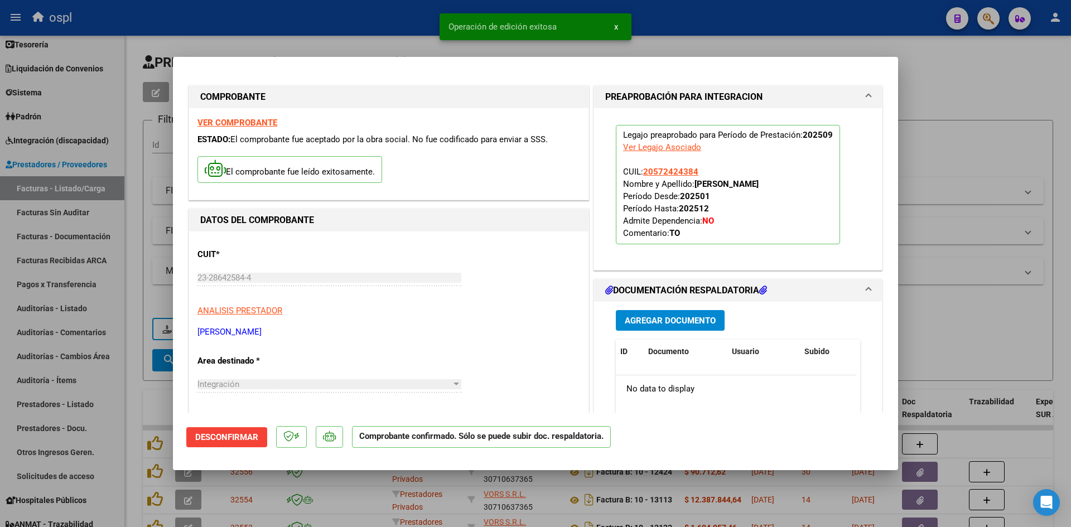
click at [967, 107] on div at bounding box center [535, 263] width 1071 height 527
type input "$ 0,00"
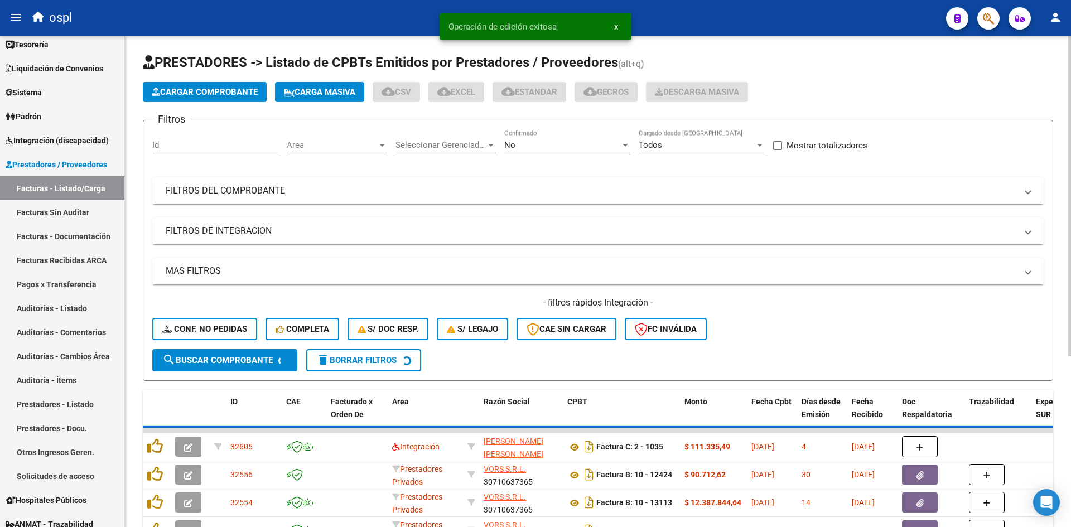
click at [232, 90] on span "Cargar Comprobante" at bounding box center [205, 92] width 106 height 10
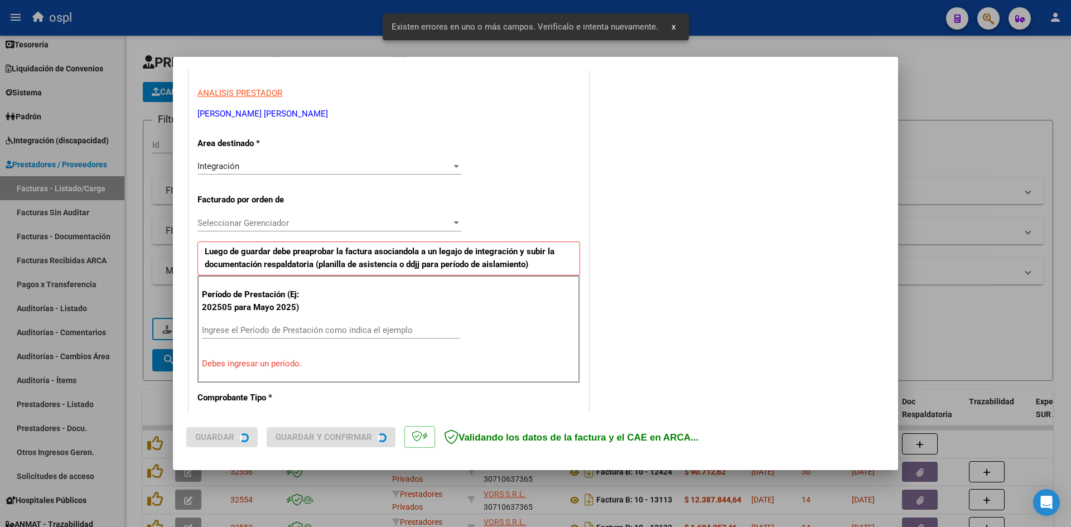
scroll to position [274, 0]
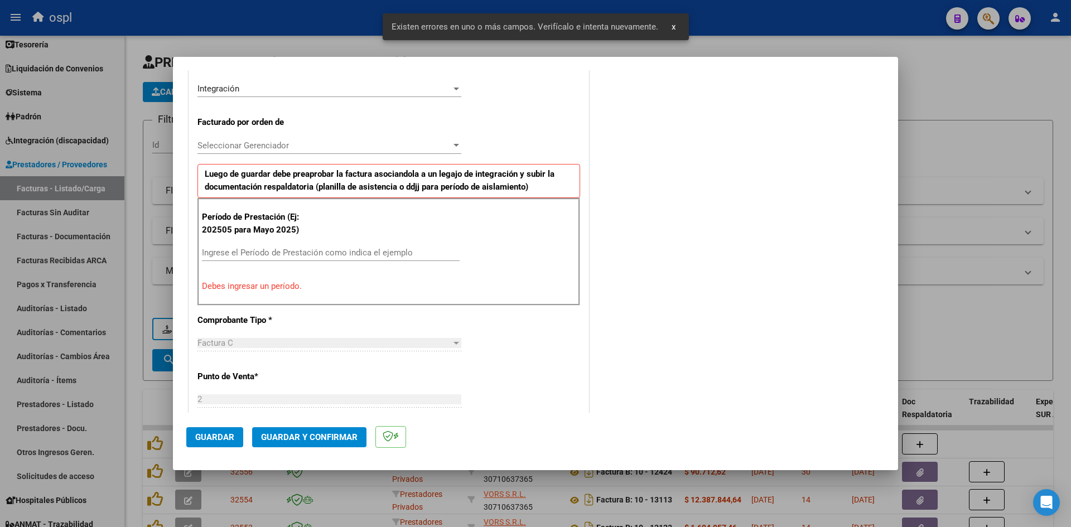
drag, startPoint x: 303, startPoint y: 248, endPoint x: 343, endPoint y: 217, distance: 50.1
click at [303, 248] on input "Ingrese el Período de Prestación como indica el ejemplo" at bounding box center [331, 253] width 258 height 10
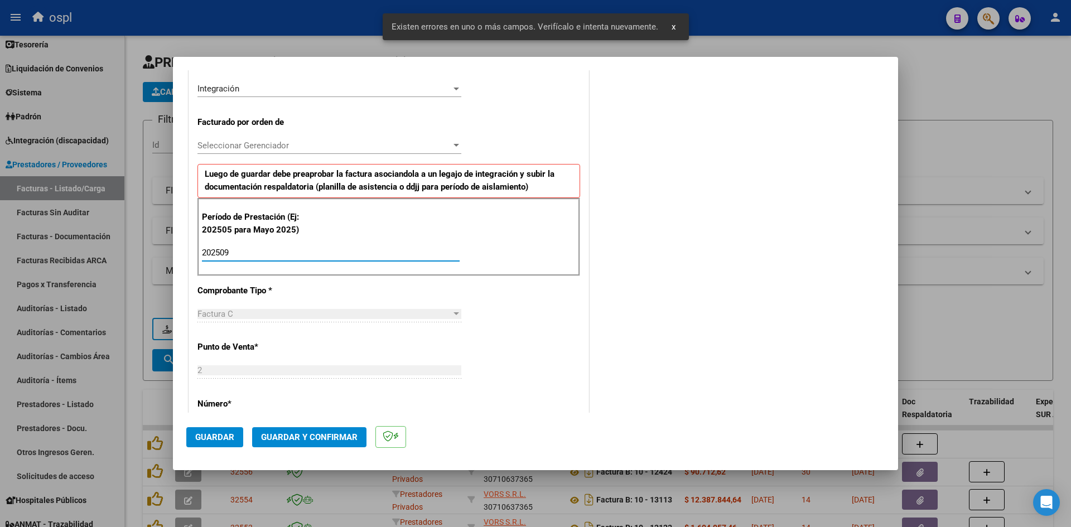
type input "202509"
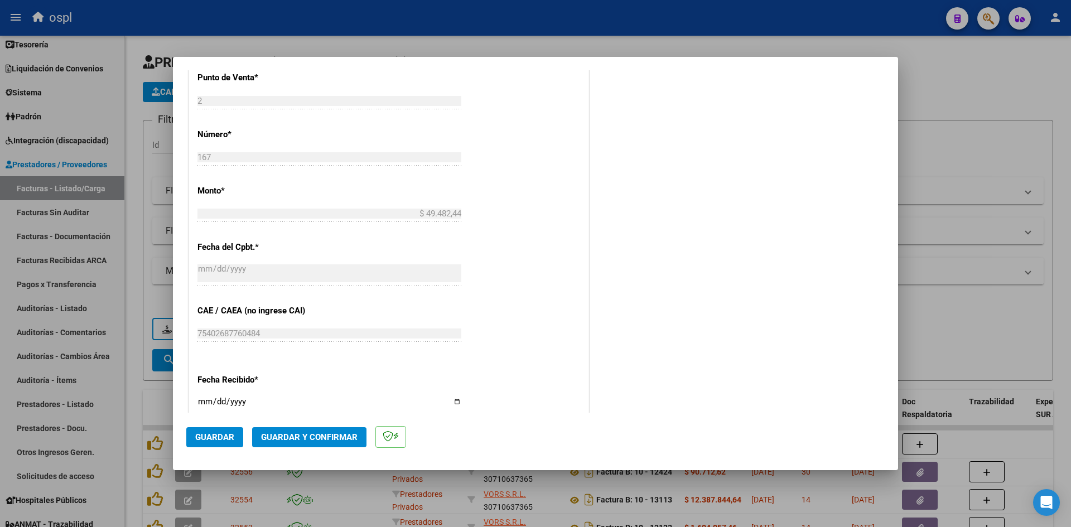
scroll to position [609, 0]
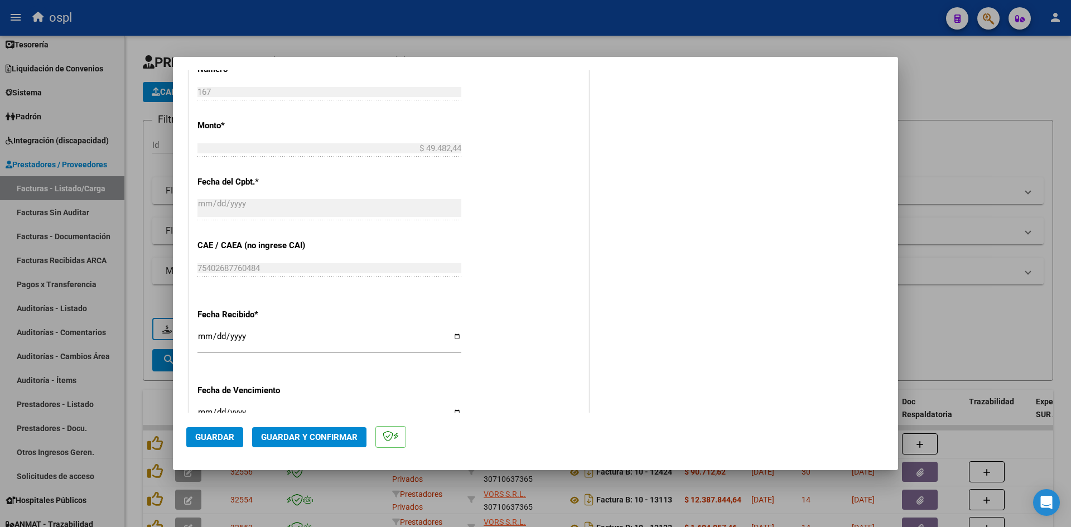
click at [205, 331] on div "[DATE] Ingresar la fecha" at bounding box center [329, 341] width 264 height 24
type input "2025-10-04"
click at [230, 431] on button "Guardar" at bounding box center [214, 437] width 57 height 20
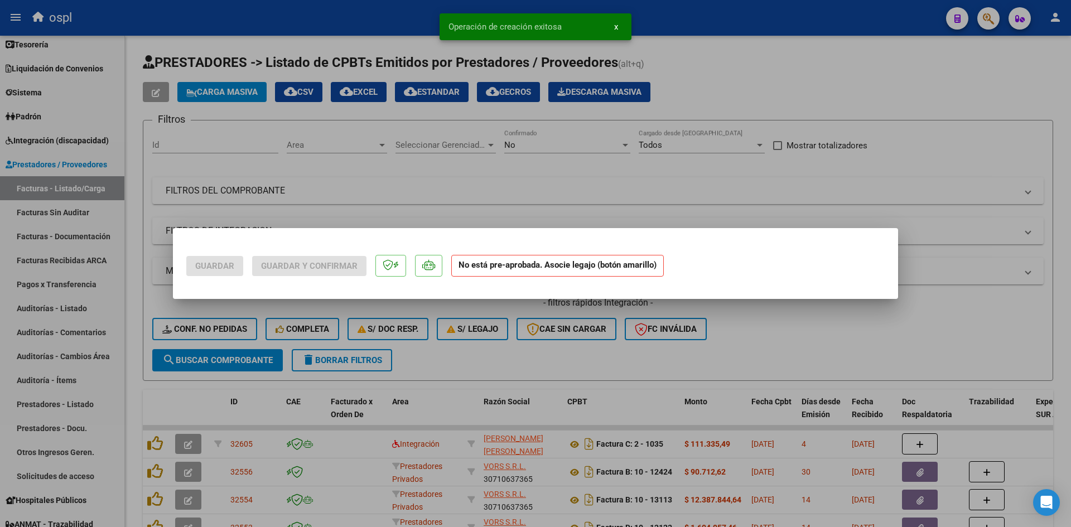
scroll to position [0, 0]
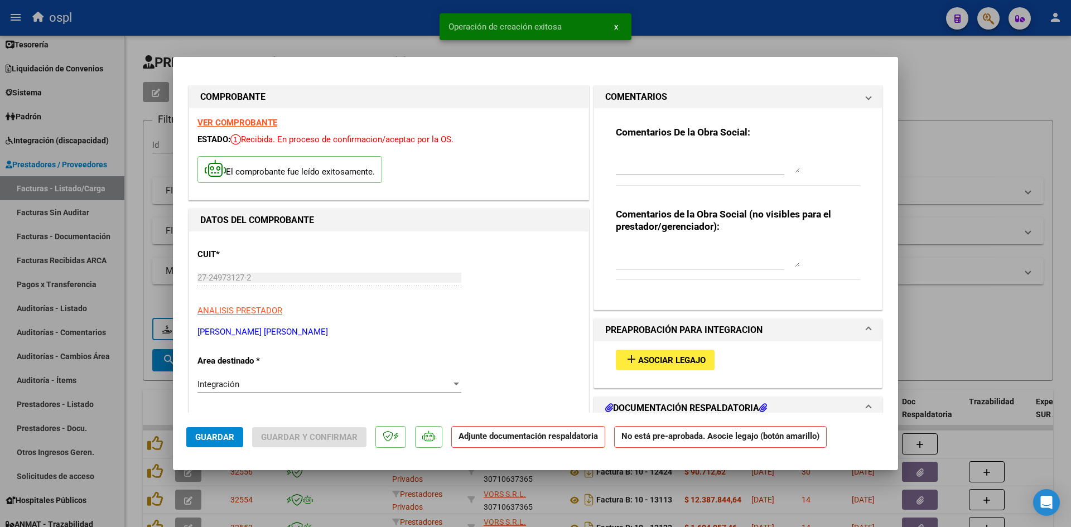
click at [682, 350] on button "add Asociar Legajo" at bounding box center [665, 360] width 99 height 21
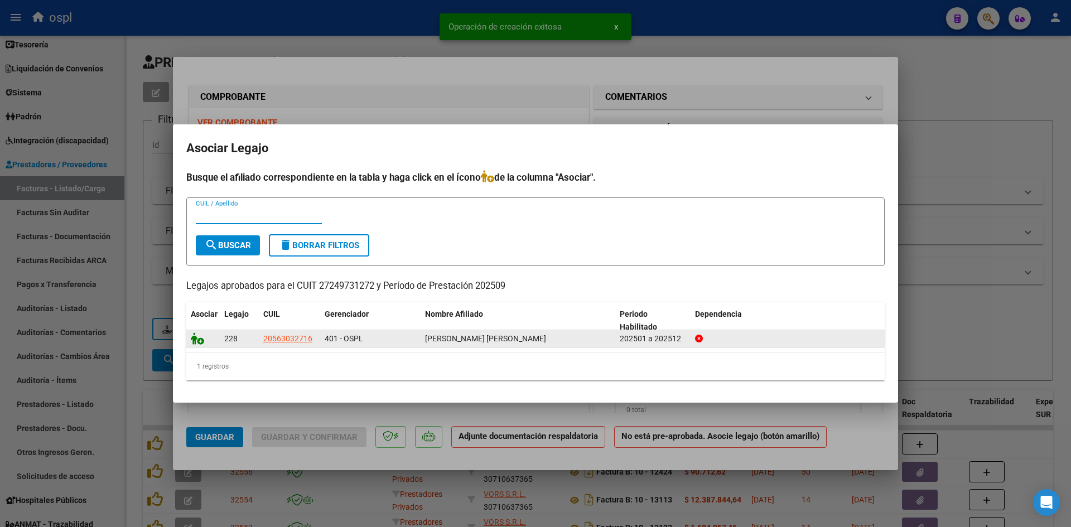
click at [198, 338] on icon at bounding box center [197, 339] width 13 height 12
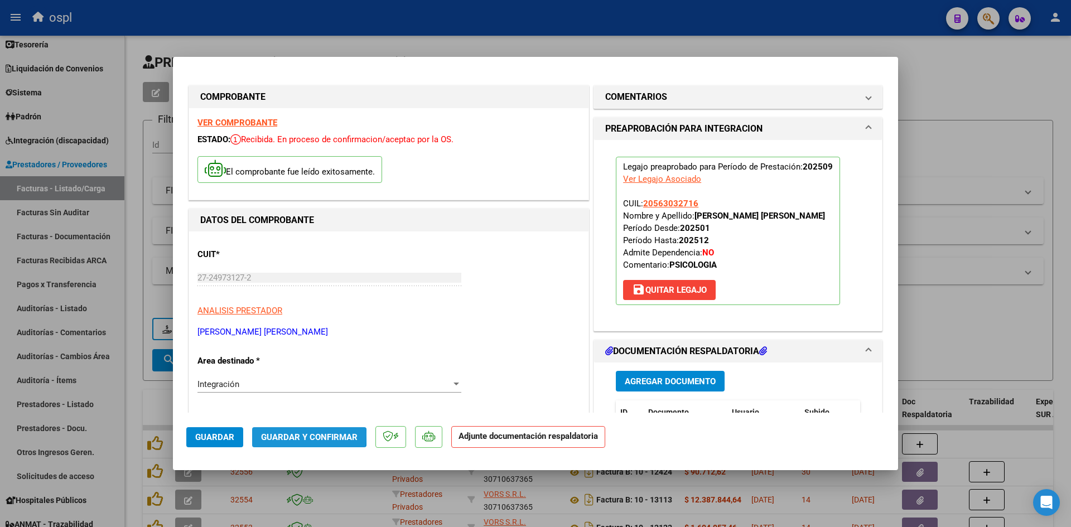
click at [288, 435] on span "Guardar y Confirmar" at bounding box center [309, 437] width 97 height 10
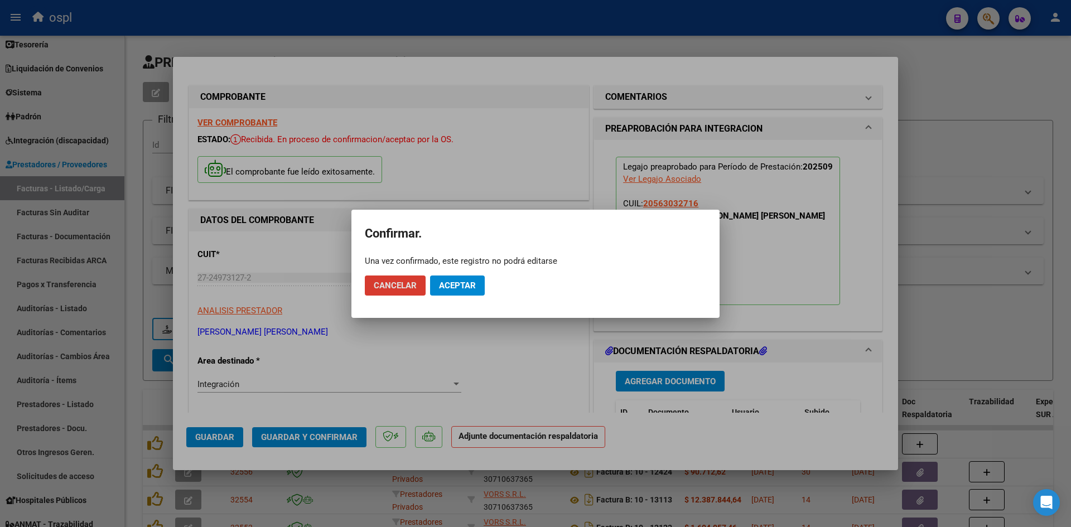
click at [446, 278] on button "Aceptar" at bounding box center [457, 286] width 55 height 20
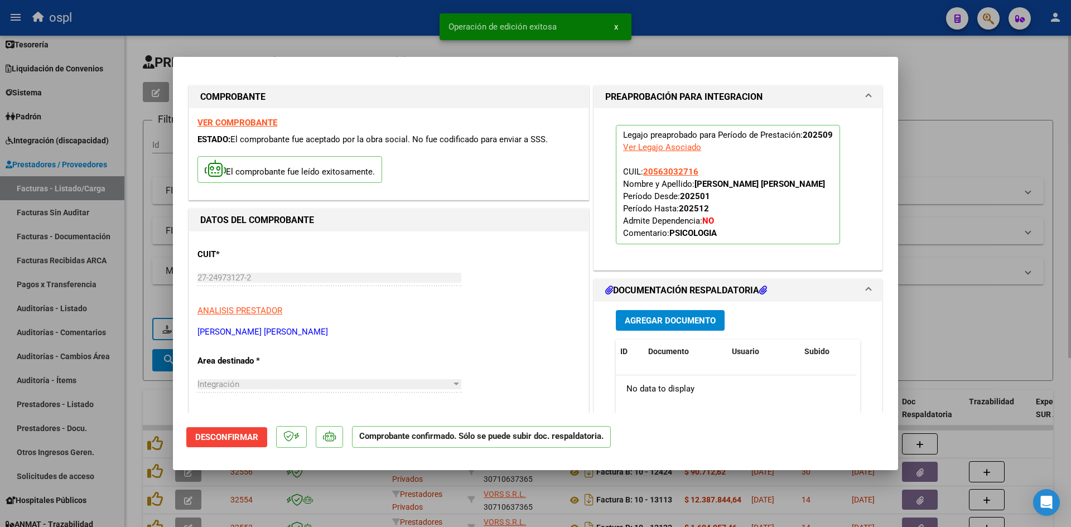
drag, startPoint x: 976, startPoint y: 137, endPoint x: 292, endPoint y: 46, distance: 689.9
click at [976, 137] on div at bounding box center [535, 263] width 1071 height 527
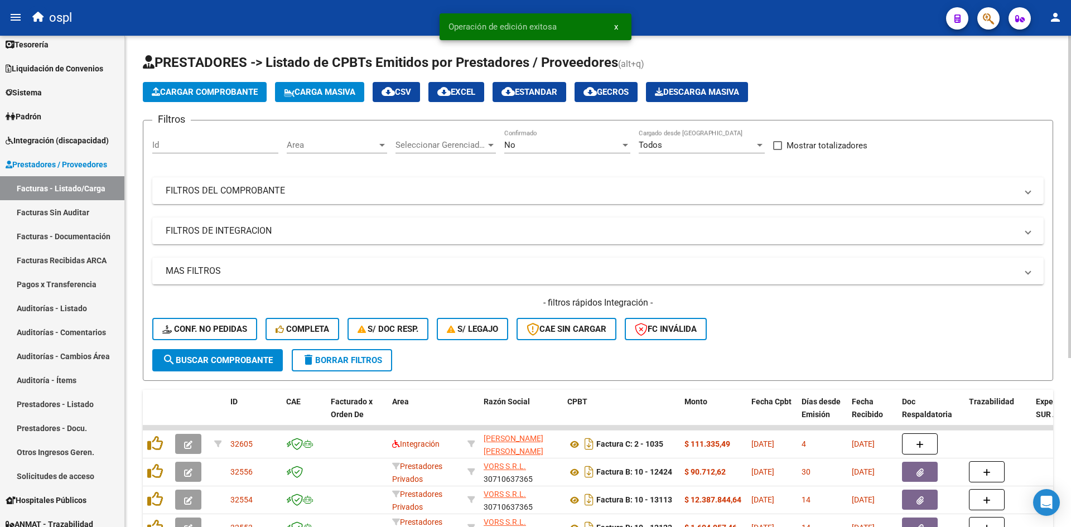
click at [203, 104] on app-list-header "PRESTADORES -> Listado de CPBTs Emitidos por Prestadores / Proveedores (alt+q) …" at bounding box center [598, 217] width 910 height 327
click at [214, 84] on button "Cargar Comprobante" at bounding box center [205, 92] width 124 height 20
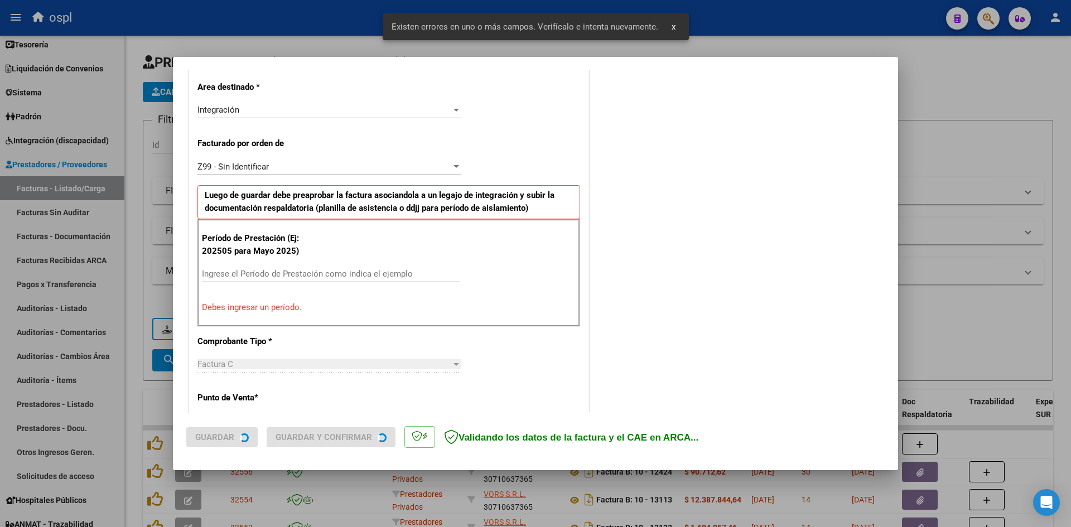
scroll to position [274, 0]
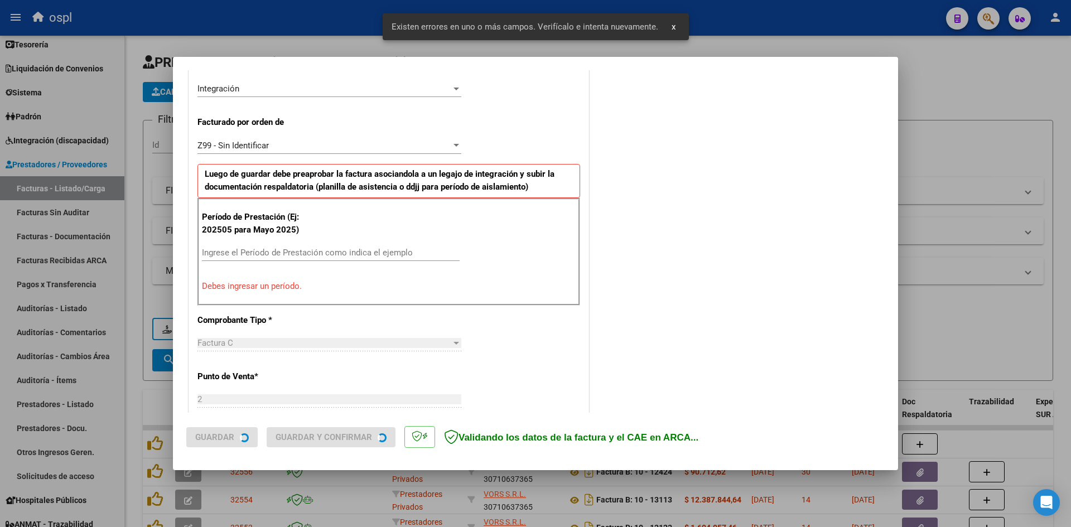
drag, startPoint x: 272, startPoint y: 258, endPoint x: 298, endPoint y: 248, distance: 28.1
click at [272, 258] on div "Ingrese el Período de Prestación como indica el ejemplo" at bounding box center [331, 252] width 258 height 17
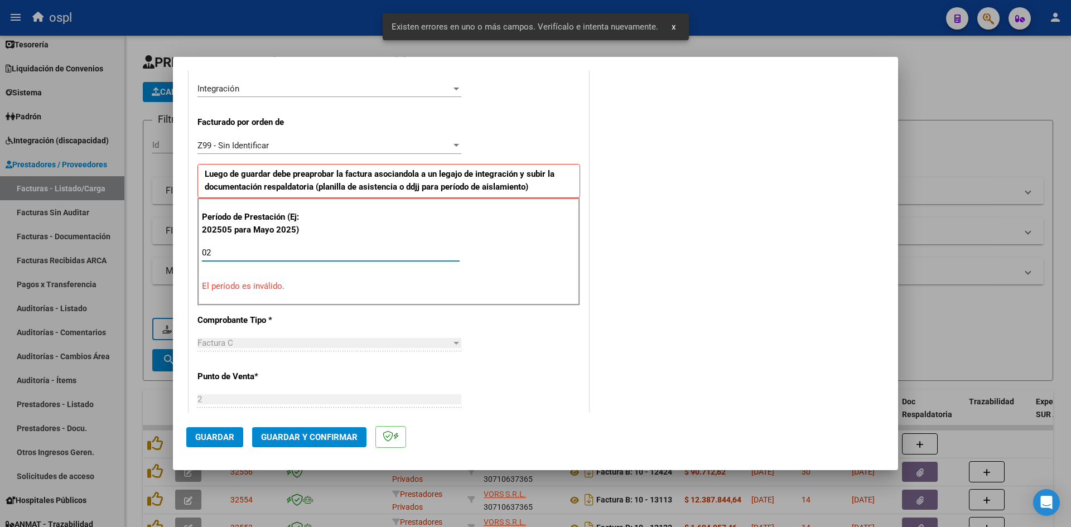
type input "0"
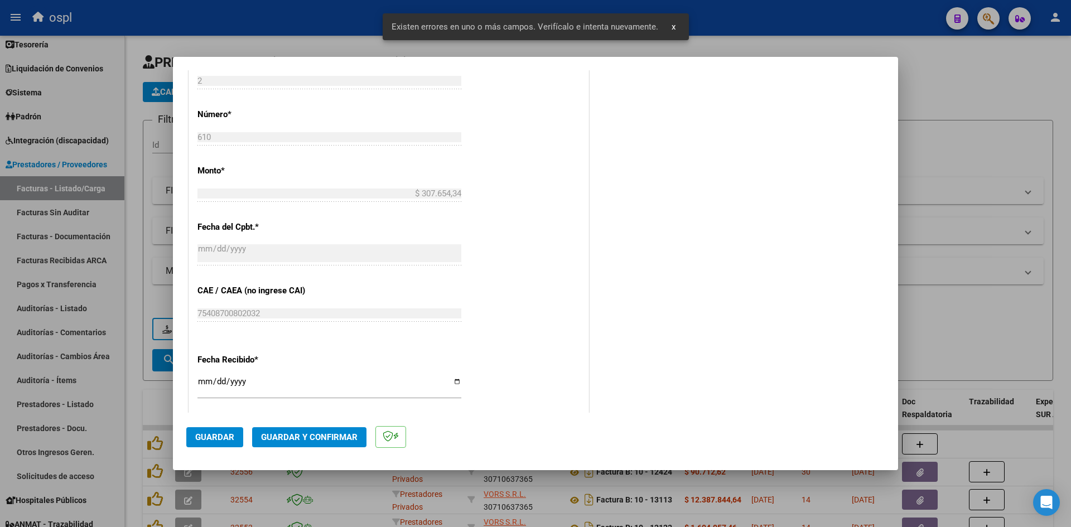
scroll to position [609, 0]
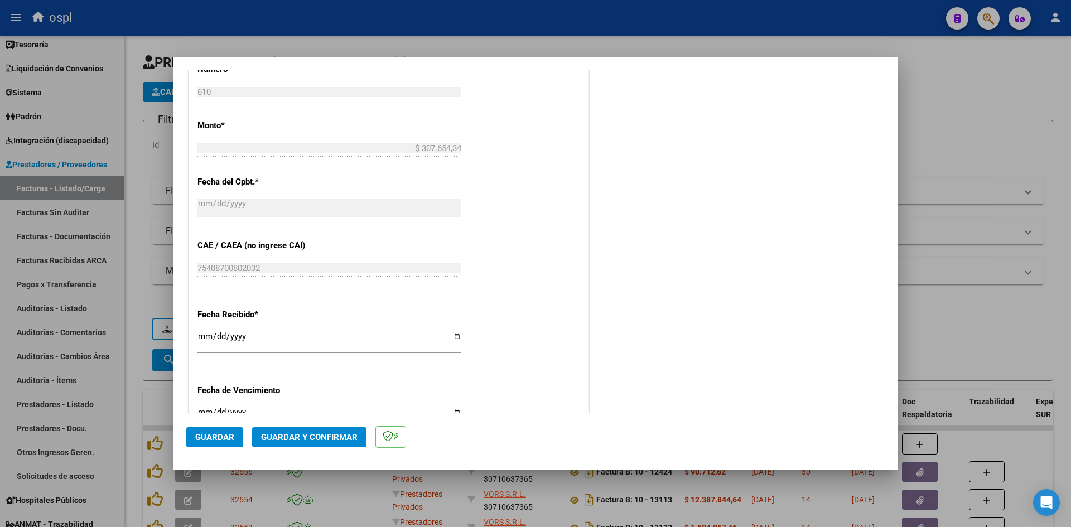
type input "202509"
click at [205, 338] on input "[DATE]" at bounding box center [329, 341] width 264 height 18
type input "[DATE]"
click at [205, 437] on span "Guardar" at bounding box center [214, 437] width 39 height 10
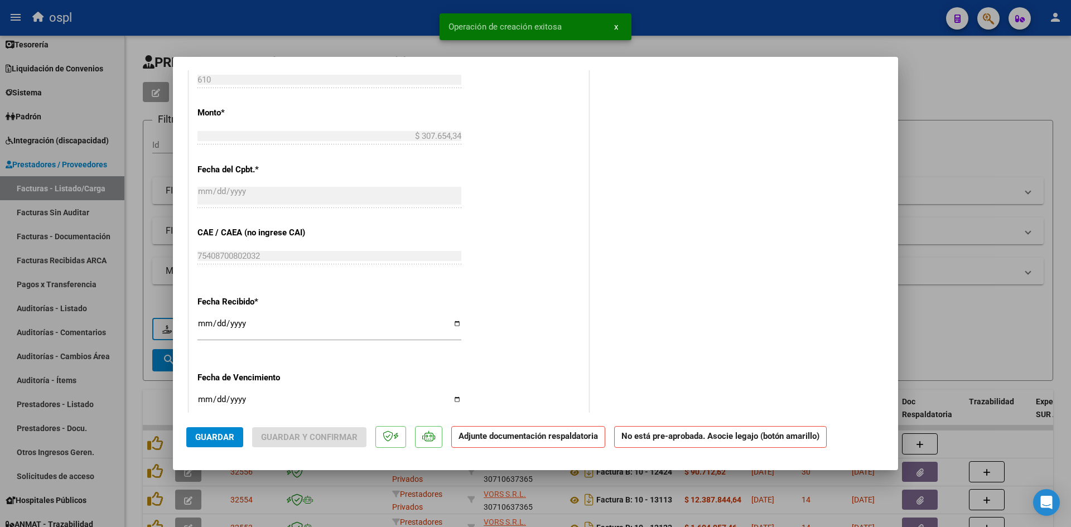
scroll to position [0, 0]
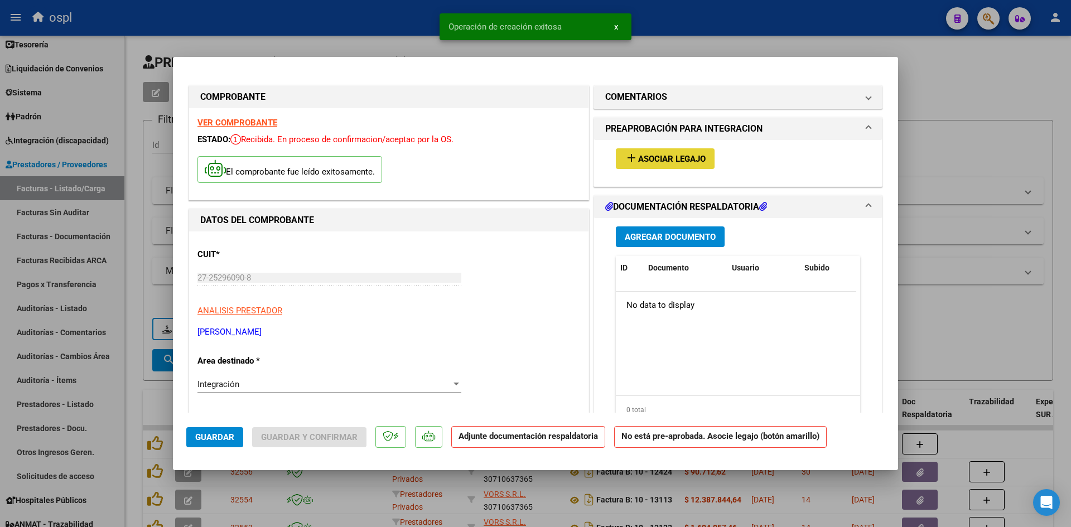
click at [690, 167] on button "add Asociar Legajo" at bounding box center [665, 158] width 99 height 21
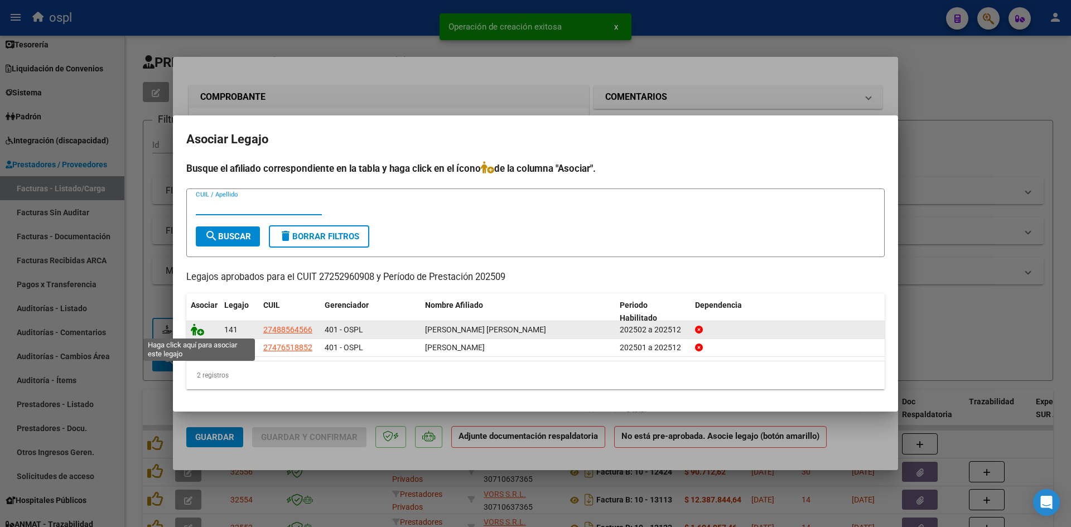
click at [201, 330] on icon at bounding box center [197, 330] width 13 height 12
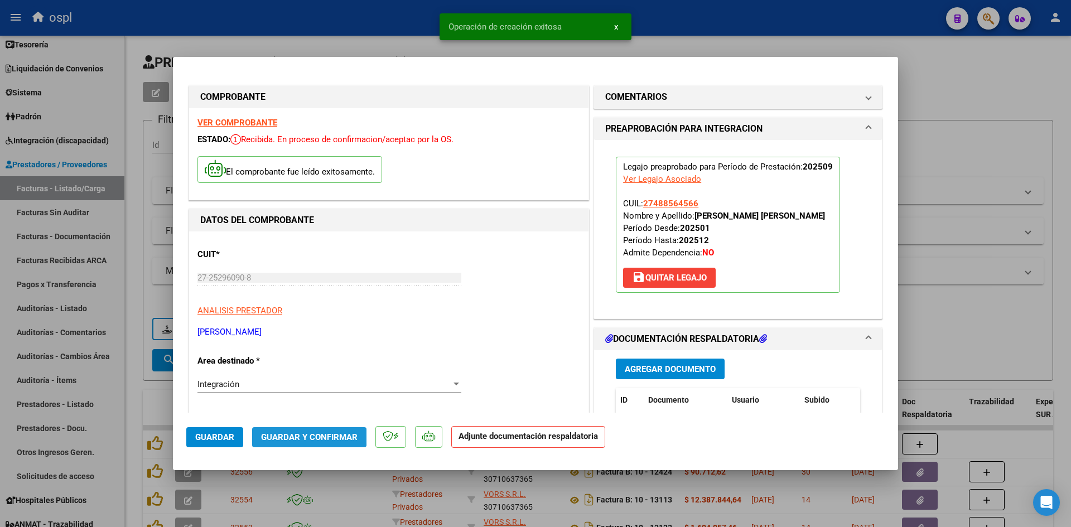
click at [291, 434] on span "Guardar y Confirmar" at bounding box center [309, 437] width 97 height 10
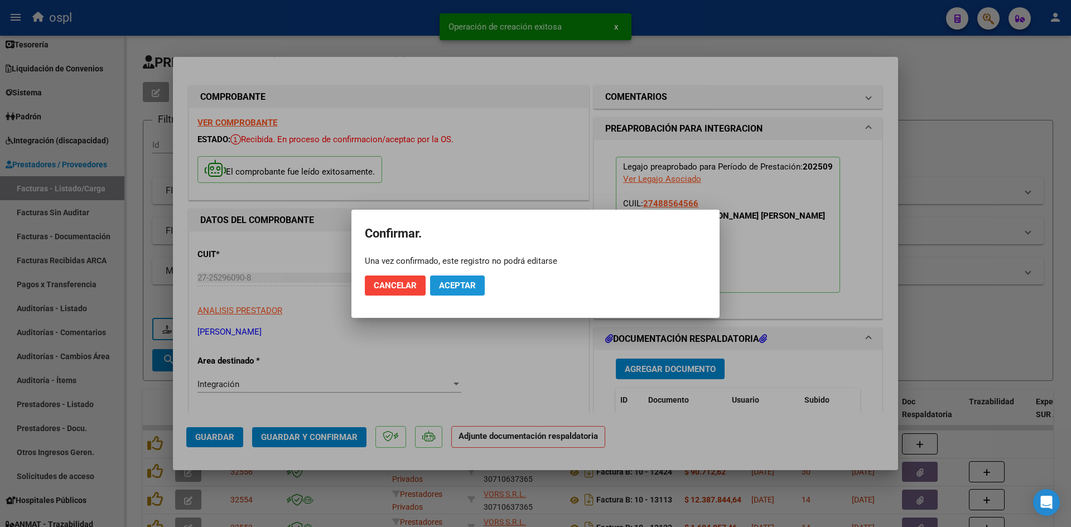
click at [445, 277] on button "Aceptar" at bounding box center [457, 286] width 55 height 20
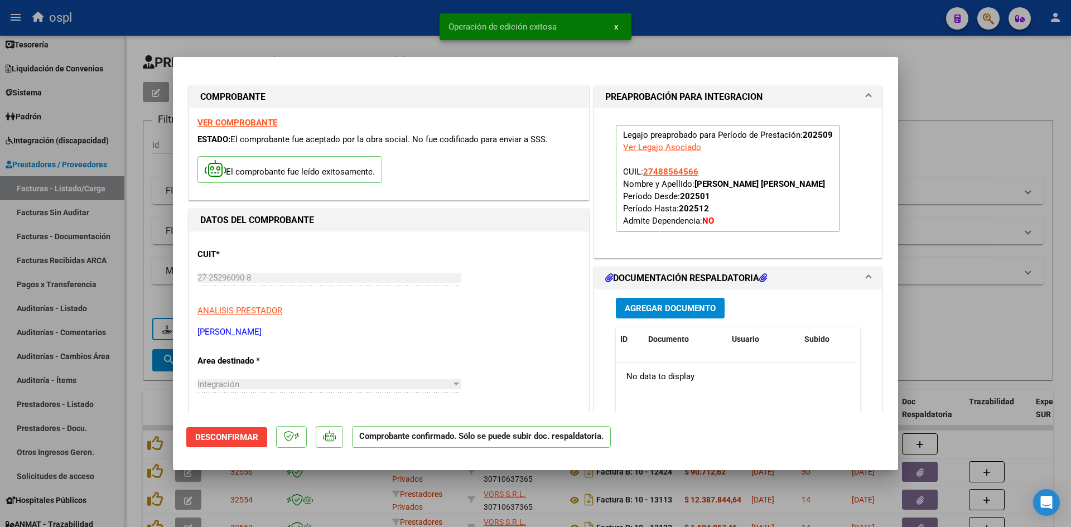
click at [932, 83] on div at bounding box center [535, 263] width 1071 height 527
type input "$ 0,00"
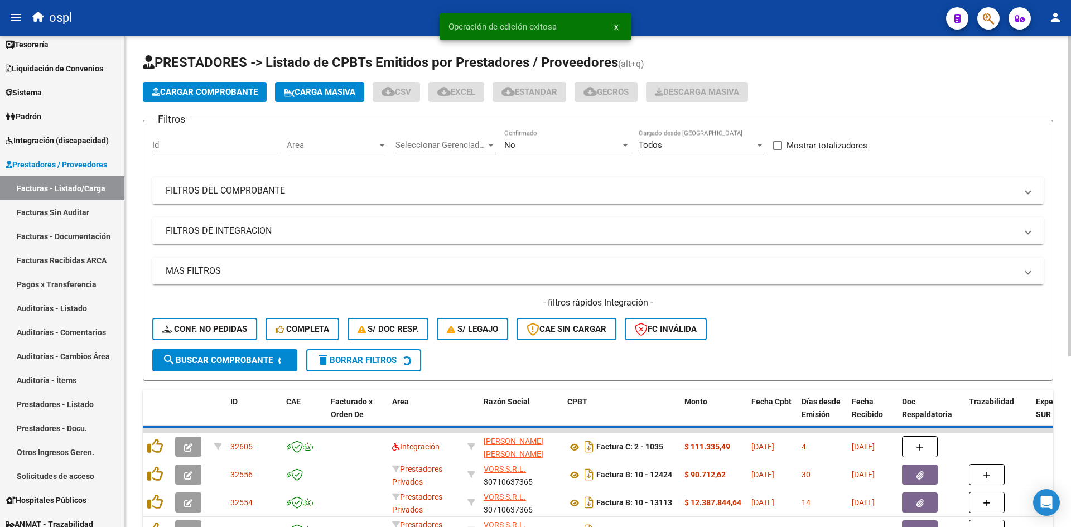
click at [182, 85] on button "Cargar Comprobante" at bounding box center [205, 92] width 124 height 20
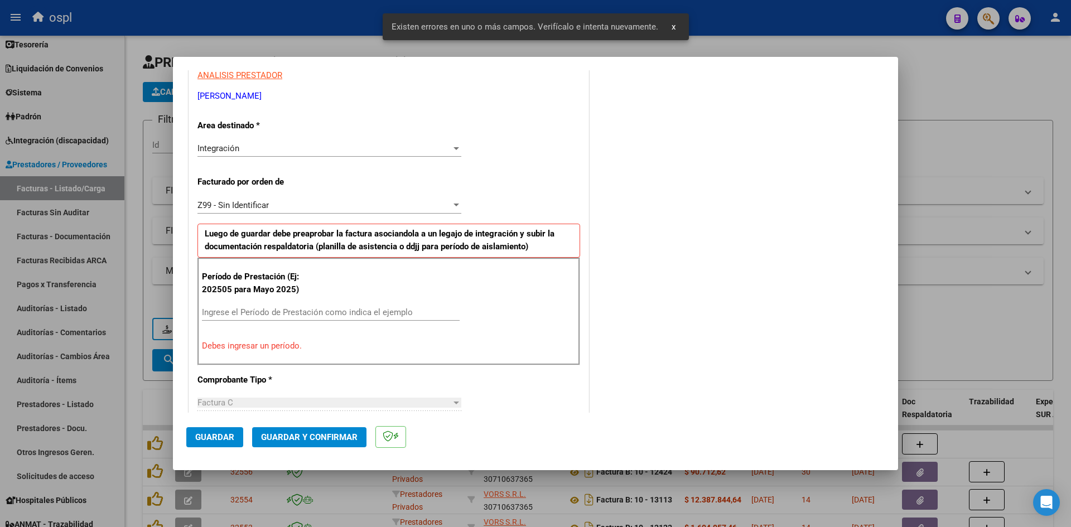
scroll to position [274, 0]
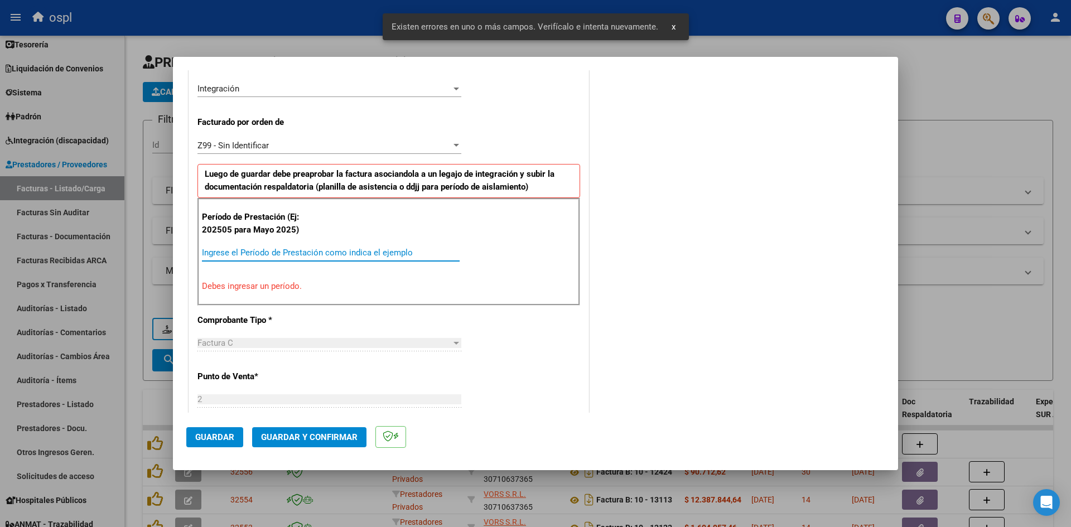
click at [259, 253] on input "Ingrese el Período de Prestación como indica el ejemplo" at bounding box center [331, 253] width 258 height 10
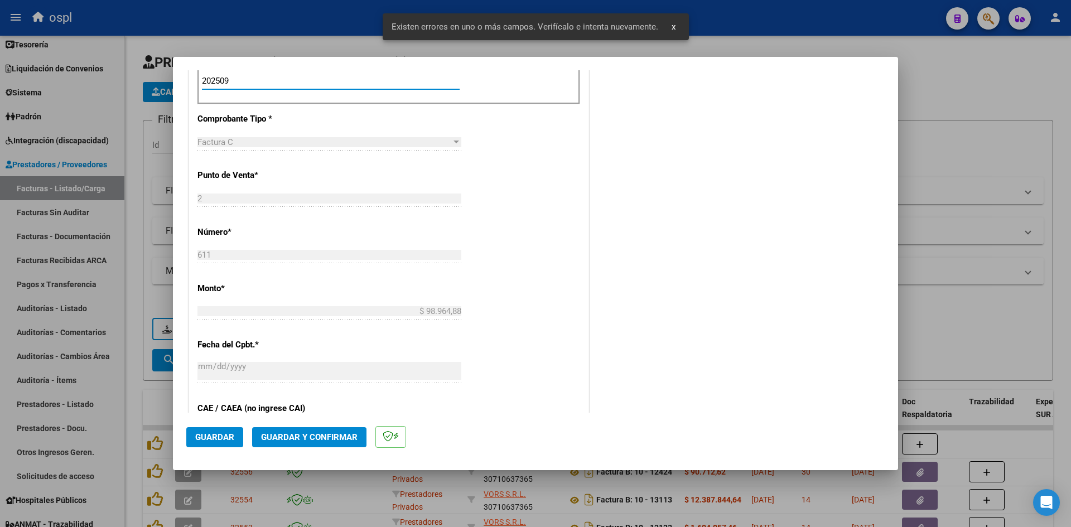
scroll to position [553, 0]
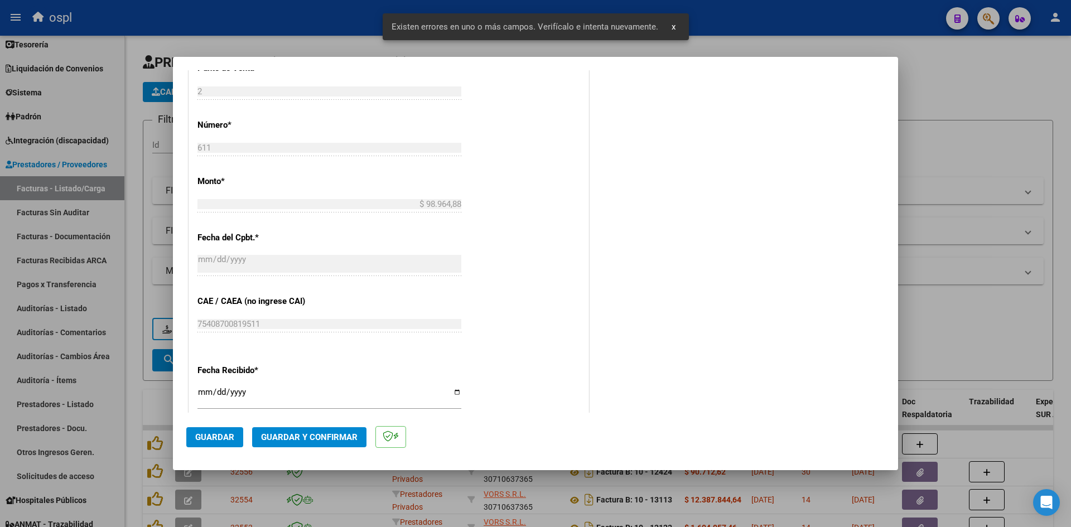
type input "202509"
click at [205, 391] on input "[DATE]" at bounding box center [329, 397] width 264 height 18
type input "[DATE]"
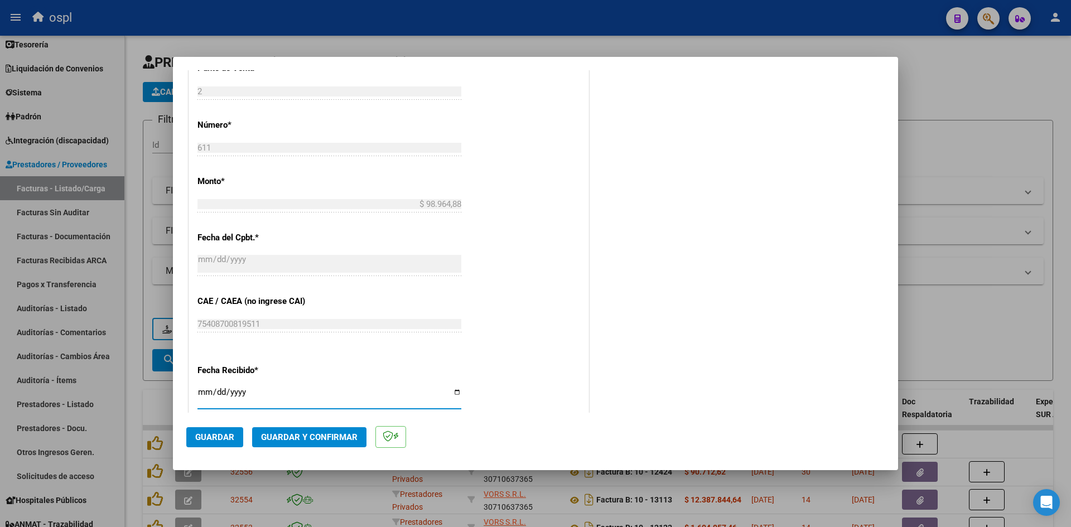
click at [210, 433] on span "Guardar" at bounding box center [214, 437] width 39 height 10
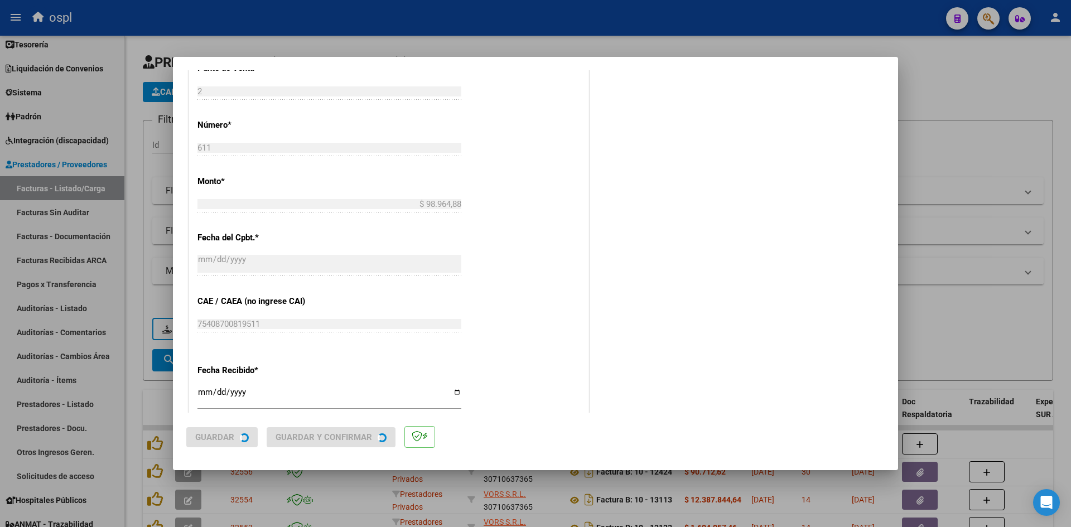
scroll to position [0, 0]
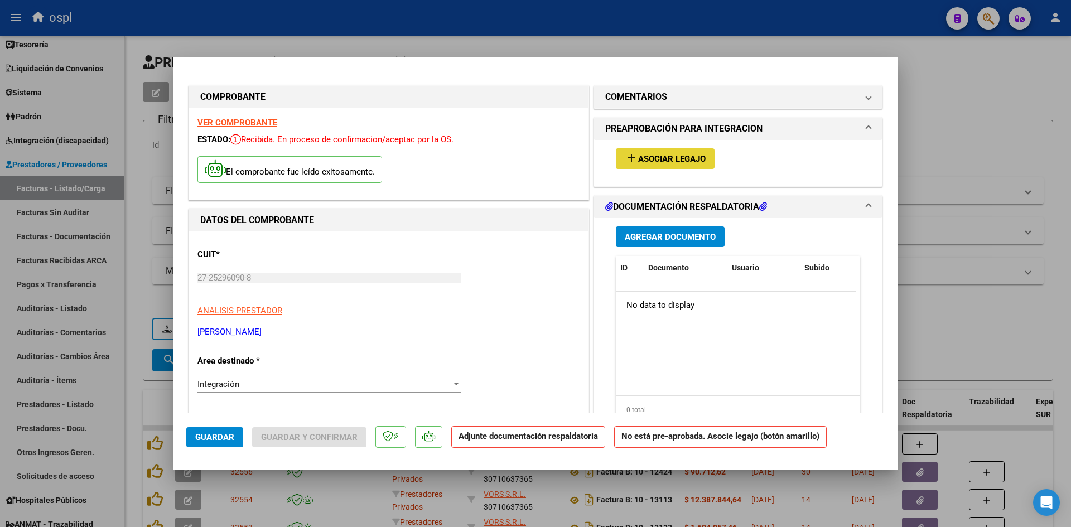
click at [686, 160] on span "Asociar Legajo" at bounding box center [672, 159] width 68 height 10
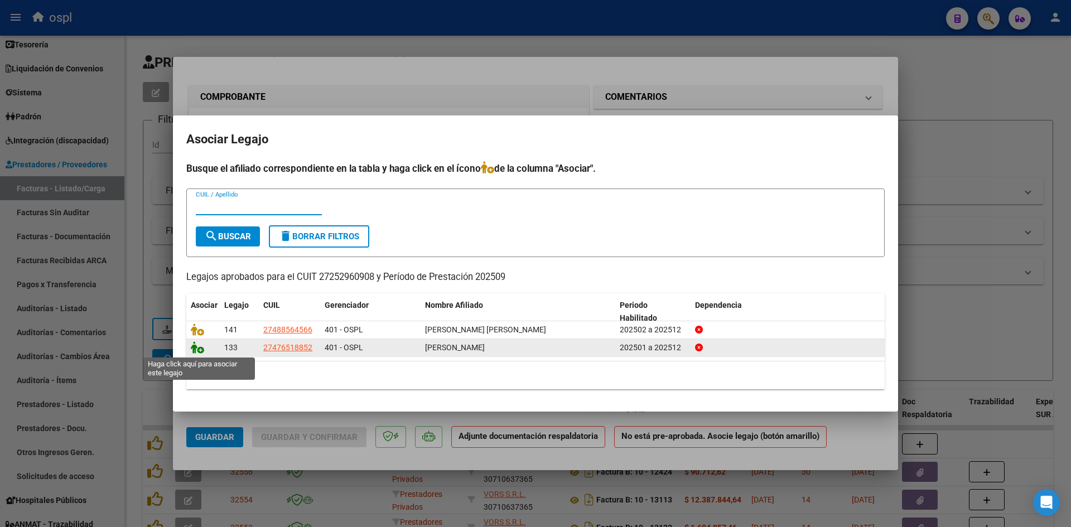
click at [201, 350] on icon at bounding box center [197, 347] width 13 height 12
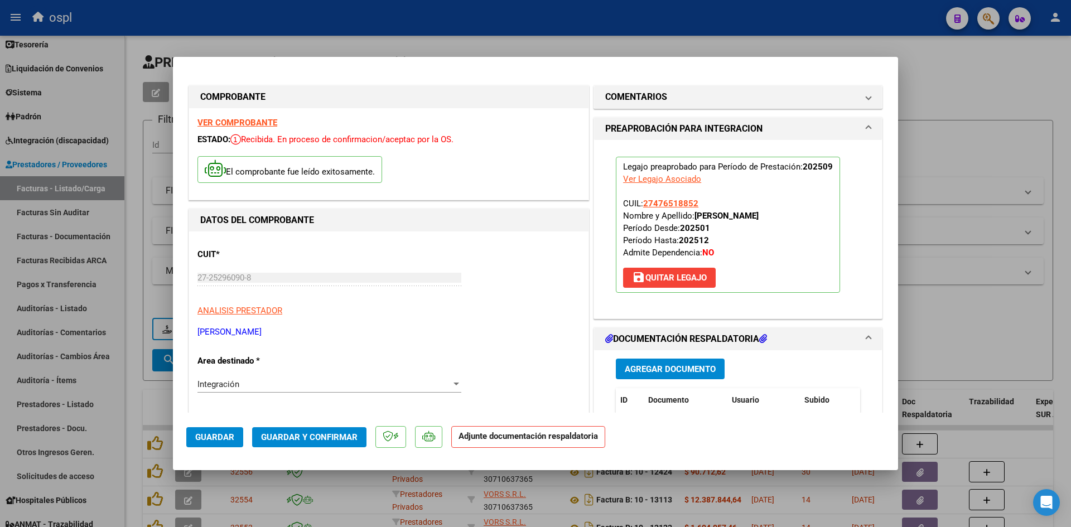
click at [334, 440] on span "Guardar y Confirmar" at bounding box center [309, 437] width 97 height 10
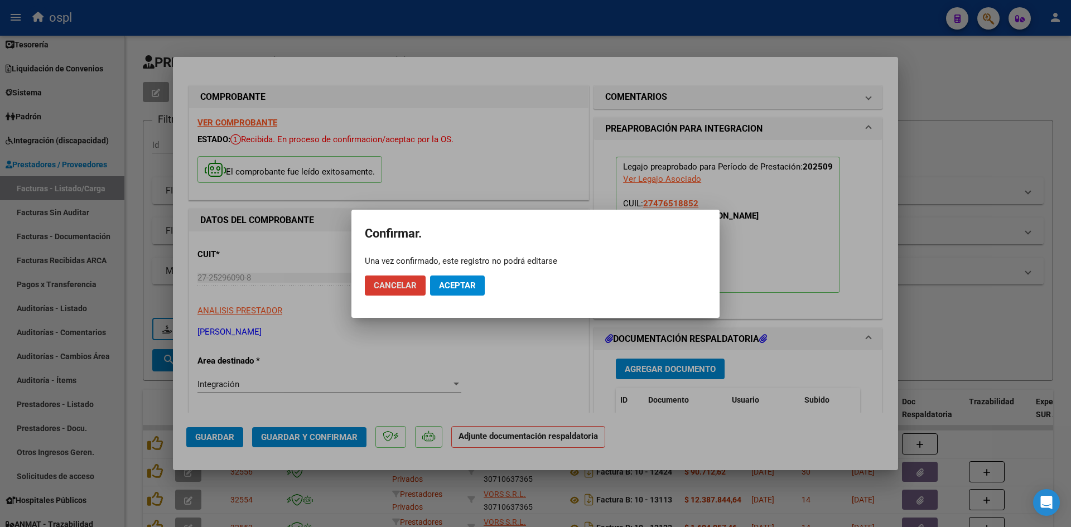
click at [467, 289] on span "Aceptar" at bounding box center [457, 286] width 37 height 10
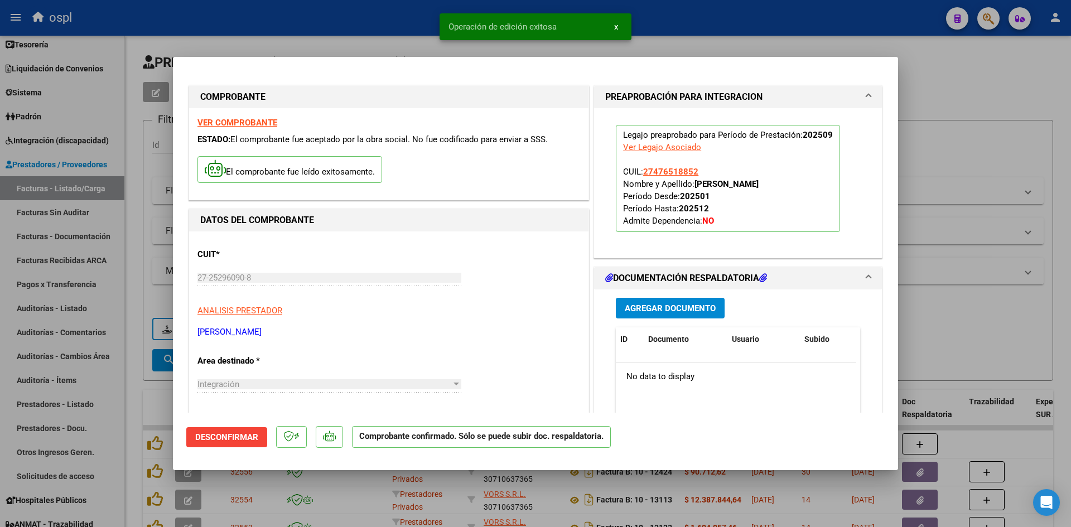
drag, startPoint x: 976, startPoint y: 146, endPoint x: 654, endPoint y: 130, distance: 321.8
click at [976, 143] on div at bounding box center [535, 263] width 1071 height 527
type input "$ 0,00"
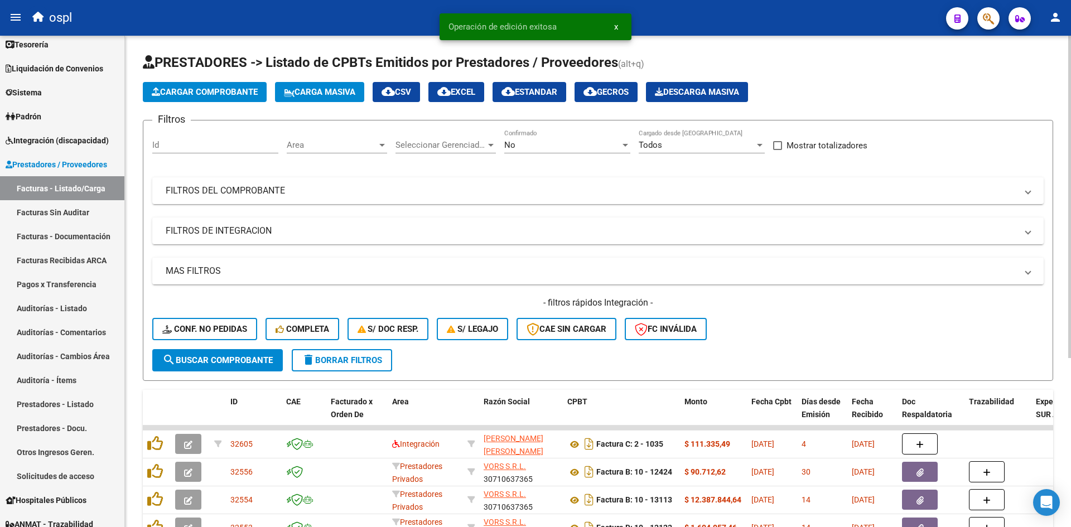
click at [230, 94] on span "Cargar Comprobante" at bounding box center [205, 92] width 106 height 10
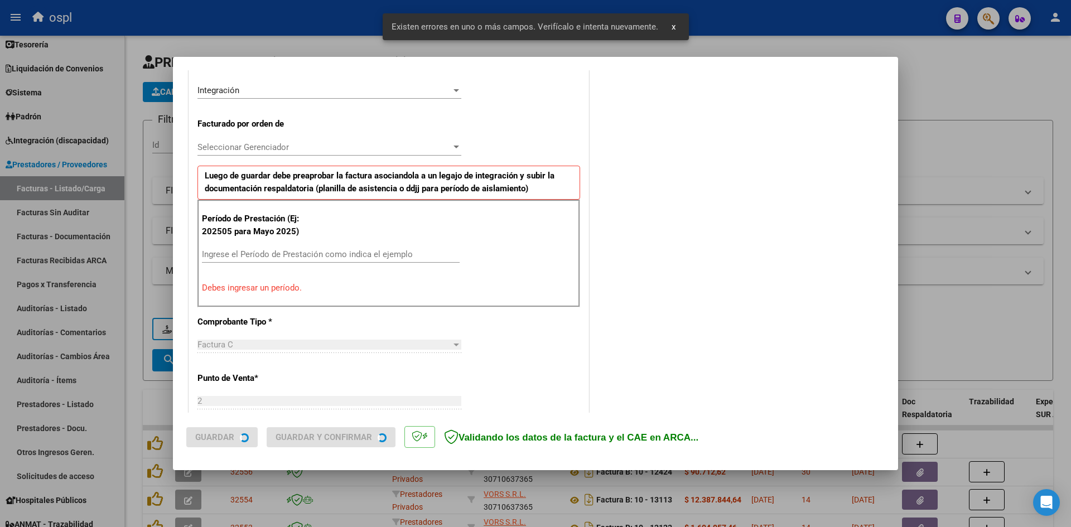
scroll to position [274, 0]
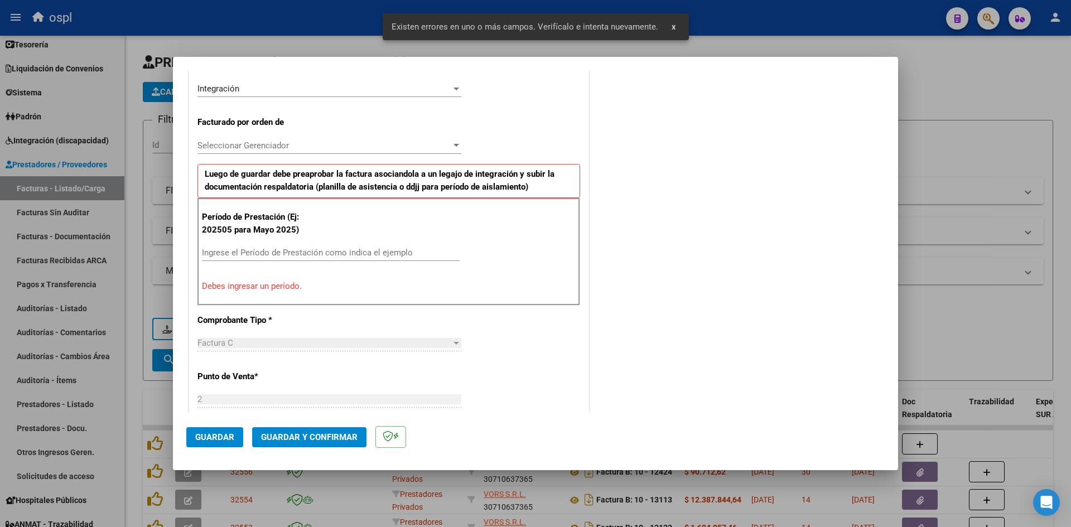
click at [345, 253] on input "Ingrese el Período de Prestación como indica el ejemplo" at bounding box center [331, 253] width 258 height 10
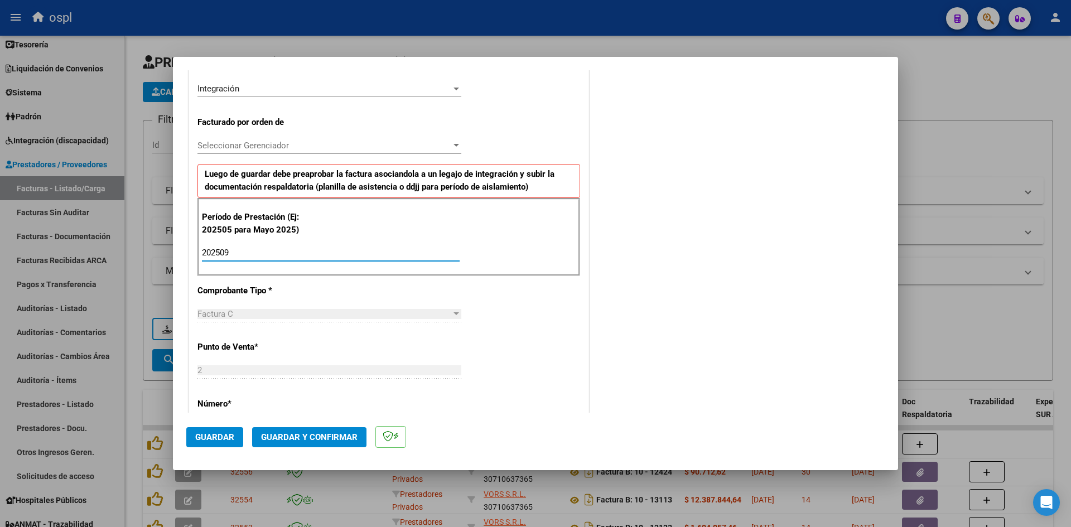
type input "202509"
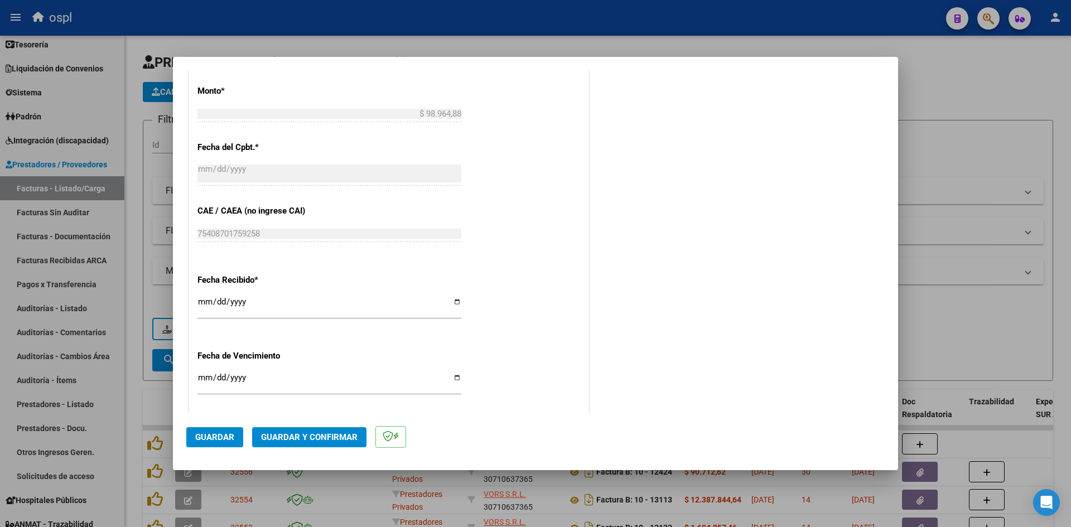
scroll to position [664, 0]
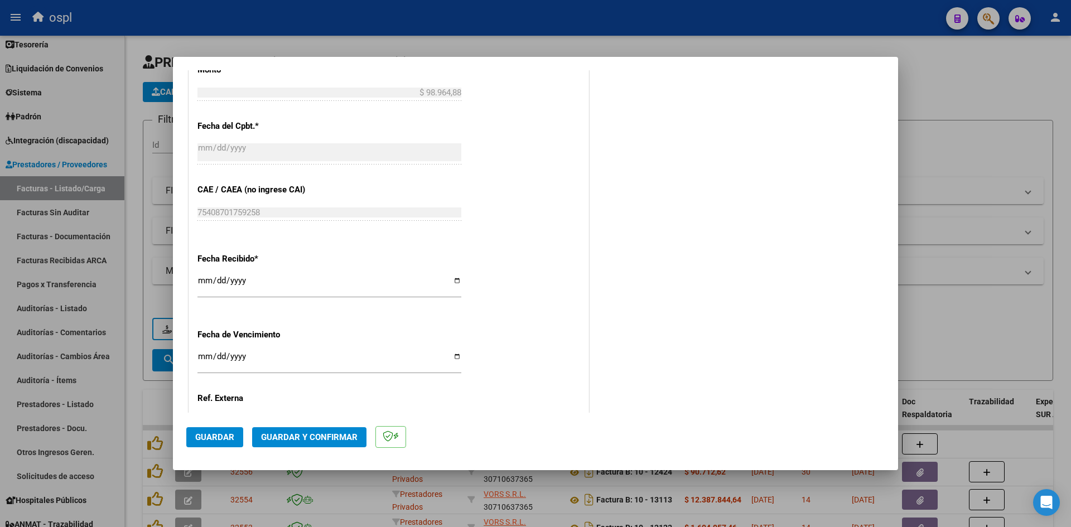
click at [207, 272] on div "Fecha Recibido * 2025-10-08 Ingresar la fecha" at bounding box center [388, 276] width 383 height 64
click at [205, 278] on input "[DATE]" at bounding box center [329, 285] width 264 height 18
type input "[DATE]"
click at [201, 431] on button "Guardar" at bounding box center [214, 437] width 57 height 20
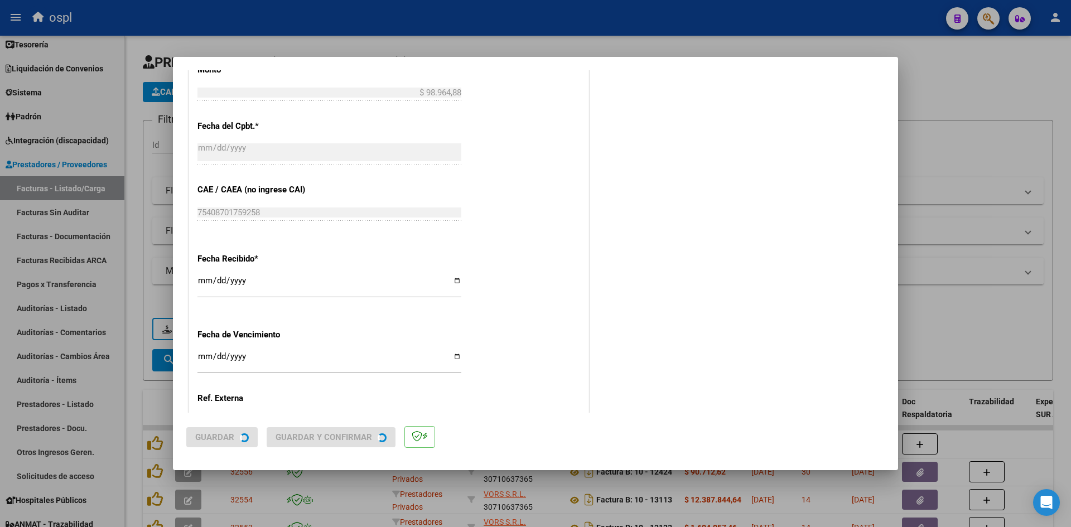
scroll to position [0, 0]
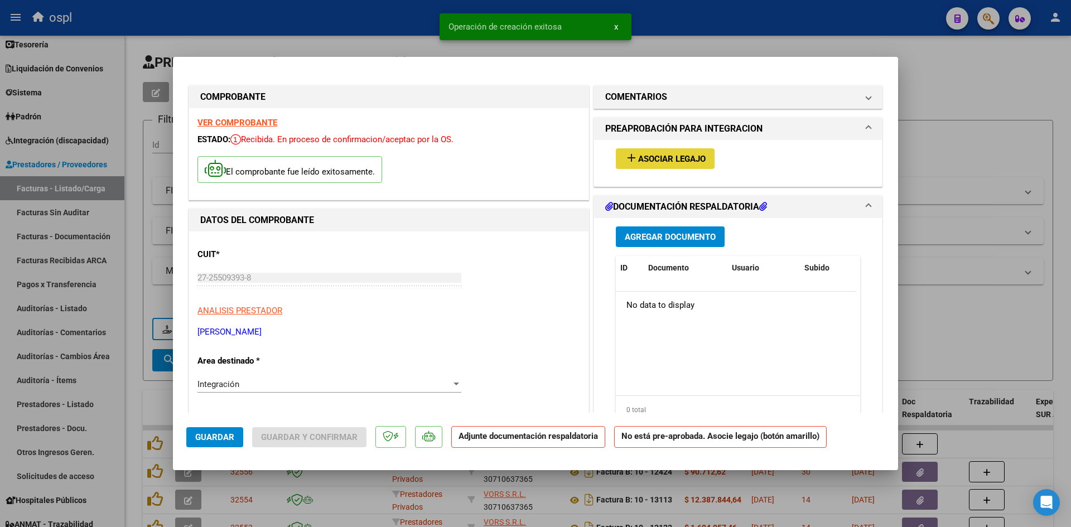
click at [677, 152] on button "add Asociar Legajo" at bounding box center [665, 158] width 99 height 21
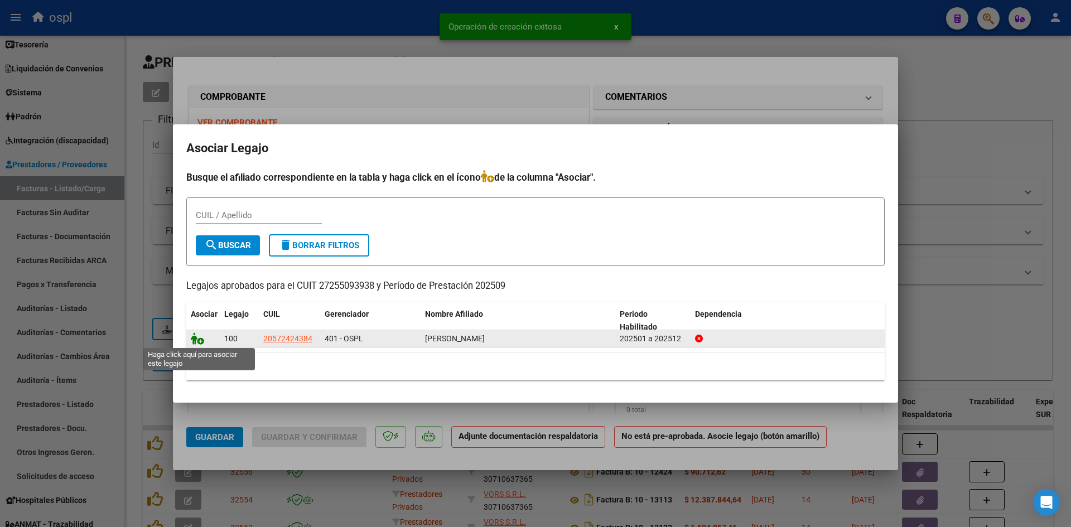
drag, startPoint x: 204, startPoint y: 341, endPoint x: 196, endPoint y: 341, distance: 7.8
click at [203, 341] on span at bounding box center [199, 339] width 17 height 9
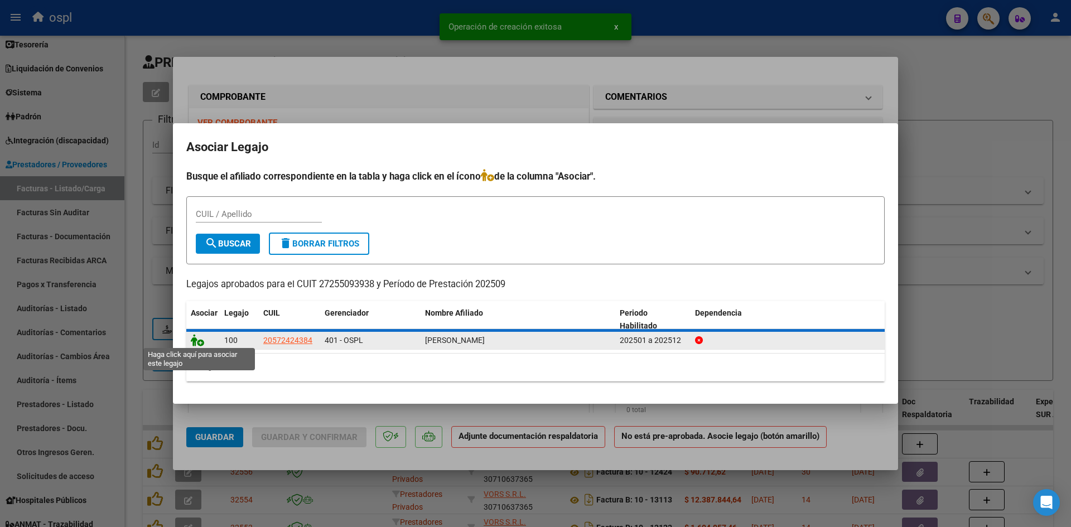
click at [196, 341] on icon at bounding box center [197, 340] width 13 height 12
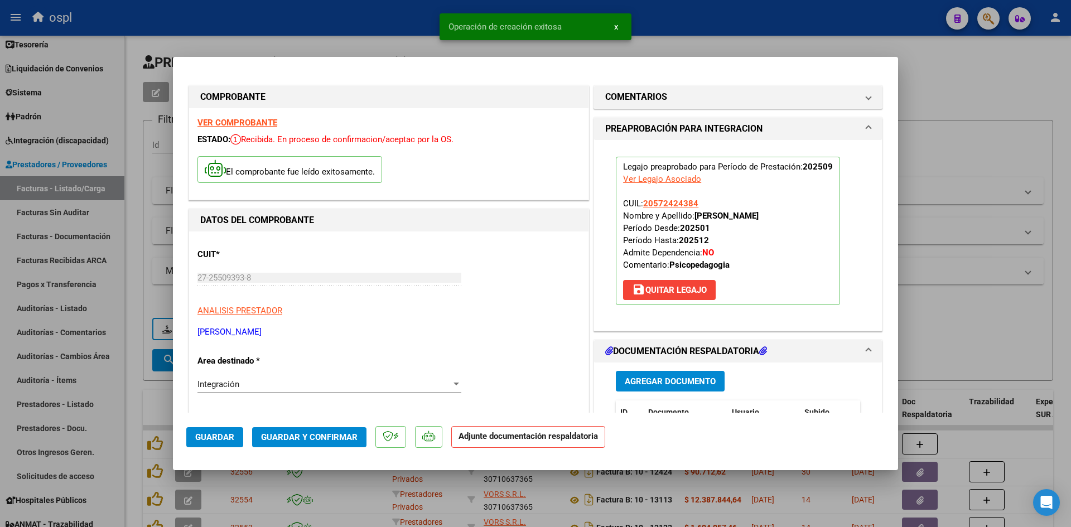
click at [301, 433] on span "Guardar y Confirmar" at bounding box center [309, 437] width 97 height 10
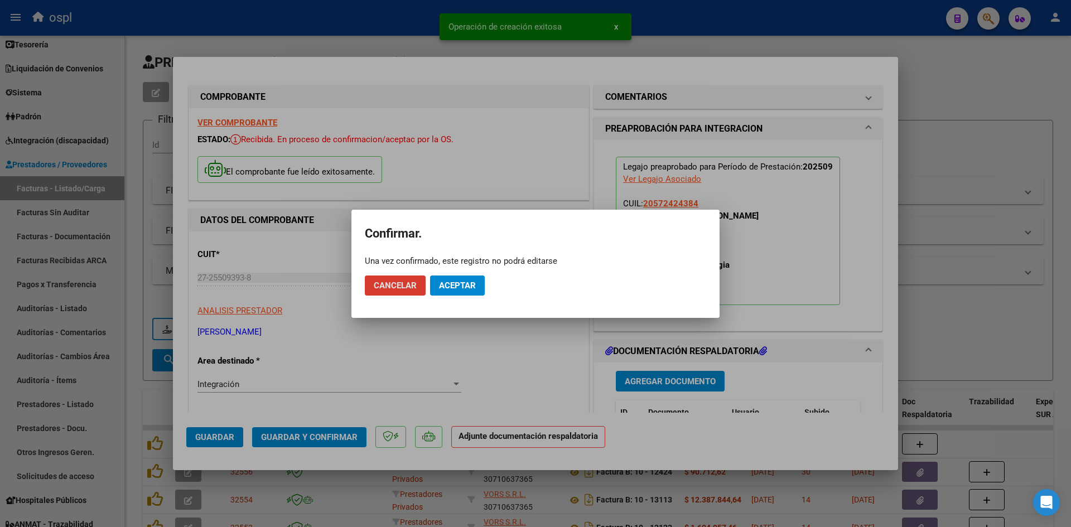
click at [469, 290] on span "Aceptar" at bounding box center [457, 286] width 37 height 10
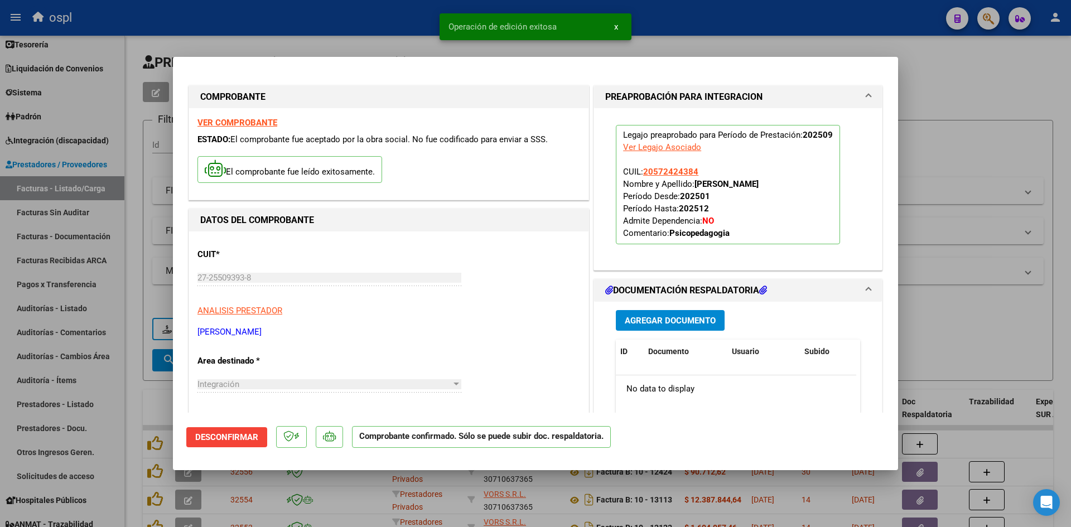
drag, startPoint x: 986, startPoint y: 113, endPoint x: 738, endPoint y: 113, distance: 248.3
click at [986, 113] on div at bounding box center [535, 263] width 1071 height 527
type input "$ 0,00"
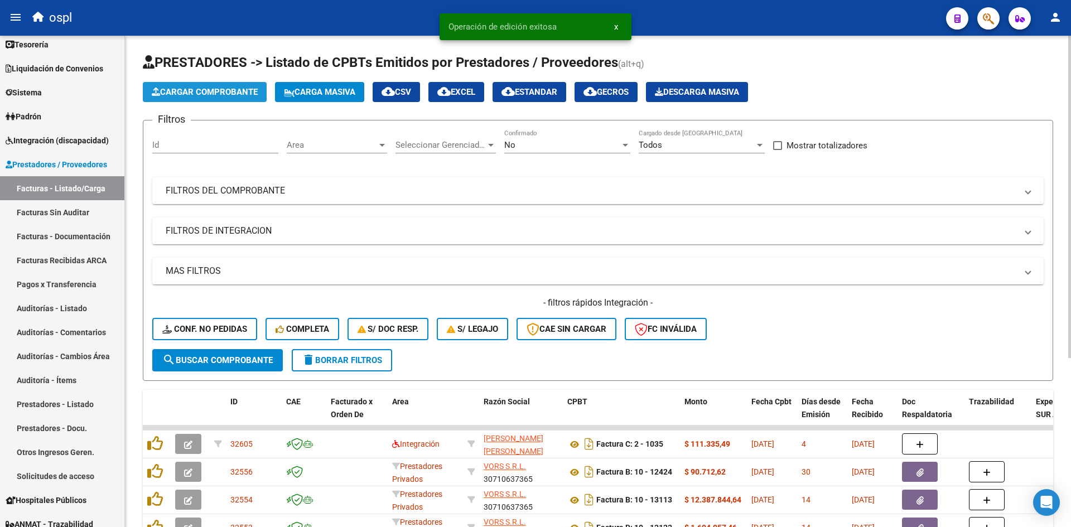
click at [201, 96] on span "Cargar Comprobante" at bounding box center [205, 92] width 106 height 10
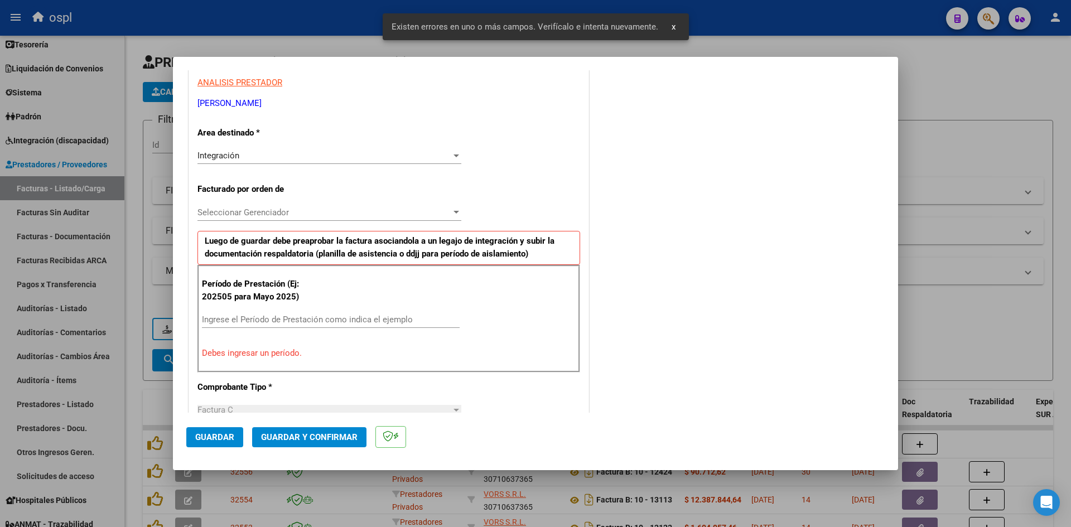
scroll to position [253, 0]
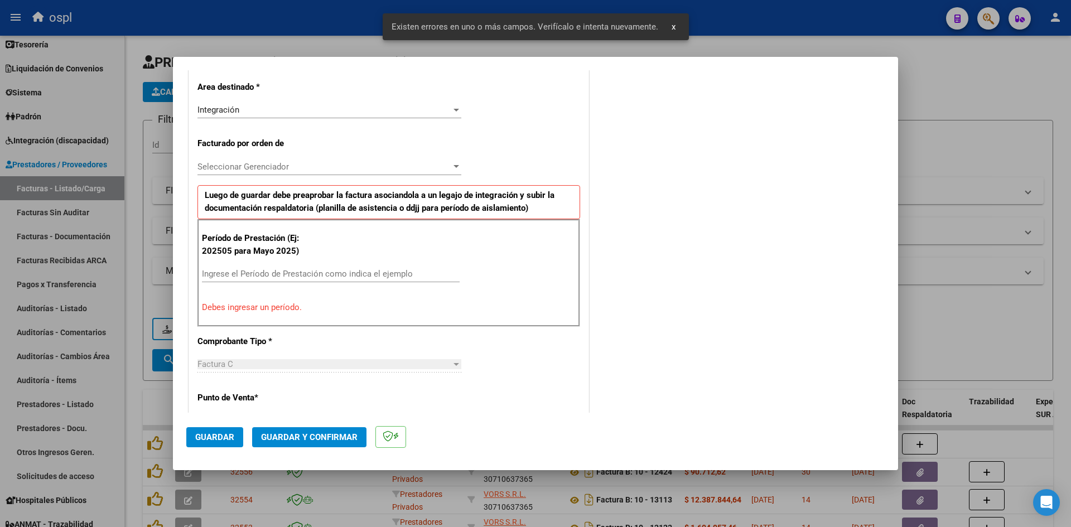
click at [266, 273] on input "Ingrese el Período de Prestación como indica el ejemplo" at bounding box center [331, 274] width 258 height 10
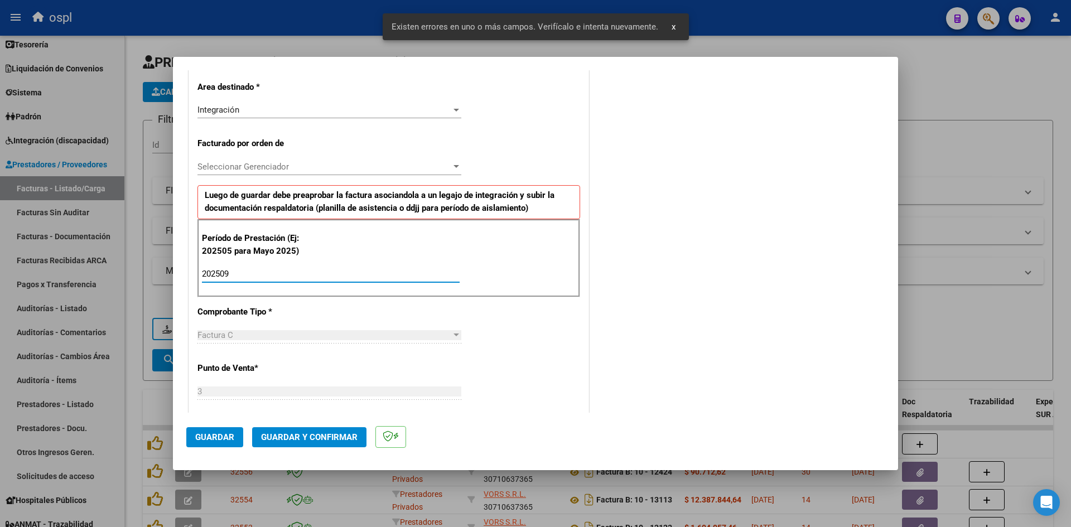
scroll to position [699, 0]
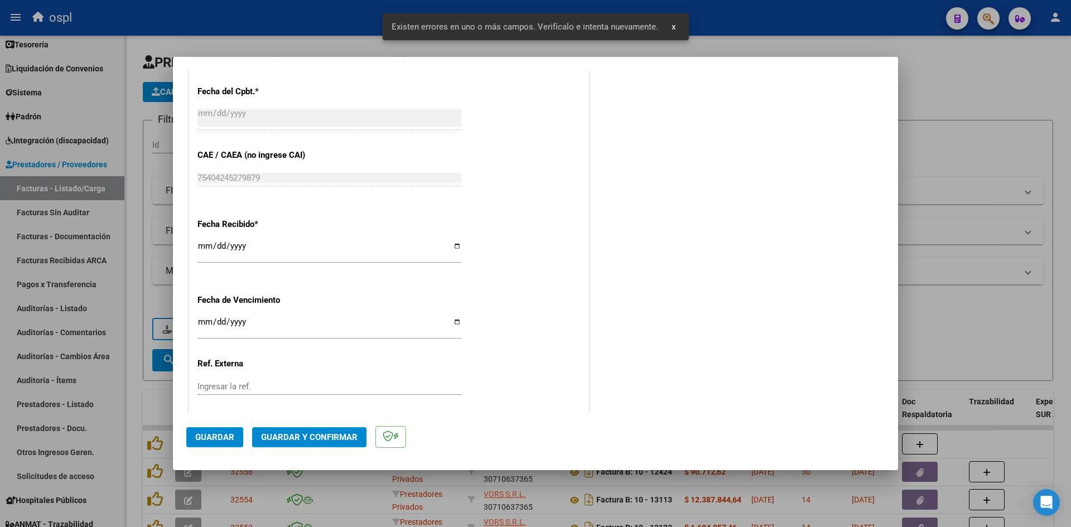
type input "202509"
click at [206, 248] on input "[DATE]" at bounding box center [329, 251] width 264 height 18
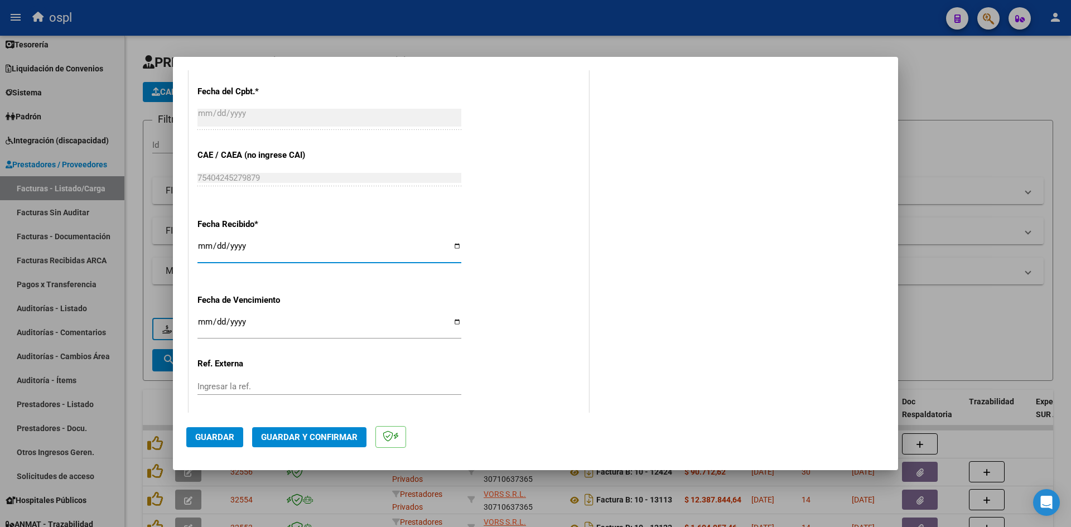
click at [215, 248] on input "2025-06-05" at bounding box center [329, 251] width 264 height 18
type input "[DATE]"
click at [232, 441] on span "Guardar" at bounding box center [214, 437] width 39 height 10
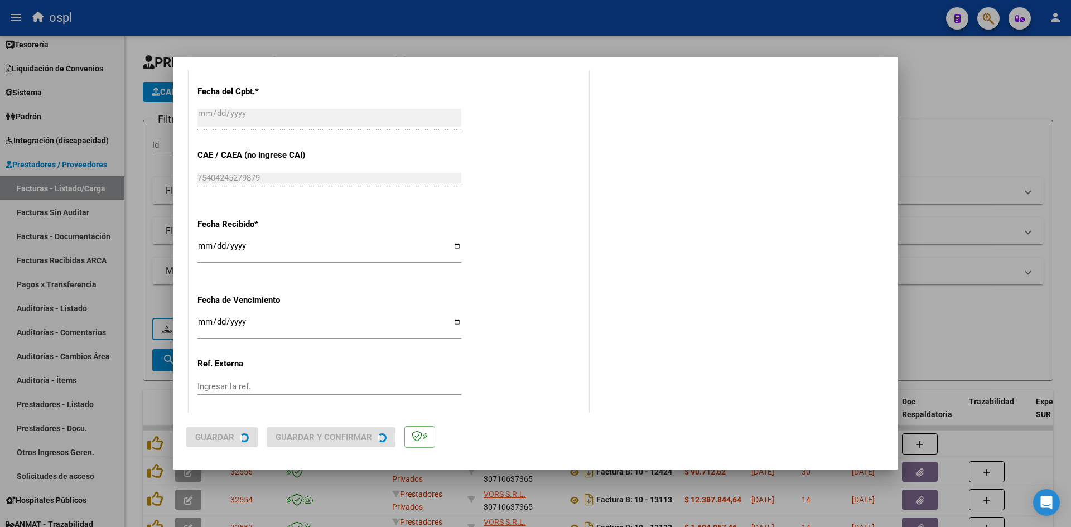
scroll to position [0, 0]
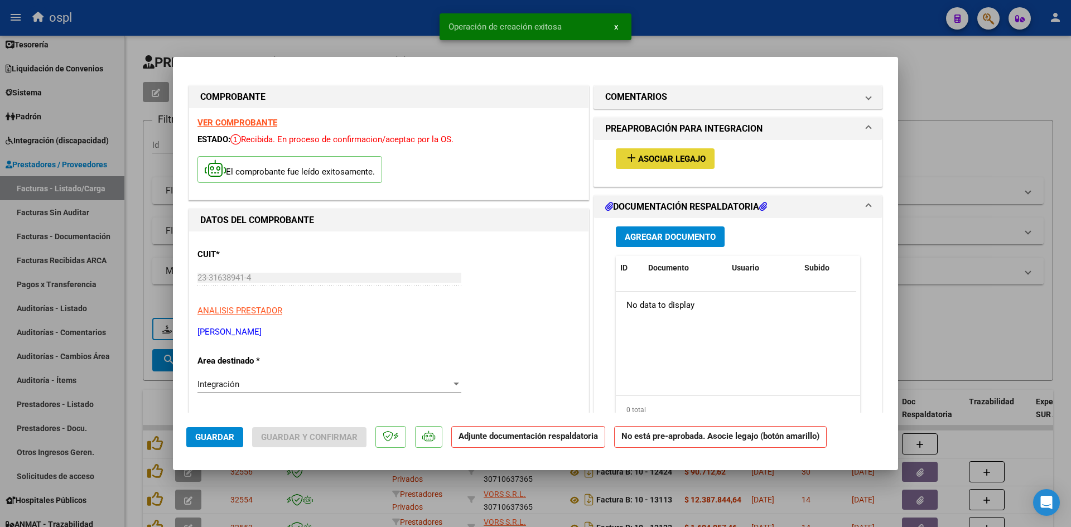
click at [680, 161] on span "Asociar Legajo" at bounding box center [672, 159] width 68 height 10
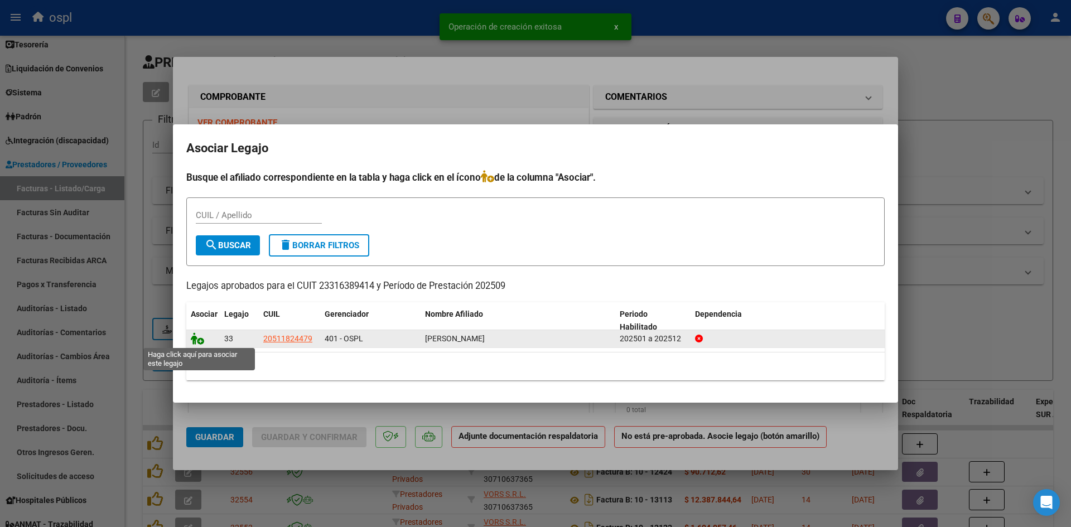
click at [197, 338] on icon at bounding box center [197, 339] width 13 height 12
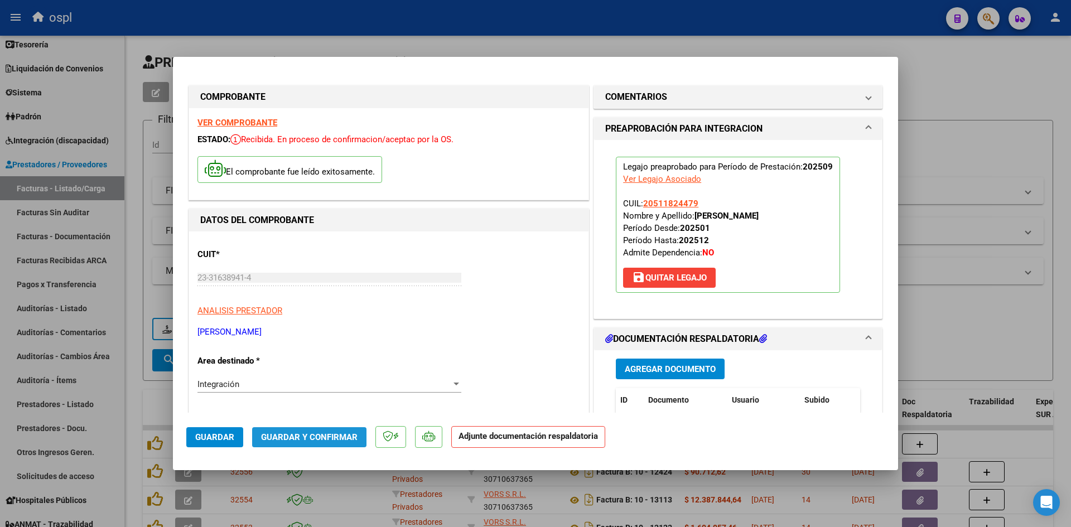
click at [316, 434] on span "Guardar y Confirmar" at bounding box center [309, 437] width 97 height 10
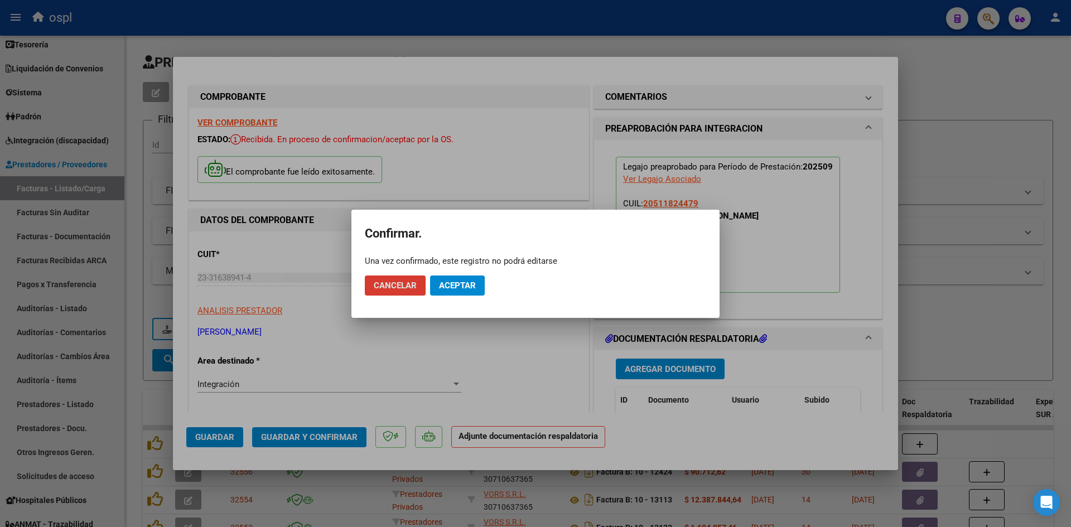
click at [461, 284] on span "Aceptar" at bounding box center [457, 286] width 37 height 10
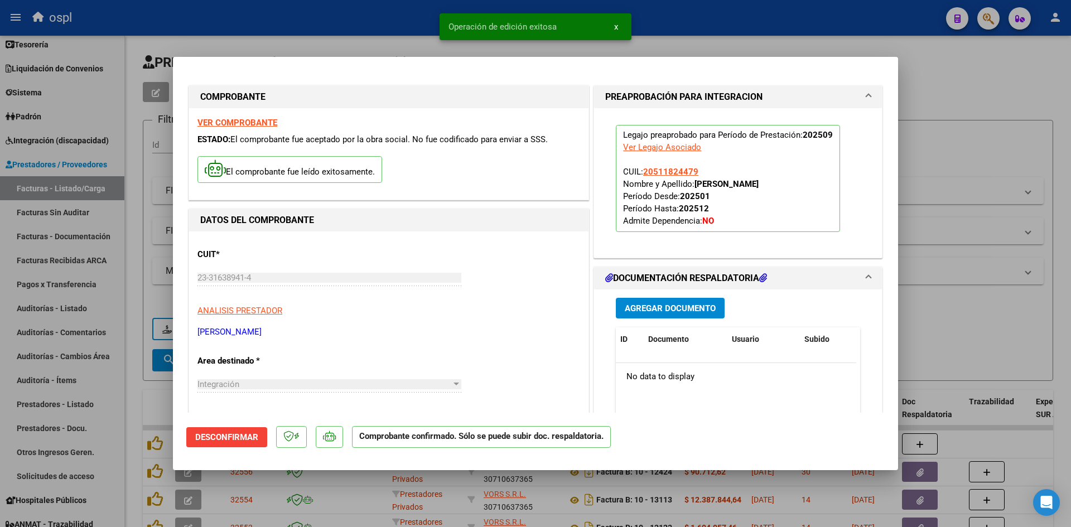
click at [966, 205] on div at bounding box center [535, 263] width 1071 height 527
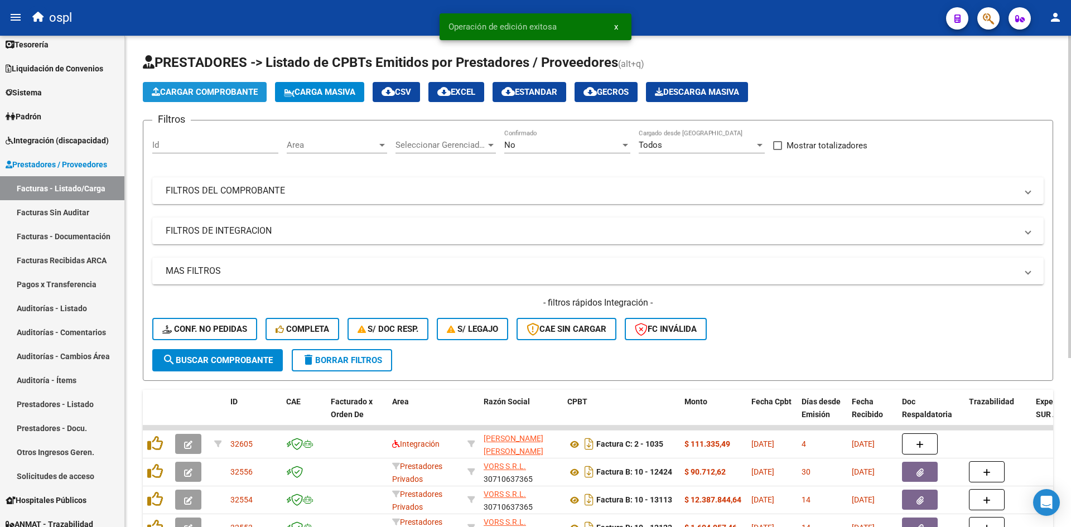
click at [213, 90] on span "Cargar Comprobante" at bounding box center [205, 92] width 106 height 10
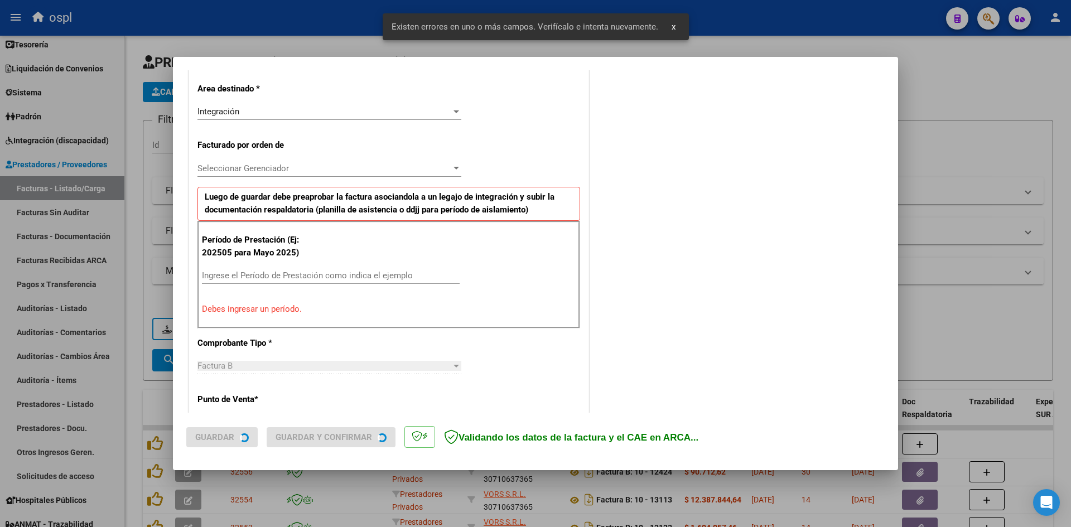
scroll to position [253, 0]
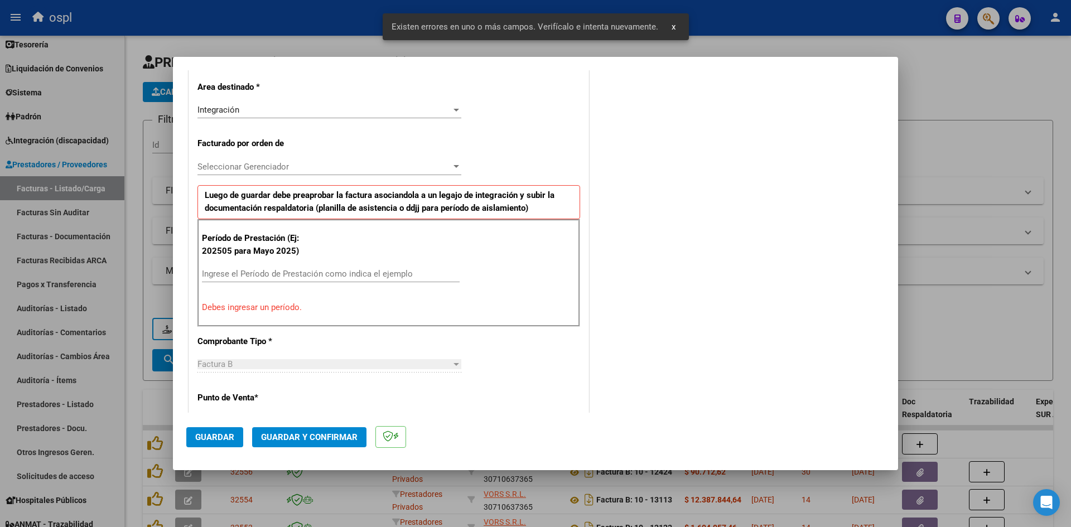
click at [262, 271] on input "Ingrese el Período de Prestación como indica el ejemplo" at bounding box center [331, 274] width 258 height 10
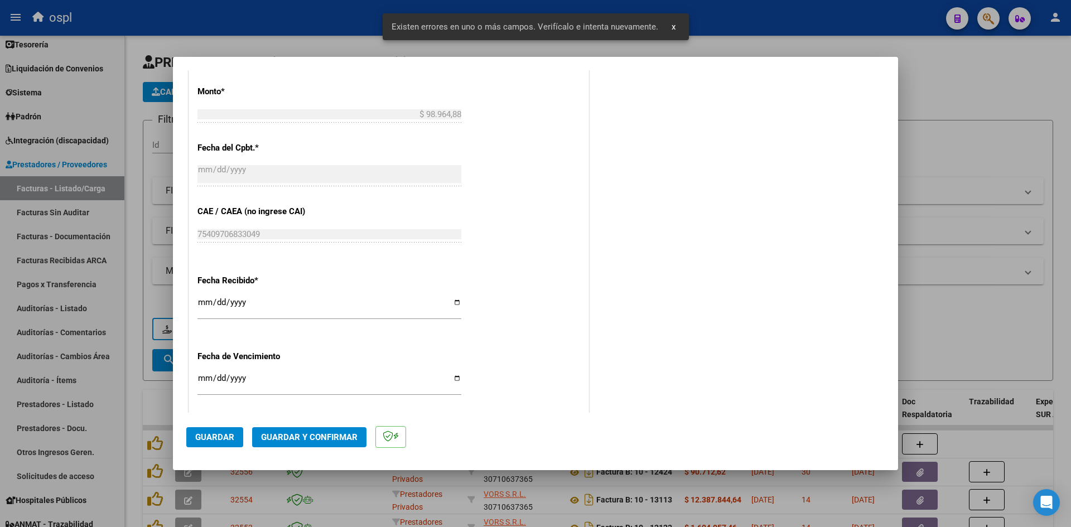
scroll to position [643, 0]
type input "202509"
click at [205, 301] on input "[DATE]" at bounding box center [329, 306] width 264 height 18
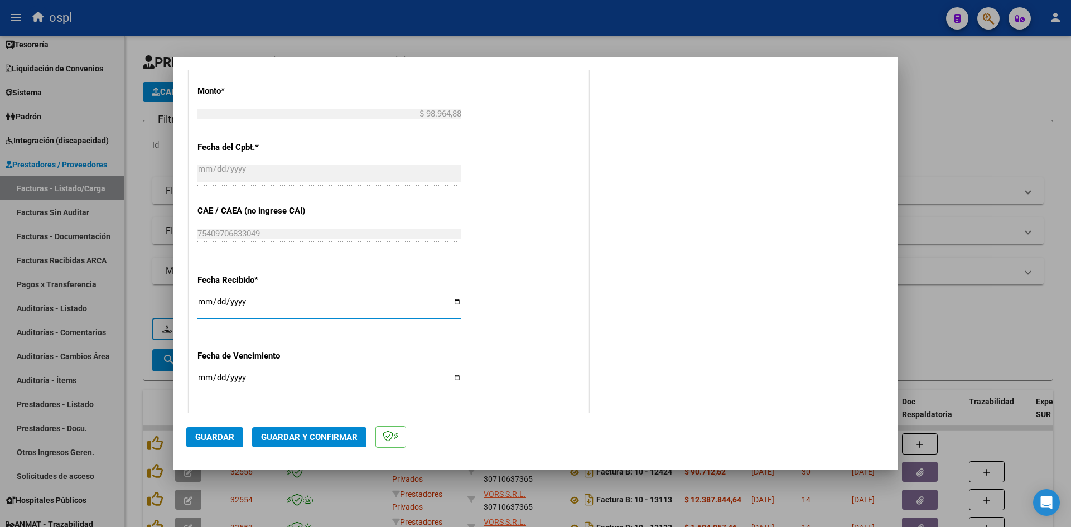
type input "[DATE]"
click at [469, 301] on div "Fecha Recibido * 2025-10-05 Ingresar la fecha" at bounding box center [388, 298] width 383 height 64
click at [205, 440] on span "Guardar" at bounding box center [214, 437] width 39 height 10
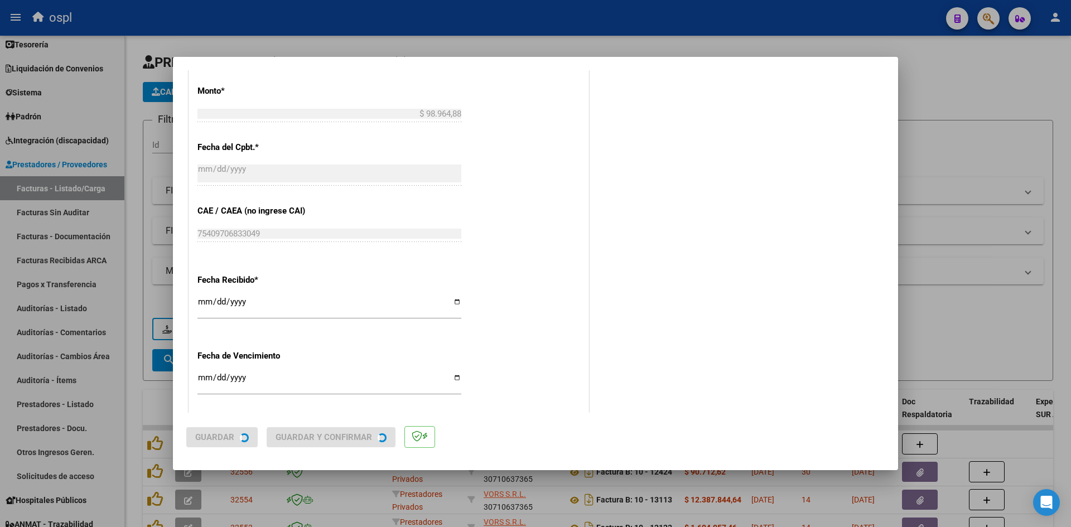
scroll to position [0, 0]
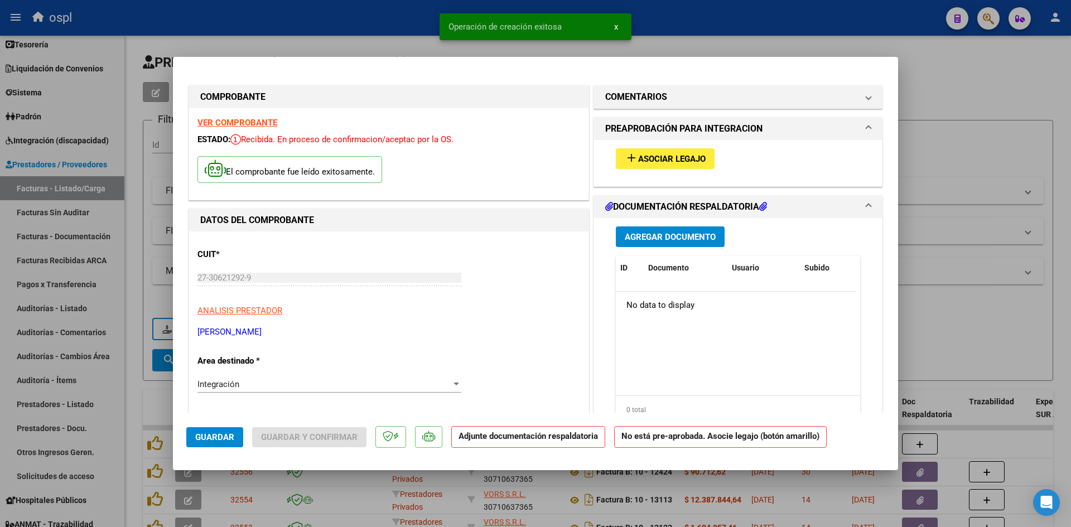
click at [644, 161] on span "Asociar Legajo" at bounding box center [672, 159] width 68 height 10
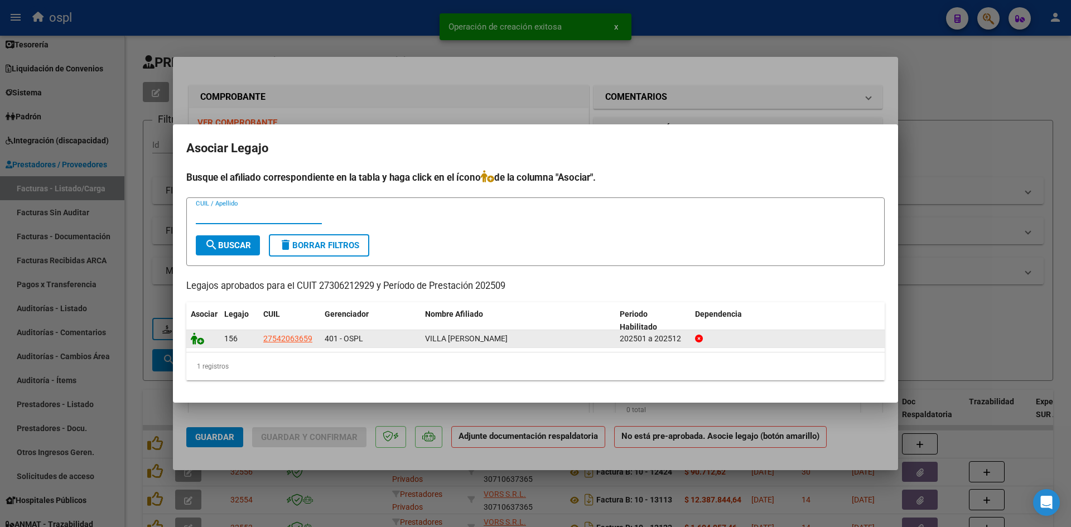
click at [196, 344] on icon at bounding box center [197, 339] width 13 height 12
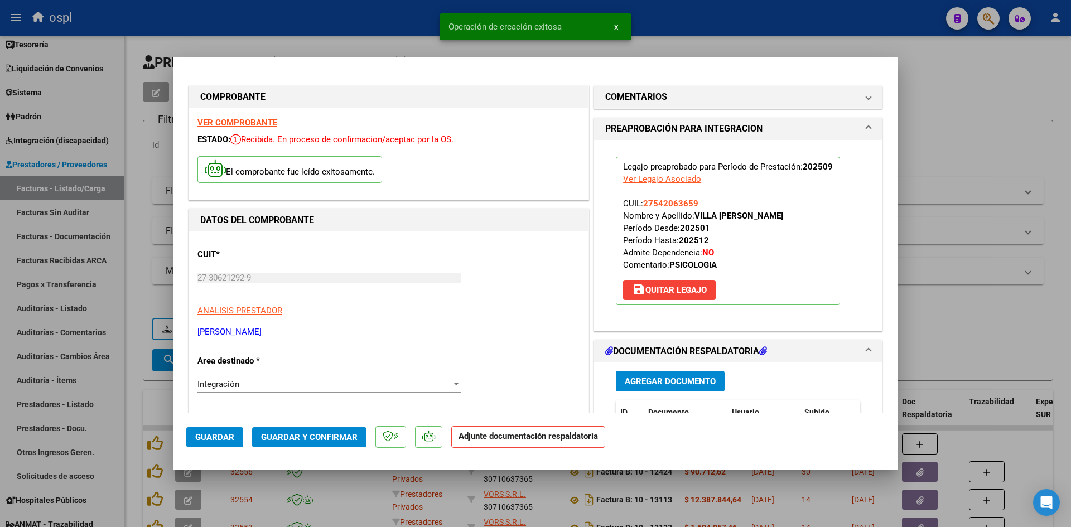
click at [319, 437] on span "Guardar y Confirmar" at bounding box center [309, 437] width 97 height 10
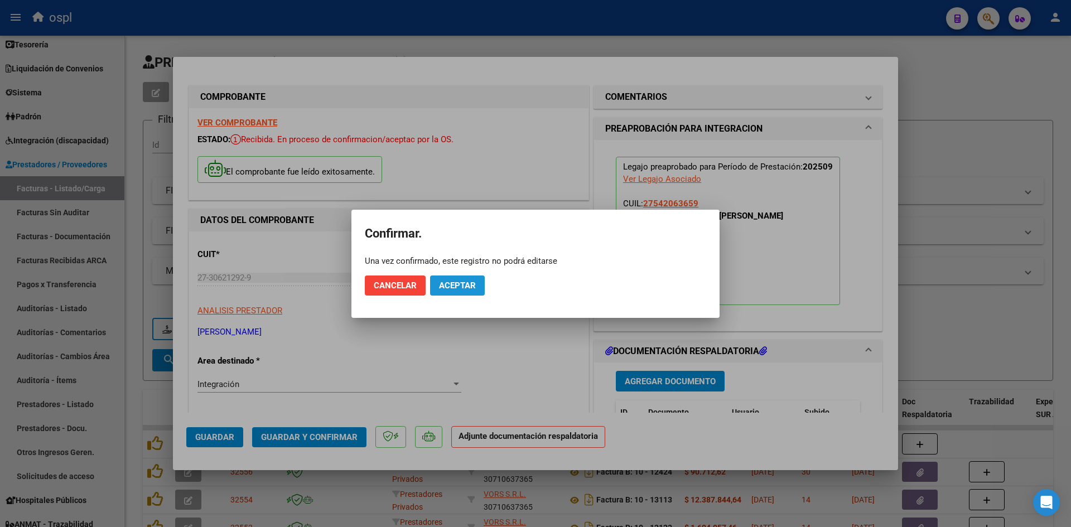
click at [466, 281] on span "Aceptar" at bounding box center [457, 286] width 37 height 10
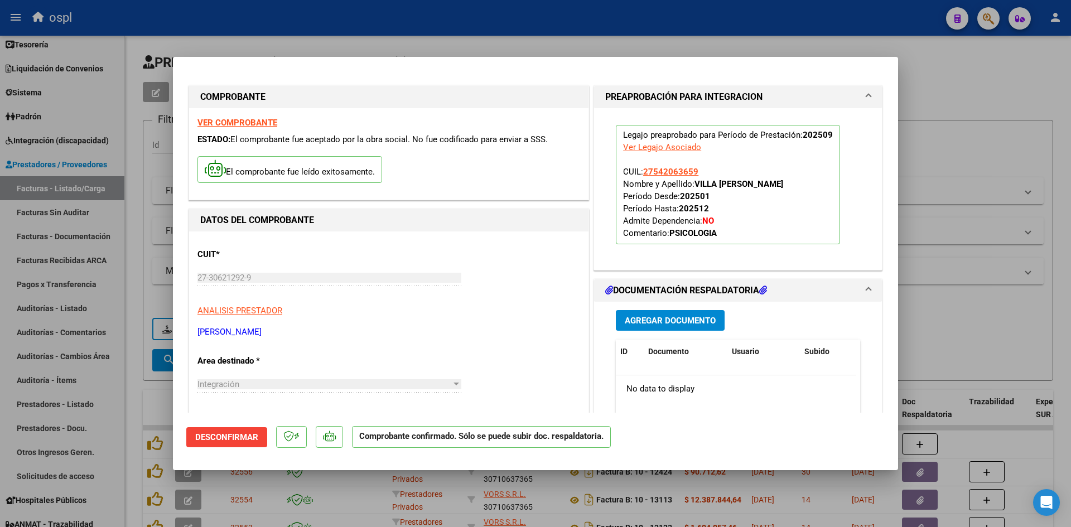
click at [974, 131] on div at bounding box center [535, 263] width 1071 height 527
type input "$ 0,00"
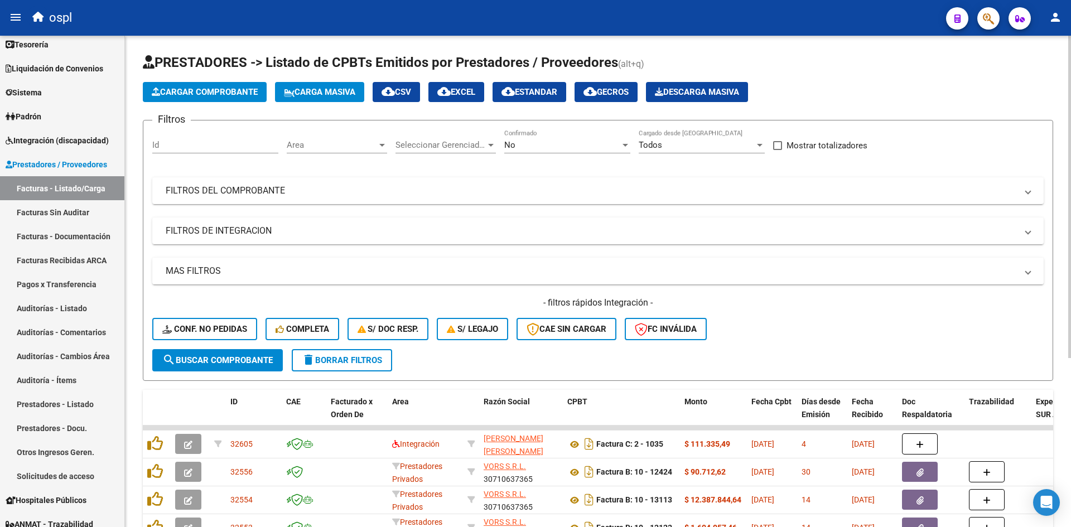
click at [235, 90] on span "Cargar Comprobante" at bounding box center [205, 92] width 106 height 10
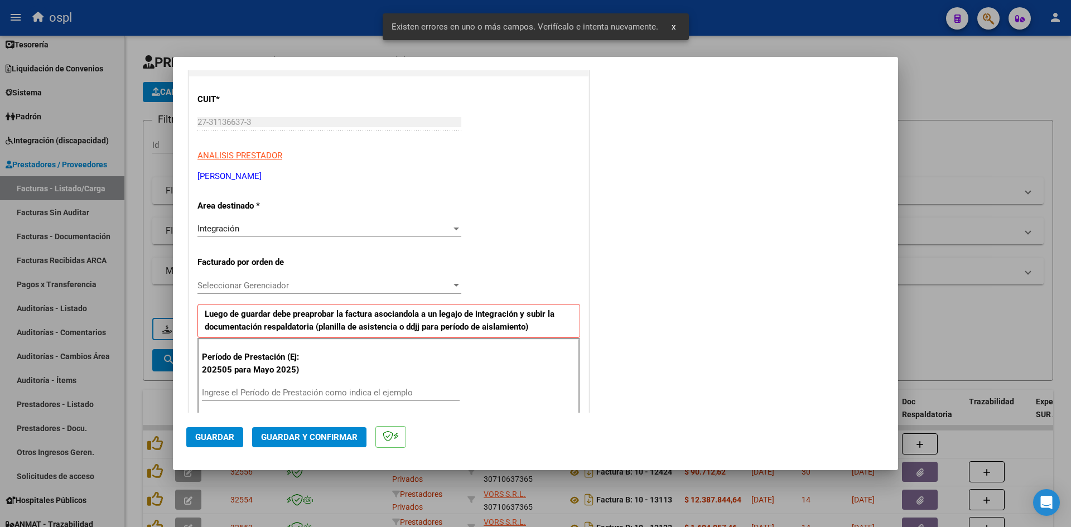
scroll to position [253, 0]
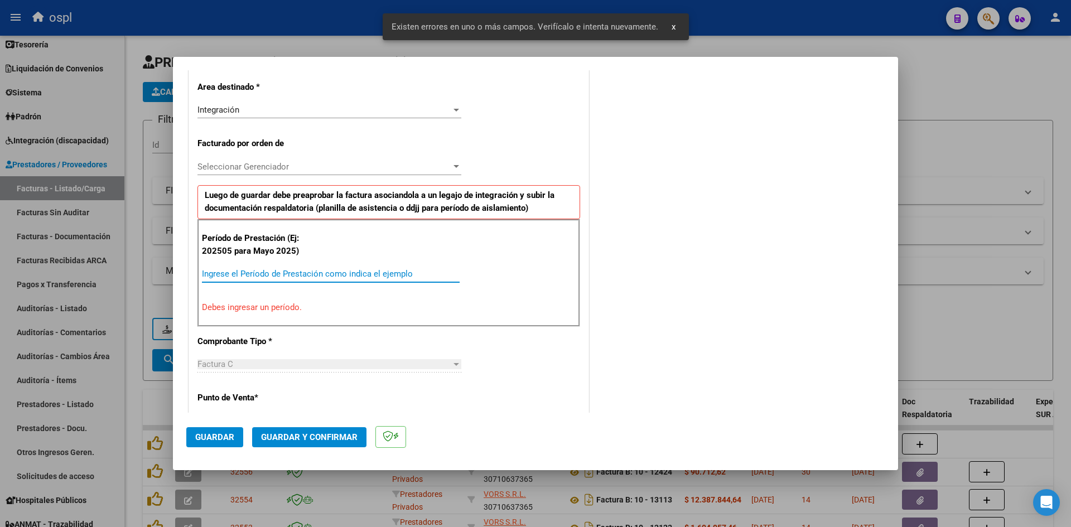
click at [258, 277] on input "Ingrese el Período de Prestación como indica el ejemplo" at bounding box center [331, 274] width 258 height 10
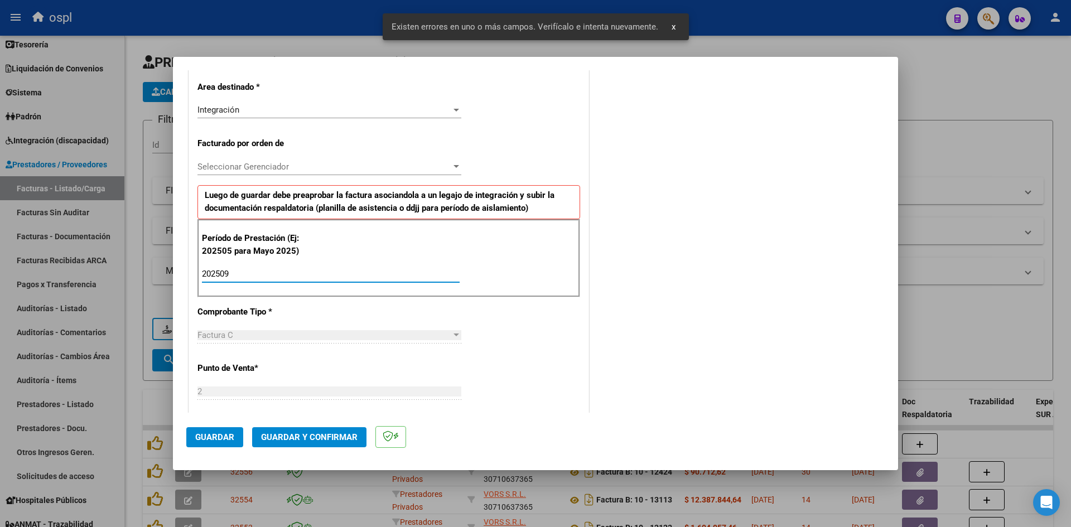
type input "202509"
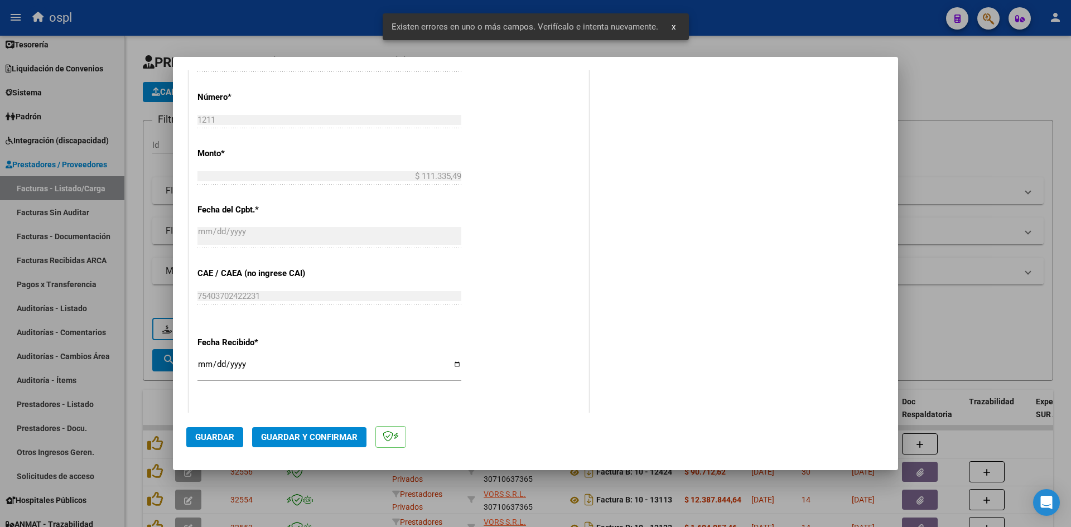
scroll to position [643, 0]
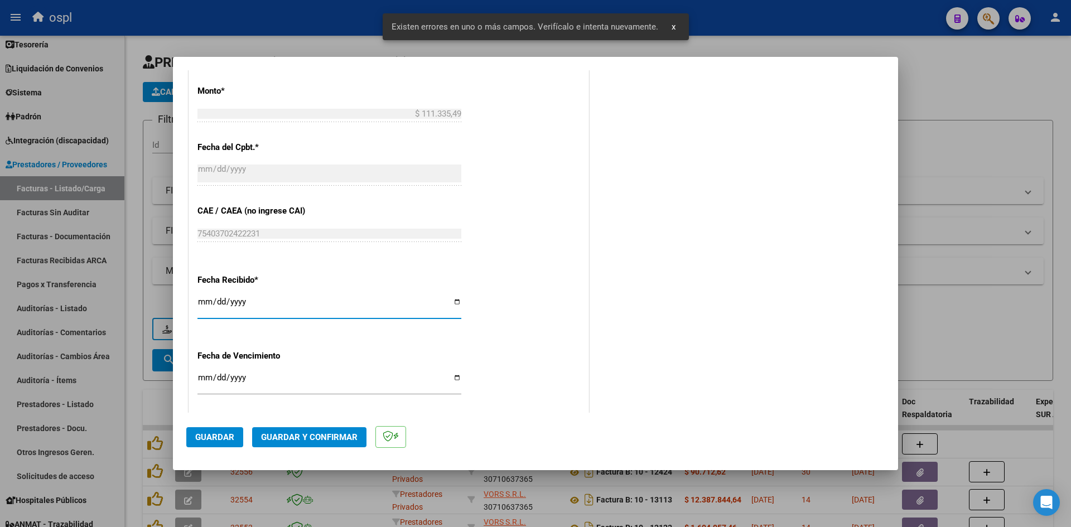
click at [203, 300] on input "[DATE]" at bounding box center [329, 306] width 264 height 18
type input "[DATE]"
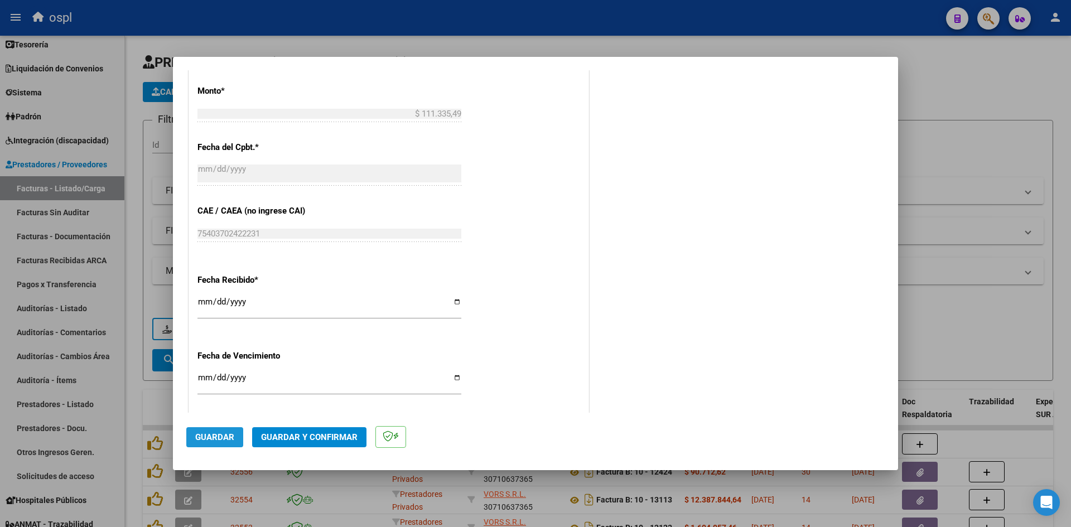
click at [216, 434] on span "Guardar" at bounding box center [214, 437] width 39 height 10
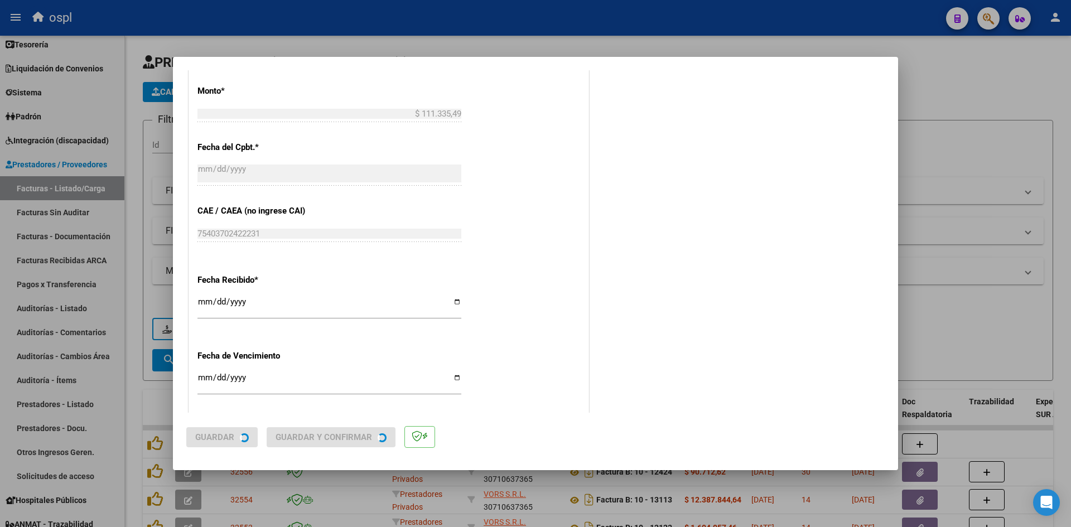
scroll to position [0, 0]
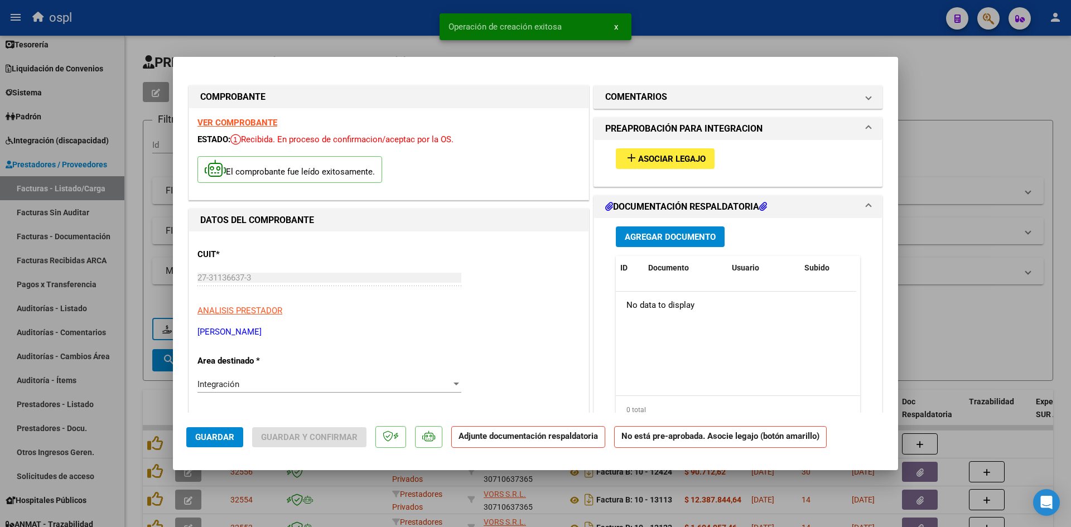
click at [679, 159] on span "Asociar Legajo" at bounding box center [672, 159] width 68 height 10
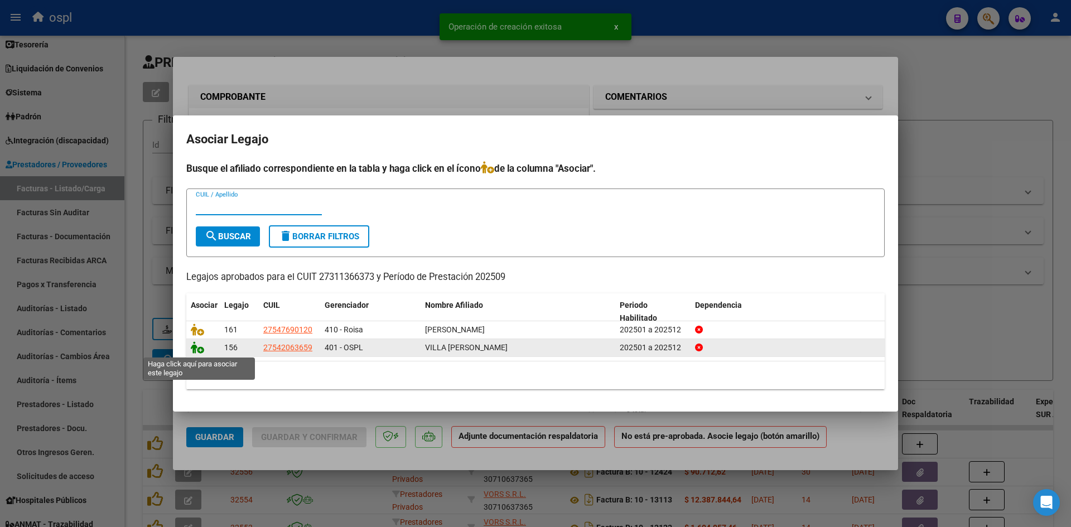
click at [199, 349] on icon at bounding box center [197, 347] width 13 height 12
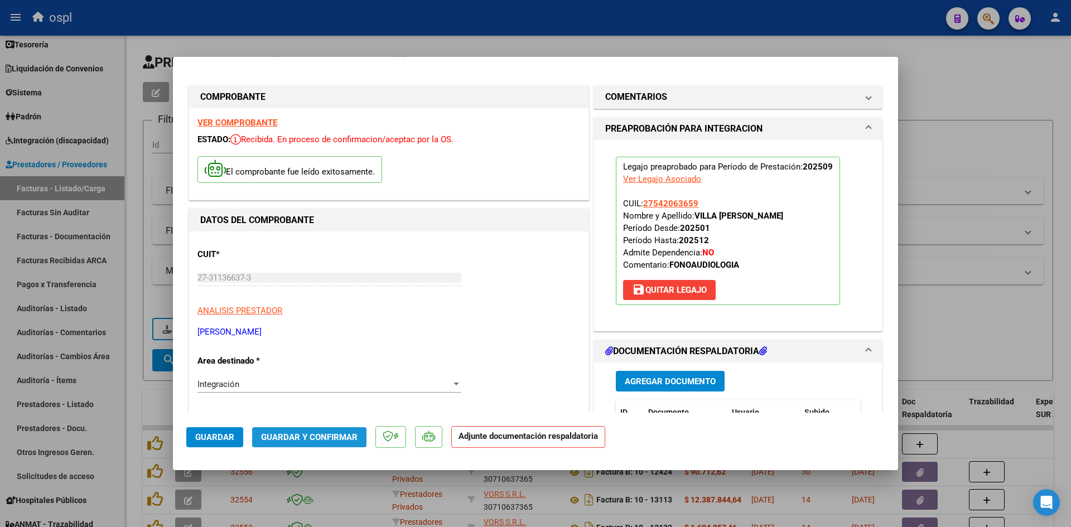
click at [322, 437] on span "Guardar y Confirmar" at bounding box center [309, 437] width 97 height 10
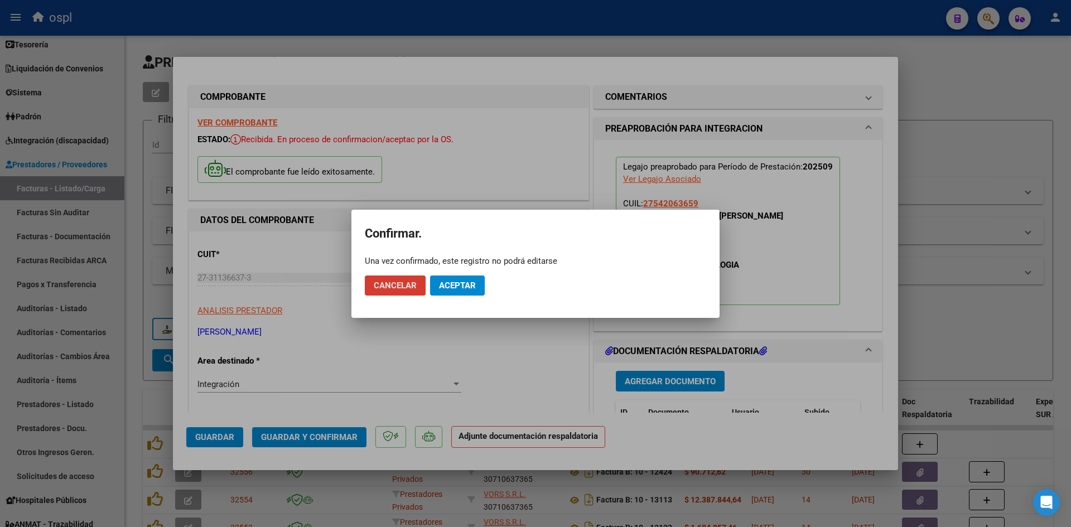
click at [468, 292] on button "Aceptar" at bounding box center [457, 286] width 55 height 20
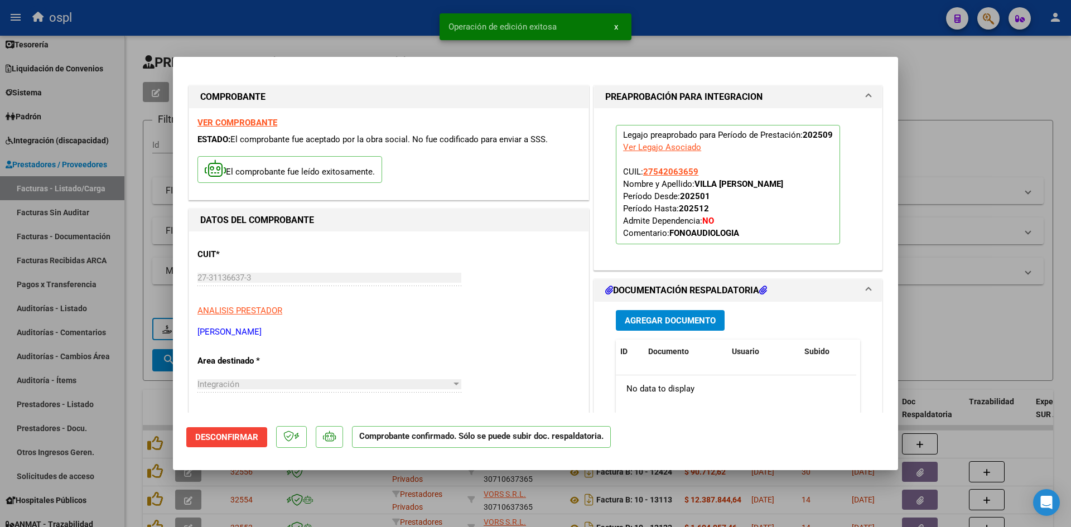
click at [983, 78] on div at bounding box center [535, 263] width 1071 height 527
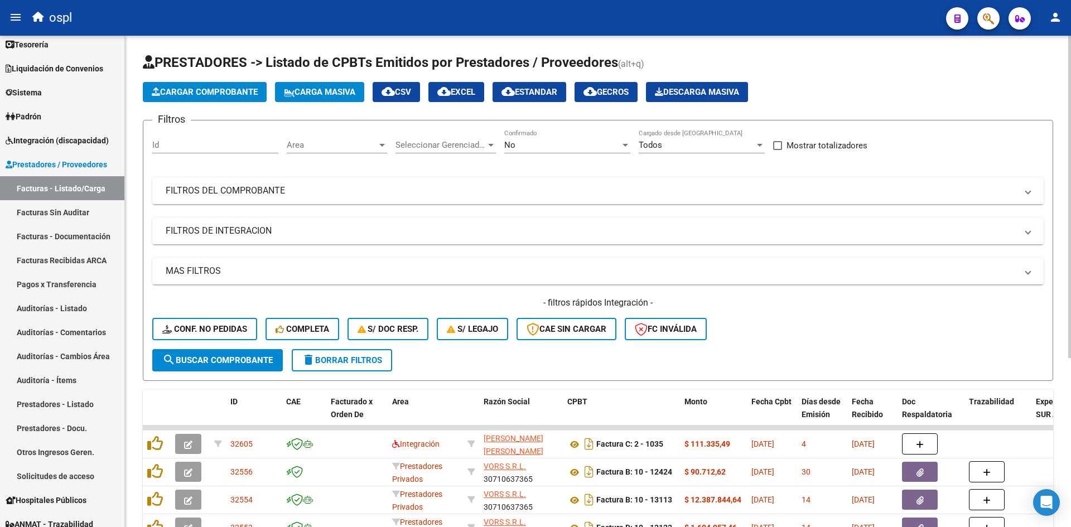
drag, startPoint x: 186, startPoint y: 81, endPoint x: 208, endPoint y: 97, distance: 26.8
click at [186, 81] on app-list-header "PRESTADORES -> Listado de CPBTs Emitidos por Prestadores / Proveedores (alt+q) …" at bounding box center [598, 217] width 910 height 327
click at [213, 91] on span "Cargar Comprobante" at bounding box center [205, 92] width 106 height 10
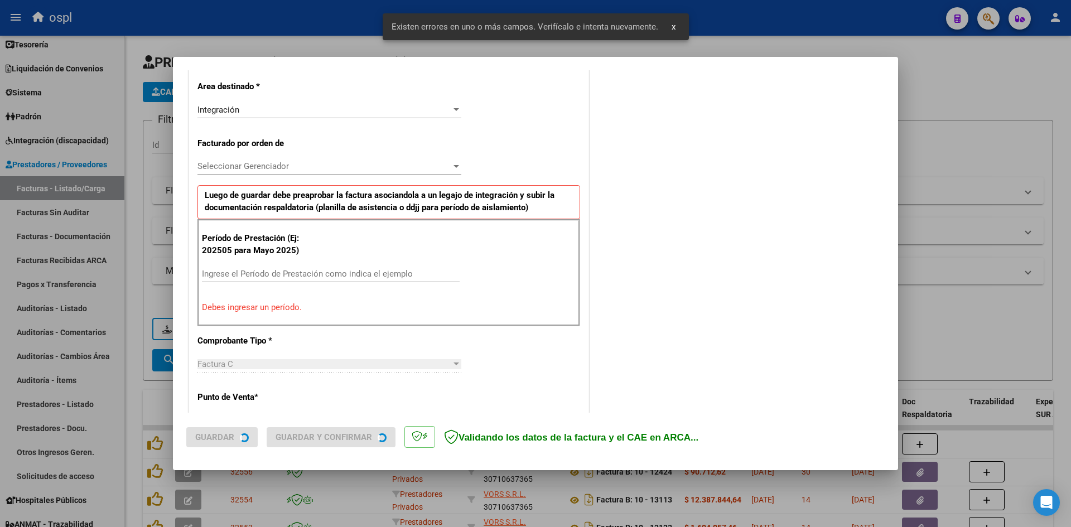
scroll to position [253, 0]
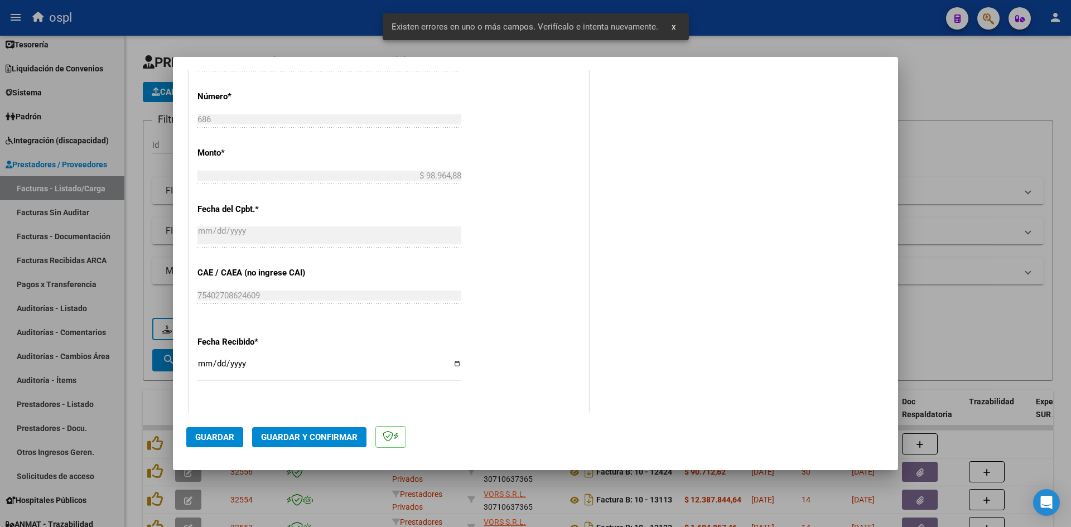
scroll to position [643, 0]
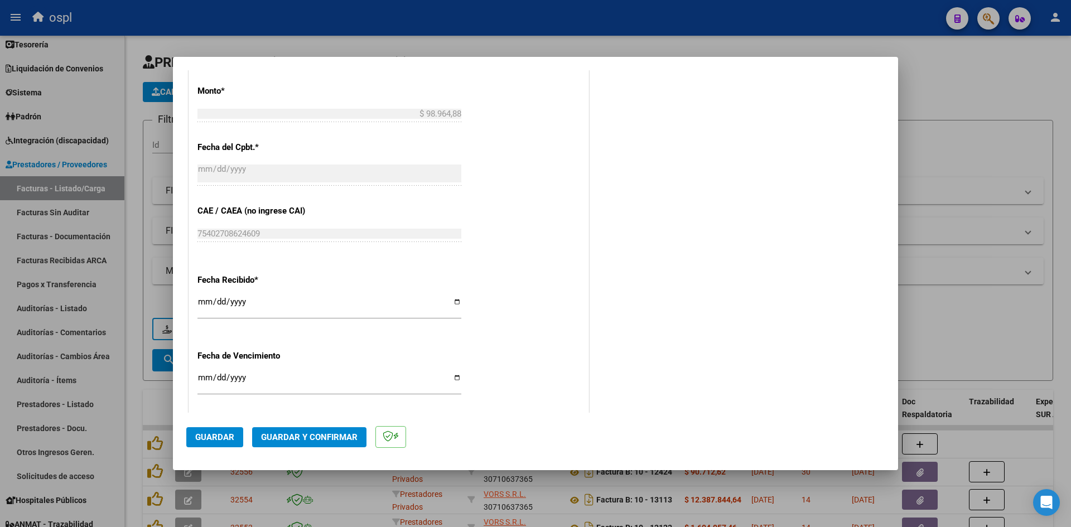
type input "202509"
click at [203, 302] on input "[DATE]" at bounding box center [329, 306] width 264 height 18
type input "[DATE]"
click at [220, 437] on span "Guardar" at bounding box center [214, 437] width 39 height 10
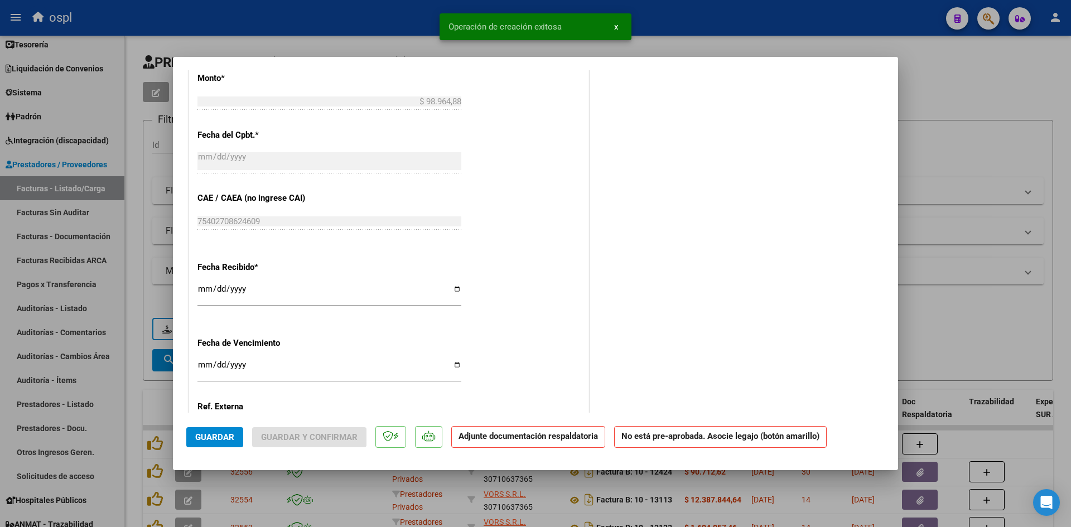
scroll to position [0, 0]
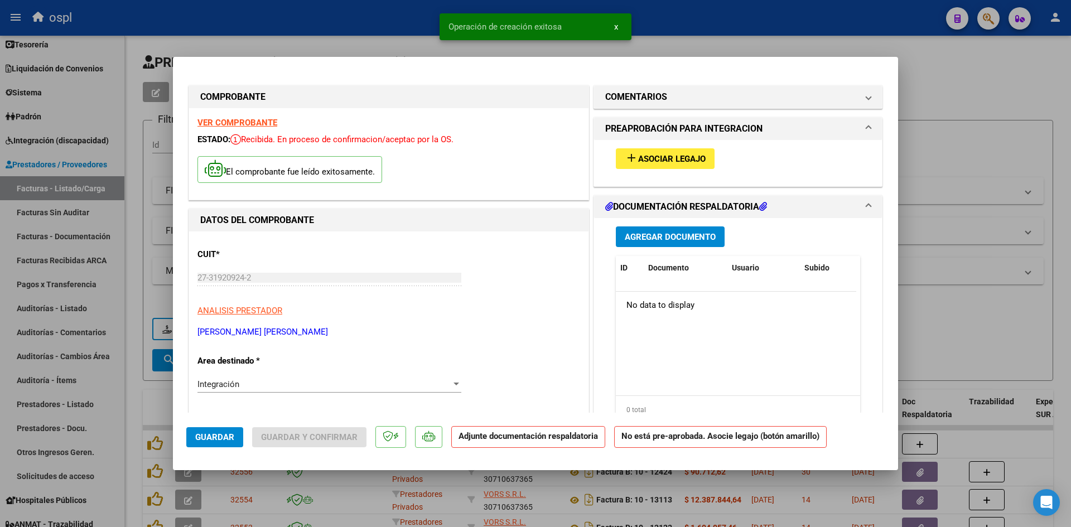
click at [658, 168] on button "add Asociar Legajo" at bounding box center [665, 158] width 99 height 21
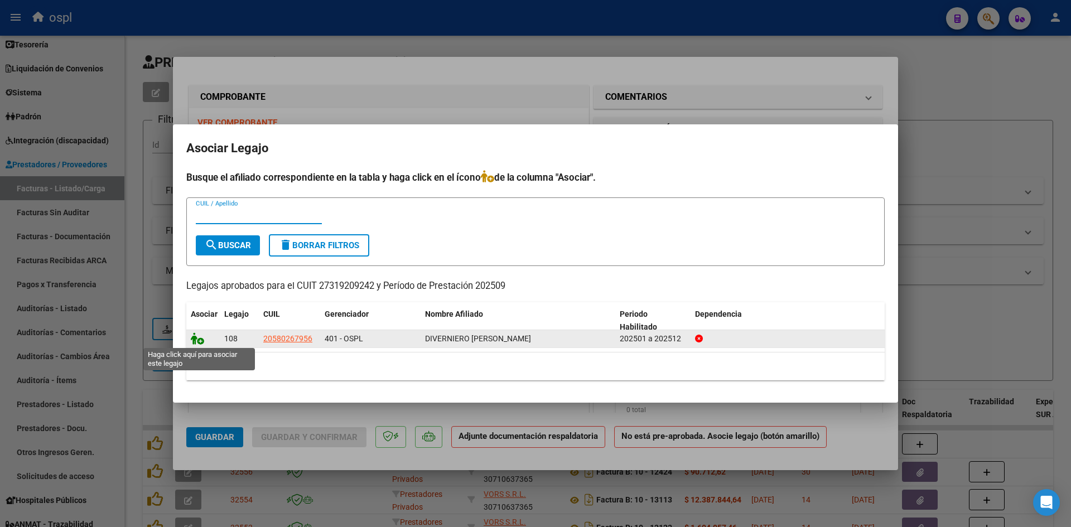
click at [198, 338] on icon at bounding box center [197, 339] width 13 height 12
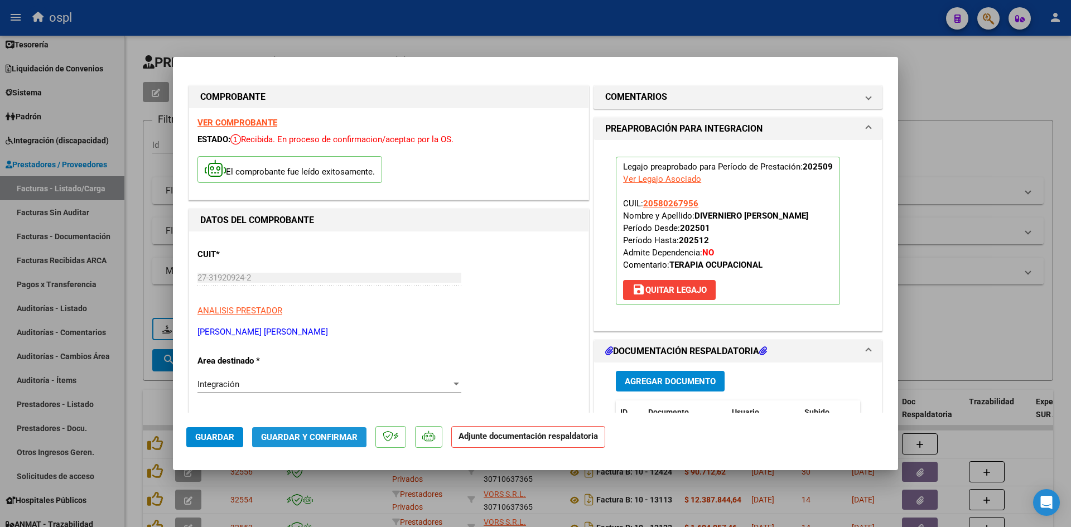
click at [292, 434] on span "Guardar y Confirmar" at bounding box center [309, 437] width 97 height 10
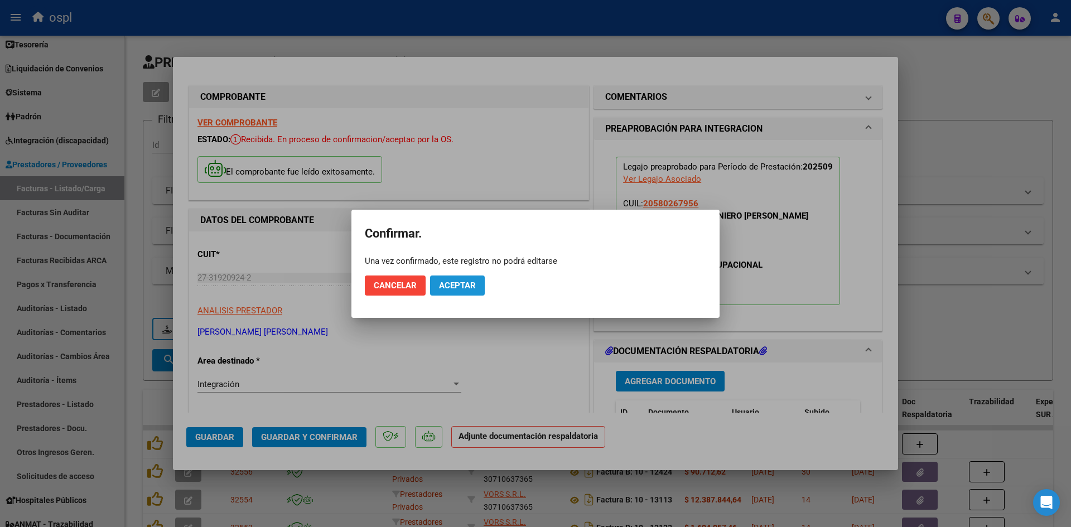
click at [473, 285] on span "Aceptar" at bounding box center [457, 286] width 37 height 10
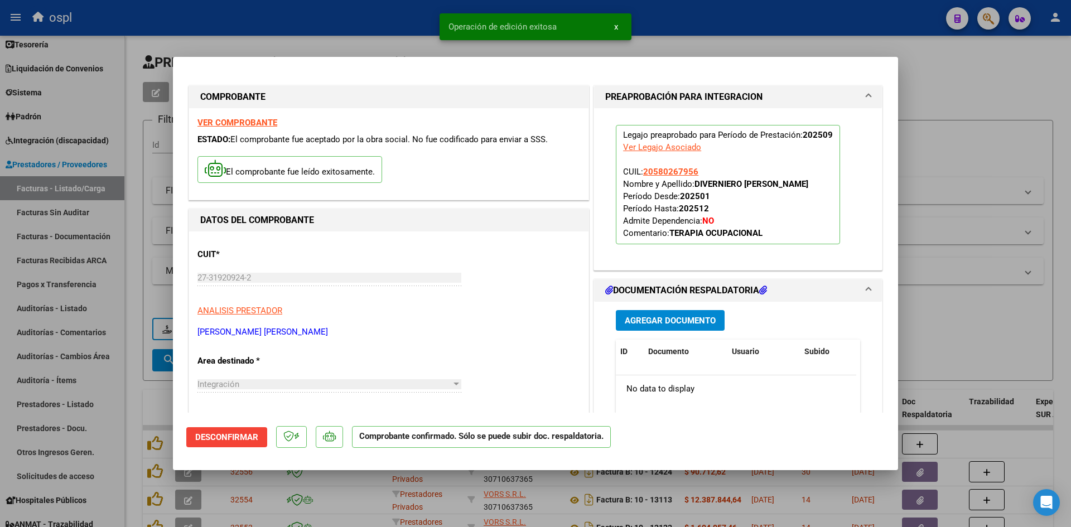
click at [979, 100] on div at bounding box center [535, 263] width 1071 height 527
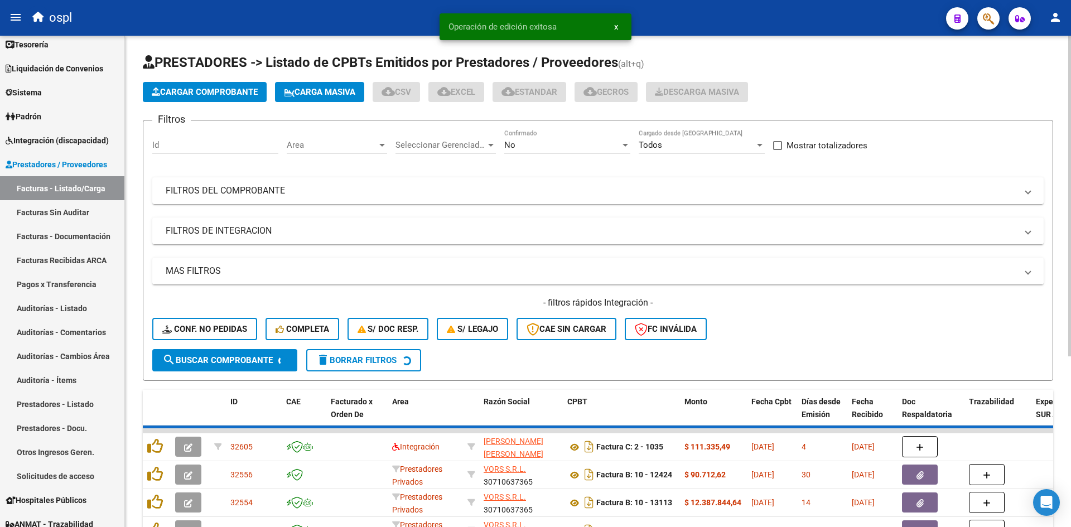
click at [175, 89] on span "Cargar Comprobante" at bounding box center [205, 92] width 106 height 10
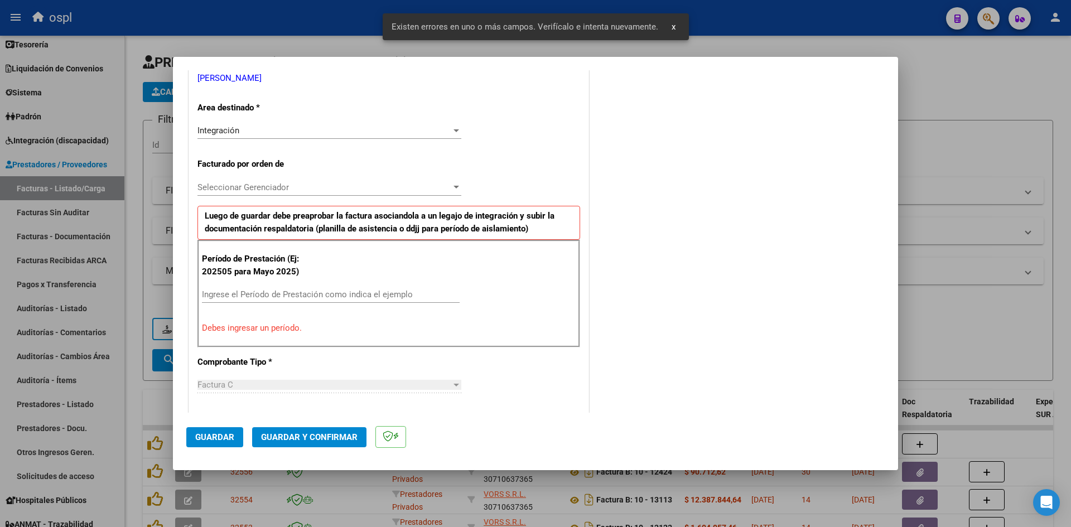
scroll to position [253, 0]
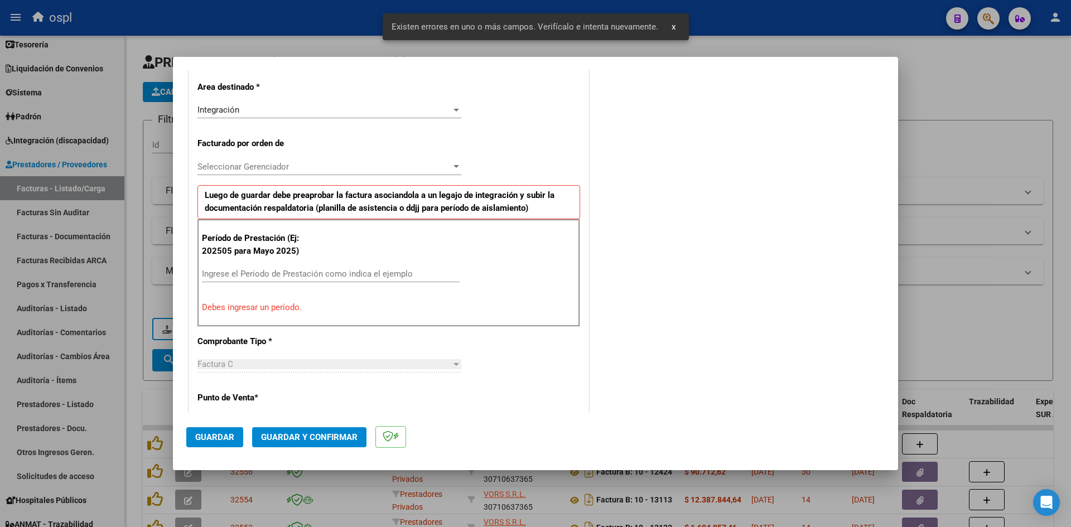
click at [312, 276] on input "Ingrese el Período de Prestación como indica el ejemplo" at bounding box center [331, 274] width 258 height 10
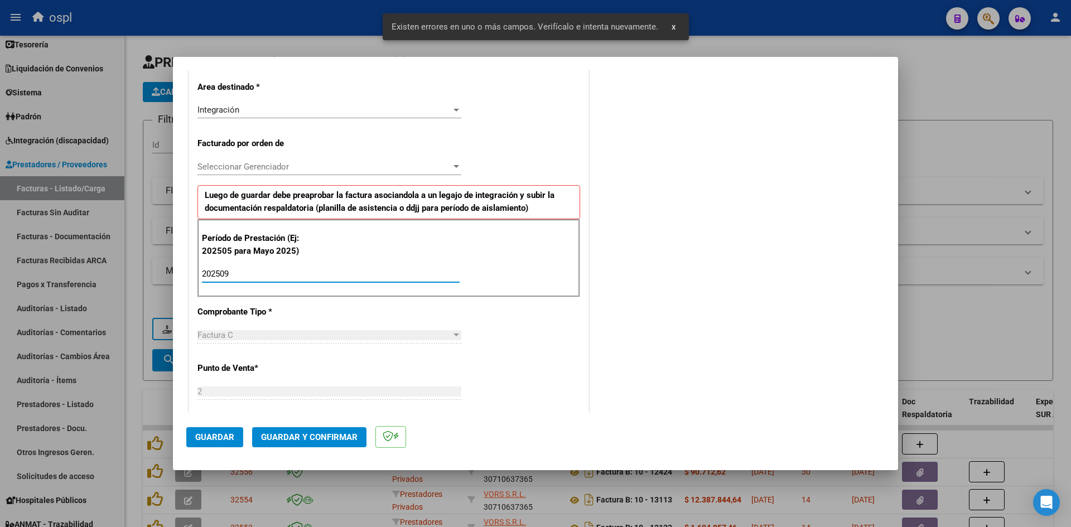
type input "202509"
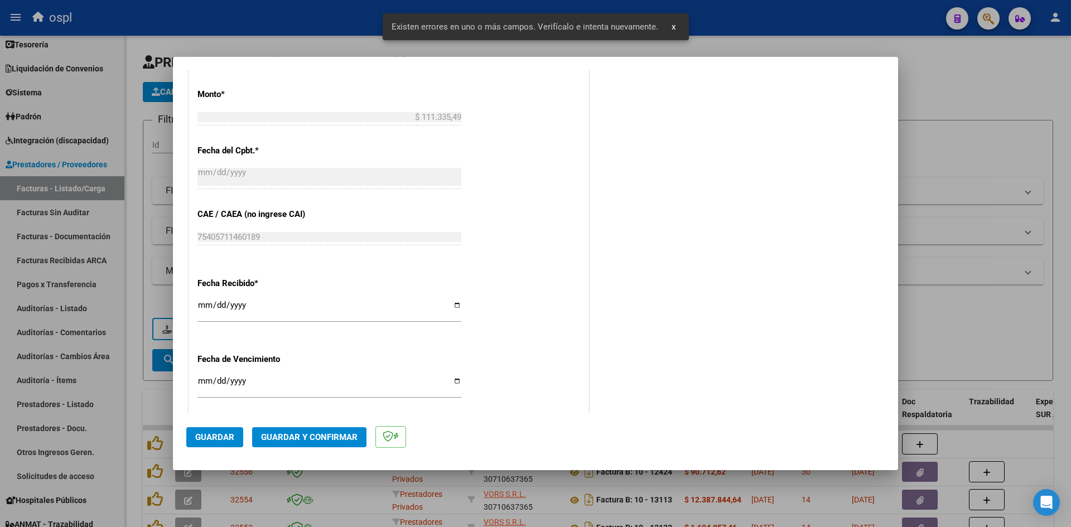
scroll to position [643, 0]
click at [204, 295] on div "[DATE] Ingresar la fecha" at bounding box center [329, 307] width 264 height 24
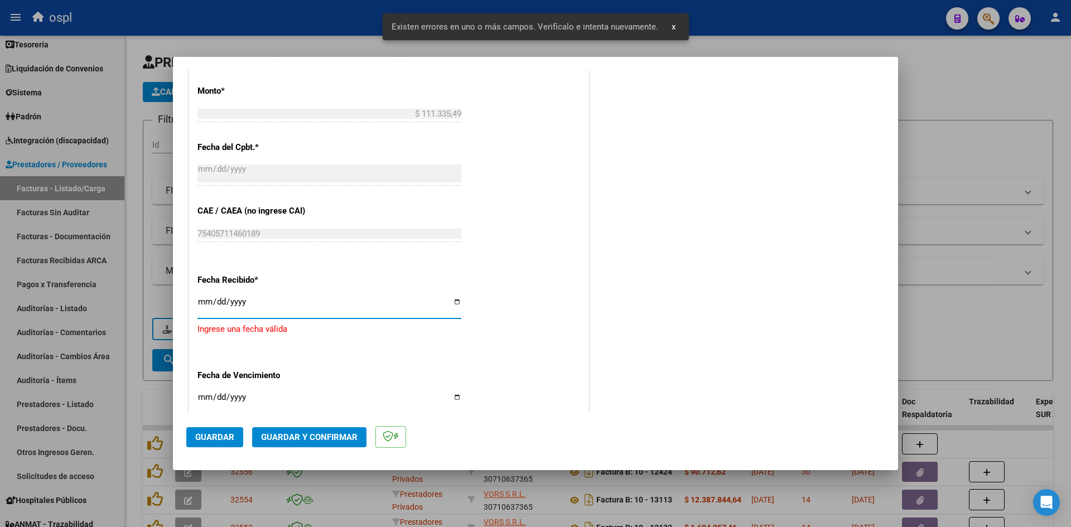
type input "[DATE]"
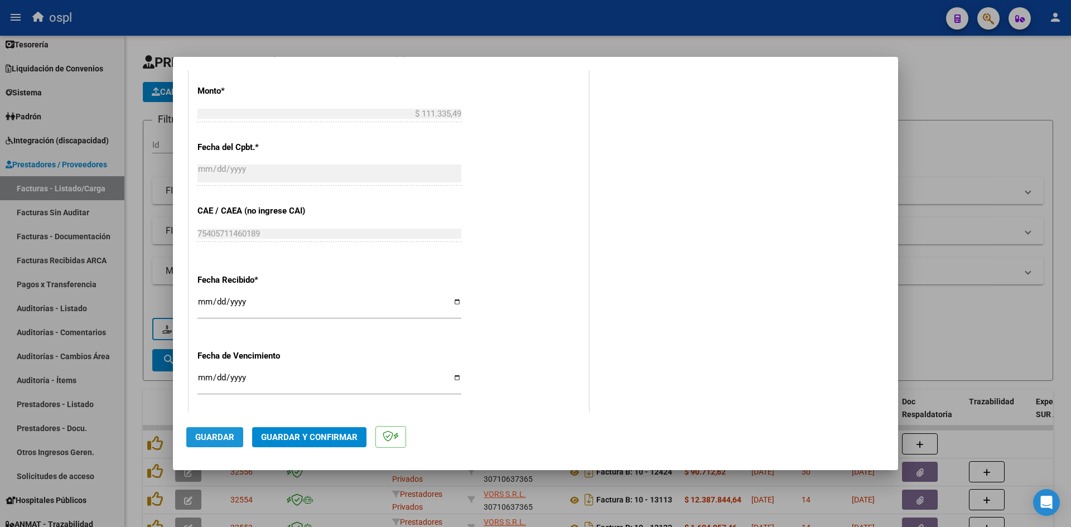
click at [219, 440] on span "Guardar" at bounding box center [214, 437] width 39 height 10
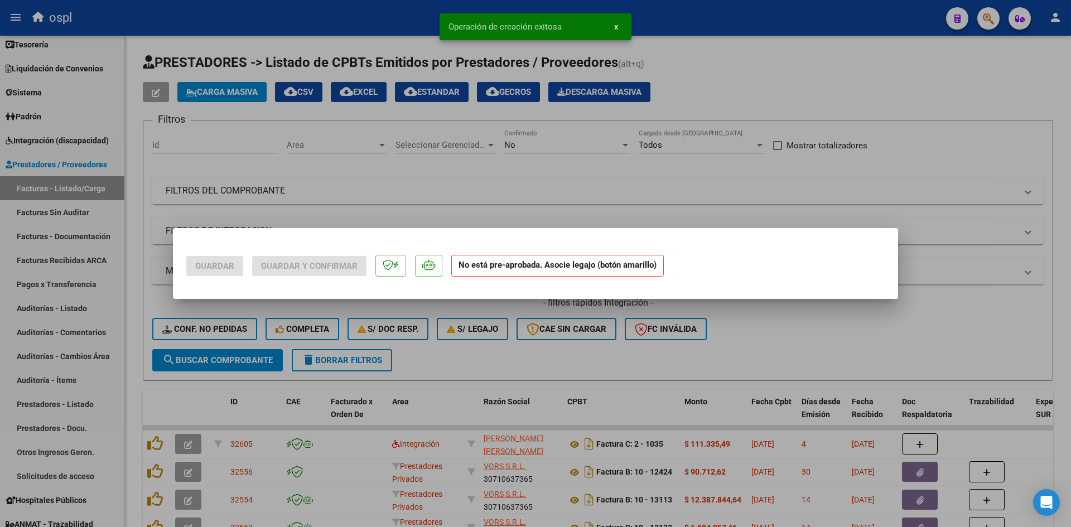
scroll to position [0, 0]
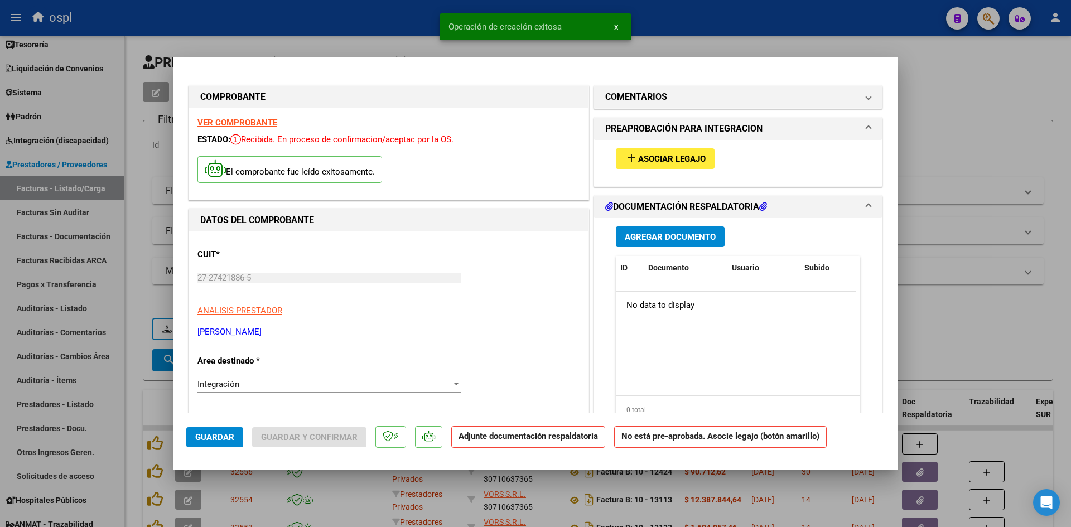
click at [696, 156] on span "Asociar Legajo" at bounding box center [672, 159] width 68 height 10
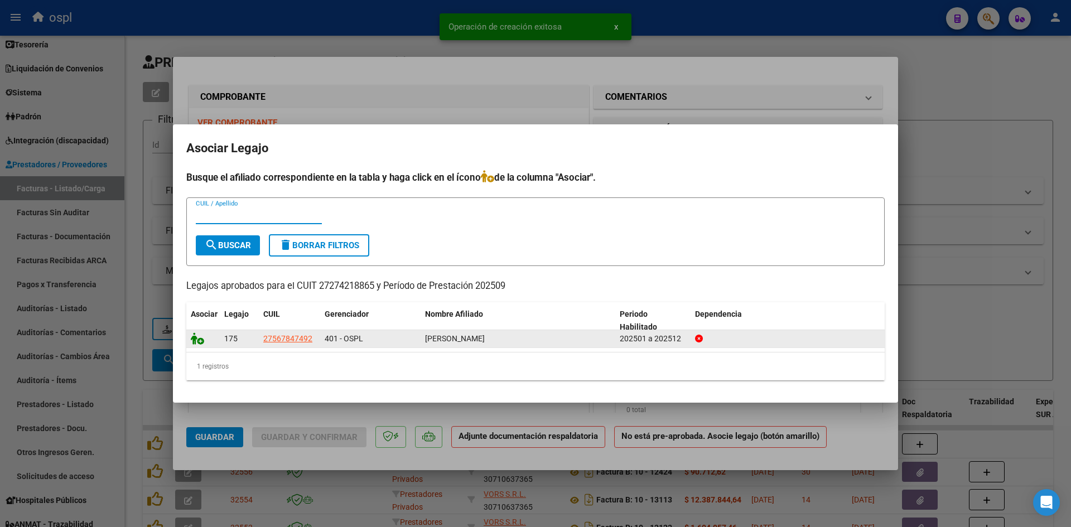
click at [199, 341] on icon at bounding box center [197, 339] width 13 height 12
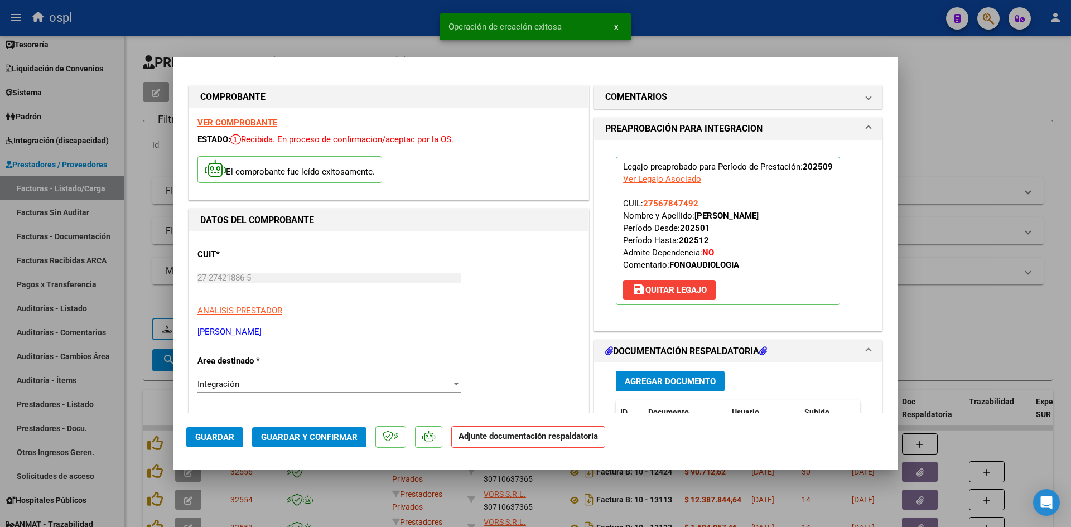
click at [327, 432] on span "Guardar y Confirmar" at bounding box center [309, 437] width 97 height 10
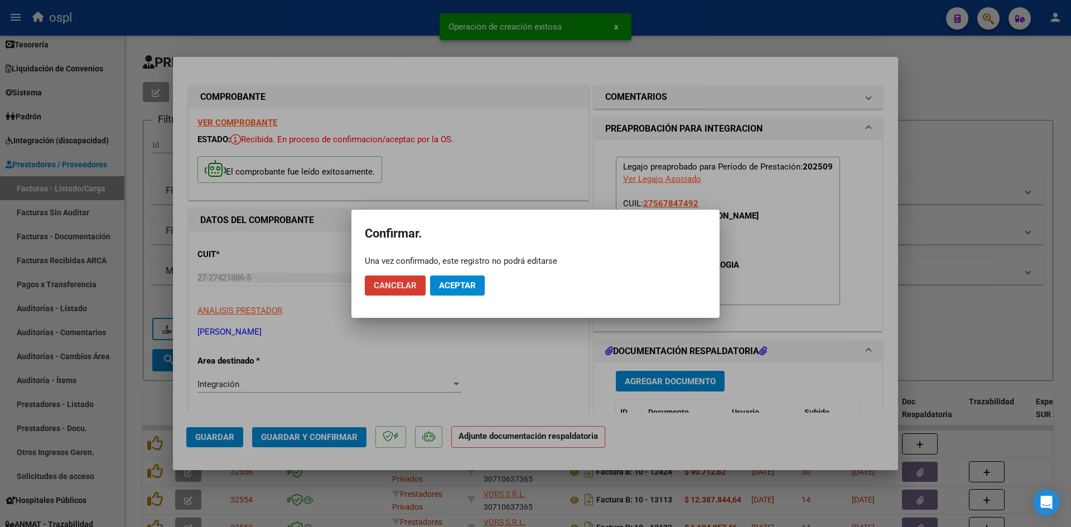
click at [455, 288] on span "Aceptar" at bounding box center [457, 286] width 37 height 10
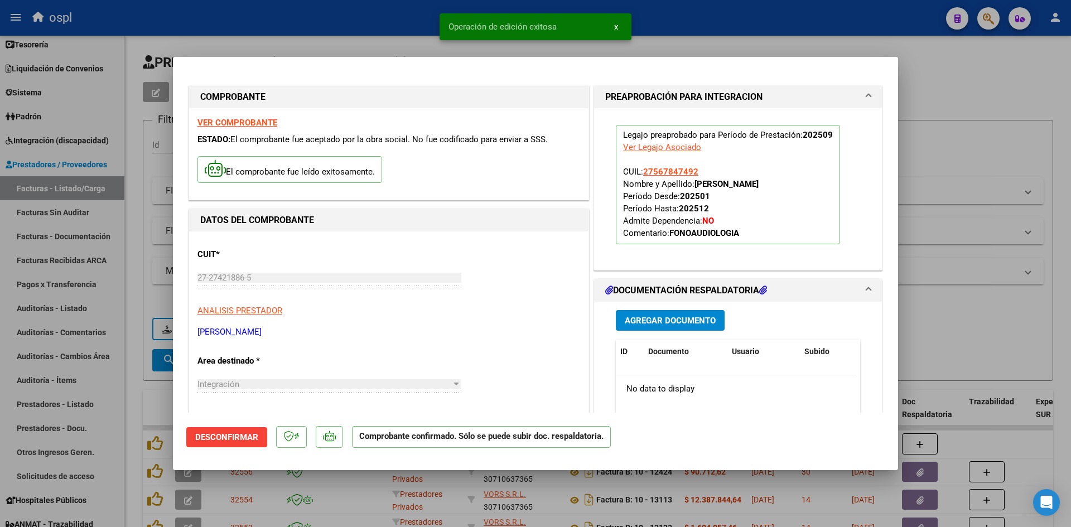
click at [941, 168] on div at bounding box center [535, 263] width 1071 height 527
type input "$ 0,00"
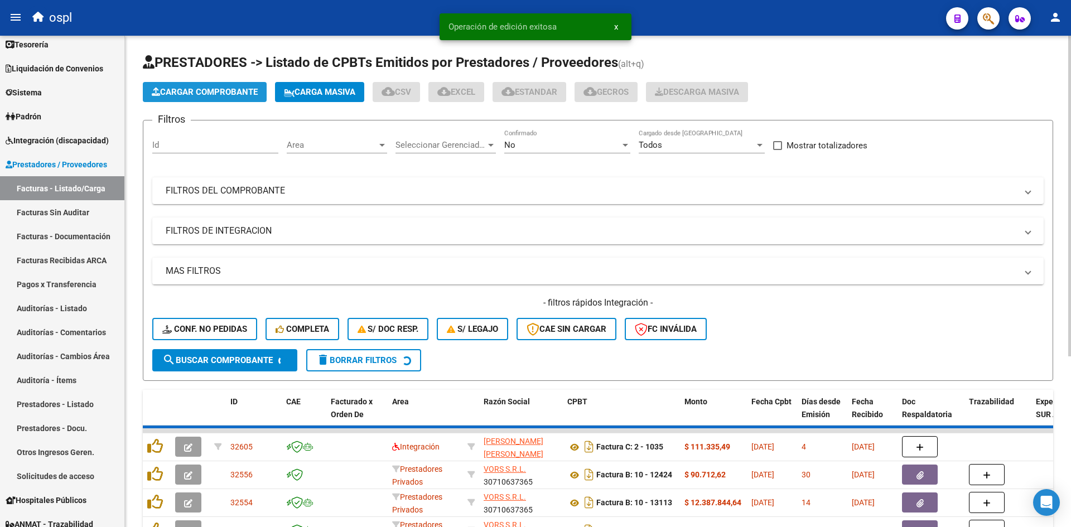
click at [225, 98] on button "Cargar Comprobante" at bounding box center [205, 92] width 124 height 20
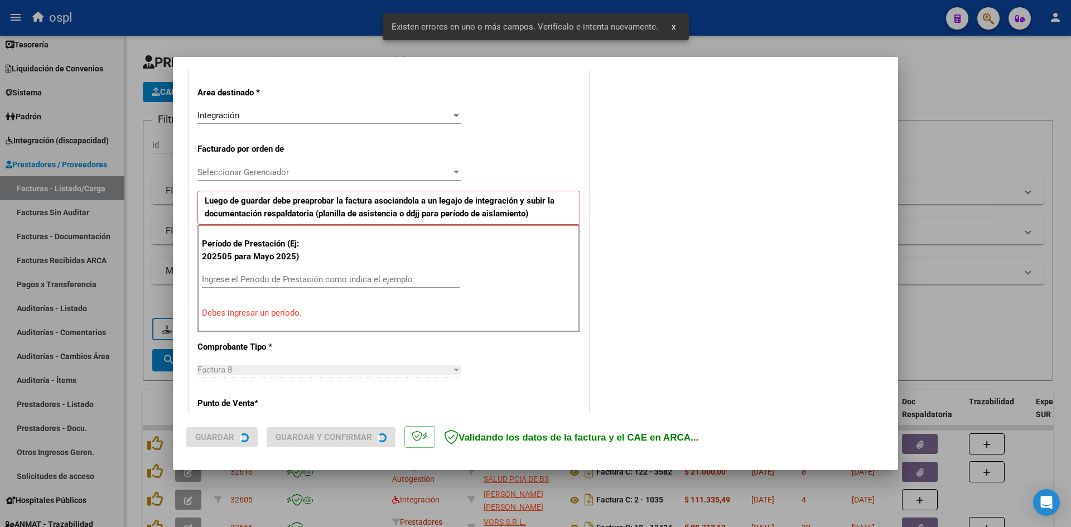
scroll to position [253, 0]
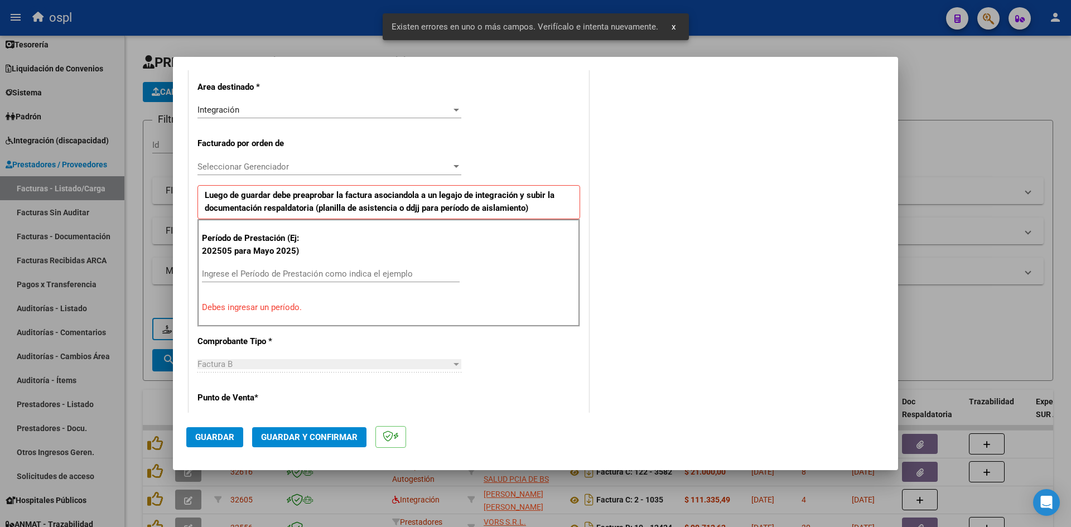
click at [282, 272] on input "Ingrese el Período de Prestación como indica el ejemplo" at bounding box center [331, 274] width 258 height 10
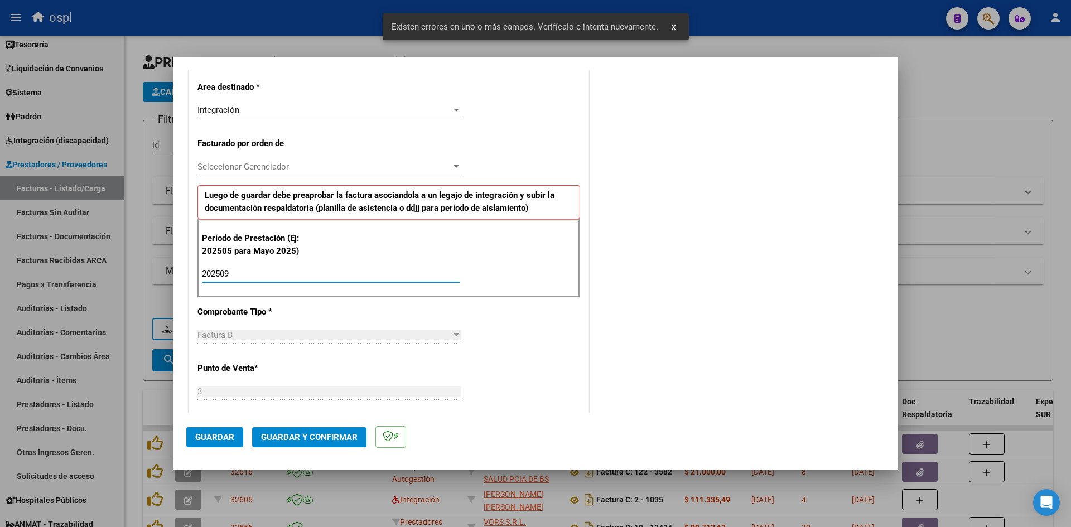
type input "202509"
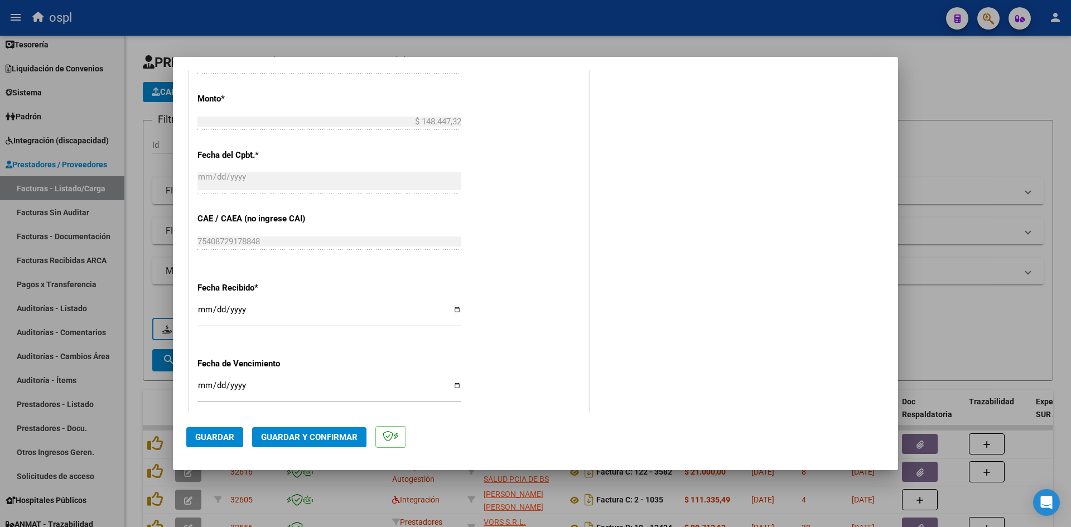
scroll to position [643, 0]
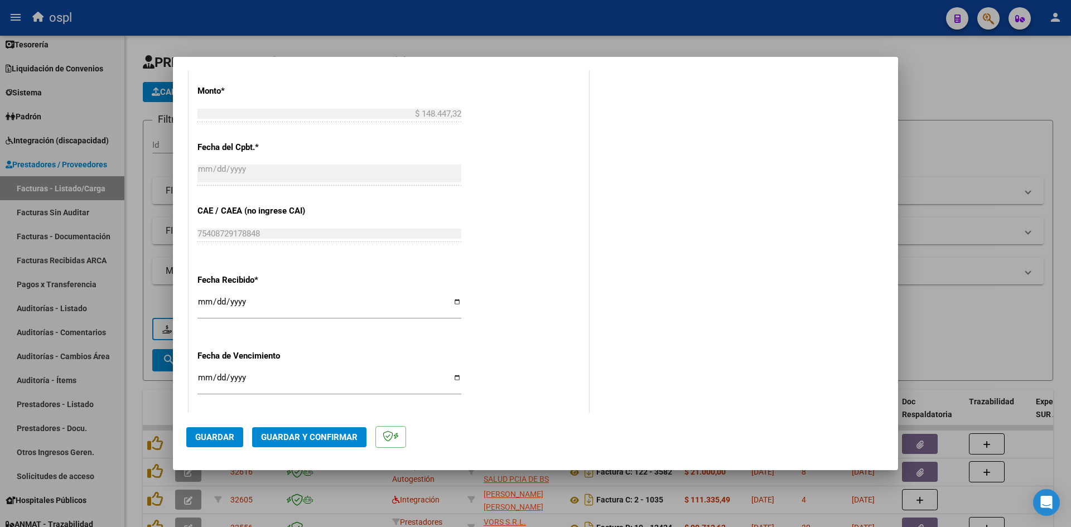
click at [204, 303] on input "[DATE]" at bounding box center [329, 306] width 264 height 18
type input "[DATE]"
click at [208, 301] on input "[DATE]" at bounding box center [329, 306] width 264 height 18
click at [203, 302] on input "[DATE]" at bounding box center [329, 306] width 264 height 18
type input "[DATE]"
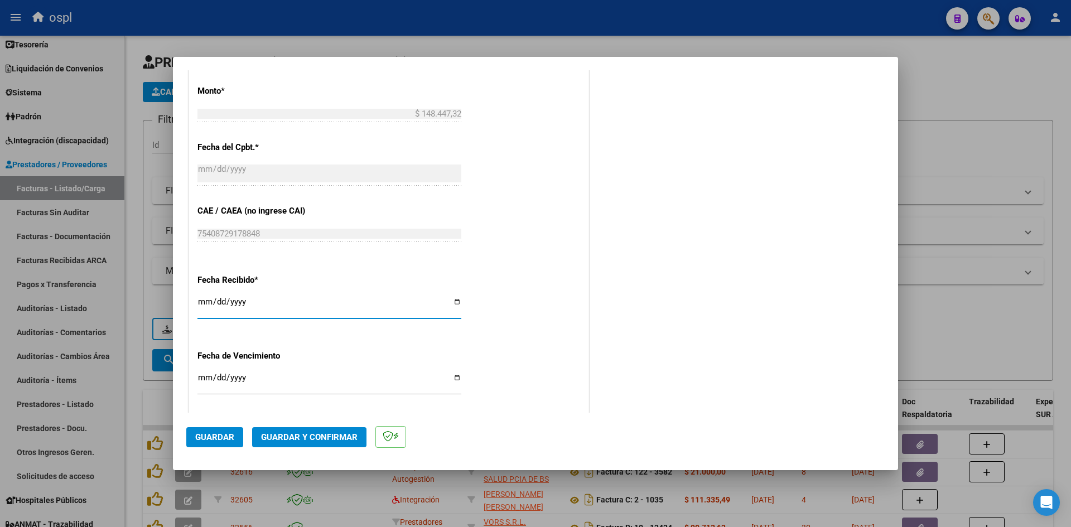
click at [220, 435] on span "Guardar" at bounding box center [214, 437] width 39 height 10
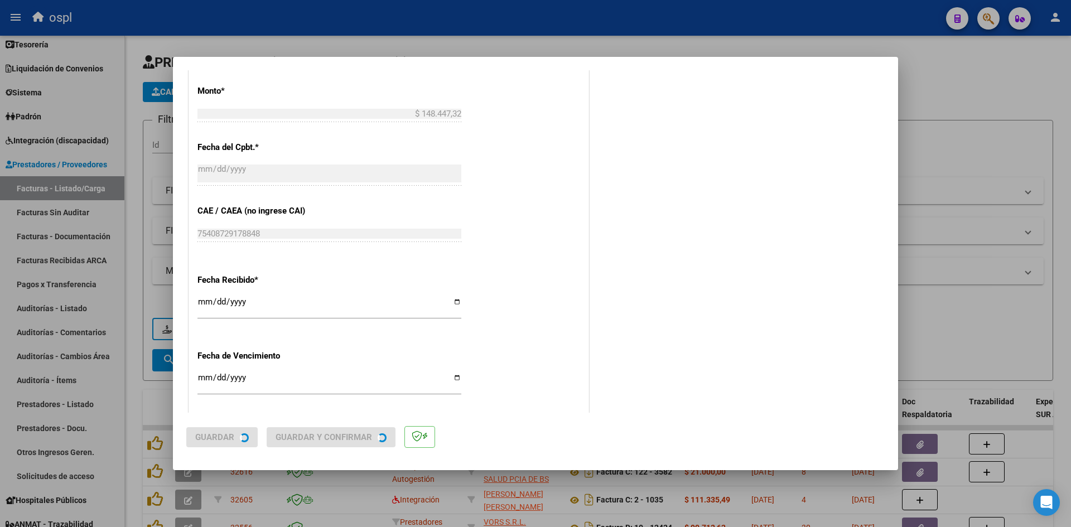
scroll to position [0, 0]
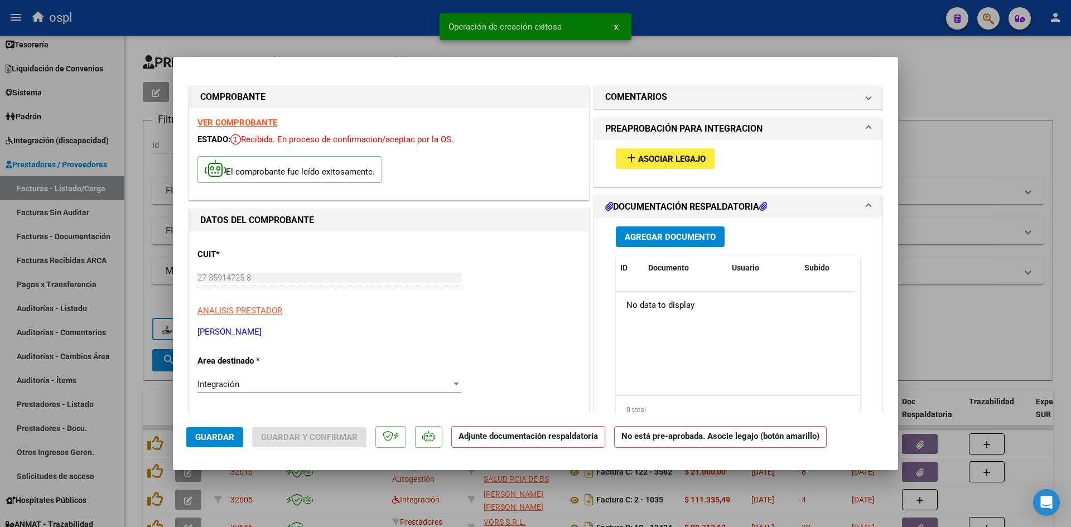
click at [661, 154] on span "Asociar Legajo" at bounding box center [672, 159] width 68 height 10
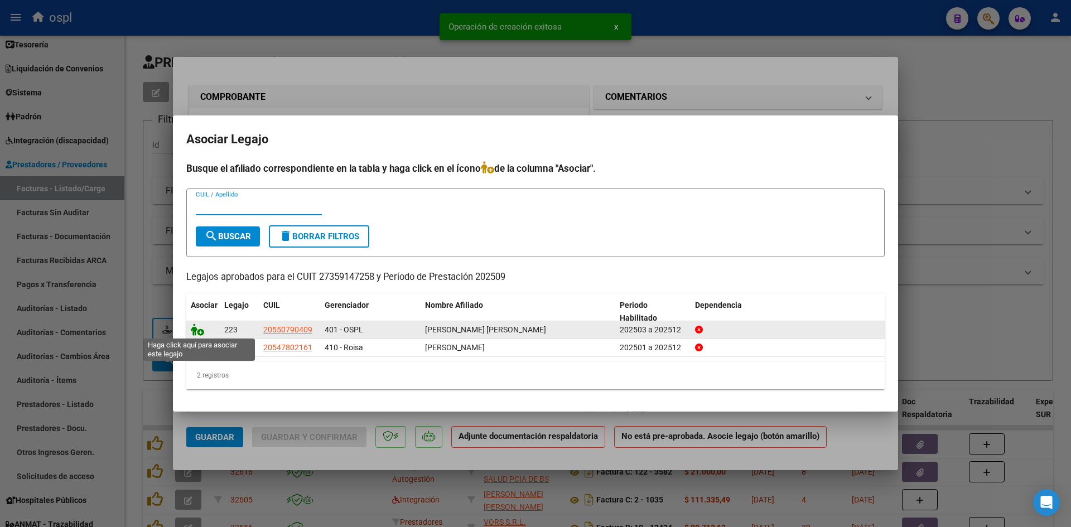
click at [199, 334] on icon at bounding box center [197, 330] width 13 height 12
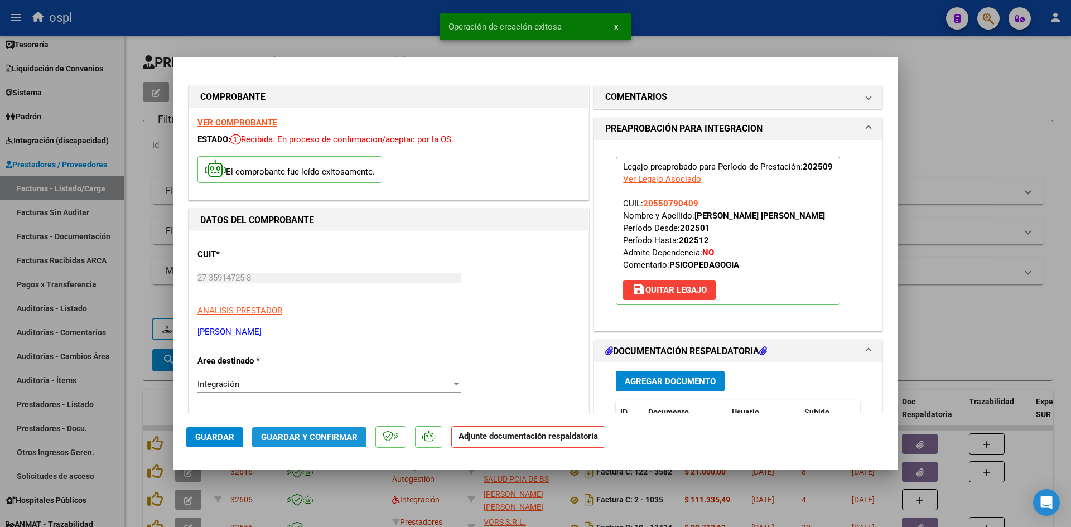
click at [316, 428] on button "Guardar y Confirmar" at bounding box center [309, 437] width 114 height 20
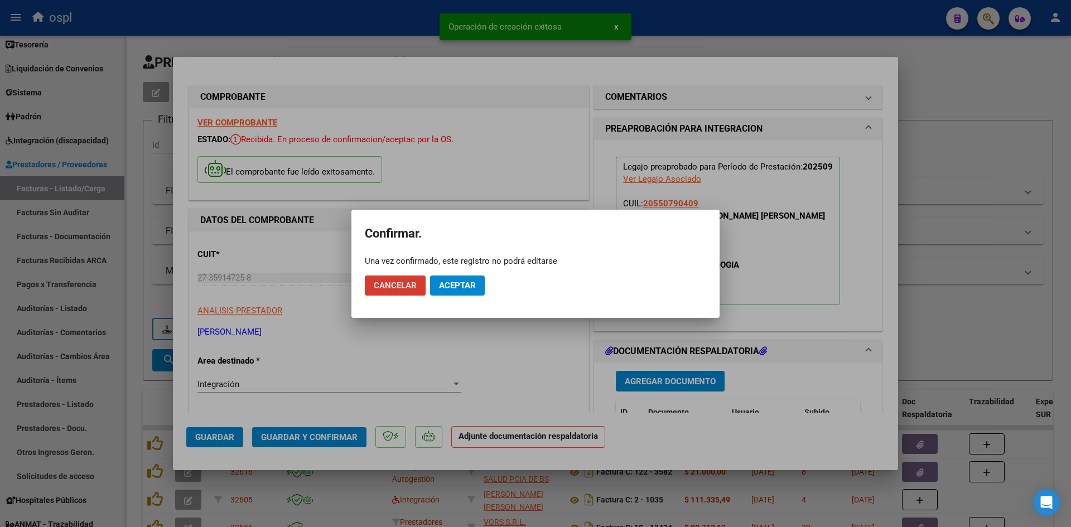
drag, startPoint x: 469, startPoint y: 279, endPoint x: 431, endPoint y: 282, distance: 38.1
click at [468, 279] on button "Aceptar" at bounding box center [457, 286] width 55 height 20
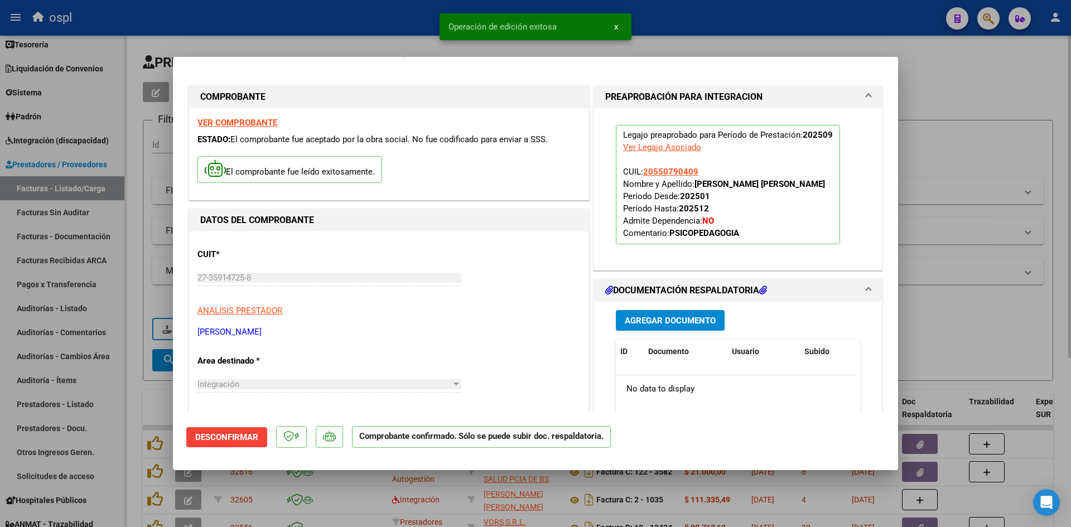
click at [947, 145] on div at bounding box center [535, 263] width 1071 height 527
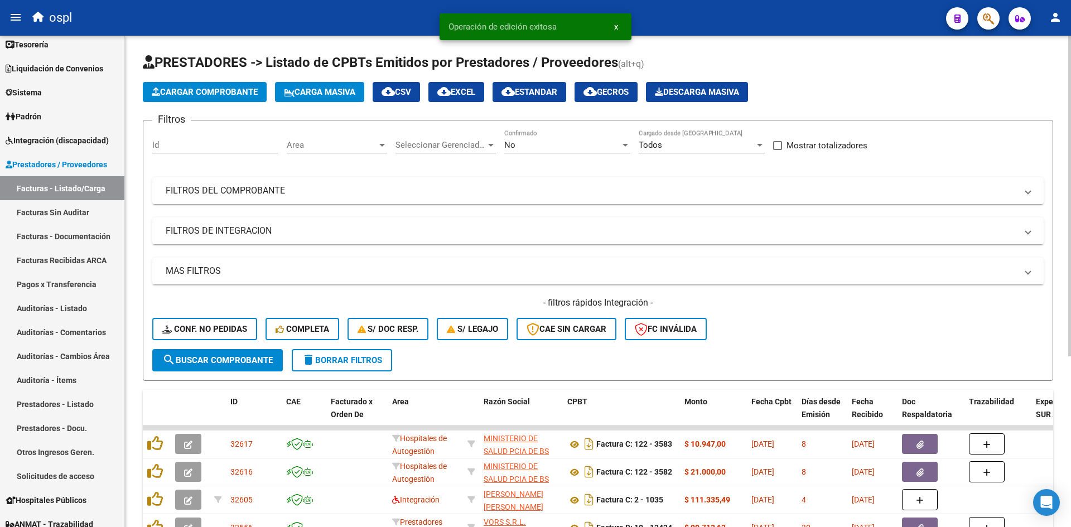
click at [196, 86] on button "Cargar Comprobante" at bounding box center [205, 92] width 124 height 20
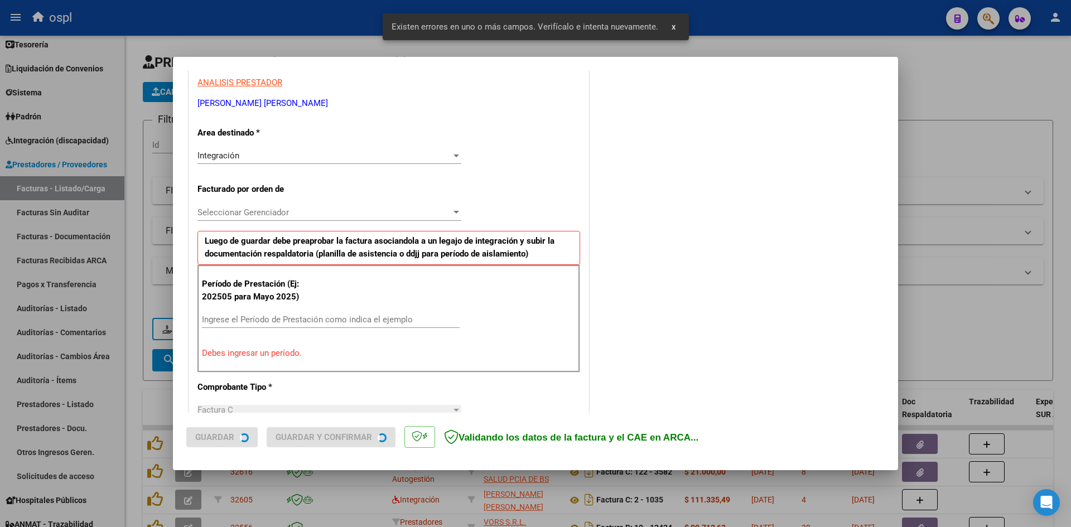
scroll to position [253, 0]
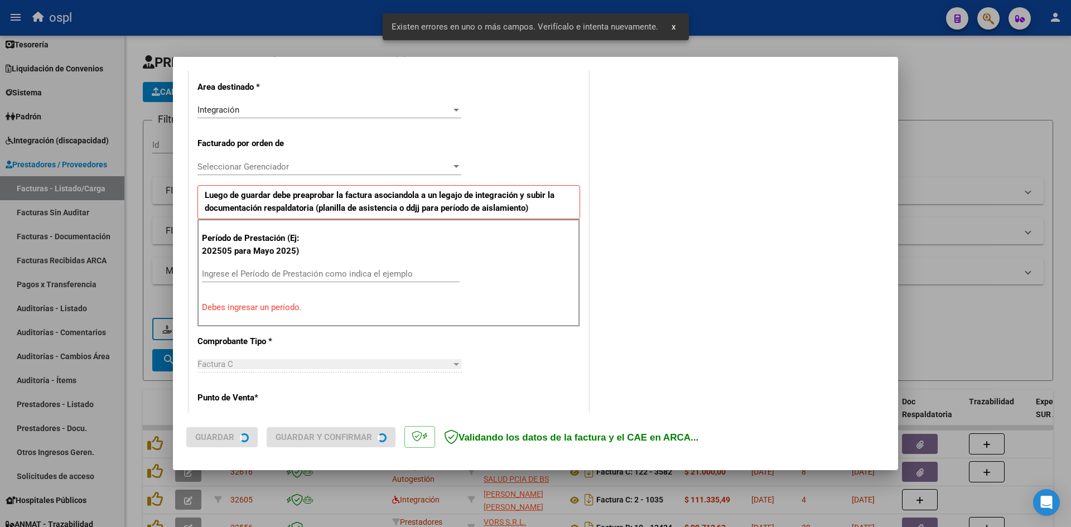
click at [287, 274] on input "Ingrese el Período de Prestación como indica el ejemplo" at bounding box center [331, 274] width 258 height 10
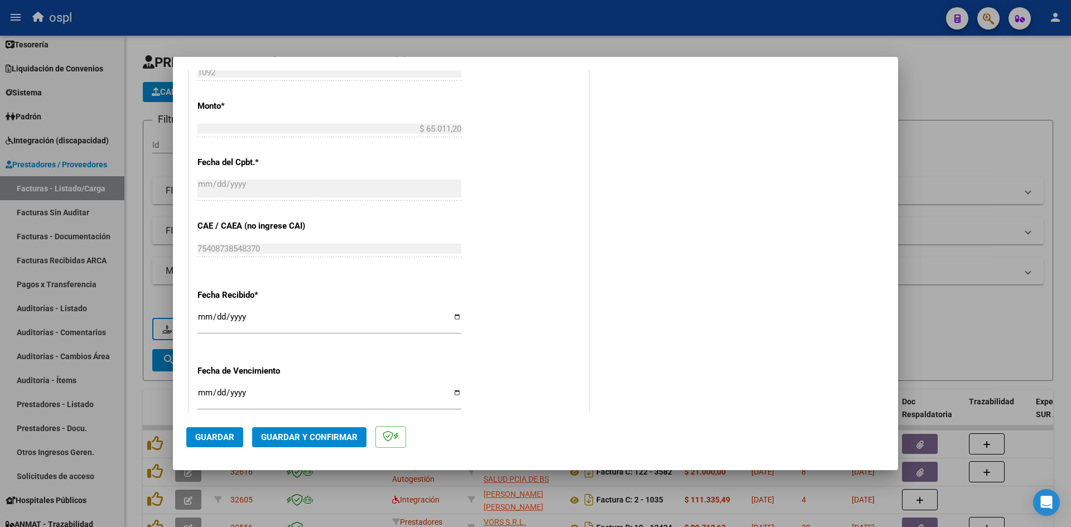
scroll to position [643, 0]
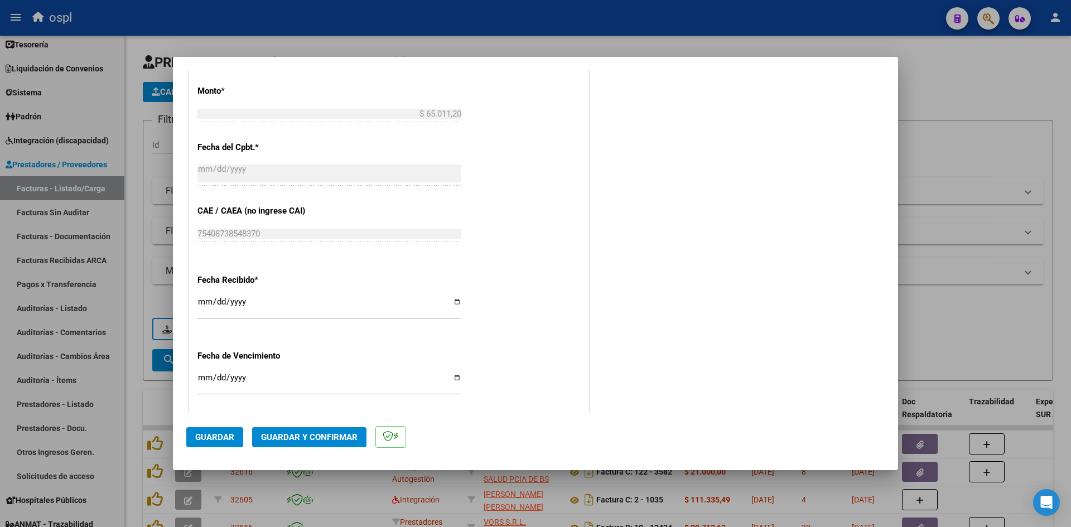
type input "202508"
click at [203, 304] on input "[DATE]" at bounding box center [329, 306] width 264 height 18
type input "[DATE]"
click at [225, 441] on span "Guardar" at bounding box center [214, 437] width 39 height 10
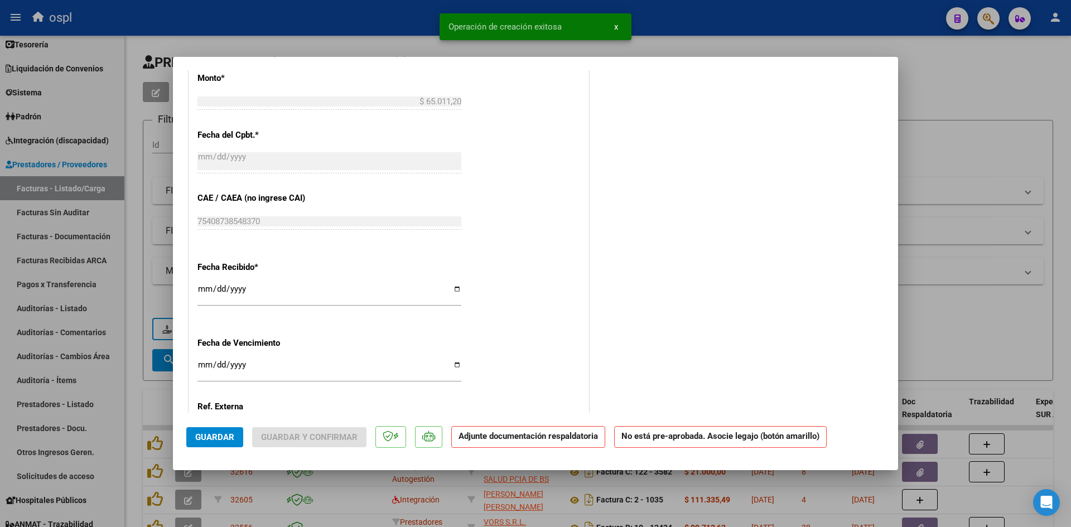
scroll to position [0, 0]
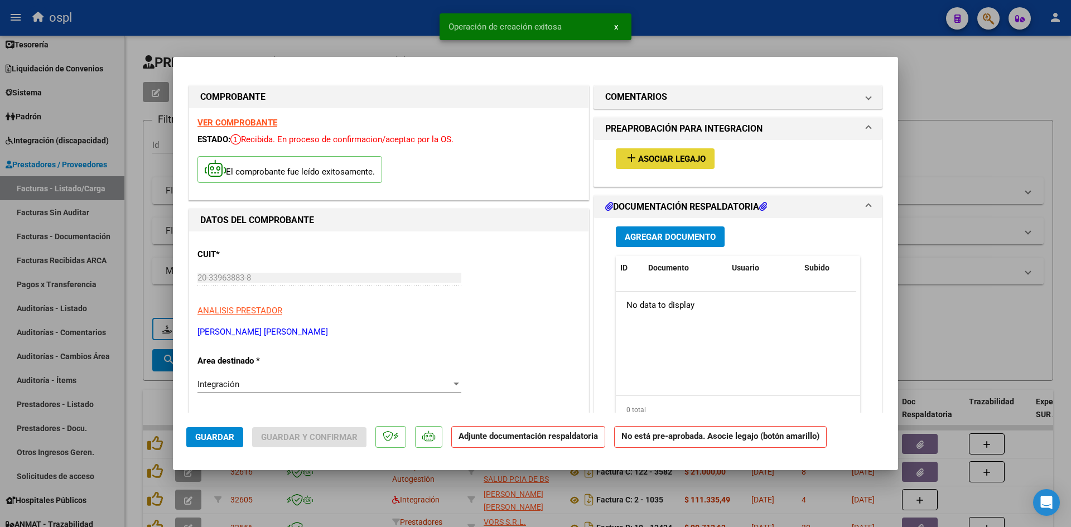
click at [692, 156] on span "Asociar Legajo" at bounding box center [672, 159] width 68 height 10
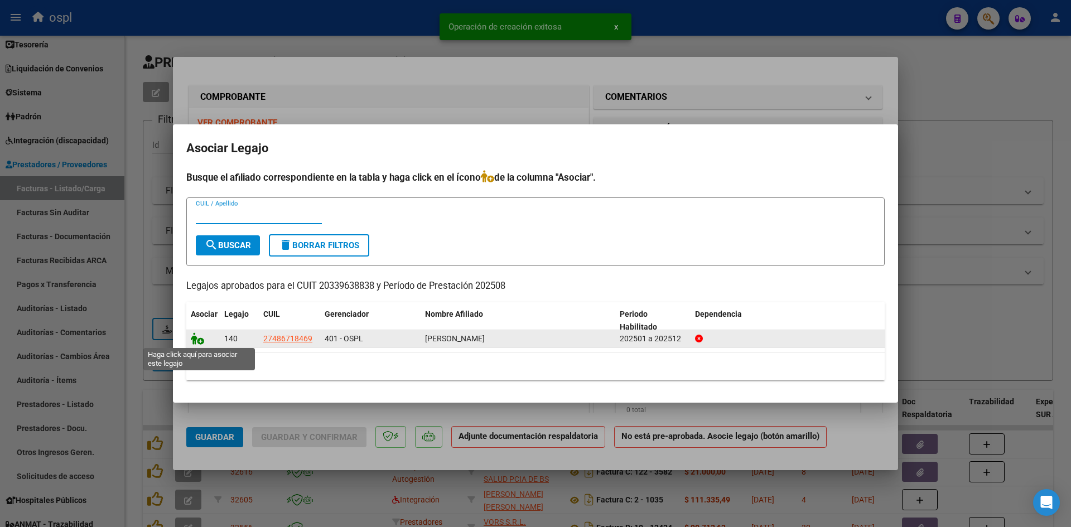
click at [194, 335] on icon at bounding box center [197, 339] width 13 height 12
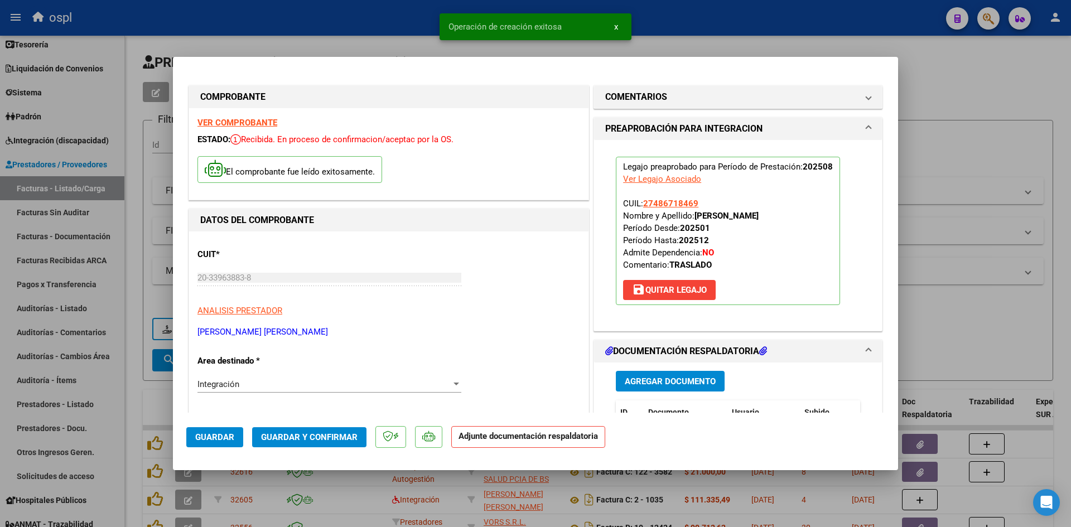
click at [312, 431] on button "Guardar y Confirmar" at bounding box center [309, 437] width 114 height 20
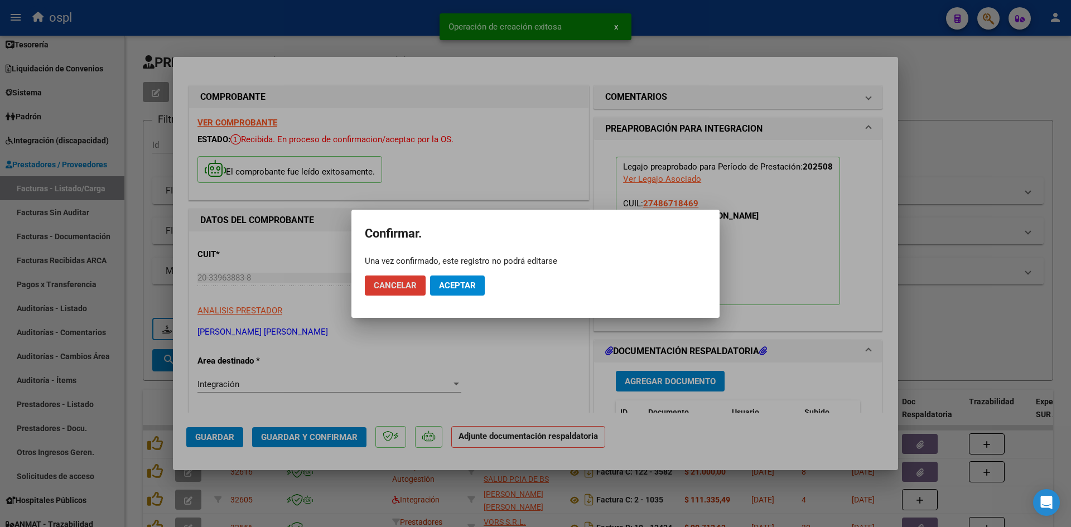
click at [466, 285] on span "Aceptar" at bounding box center [457, 286] width 37 height 10
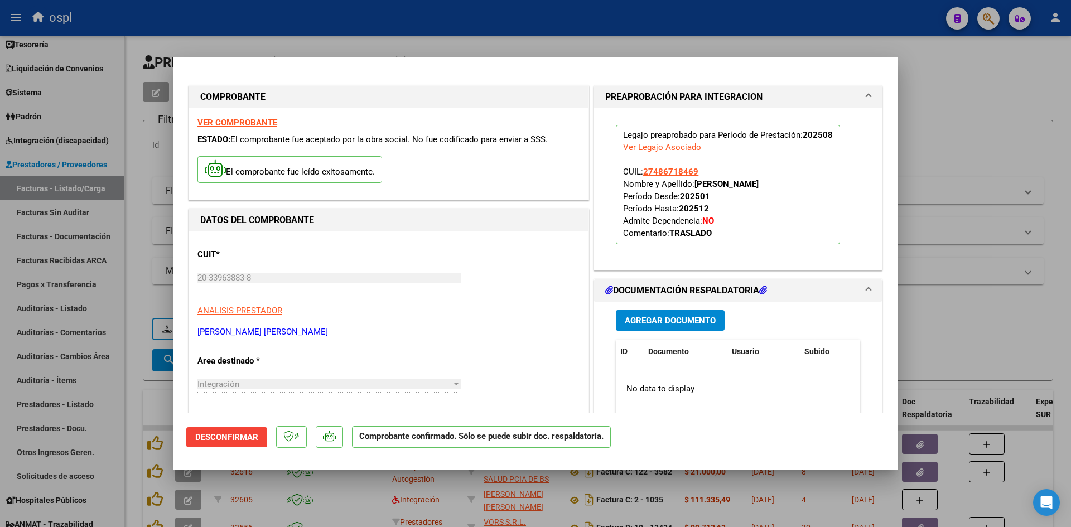
drag, startPoint x: 957, startPoint y: 121, endPoint x: 619, endPoint y: 32, distance: 349.7
click at [957, 122] on div at bounding box center [535, 263] width 1071 height 527
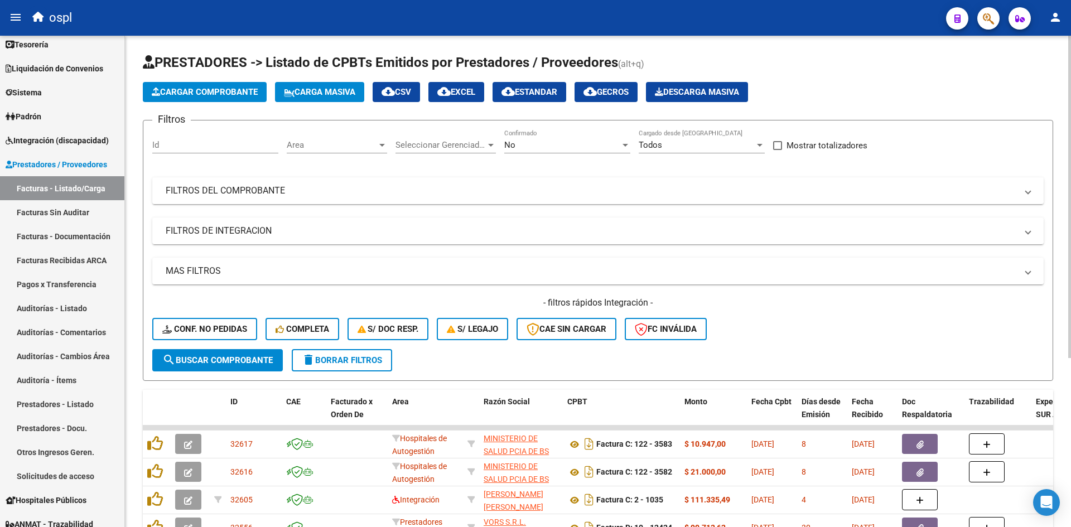
click at [205, 80] on app-list-header "PRESTADORES -> Listado de CPBTs Emitidos por Prestadores / Proveedores (alt+q) …" at bounding box center [598, 217] width 910 height 327
click at [206, 92] on span "Cargar Comprobante" at bounding box center [205, 92] width 106 height 10
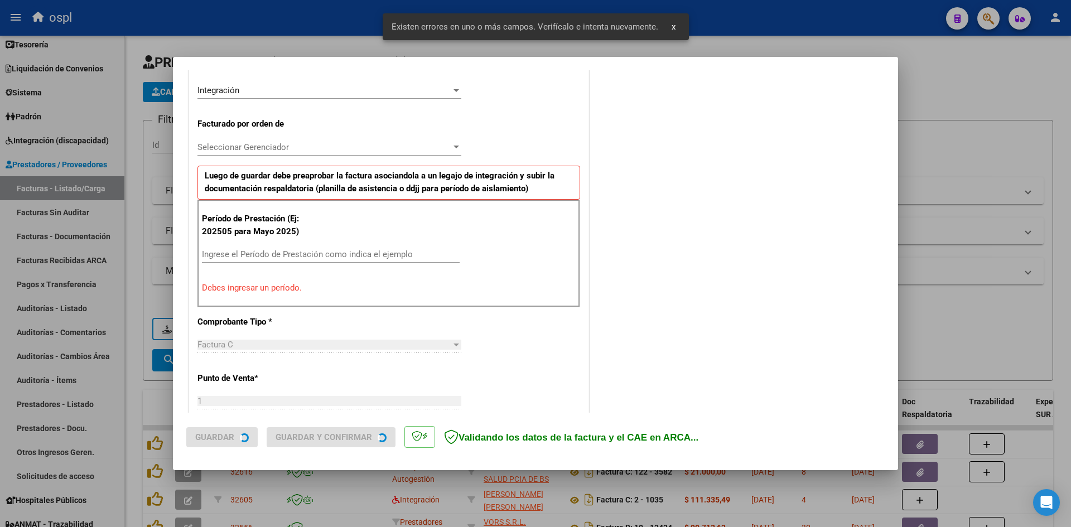
scroll to position [274, 0]
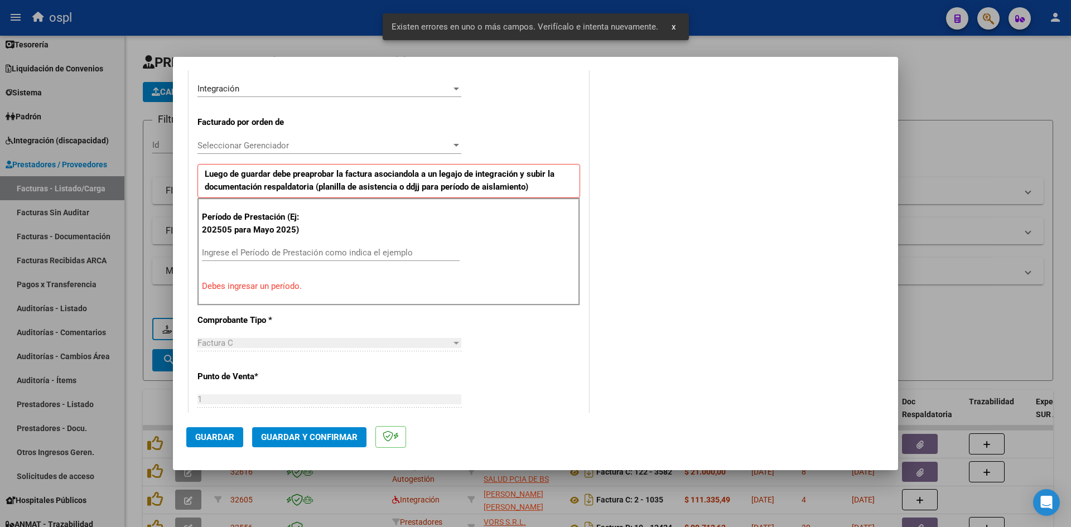
click at [267, 261] on div "Ingrese el Período de Prestación como indica el ejemplo" at bounding box center [331, 252] width 258 height 17
click at [268, 257] on input "Ingrese el Período de Prestación como indica el ejemplo" at bounding box center [331, 253] width 258 height 10
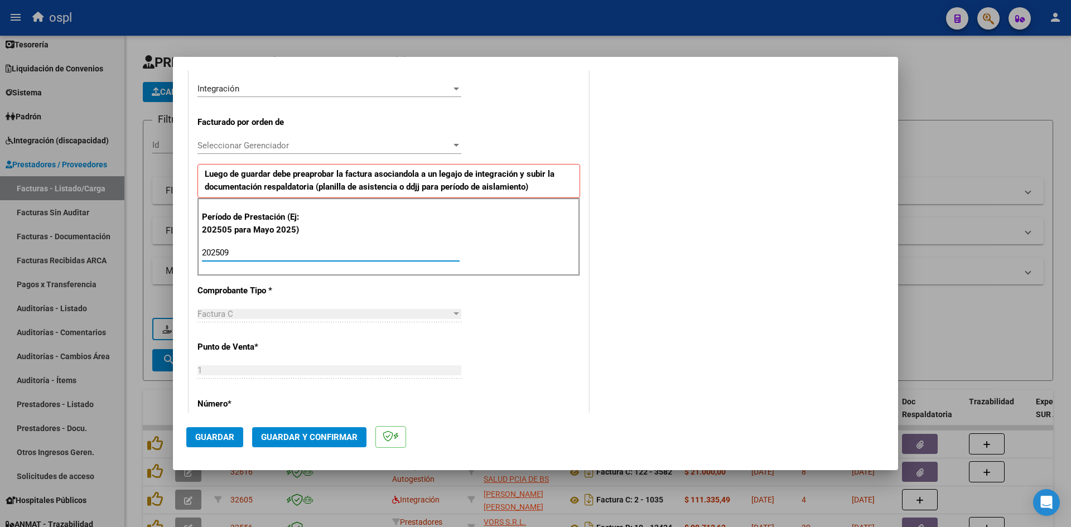
type input "202509"
click at [213, 441] on span "Guardar" at bounding box center [214, 437] width 39 height 10
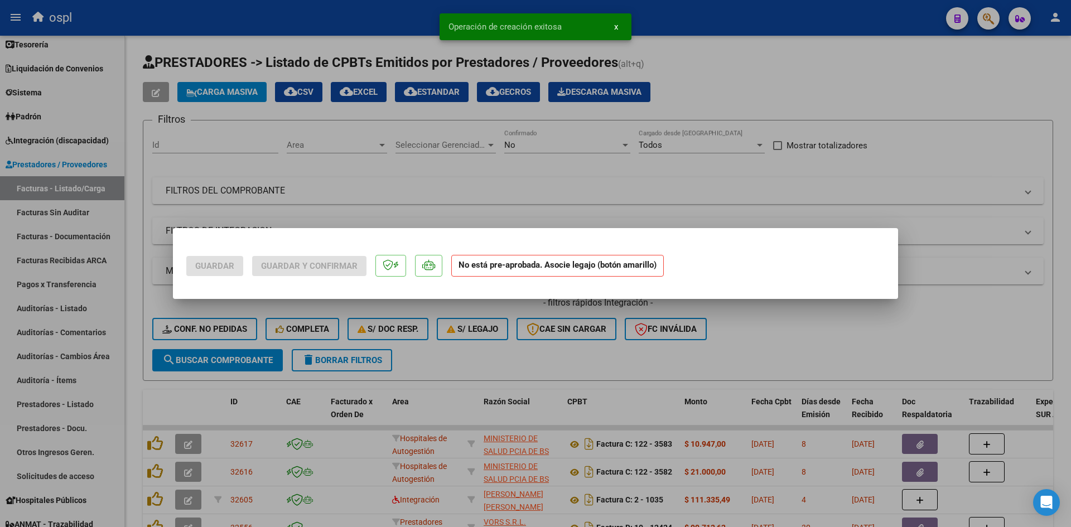
scroll to position [0, 0]
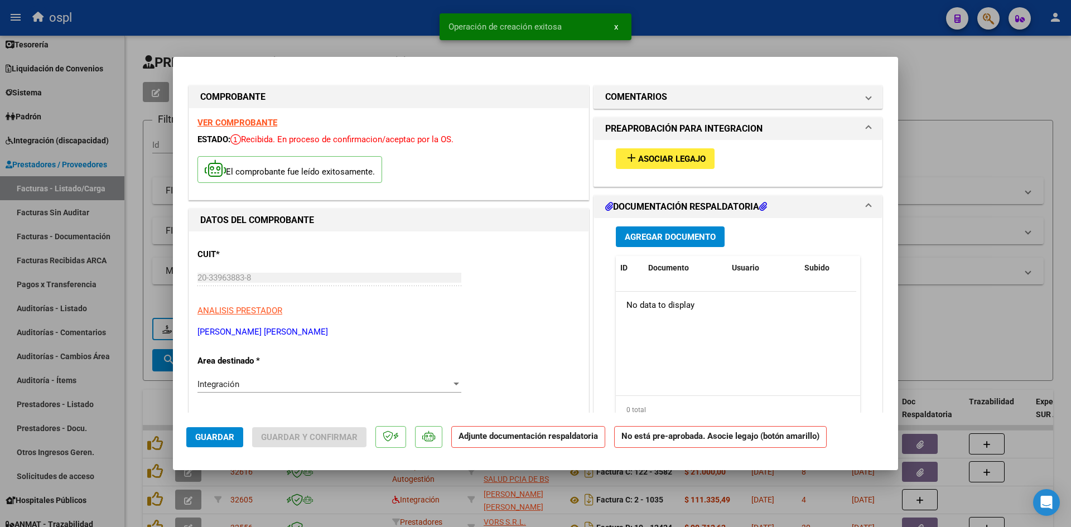
click at [668, 162] on span "Asociar Legajo" at bounding box center [672, 159] width 68 height 10
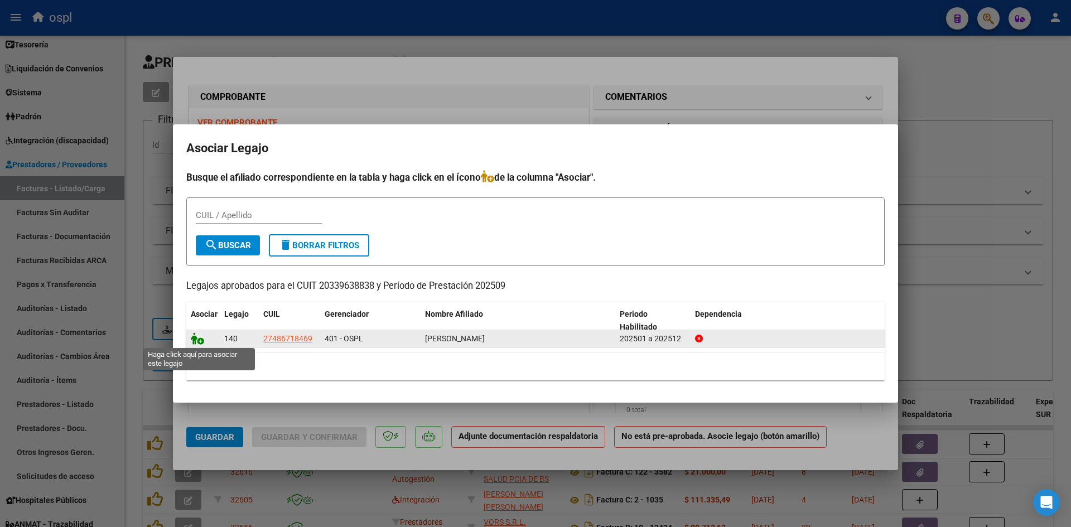
click at [194, 341] on icon at bounding box center [197, 339] width 13 height 12
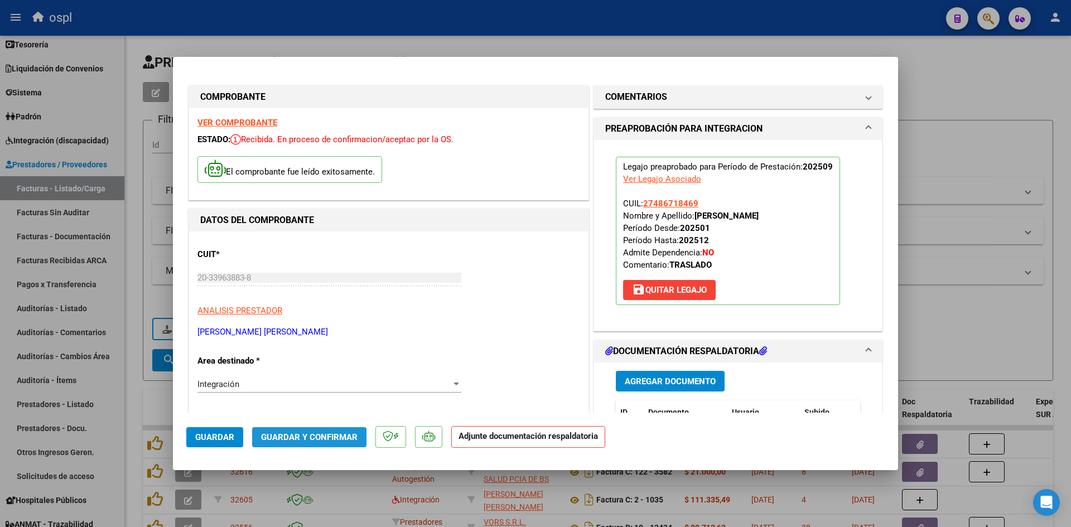
click at [324, 440] on span "Guardar y Confirmar" at bounding box center [309, 437] width 97 height 10
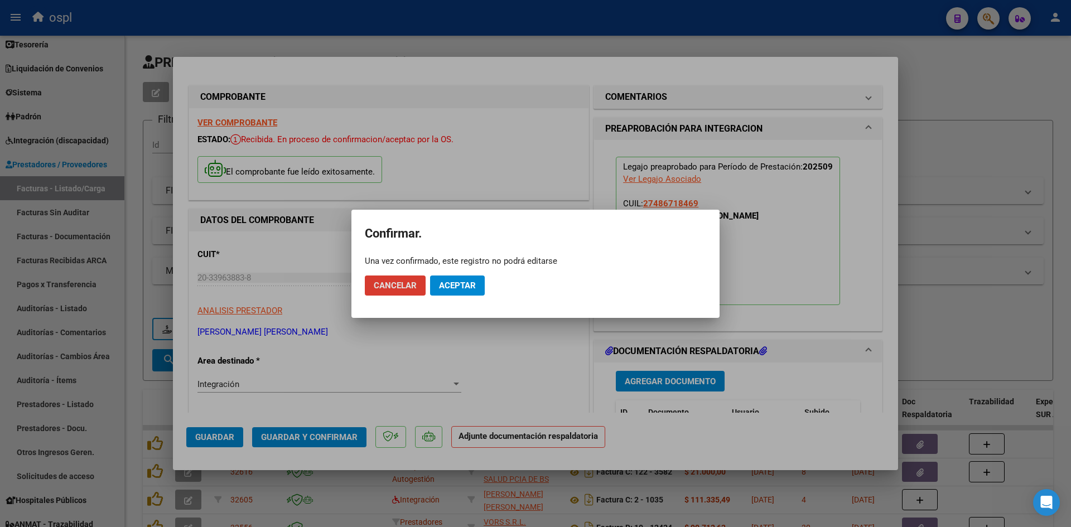
click at [458, 285] on span "Aceptar" at bounding box center [457, 286] width 37 height 10
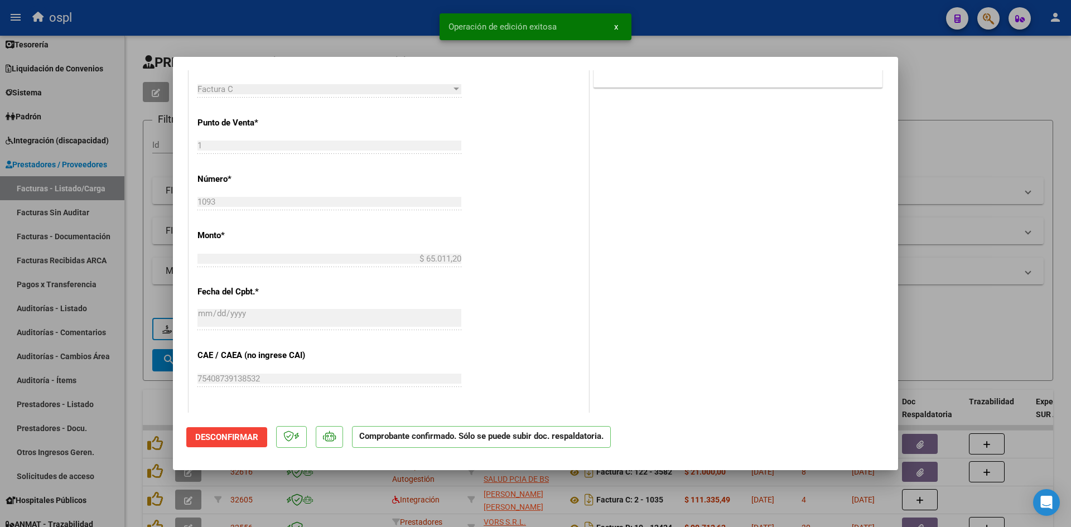
scroll to position [707, 0]
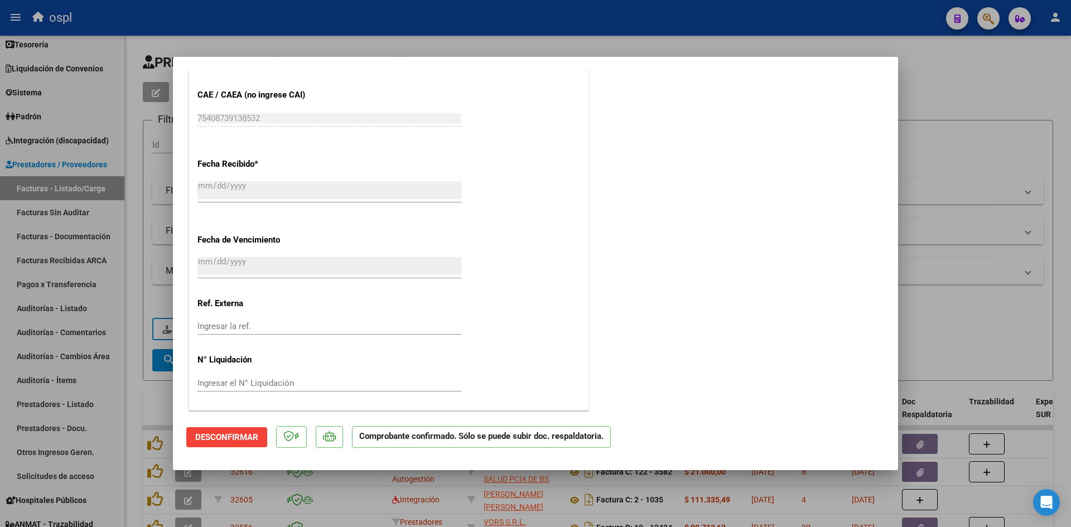
drag, startPoint x: 971, startPoint y: 132, endPoint x: 543, endPoint y: 113, distance: 428.3
click at [971, 131] on div at bounding box center [535, 263] width 1071 height 527
type input "$ 0,00"
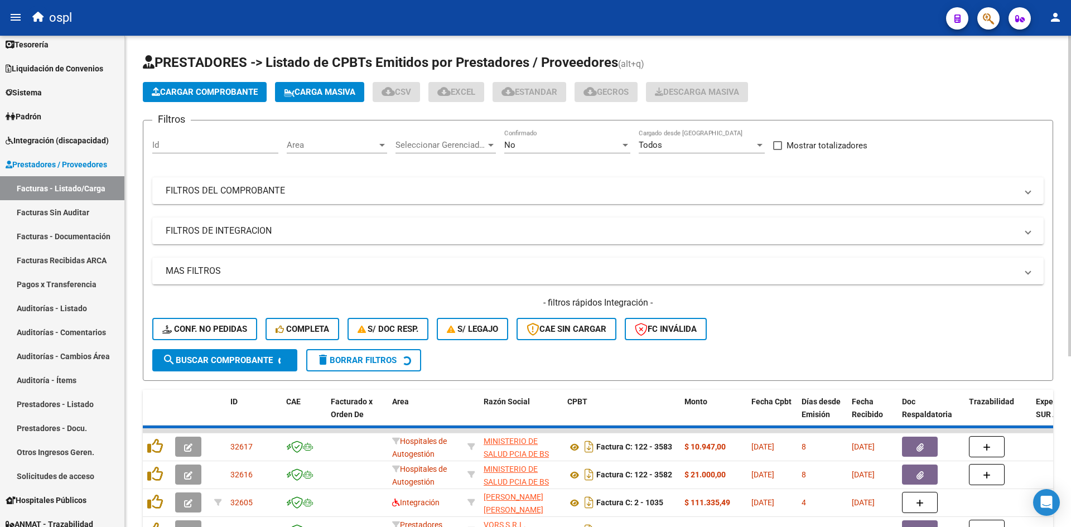
click at [231, 91] on span "Cargar Comprobante" at bounding box center [205, 92] width 106 height 10
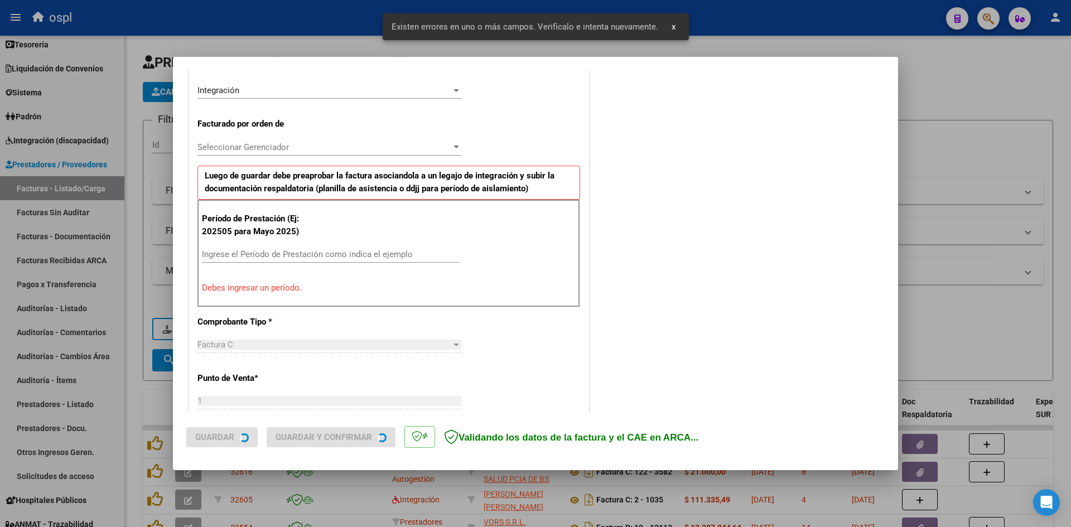
scroll to position [274, 0]
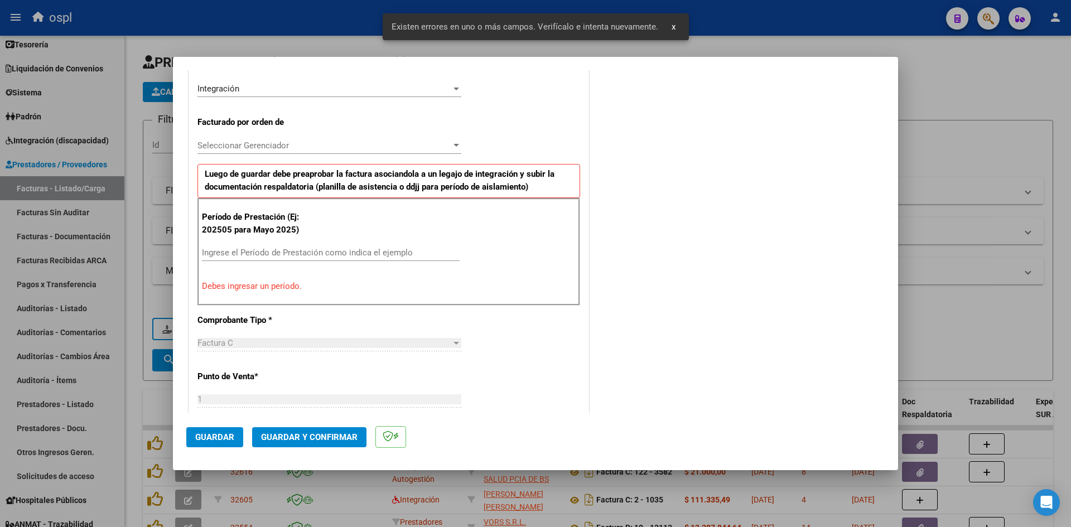
click at [272, 250] on input "Ingrese el Período de Prestación como indica el ejemplo" at bounding box center [331, 253] width 258 height 10
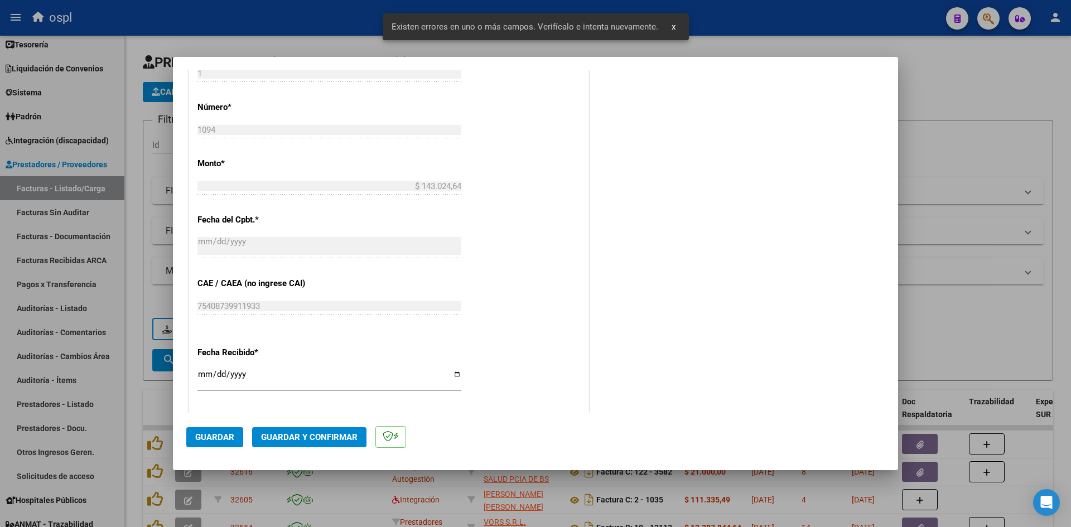
scroll to position [609, 0]
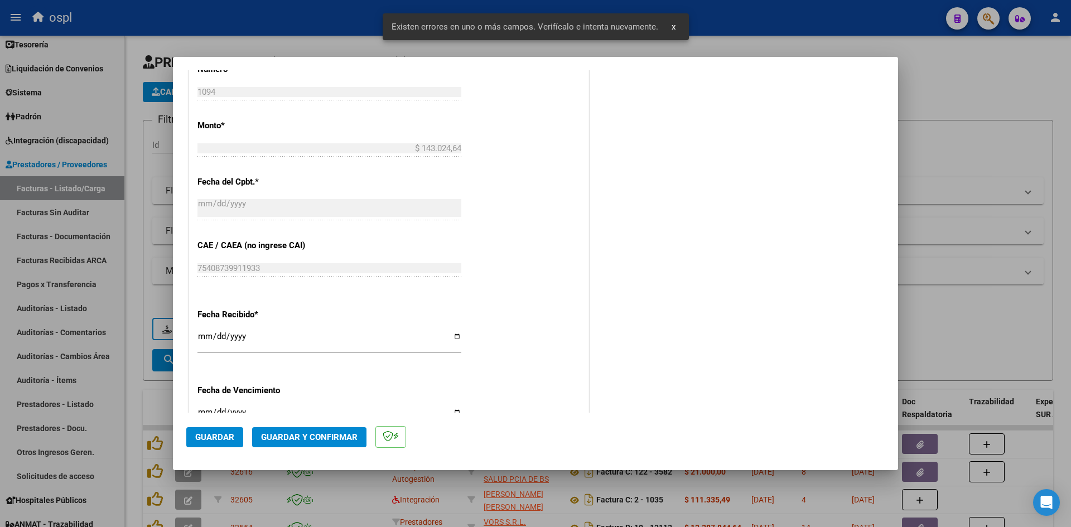
type input "202509"
click at [210, 340] on input "[DATE]" at bounding box center [329, 341] width 264 height 18
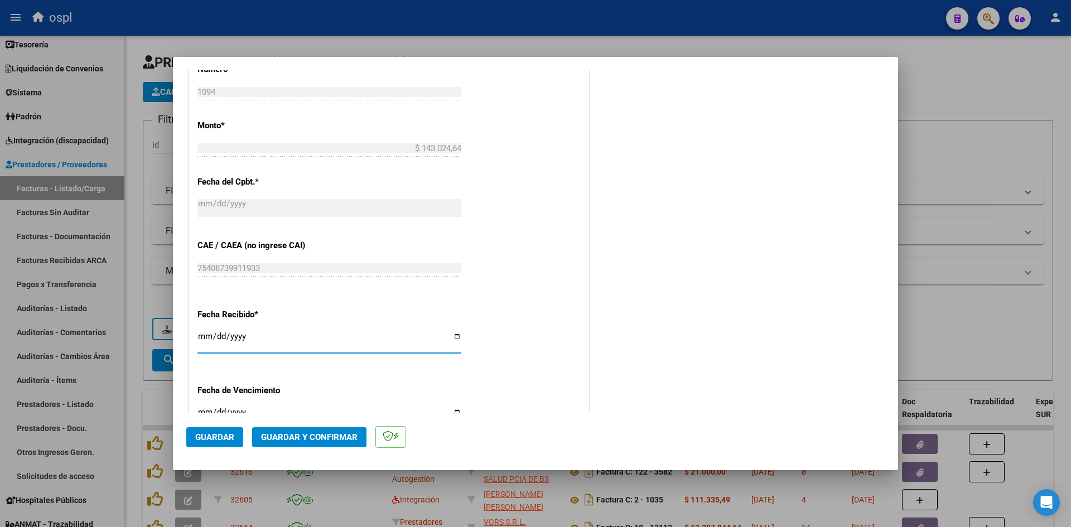
type input "[DATE]"
drag, startPoint x: 225, startPoint y: 435, endPoint x: 201, endPoint y: 312, distance: 125.2
click at [224, 435] on span "Guardar" at bounding box center [214, 437] width 39 height 10
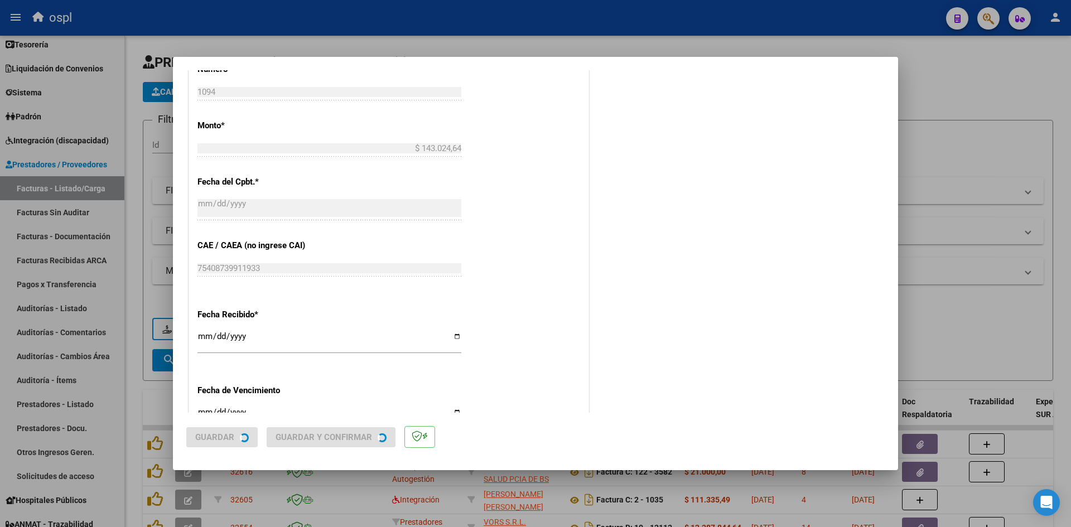
scroll to position [0, 0]
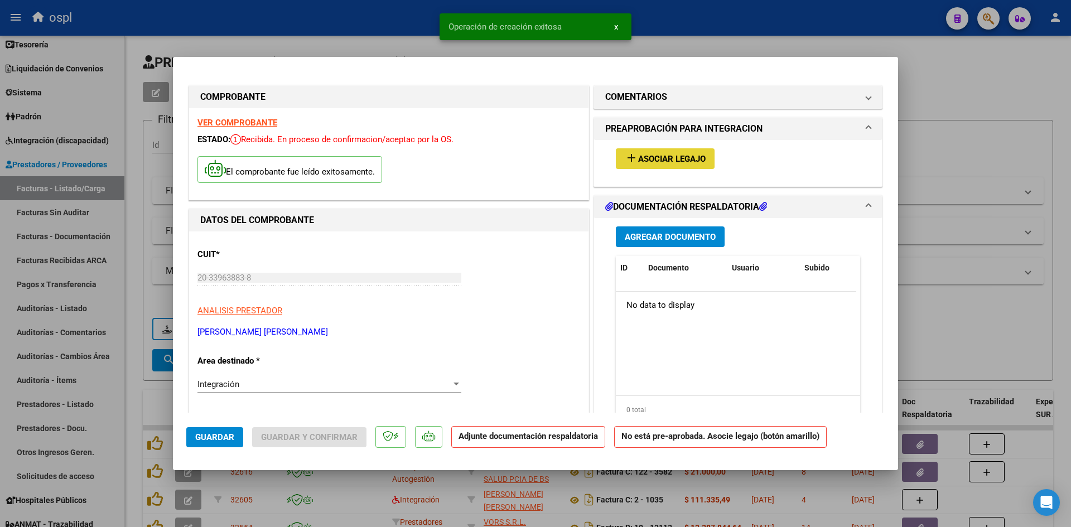
click at [689, 162] on span "Asociar Legajo" at bounding box center [672, 159] width 68 height 10
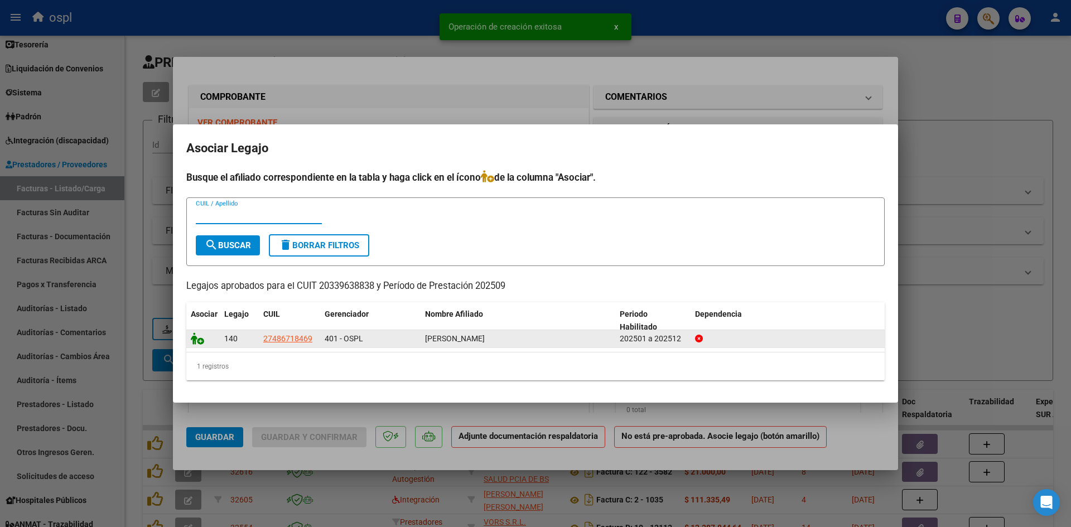
click at [200, 342] on icon at bounding box center [197, 339] width 13 height 12
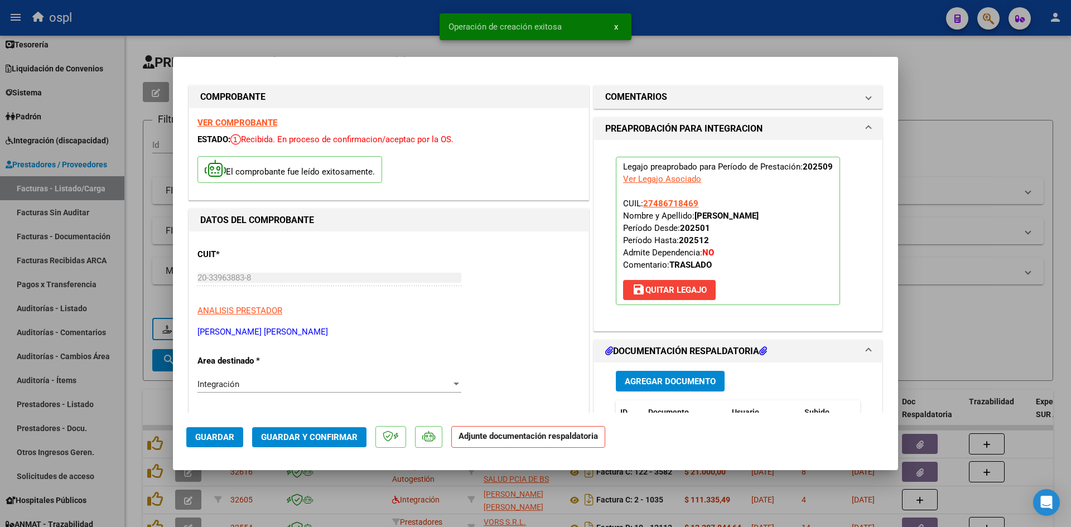
click at [315, 437] on span "Guardar y Confirmar" at bounding box center [309, 437] width 97 height 10
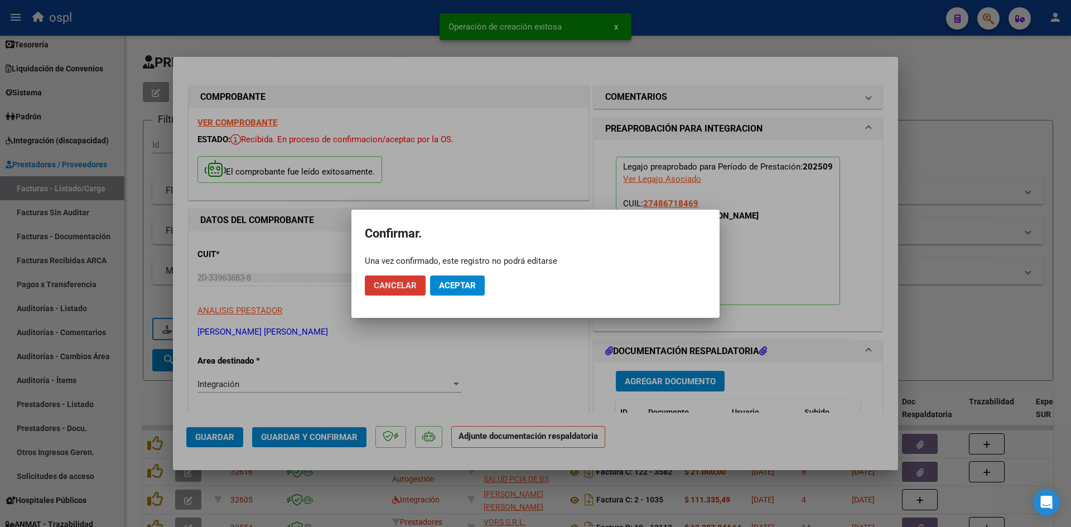
click at [471, 278] on button "Aceptar" at bounding box center [457, 286] width 55 height 20
